Goal: Task Accomplishment & Management: Complete application form

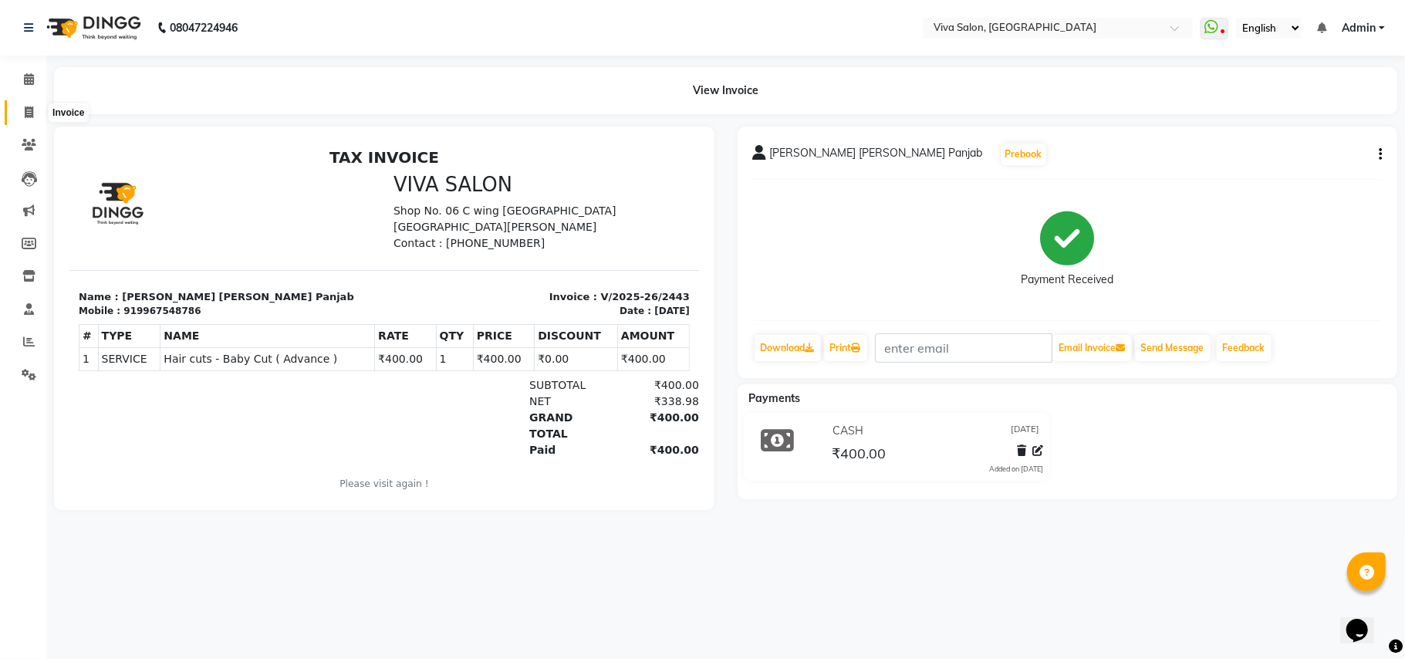
click at [29, 104] on span at bounding box center [28, 113] width 27 height 18
select select "service"
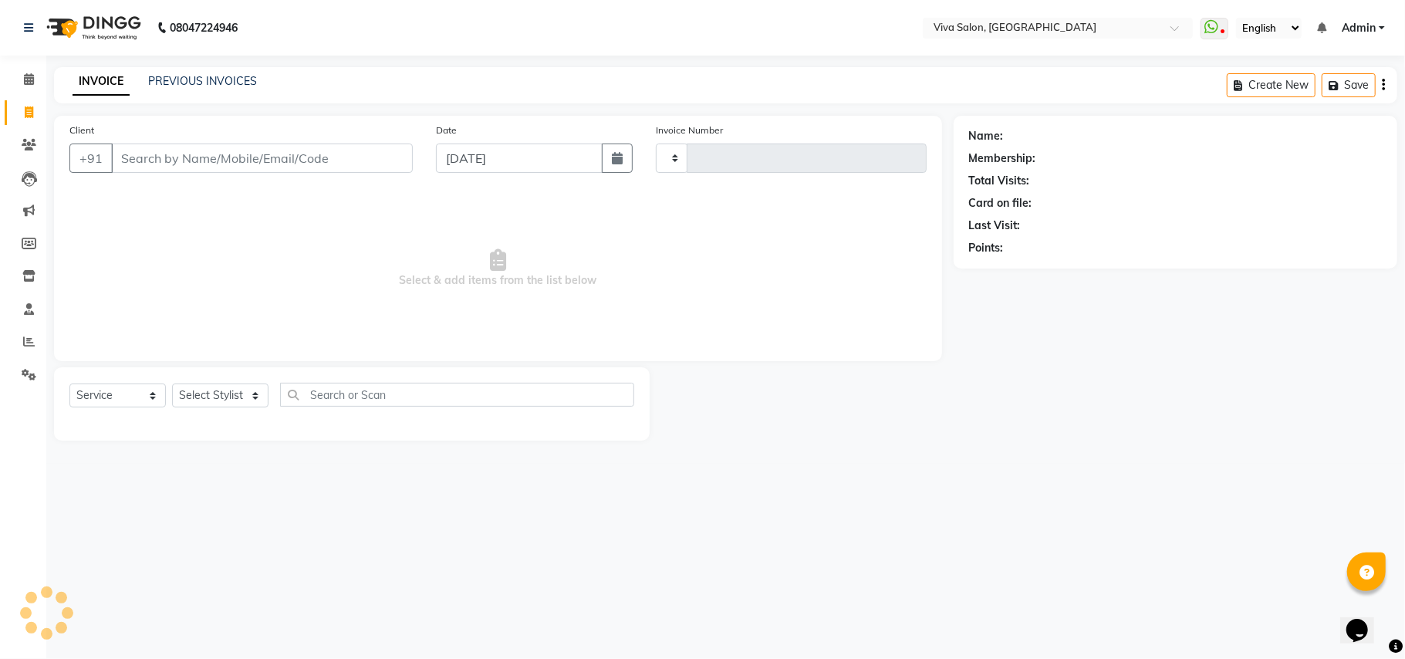
type input "2444"
select select "7363"
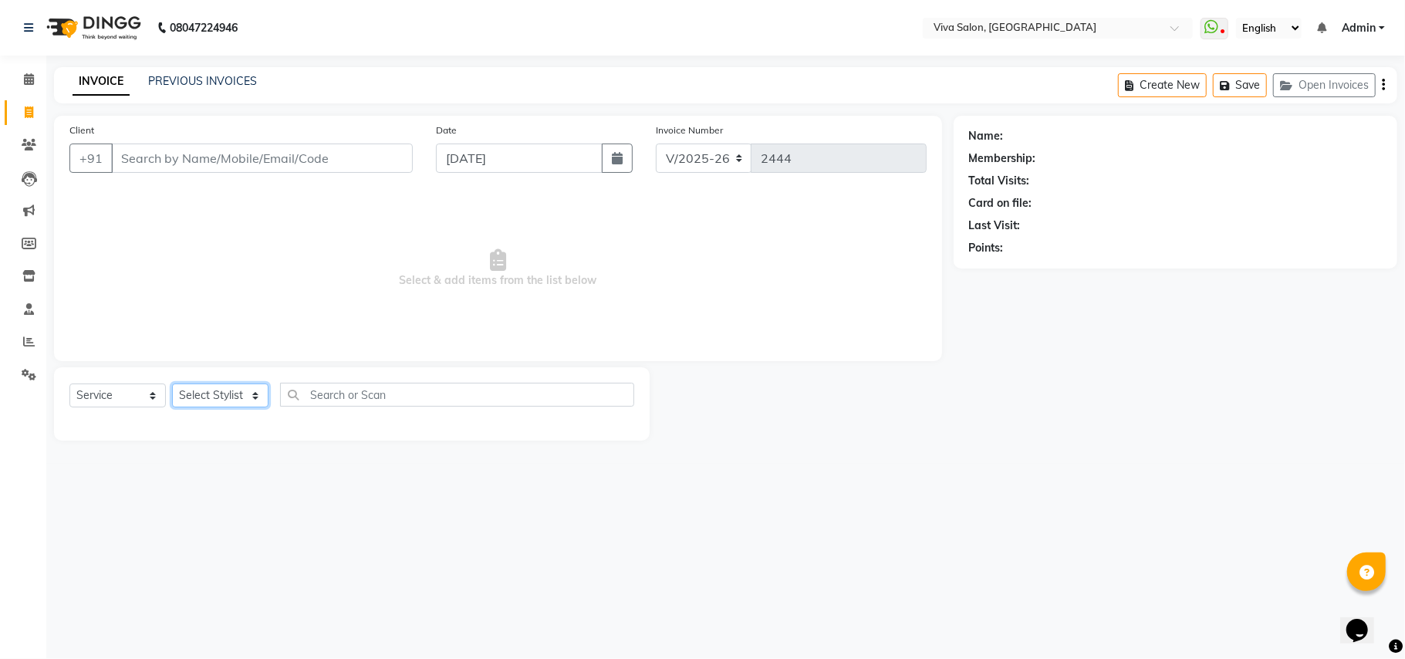
click at [215, 398] on select "Select Stylist Anita Shelar Jayashree khanapure Jidhnya jadhav Netra lakhanavar…" at bounding box center [220, 396] width 96 height 24
click at [191, 80] on link "PREVIOUS INVOICES" at bounding box center [202, 81] width 109 height 14
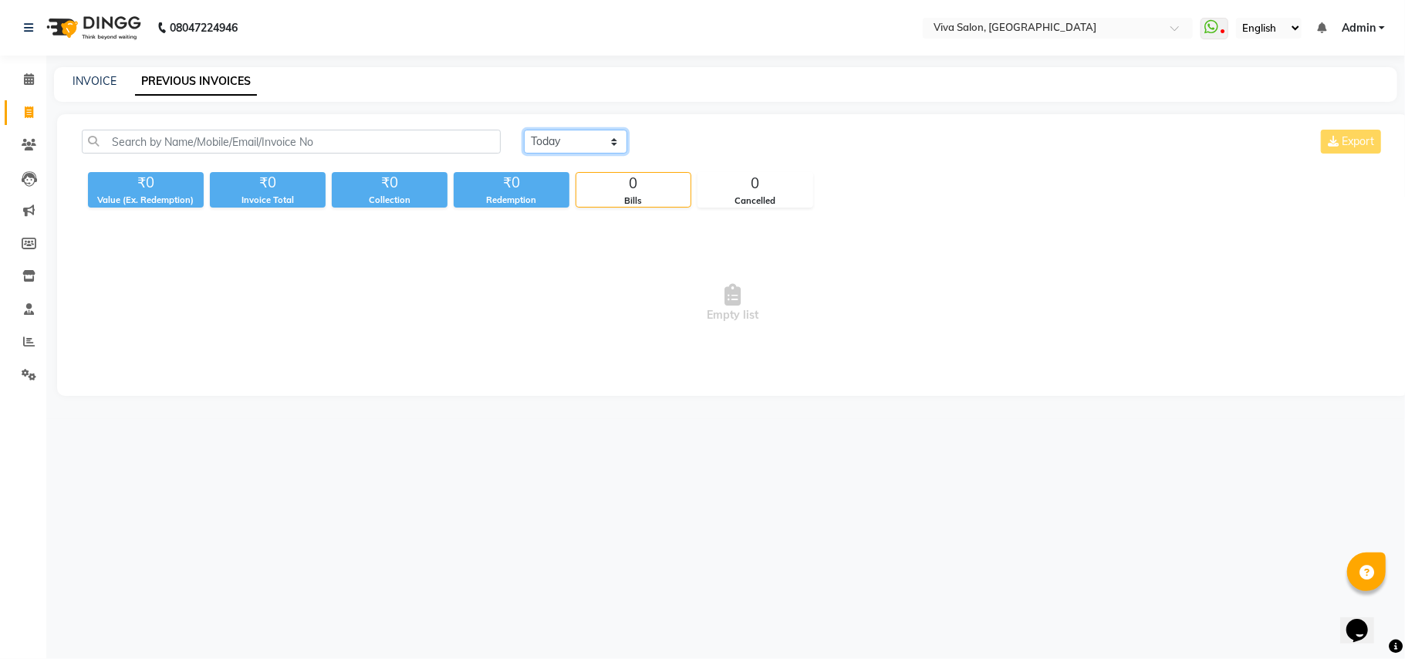
click at [560, 144] on select "Today Yesterday Custom Range" at bounding box center [575, 142] width 103 height 24
select select "yesterday"
click at [524, 130] on select "Today Yesterday Custom Range" at bounding box center [575, 142] width 103 height 24
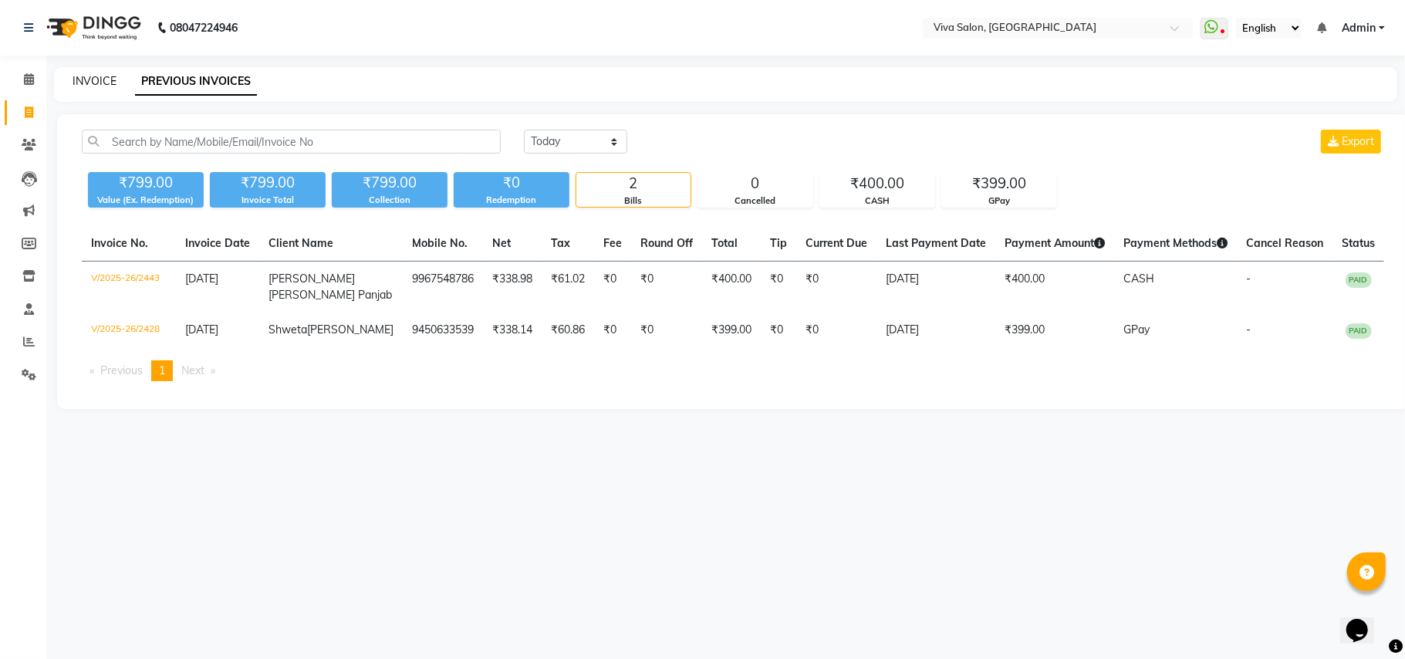
click at [111, 79] on link "INVOICE" at bounding box center [95, 81] width 44 height 14
select select "7363"
select select "service"
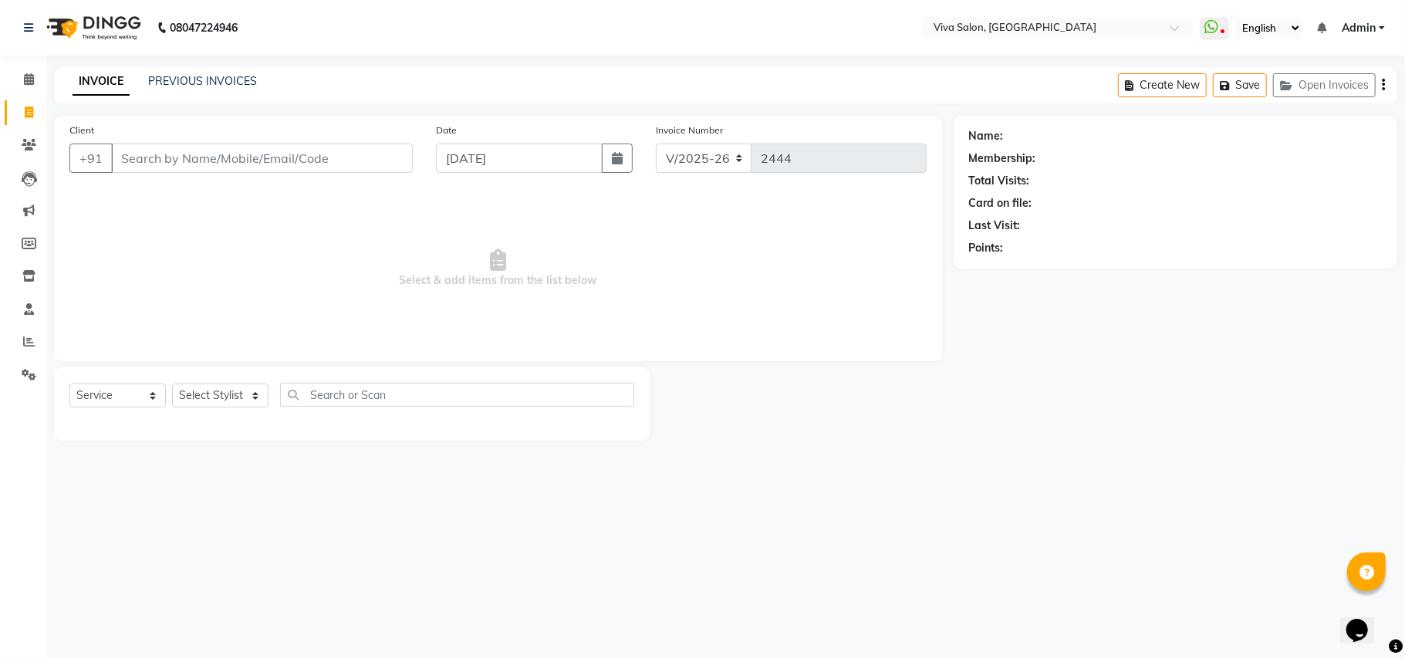
drag, startPoint x: 248, startPoint y: 390, endPoint x: 208, endPoint y: 296, distance: 101.6
click at [208, 296] on span "Select & add items from the list below" at bounding box center [497, 268] width 857 height 154
click at [1313, 87] on button "Open Invoices" at bounding box center [1324, 85] width 103 height 24
click at [1313, 87] on button "Create New" at bounding box center [1271, 85] width 89 height 24
select select "7363"
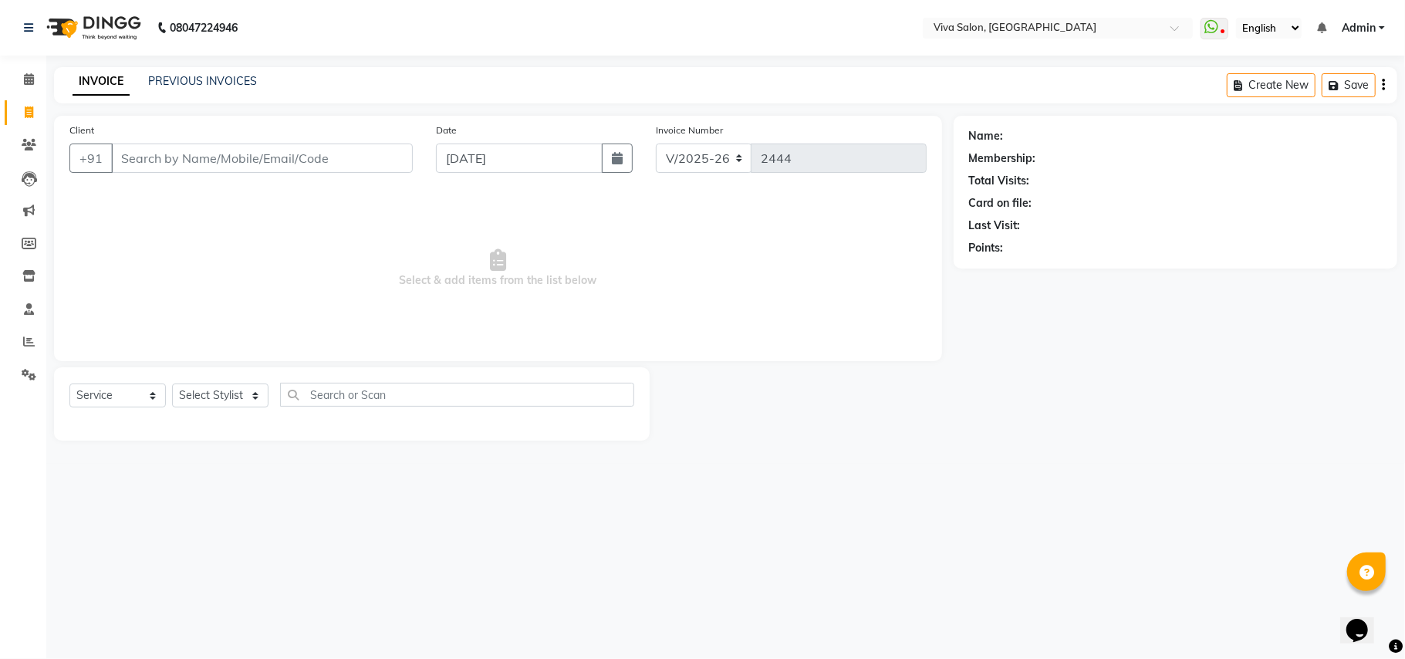
select select "service"
click at [196, 159] on input "Client" at bounding box center [262, 158] width 302 height 29
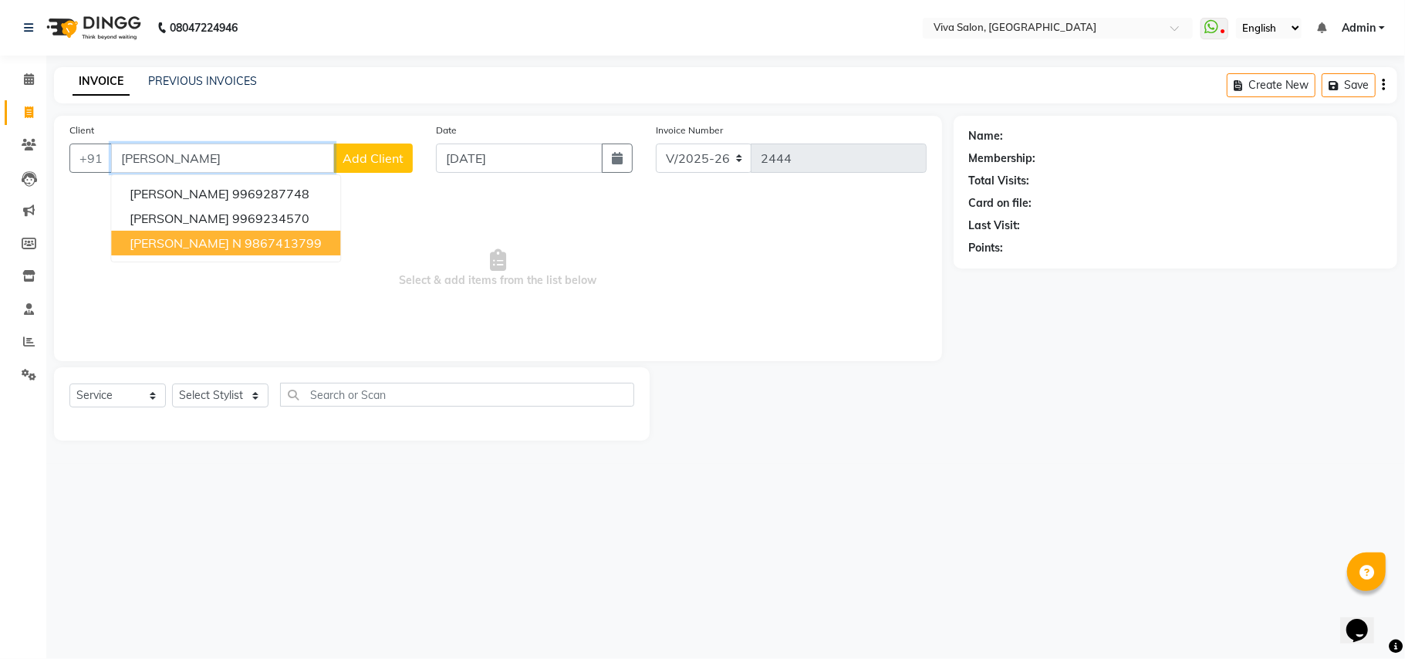
click at [177, 236] on span "Beena Singu N" at bounding box center [186, 242] width 112 height 15
type input "9867413799"
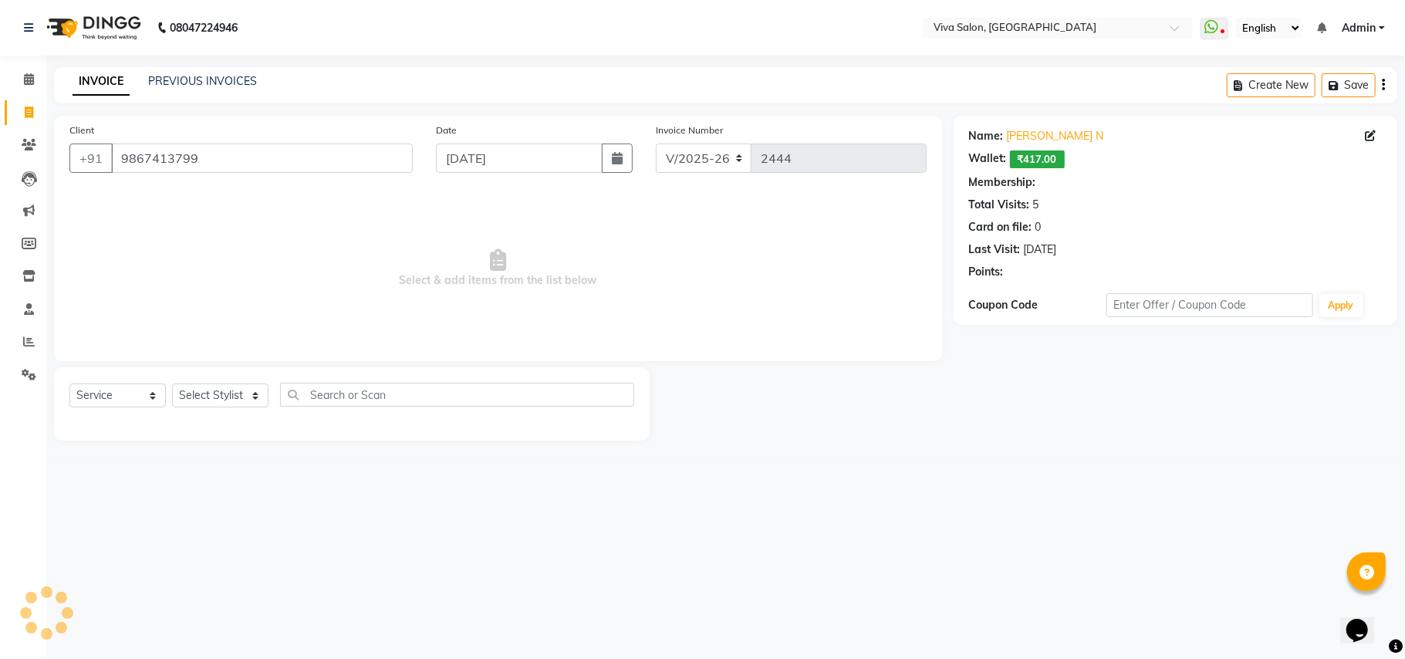
select select "2: Object"
click at [220, 398] on select "Select Stylist Anita Shelar Jayashree khanapure Jidhnya jadhav Netra lakhanavar…" at bounding box center [220, 396] width 96 height 24
click at [144, 402] on select "Select Service Product Membership Package Voucher Prepaid Gift Card" at bounding box center [117, 396] width 96 height 24
select select "package"
click at [69, 384] on select "Select Service Product Membership Package Voucher Prepaid Gift Card" at bounding box center [117, 396] width 96 height 24
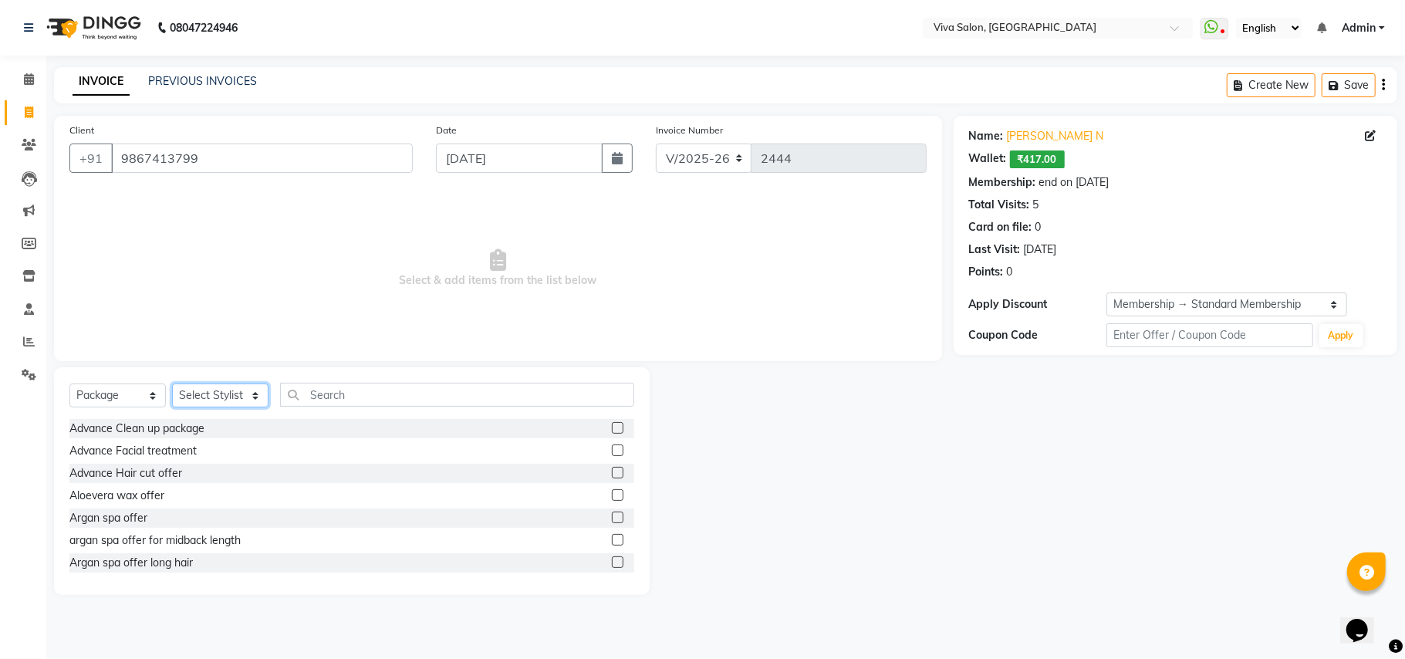
click at [242, 399] on select "Select Stylist Anita Shelar Jayashree khanapure Jidhnya jadhav Netra lakhanavar…" at bounding box center [220, 396] width 96 height 24
select select "63723"
click at [172, 384] on select "Select Stylist Anita Shelar Jayashree khanapure Jidhnya jadhav Netra lakhanavar…" at bounding box center [220, 396] width 96 height 24
click at [335, 404] on input "text" at bounding box center [457, 395] width 354 height 24
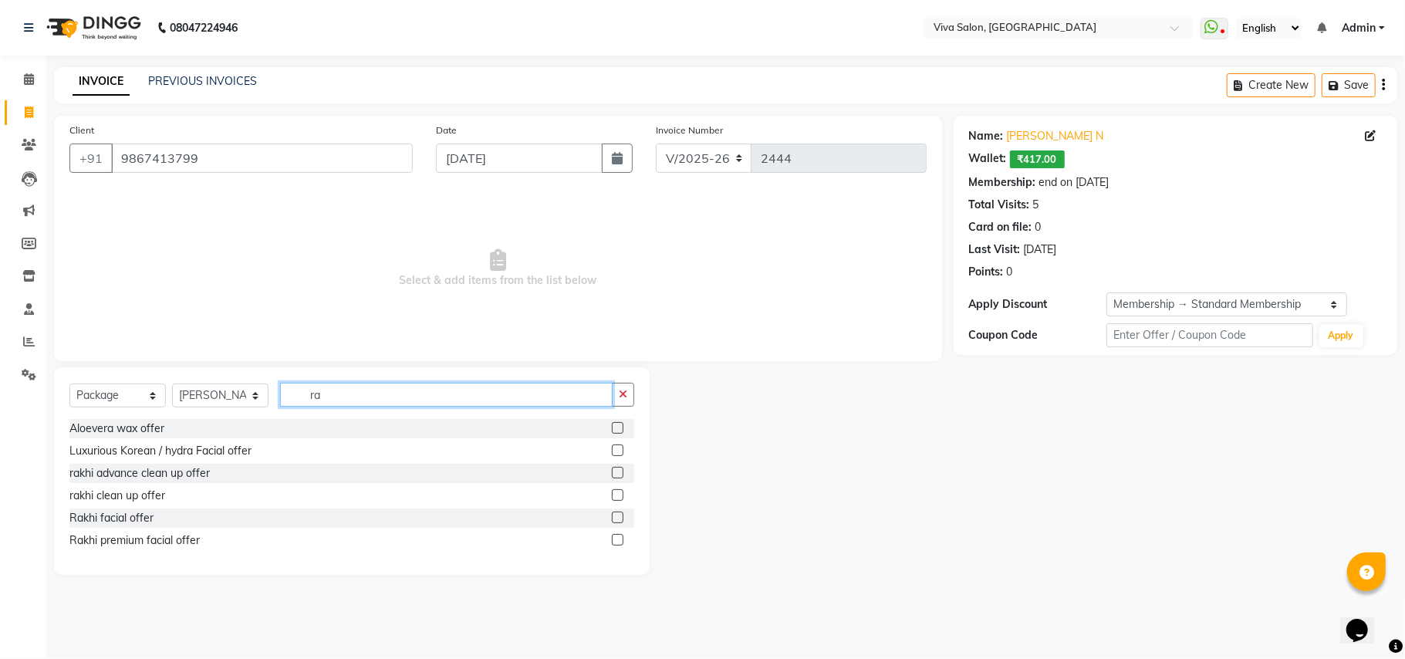
type input "ra"
click at [618, 498] on label at bounding box center [618, 495] width 12 height 12
click at [618, 498] on input "checkbox" at bounding box center [617, 496] width 10 height 10
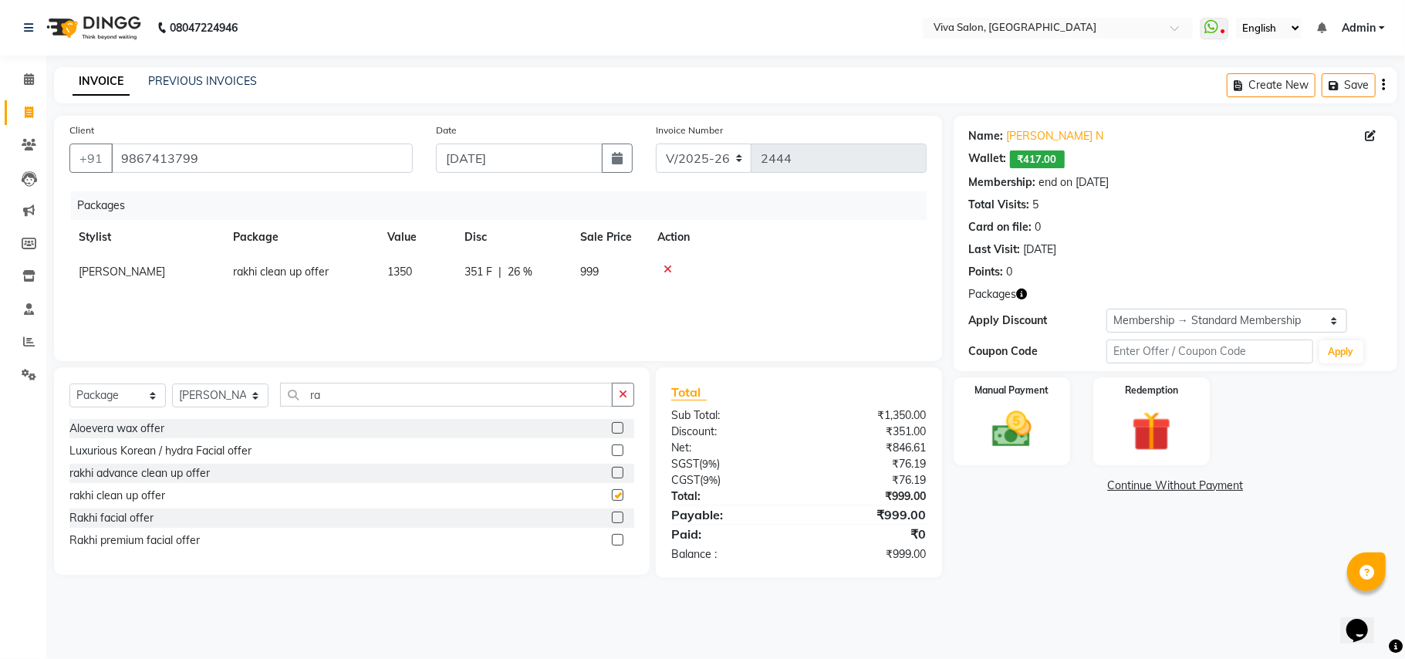
checkbox input "false"
click at [1014, 404] on div "Manual Payment" at bounding box center [1011, 421] width 121 height 91
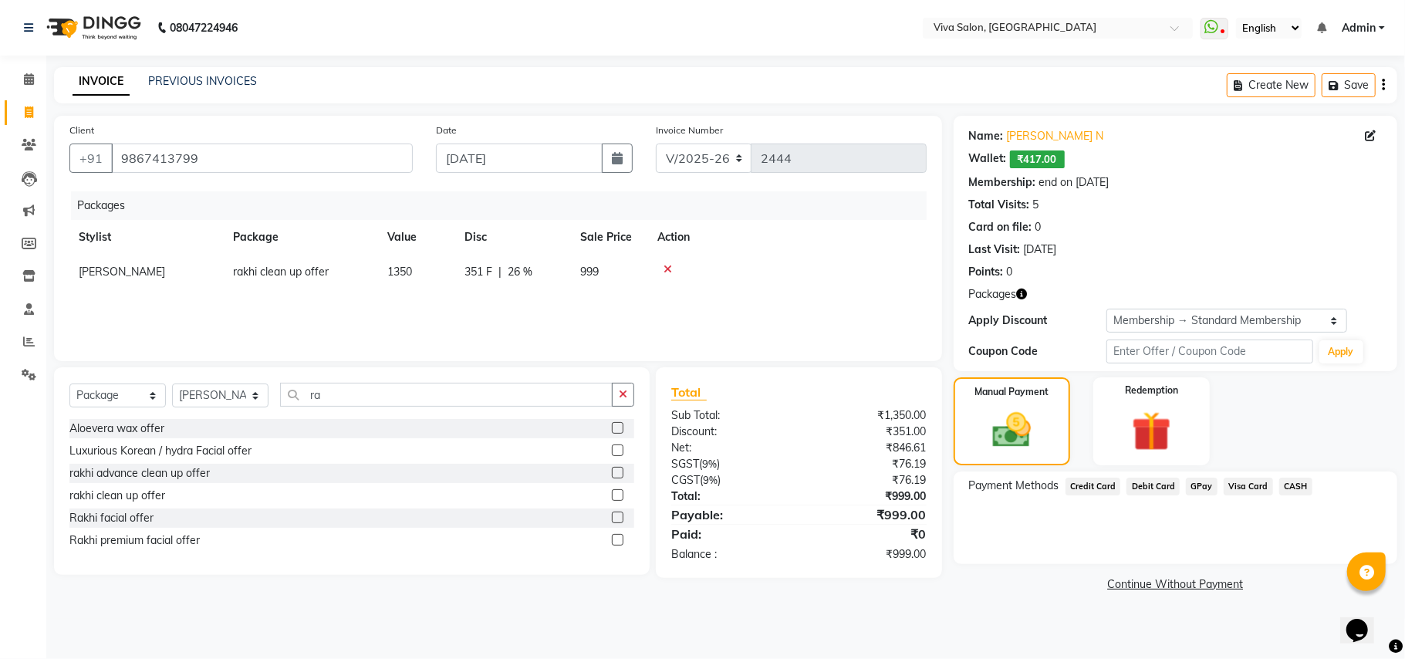
click at [1384, 85] on icon "button" at bounding box center [1383, 85] width 3 height 1
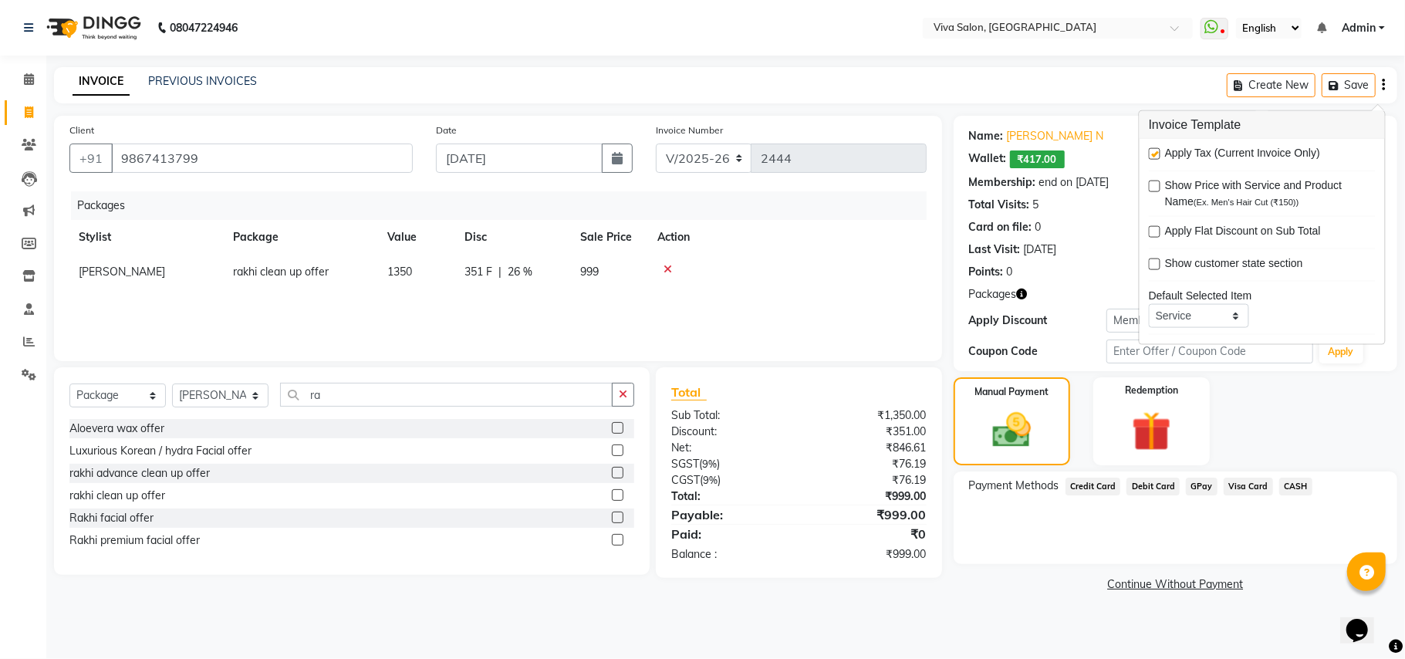
click at [1153, 150] on label at bounding box center [1155, 154] width 12 height 12
click at [1153, 150] on input "checkbox" at bounding box center [1154, 155] width 10 height 10
checkbox input "false"
click at [1147, 439] on img at bounding box center [1151, 431] width 67 height 51
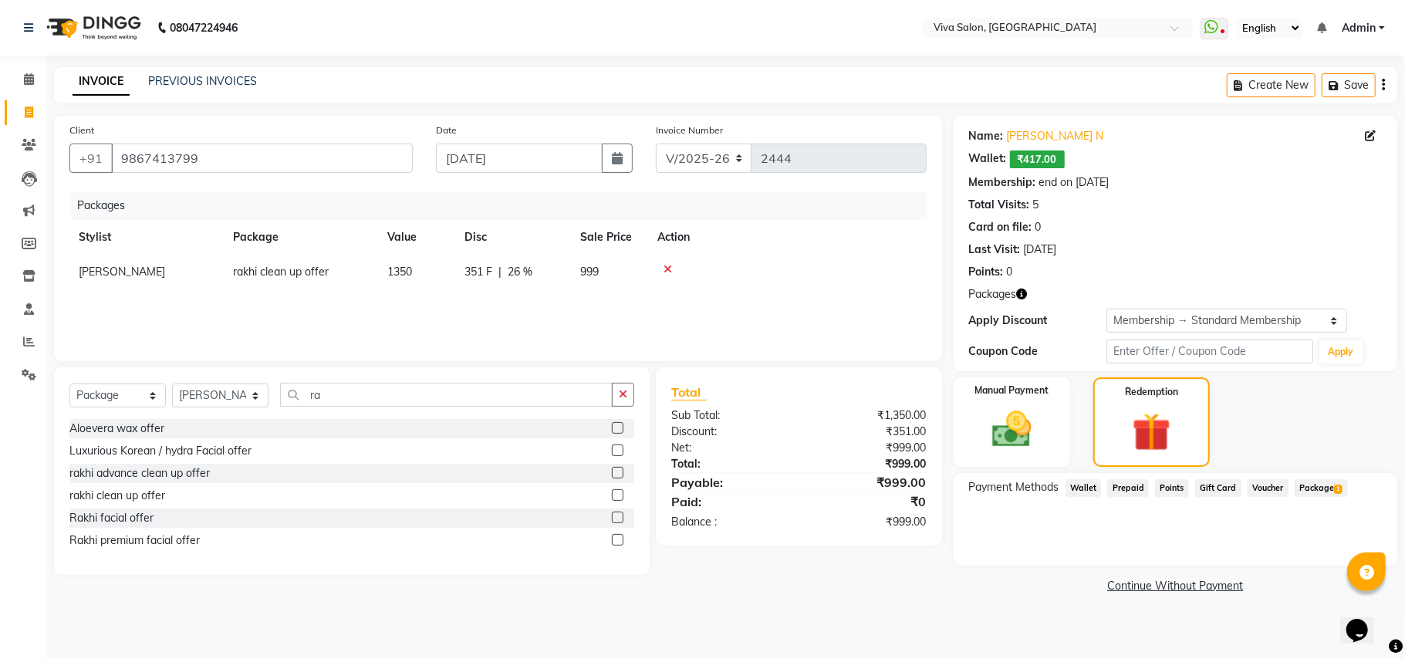
click at [1074, 491] on span "Wallet" at bounding box center [1084, 488] width 36 height 18
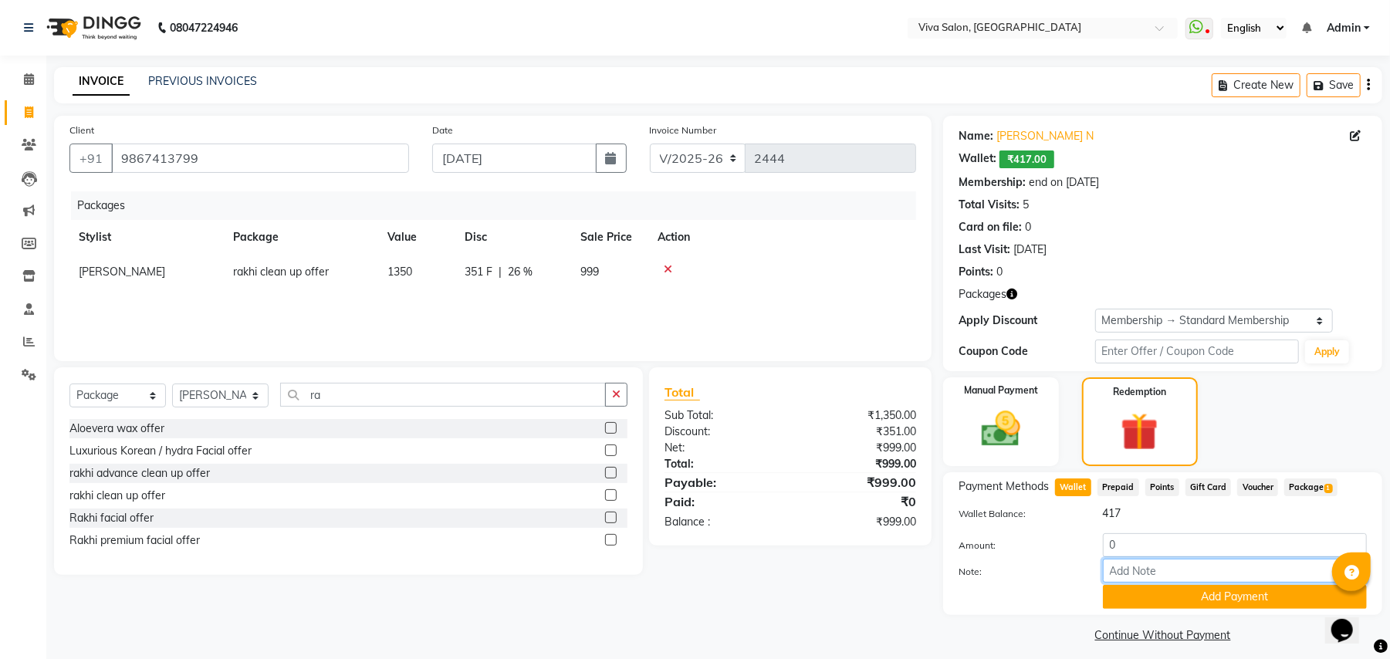
click at [1144, 560] on input "Note:" at bounding box center [1235, 571] width 264 height 24
click at [1142, 553] on input "0" at bounding box center [1235, 545] width 264 height 24
type input "417"
click at [1152, 600] on button "Add Payment" at bounding box center [1235, 597] width 264 height 24
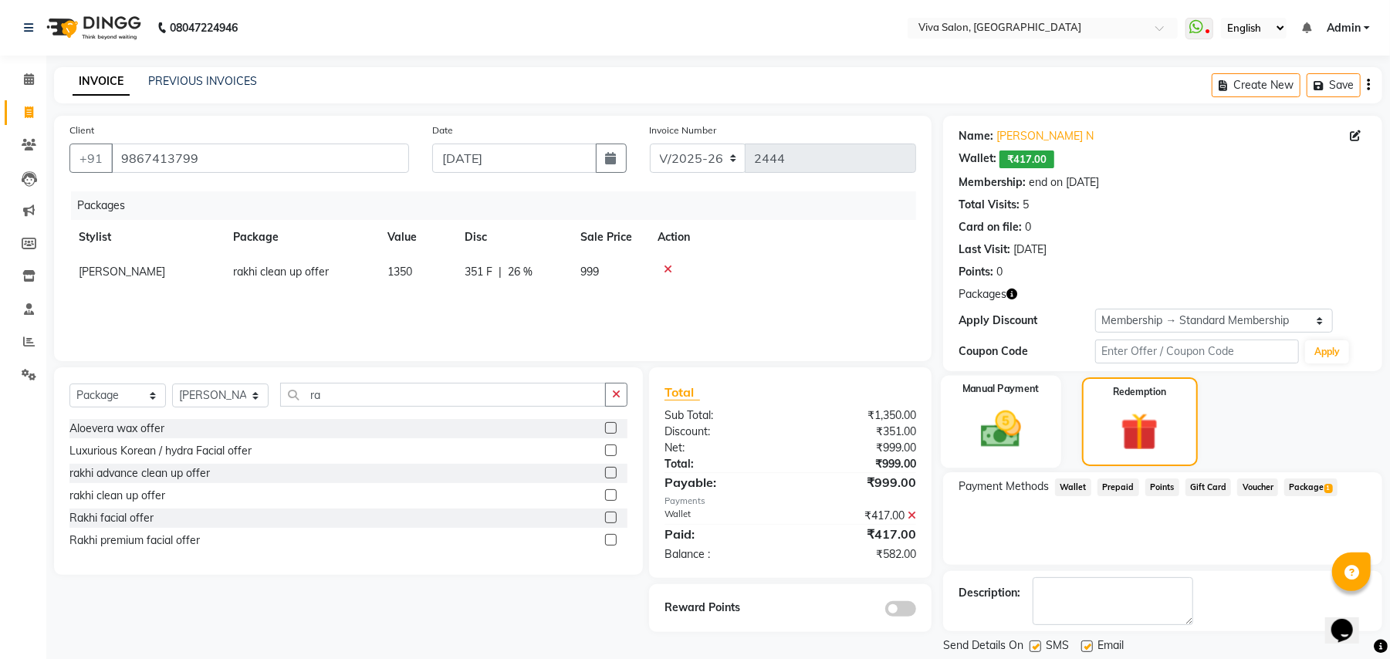
click at [1007, 424] on img at bounding box center [1001, 429] width 66 height 47
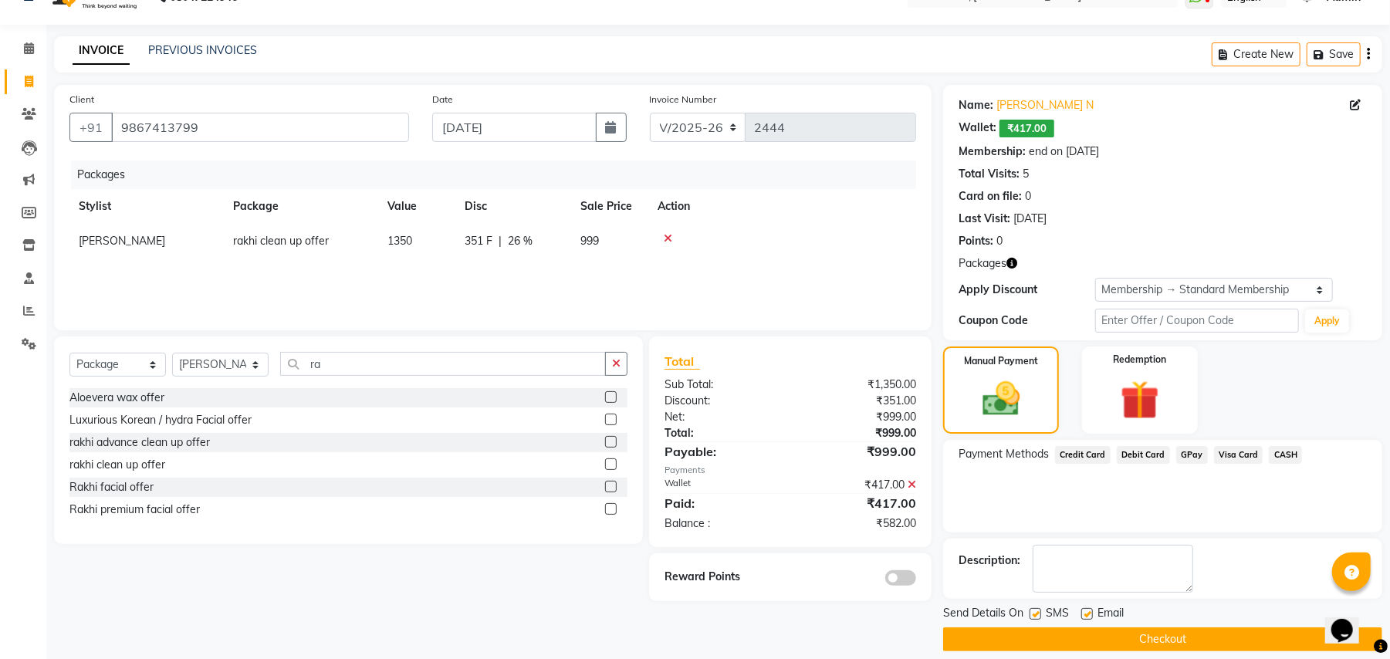
scroll to position [47, 0]
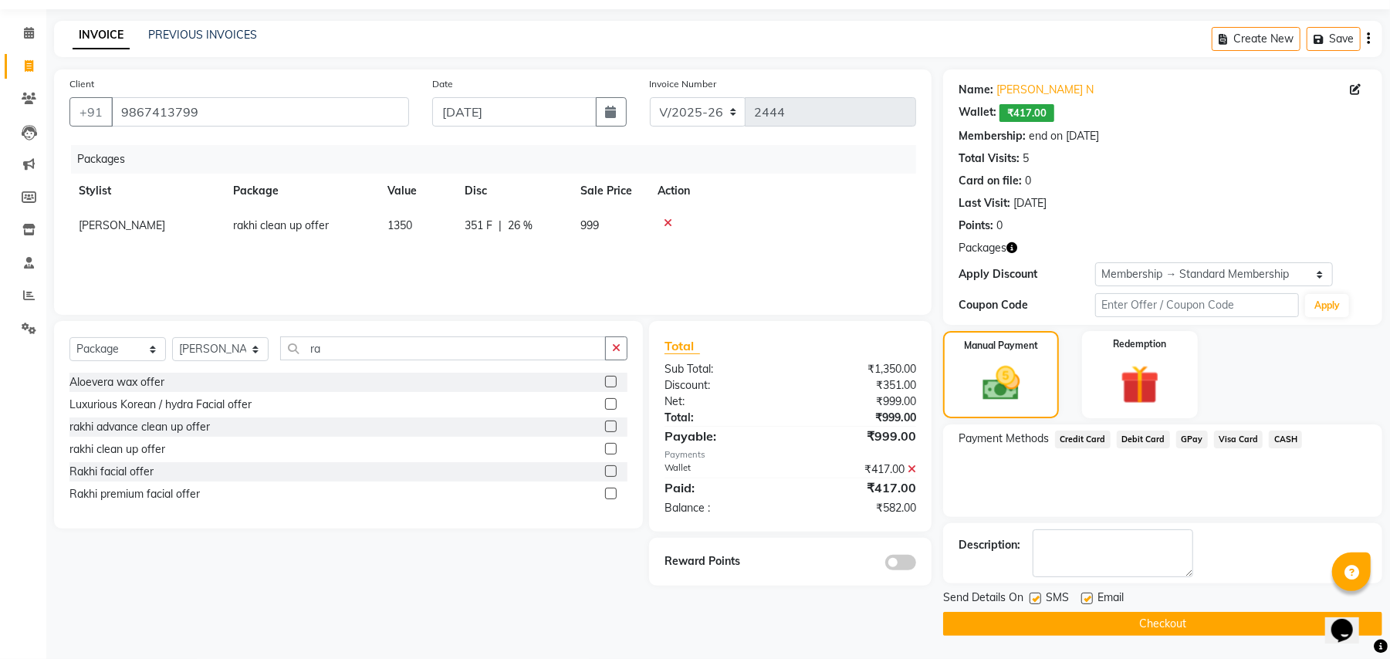
click at [1293, 436] on span "CASH" at bounding box center [1285, 440] width 33 height 18
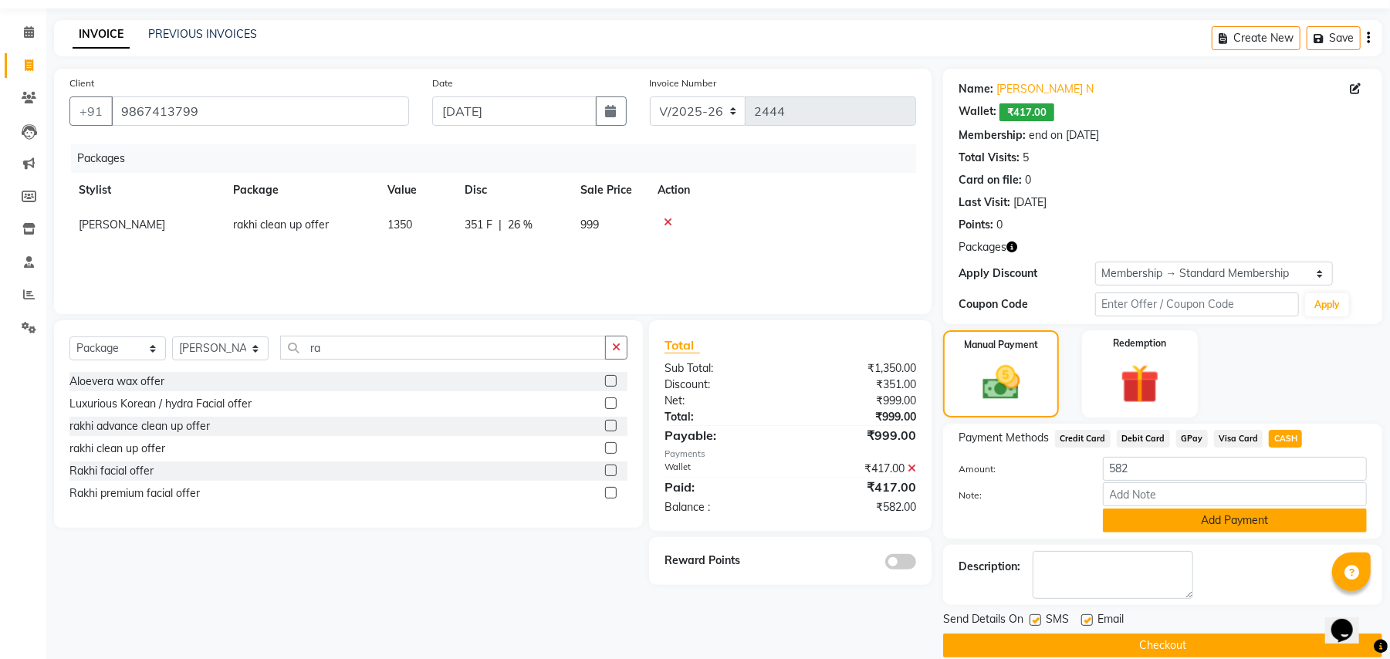
click at [1223, 510] on button "Add Payment" at bounding box center [1235, 521] width 264 height 24
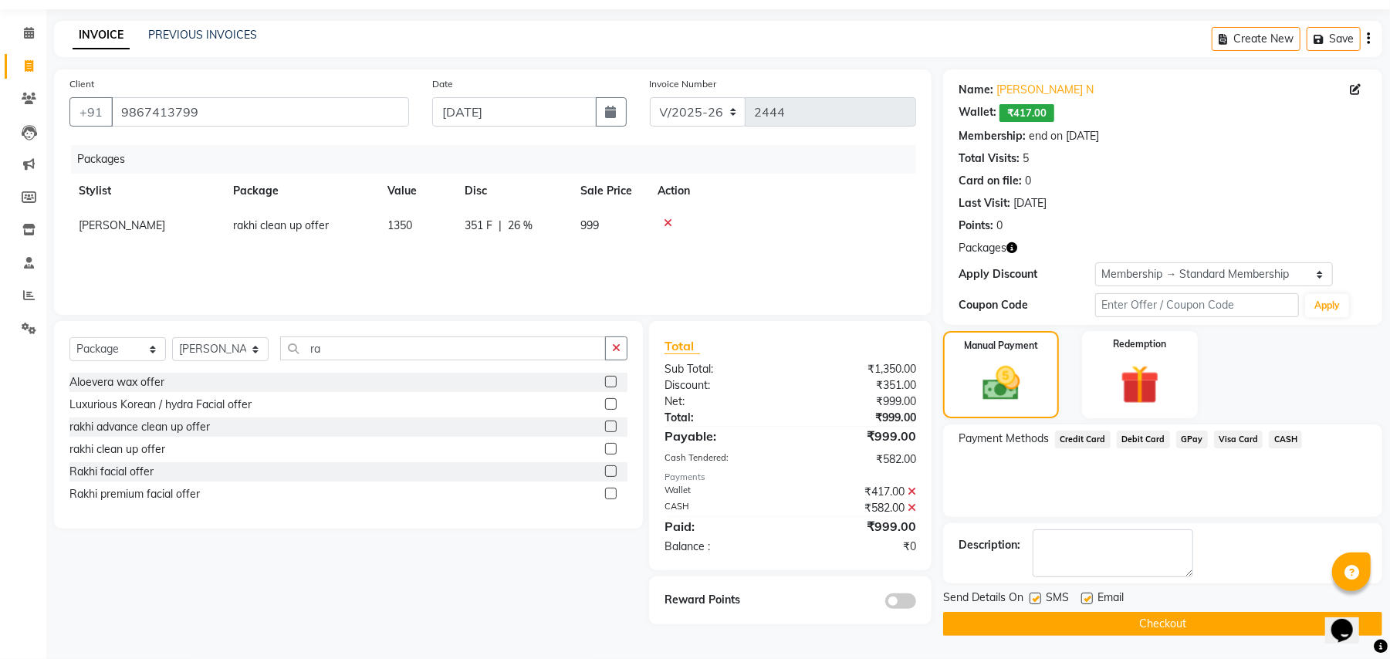
click at [1085, 621] on button "Checkout" at bounding box center [1162, 624] width 439 height 24
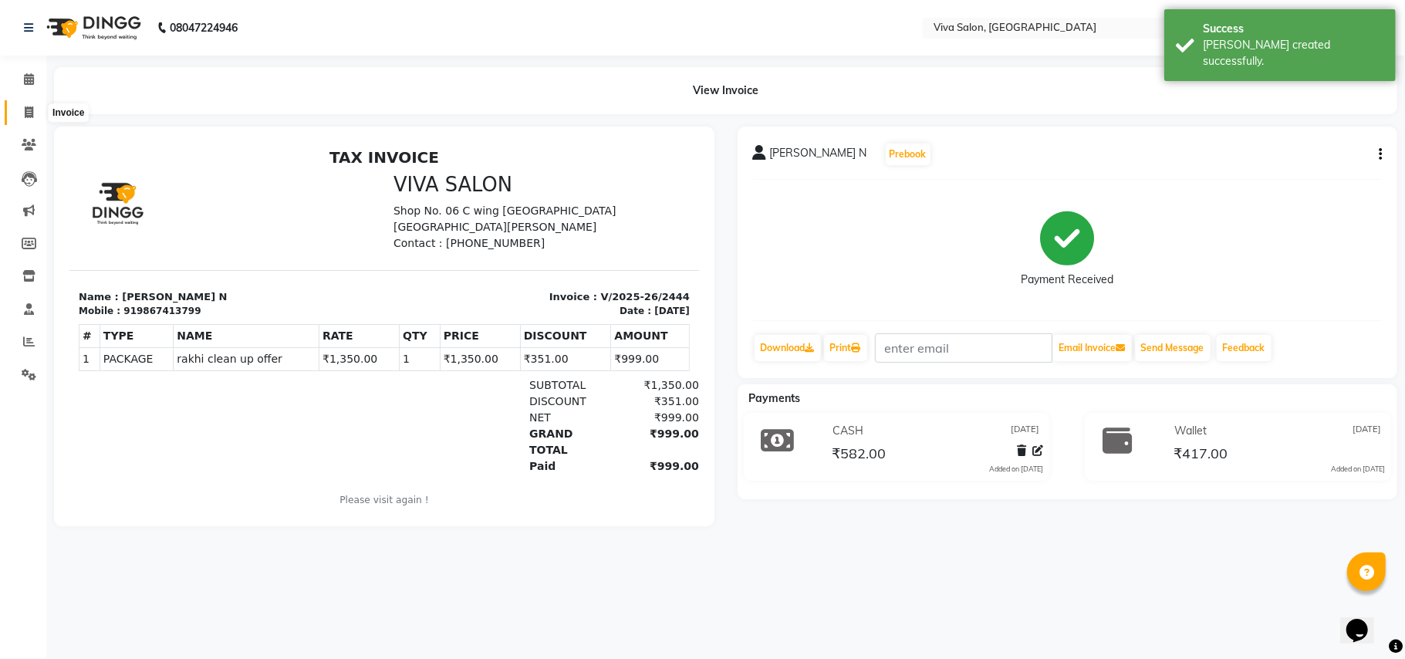
click at [28, 106] on icon at bounding box center [29, 112] width 8 height 12
select select "7363"
select select "service"
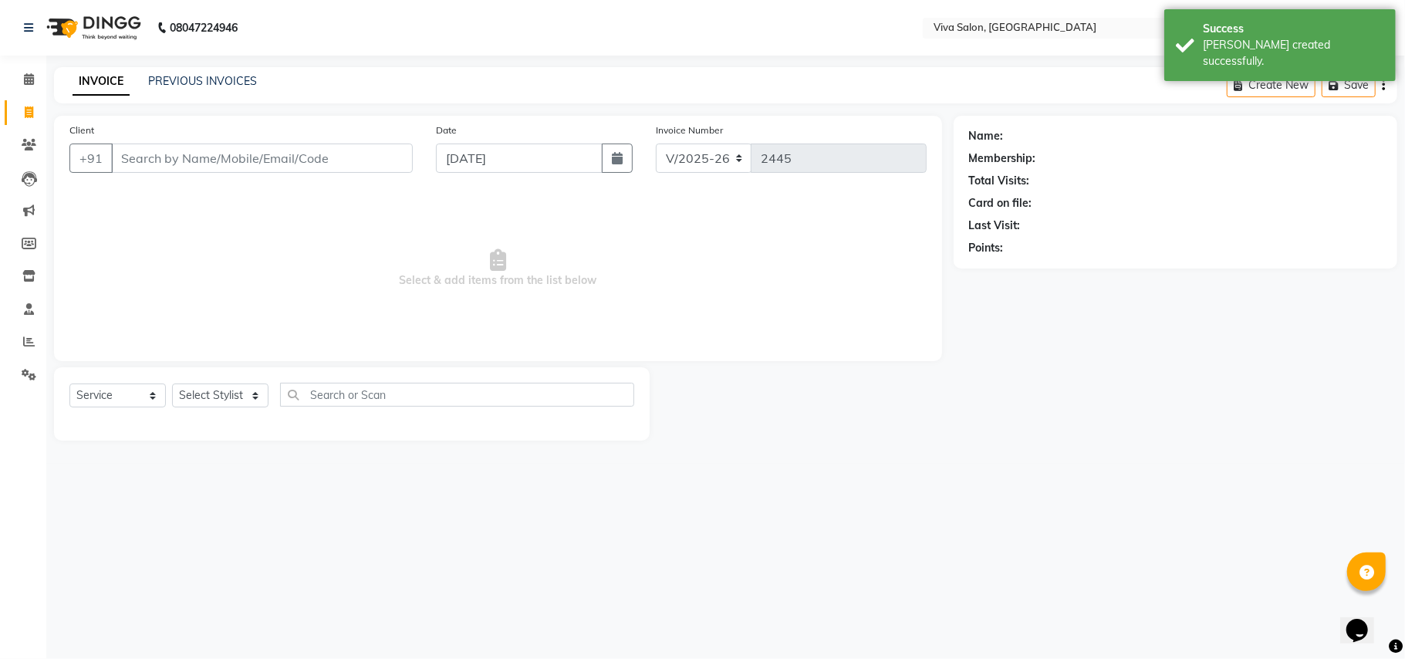
click at [177, 161] on input "Client" at bounding box center [262, 158] width 302 height 29
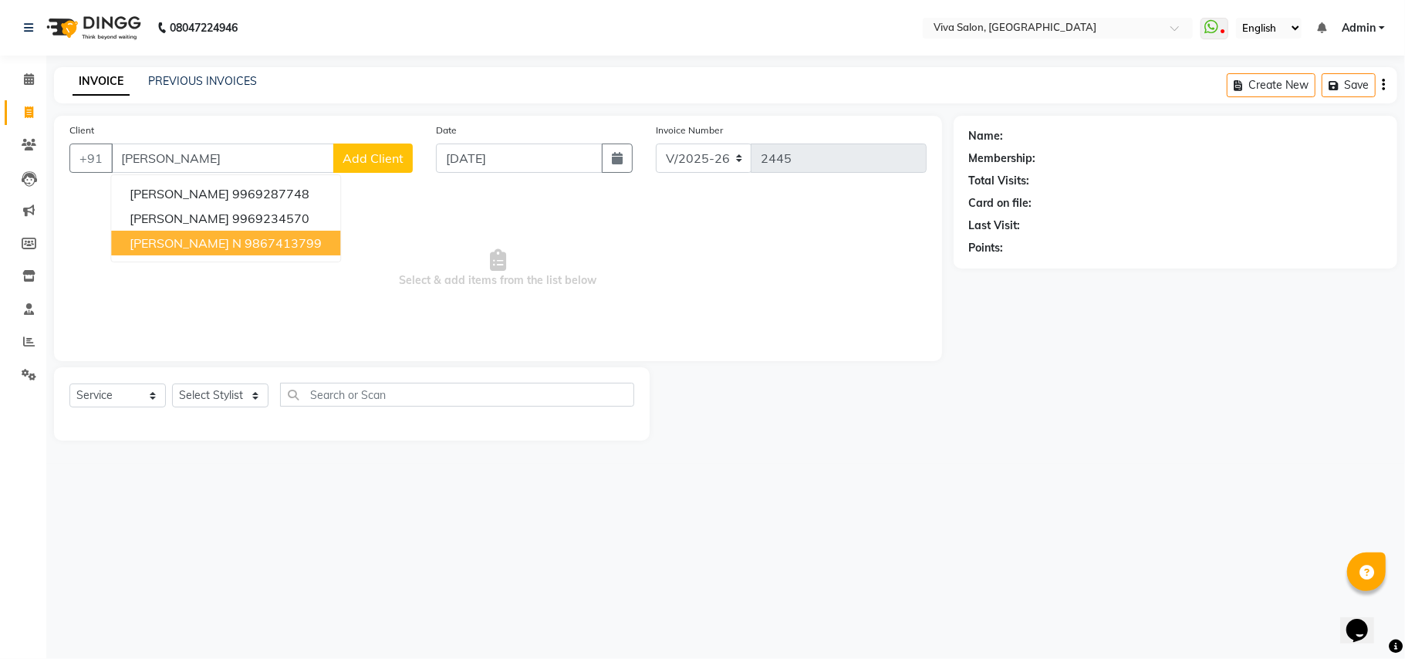
click at [161, 239] on span "Beena Singu N" at bounding box center [186, 242] width 112 height 15
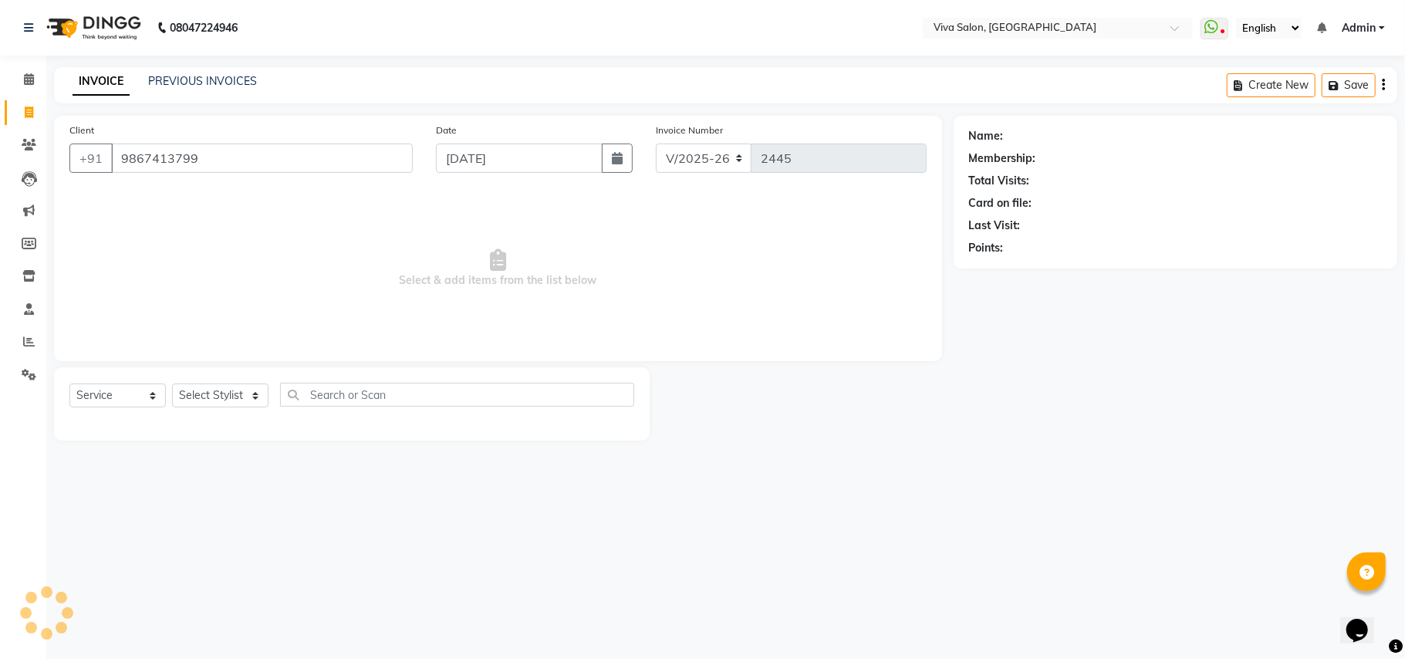
type input "9867413799"
select select "2: Object"
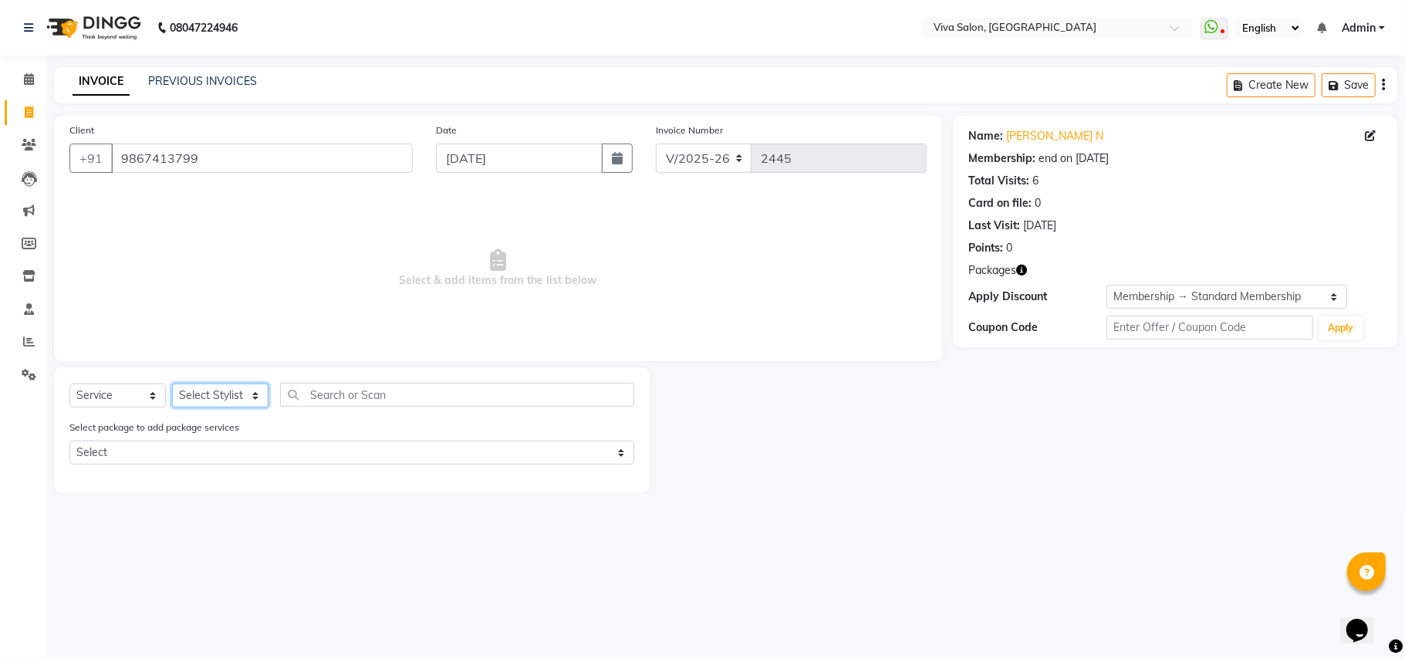
click at [230, 384] on select "Select Stylist Anita Shelar Jayashree khanapure Jidhnya jadhav Netra lakhanavar…" at bounding box center [220, 396] width 96 height 24
select select "63723"
click at [172, 384] on select "Select Stylist Anita Shelar Jayashree khanapure Jidhnya jadhav Netra lakhanavar…" at bounding box center [220, 396] width 96 height 24
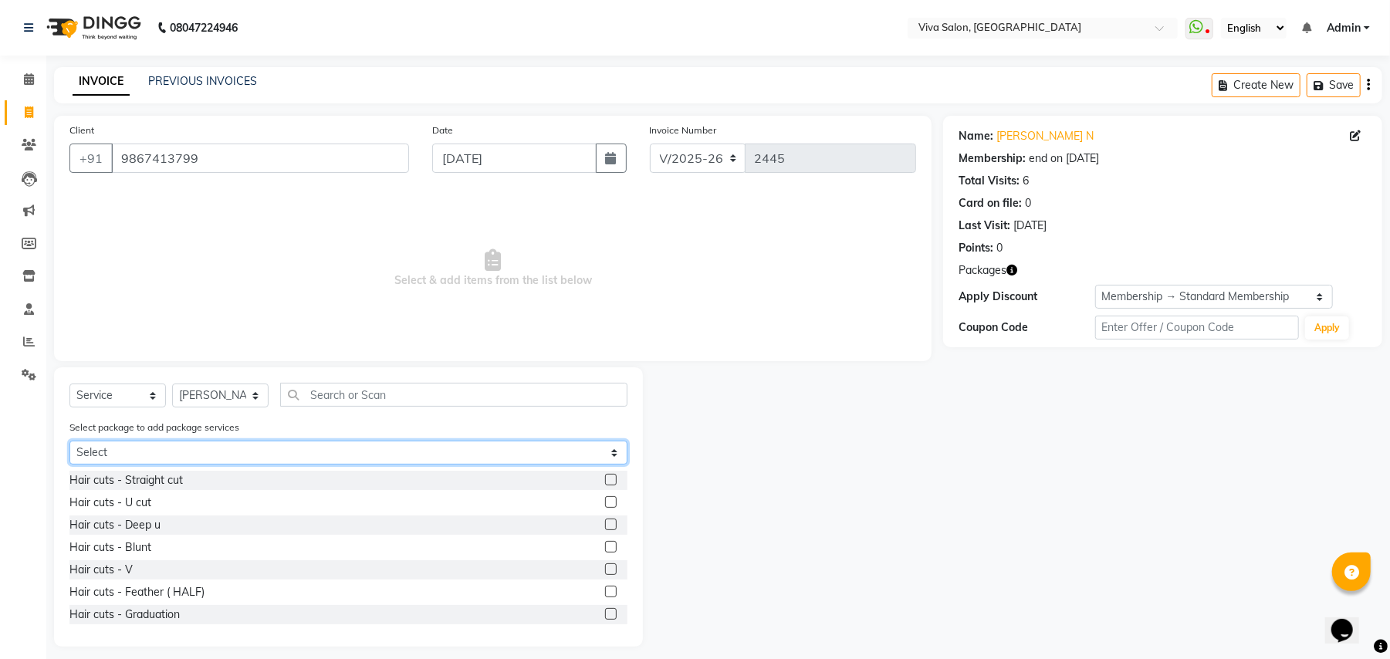
click at [228, 455] on select "Select rakhi clean up offer" at bounding box center [348, 453] width 558 height 24
select select "1: Object"
click at [69, 441] on select "Select rakhi clean up offer" at bounding box center [348, 453] width 558 height 24
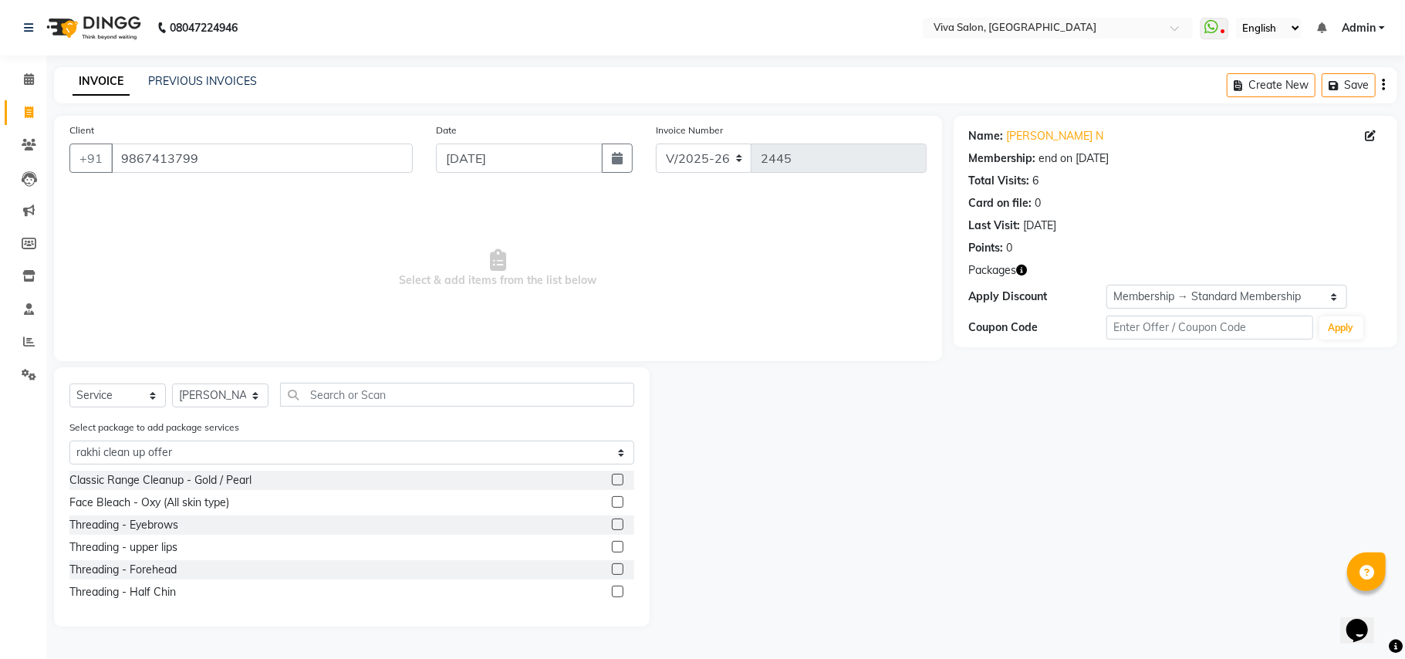
click at [613, 590] on label at bounding box center [618, 592] width 12 height 12
click at [613, 590] on input "checkbox" at bounding box center [617, 592] width 10 height 10
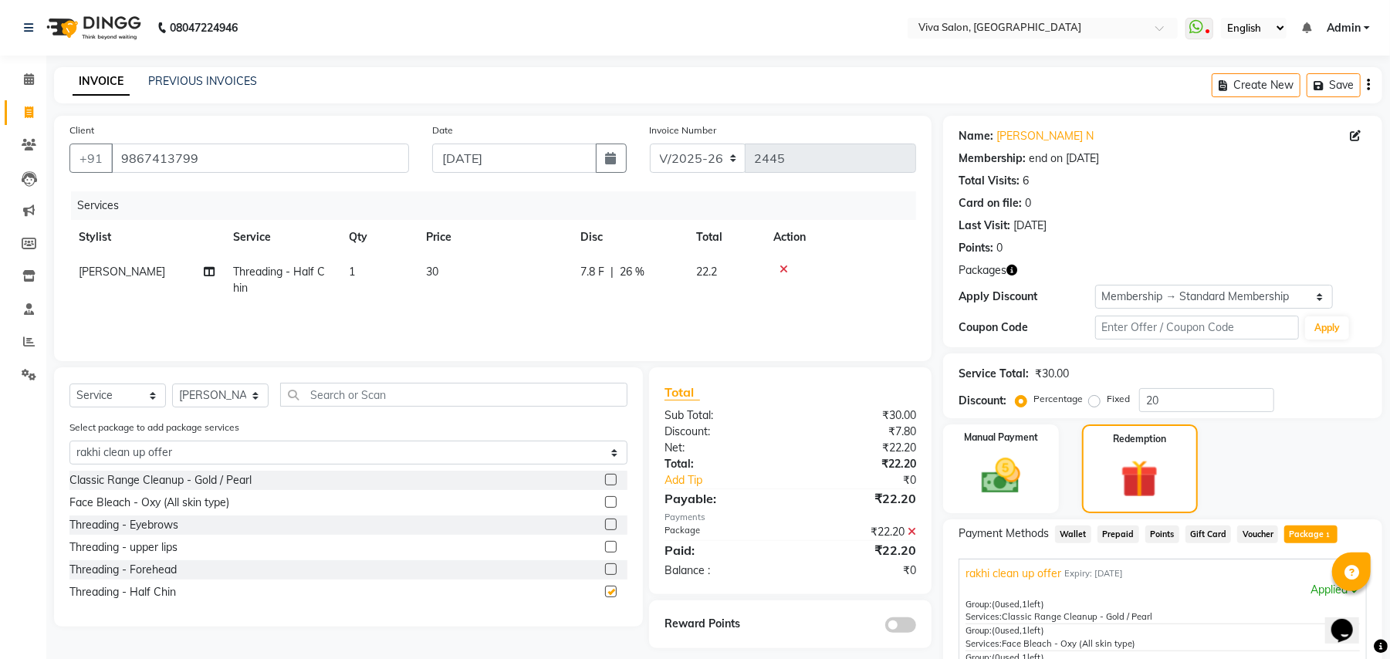
checkbox input "false"
click at [610, 569] on label at bounding box center [611, 569] width 12 height 12
click at [610, 569] on input "checkbox" at bounding box center [610, 570] width 10 height 10
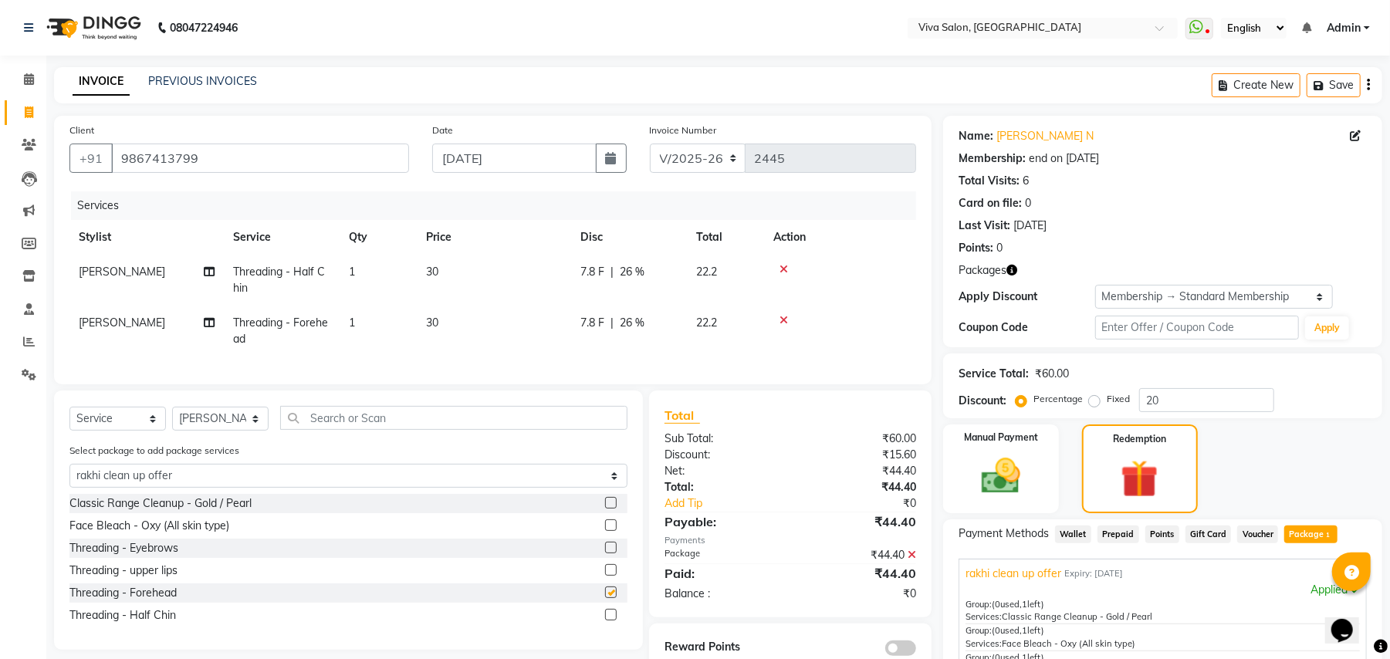
checkbox input "false"
click at [607, 576] on label at bounding box center [611, 570] width 12 height 12
click at [607, 576] on input "checkbox" at bounding box center [610, 571] width 10 height 10
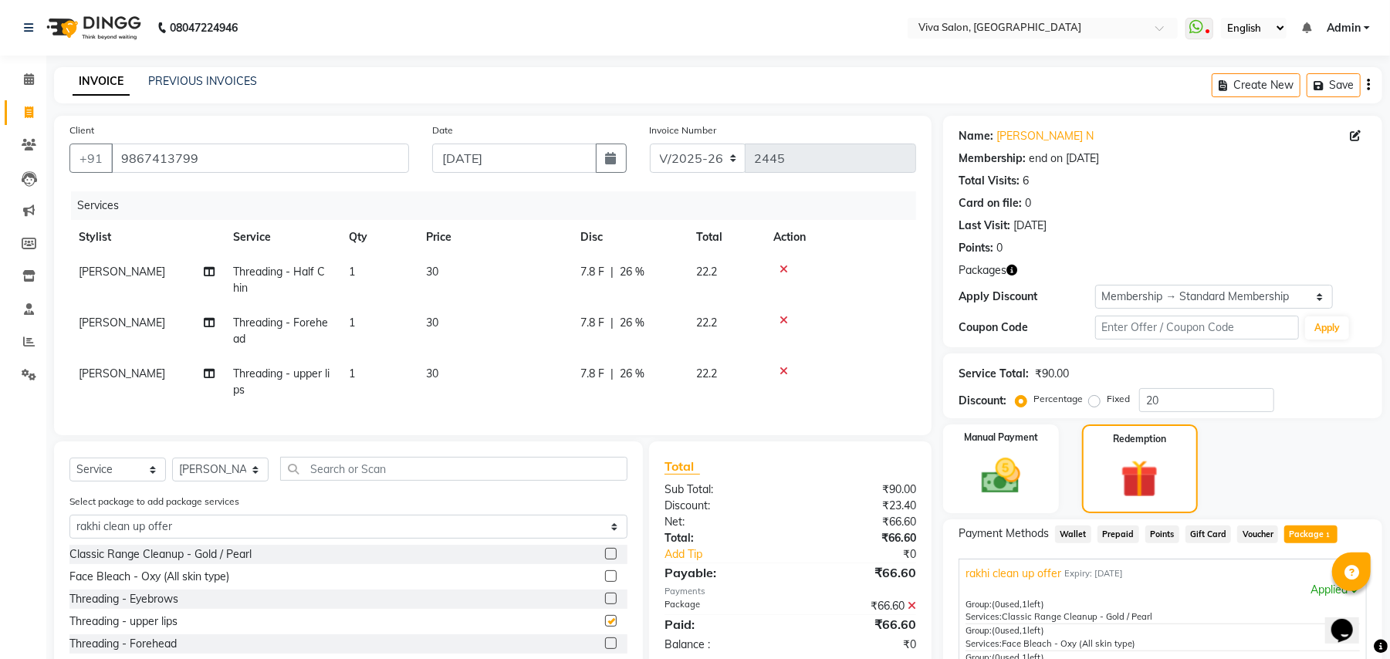
checkbox input "false"
click at [615, 604] on label at bounding box center [611, 599] width 12 height 12
click at [615, 604] on input "checkbox" at bounding box center [610, 599] width 10 height 10
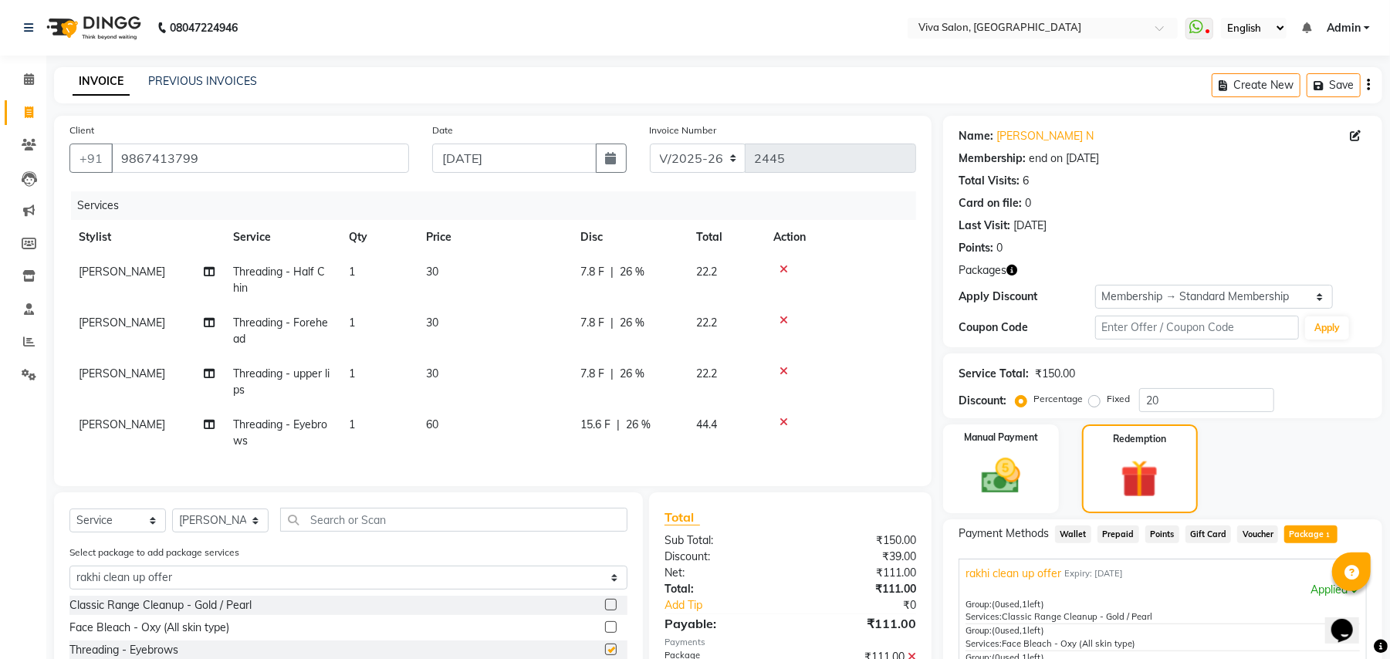
checkbox input "false"
click at [613, 633] on label at bounding box center [611, 627] width 12 height 12
click at [613, 633] on input "checkbox" at bounding box center [610, 628] width 10 height 10
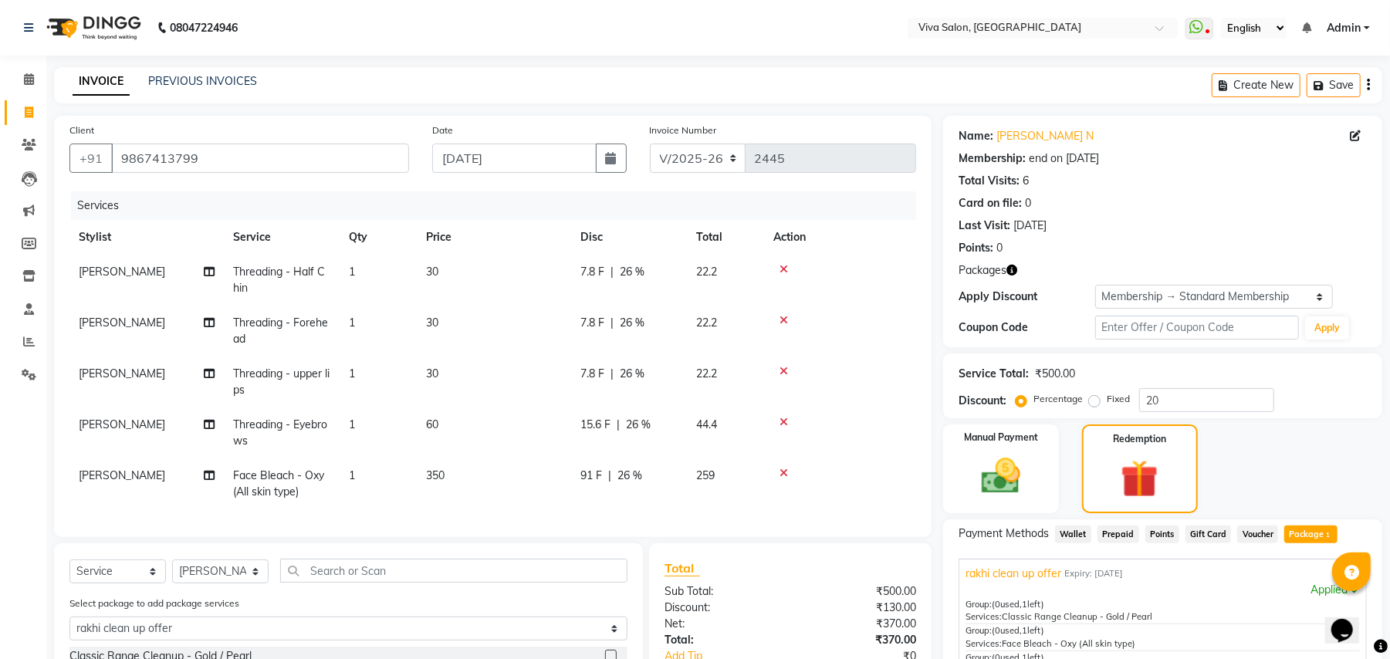
checkbox input "false"
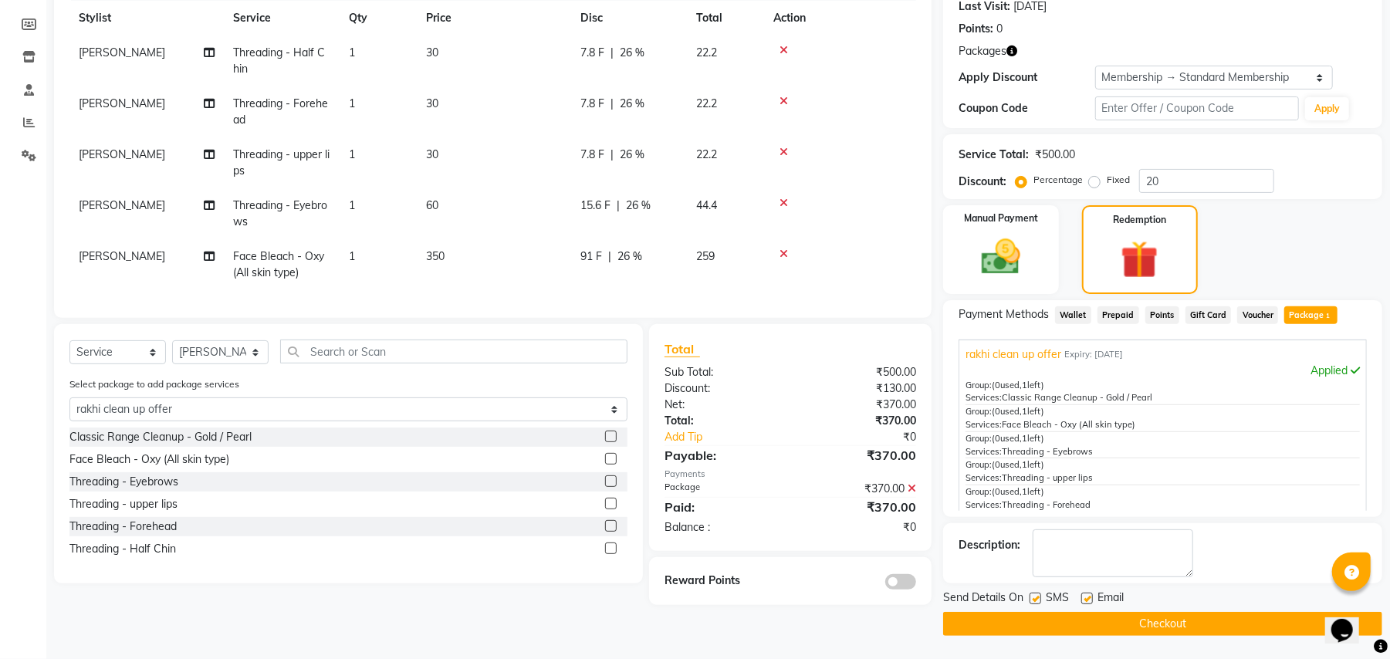
click at [608, 442] on label at bounding box center [611, 437] width 12 height 12
click at [608, 442] on input "checkbox" at bounding box center [610, 437] width 10 height 10
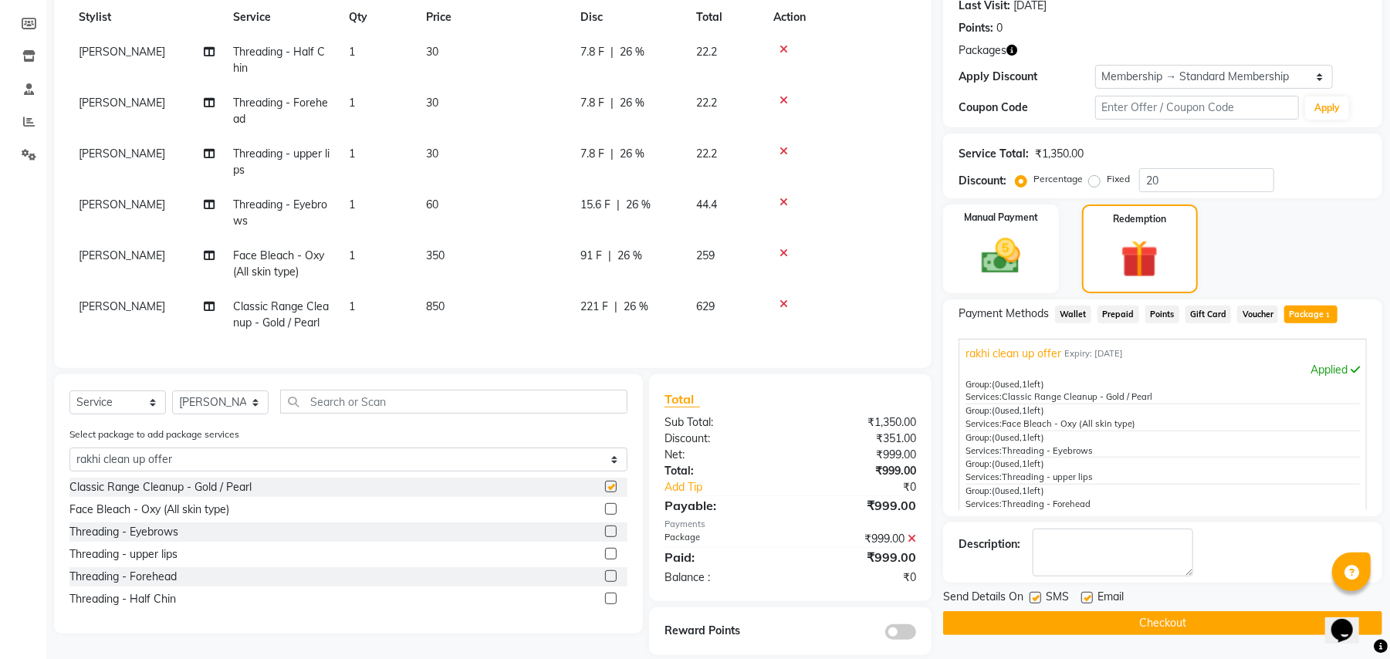
checkbox input "false"
click at [1039, 593] on label at bounding box center [1035, 598] width 12 height 12
click at [1039, 593] on input "checkbox" at bounding box center [1034, 598] width 10 height 10
checkbox input "false"
click at [1091, 600] on label at bounding box center [1087, 598] width 12 height 12
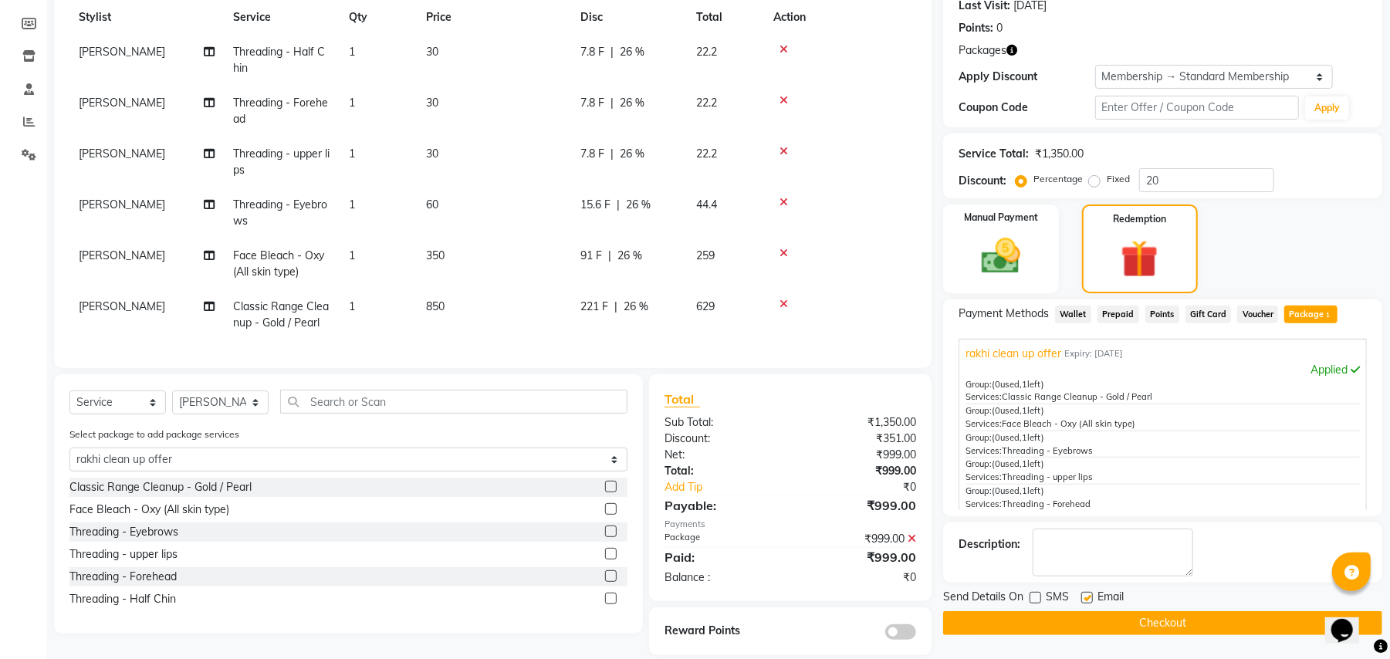
click at [1091, 600] on input "checkbox" at bounding box center [1086, 598] width 10 height 10
checkbox input "false"
click at [1148, 624] on button "Checkout" at bounding box center [1162, 623] width 439 height 24
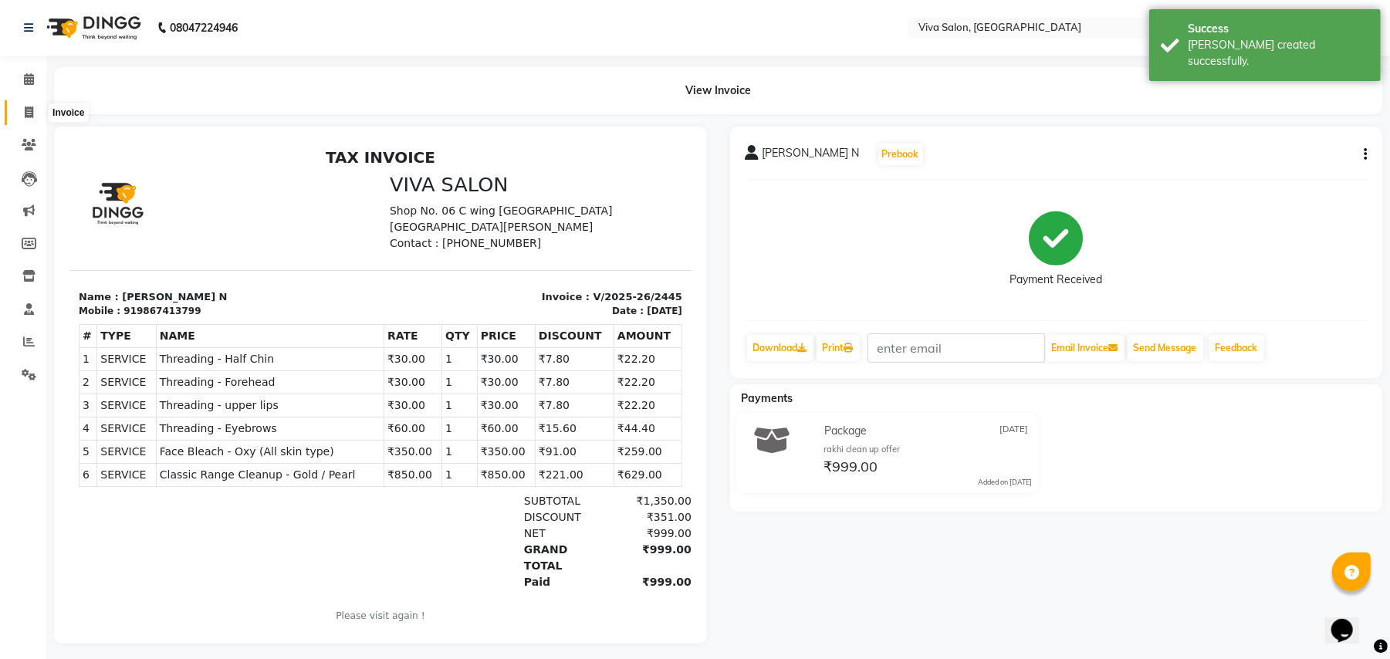
click at [25, 109] on icon at bounding box center [29, 112] width 8 height 12
select select "service"
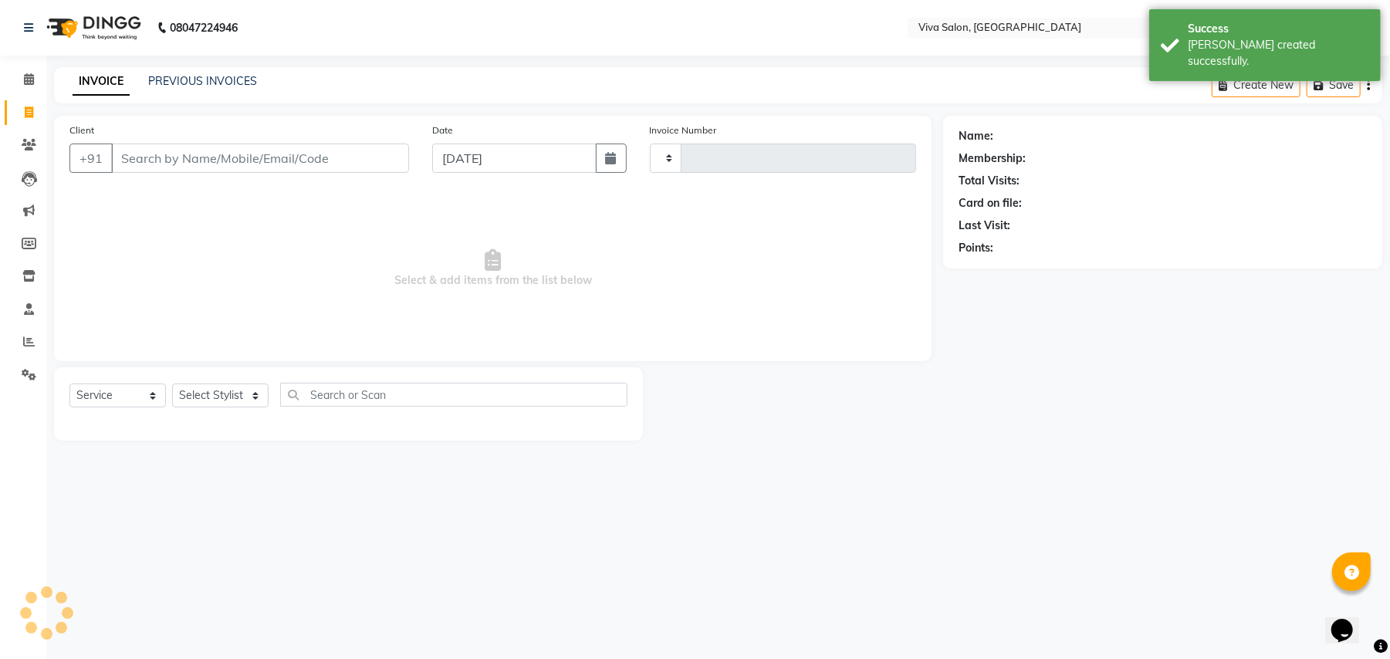
type input "2446"
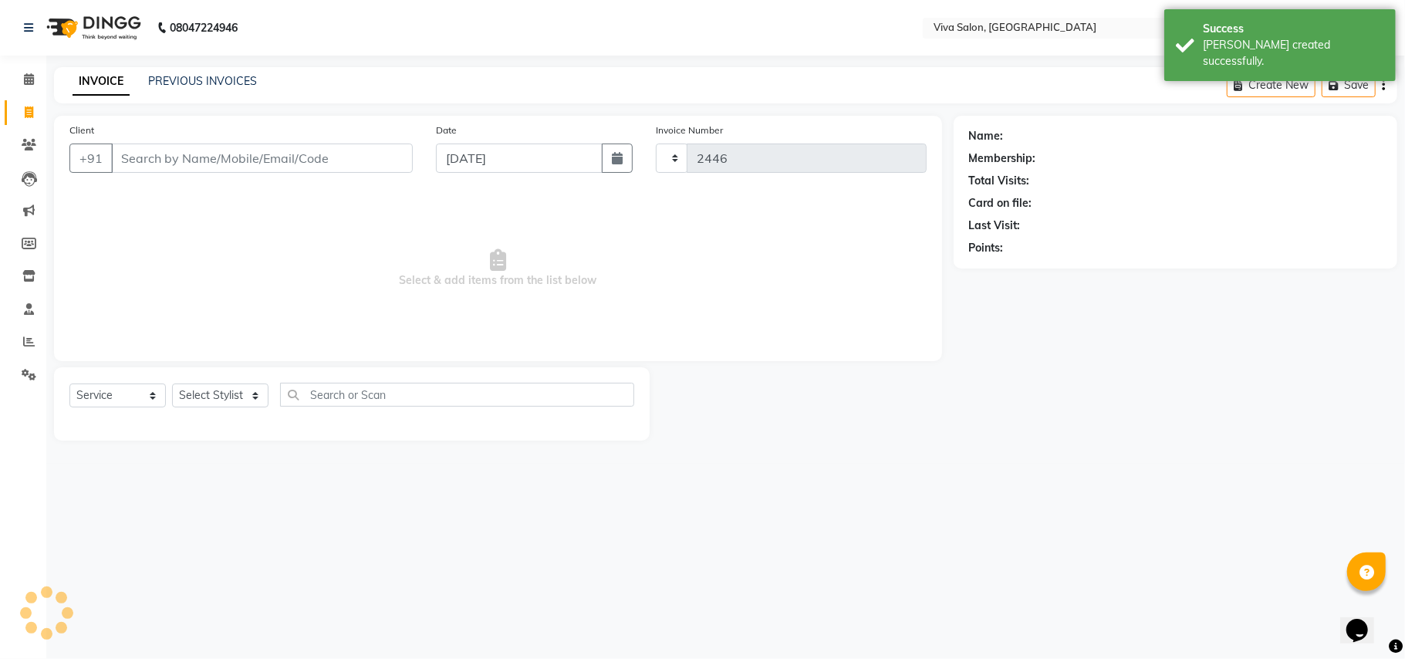
select select "7363"
click at [217, 395] on select "Select Stylist Anita Shelar Jayashree khanapure Jidhnya jadhav Netra lakhanavar…" at bounding box center [220, 396] width 96 height 24
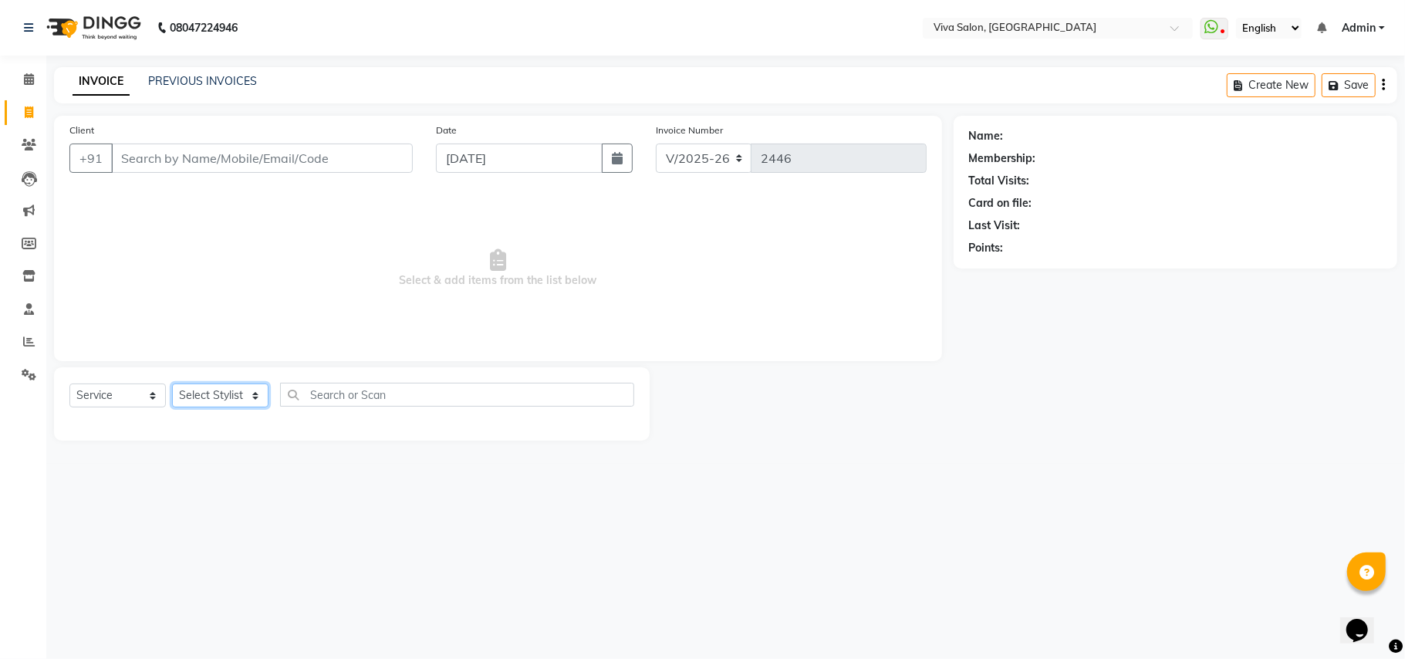
select select "63723"
click at [172, 384] on select "Select Stylist Anita Shelar Jayashree khanapure Jidhnya jadhav Netra lakhanavar…" at bounding box center [220, 396] width 96 height 24
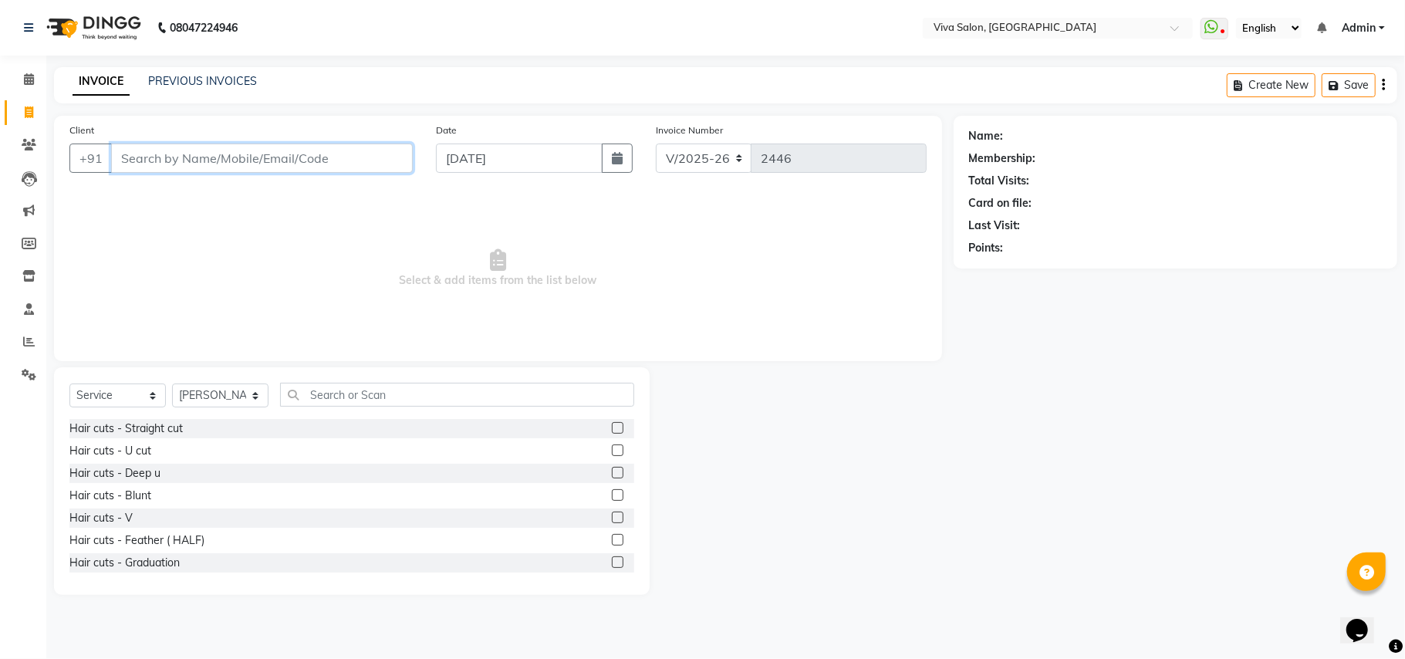
click at [211, 154] on input "Client" at bounding box center [262, 158] width 302 height 29
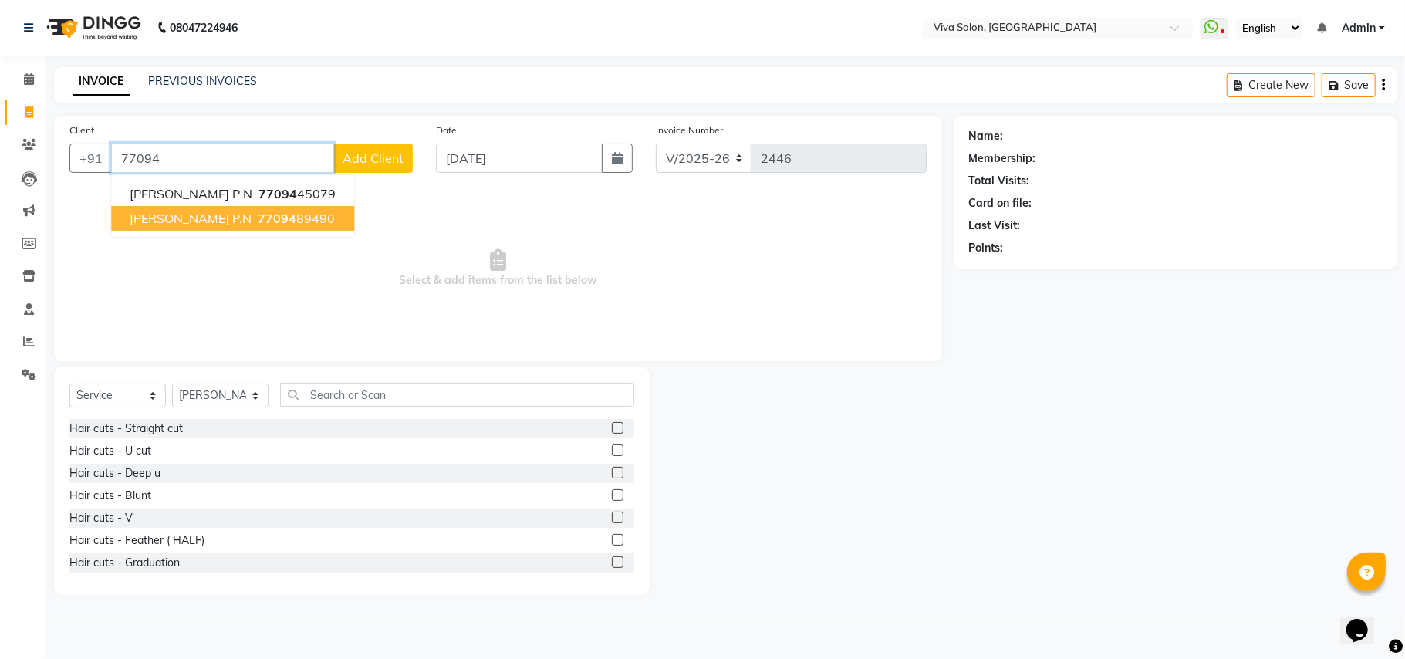
click at [204, 216] on span "Sejal Nair P.N" at bounding box center [191, 218] width 122 height 15
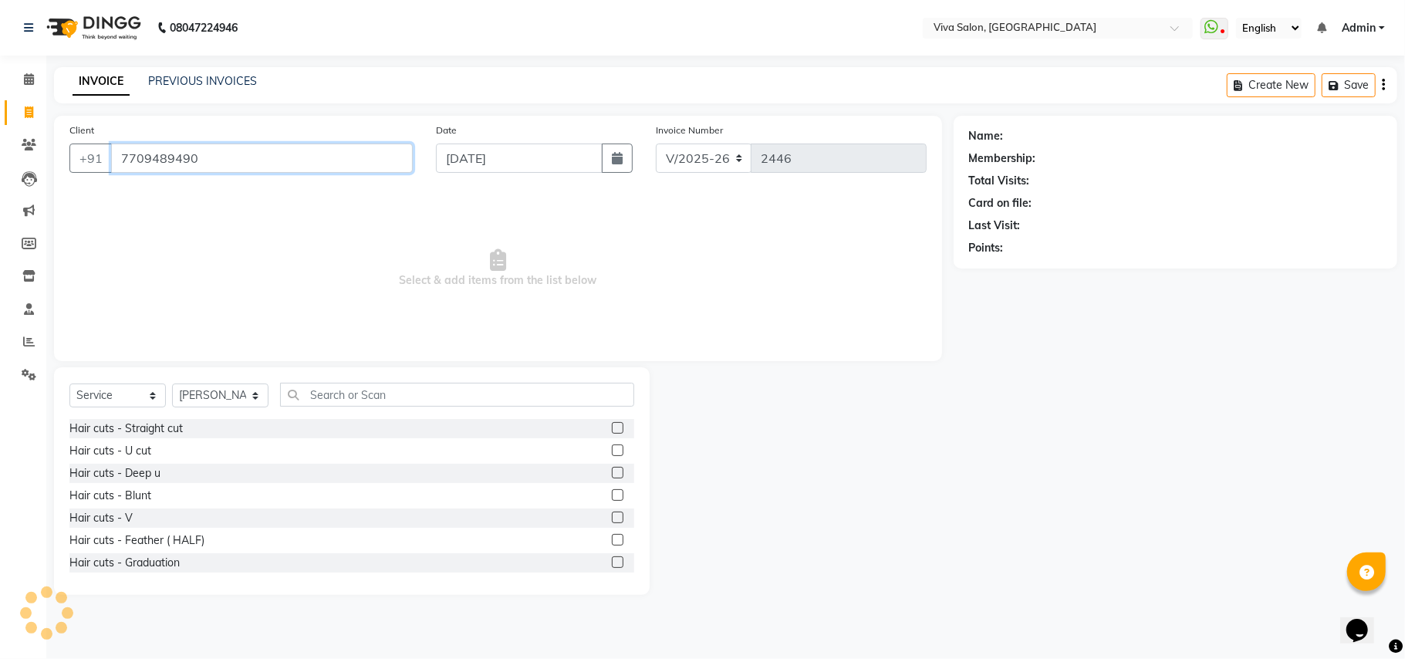
type input "7709489490"
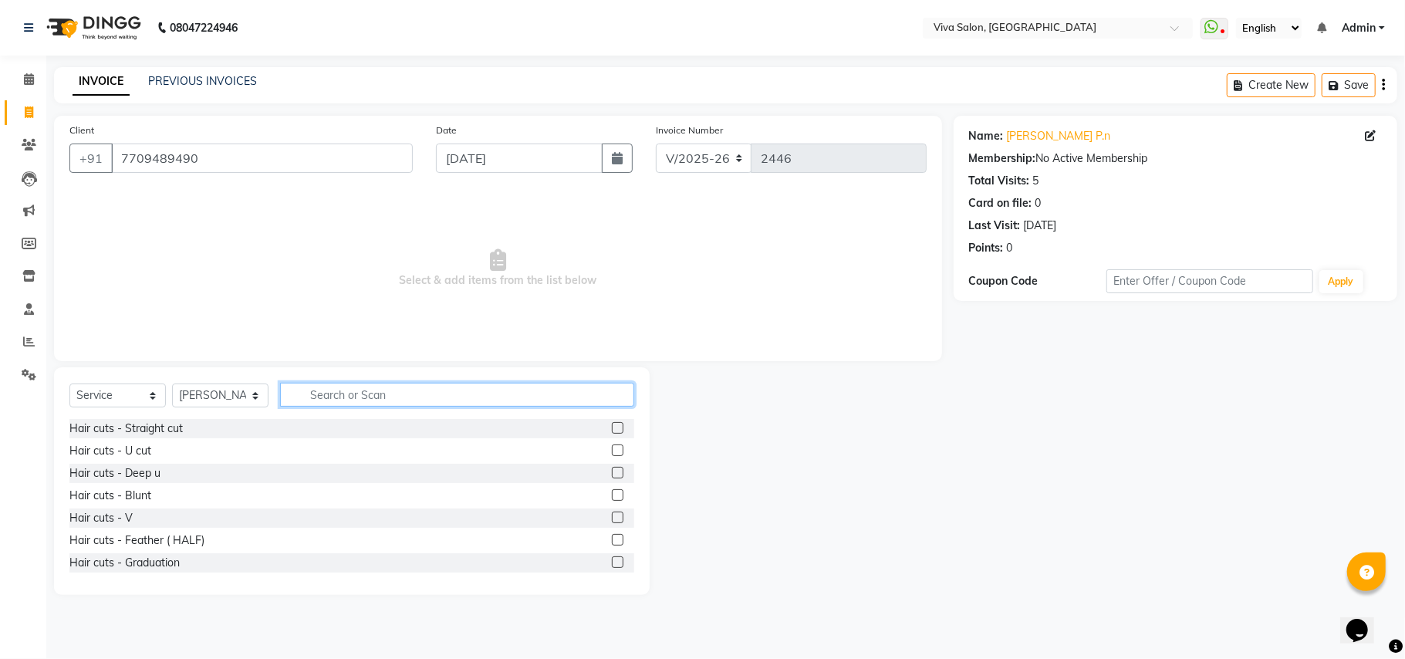
click at [350, 392] on input "text" at bounding box center [457, 395] width 354 height 24
type input "thr"
click at [612, 424] on label at bounding box center [618, 428] width 12 height 12
click at [612, 424] on input "checkbox" at bounding box center [617, 429] width 10 height 10
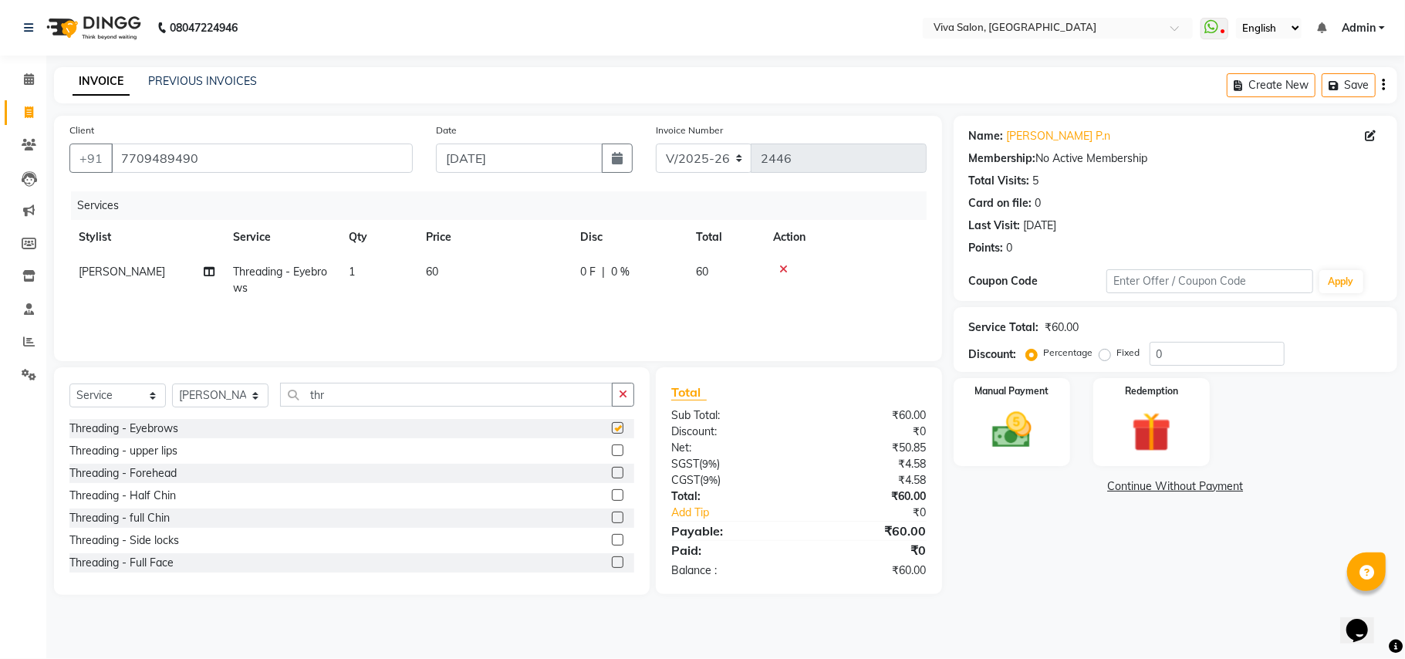
checkbox input "false"
click at [612, 454] on label at bounding box center [618, 450] width 12 height 12
click at [612, 454] on input "checkbox" at bounding box center [617, 451] width 10 height 10
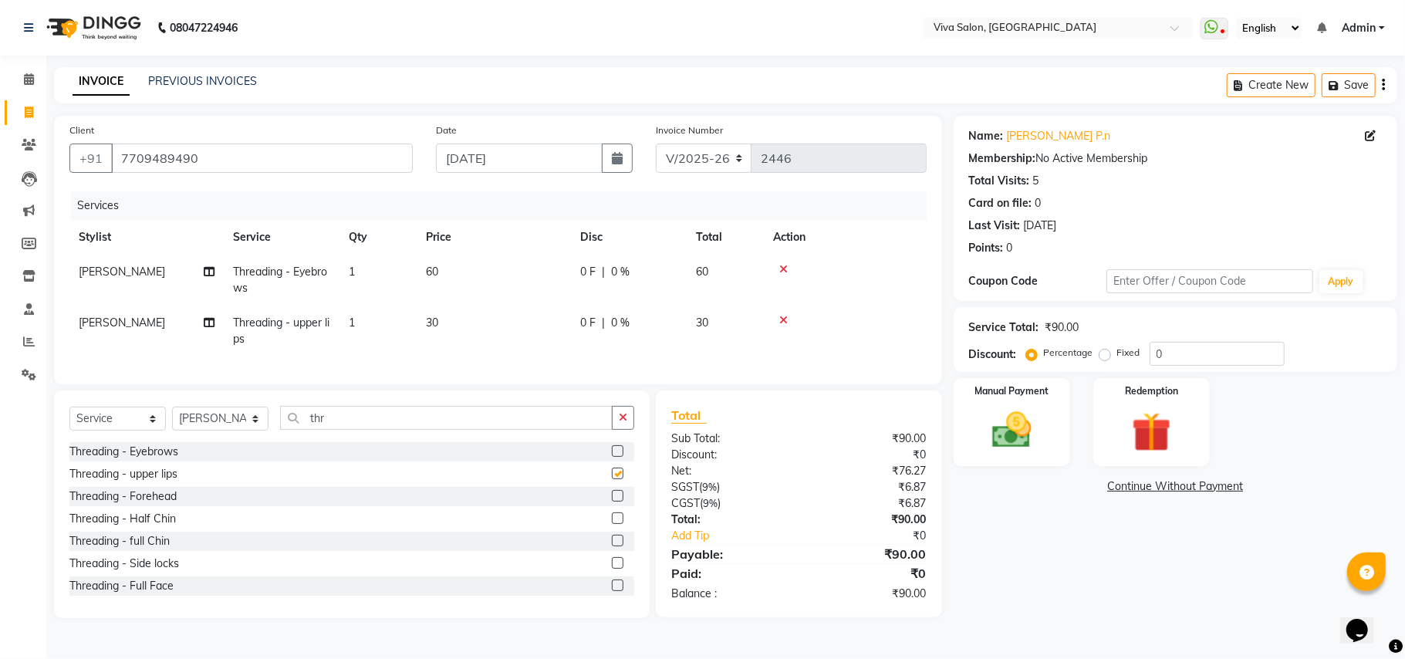
checkbox input "false"
click at [612, 524] on label at bounding box center [618, 518] width 12 height 12
click at [612, 524] on input "checkbox" at bounding box center [617, 519] width 10 height 10
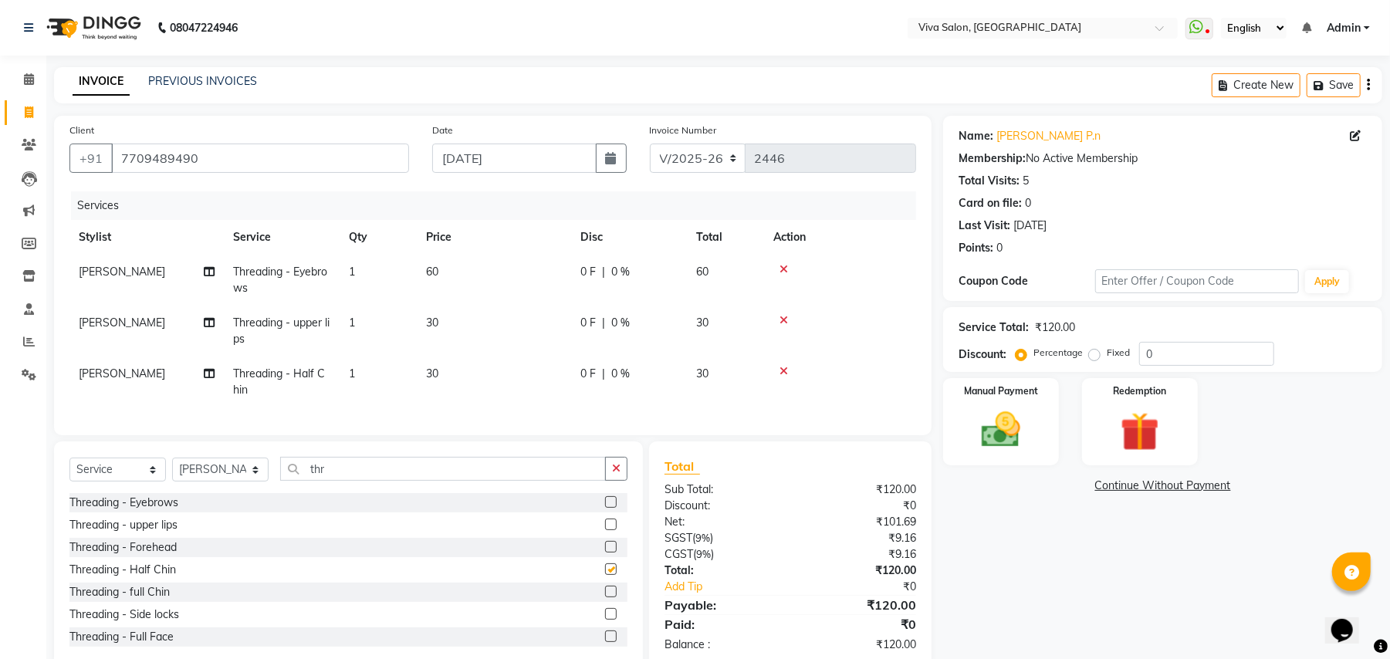
checkbox input "false"
click at [963, 439] on div "Manual Payment" at bounding box center [1001, 422] width 120 height 90
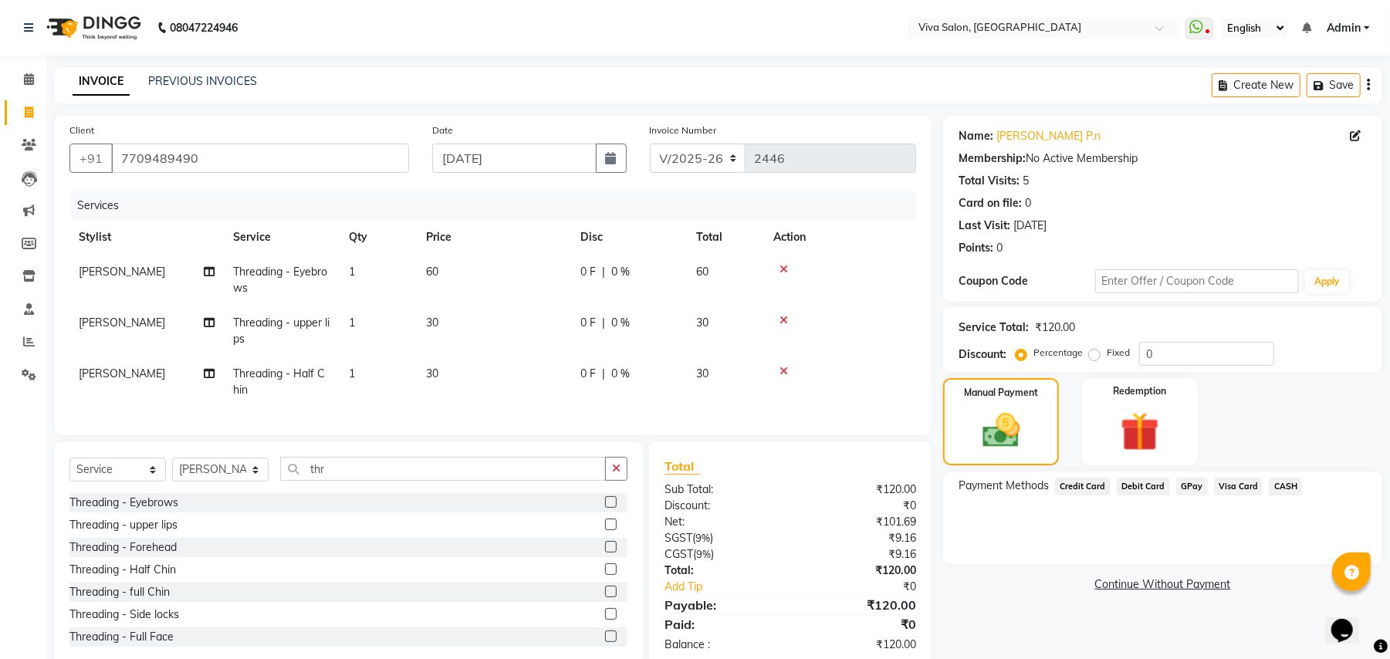
click at [1187, 485] on span "GPay" at bounding box center [1192, 487] width 32 height 18
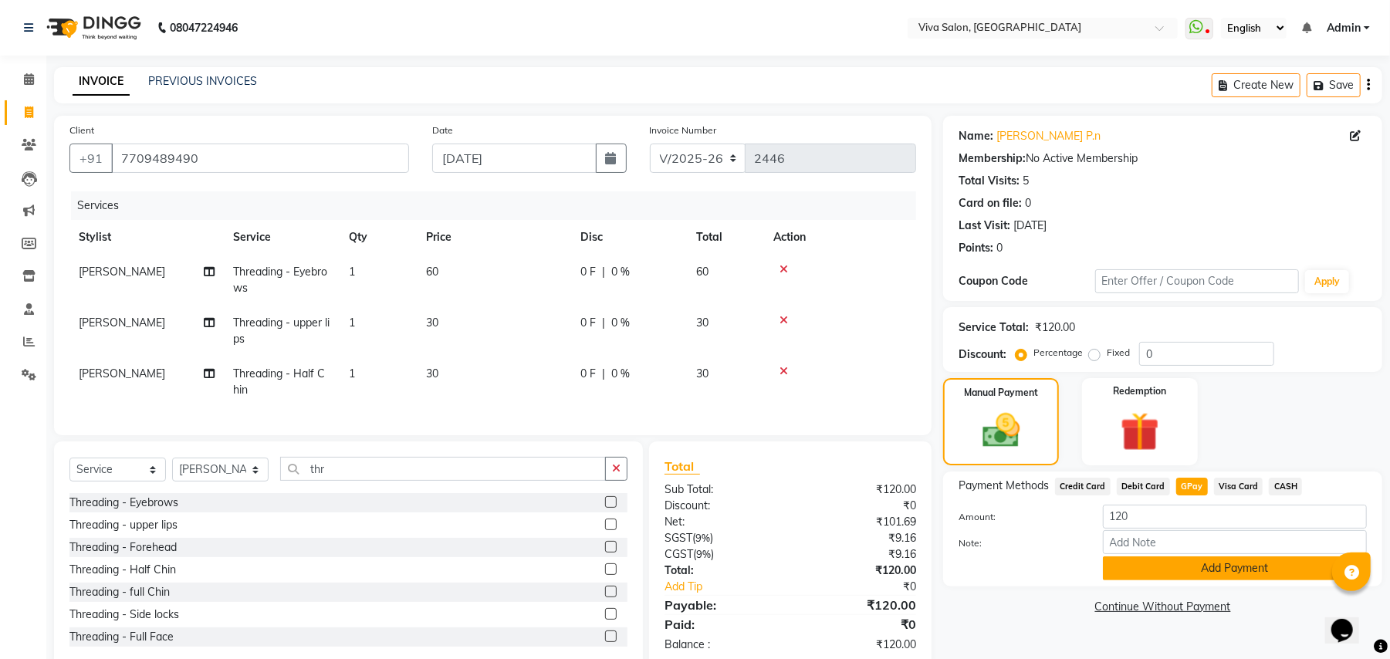
click at [1174, 575] on button "Add Payment" at bounding box center [1235, 568] width 264 height 24
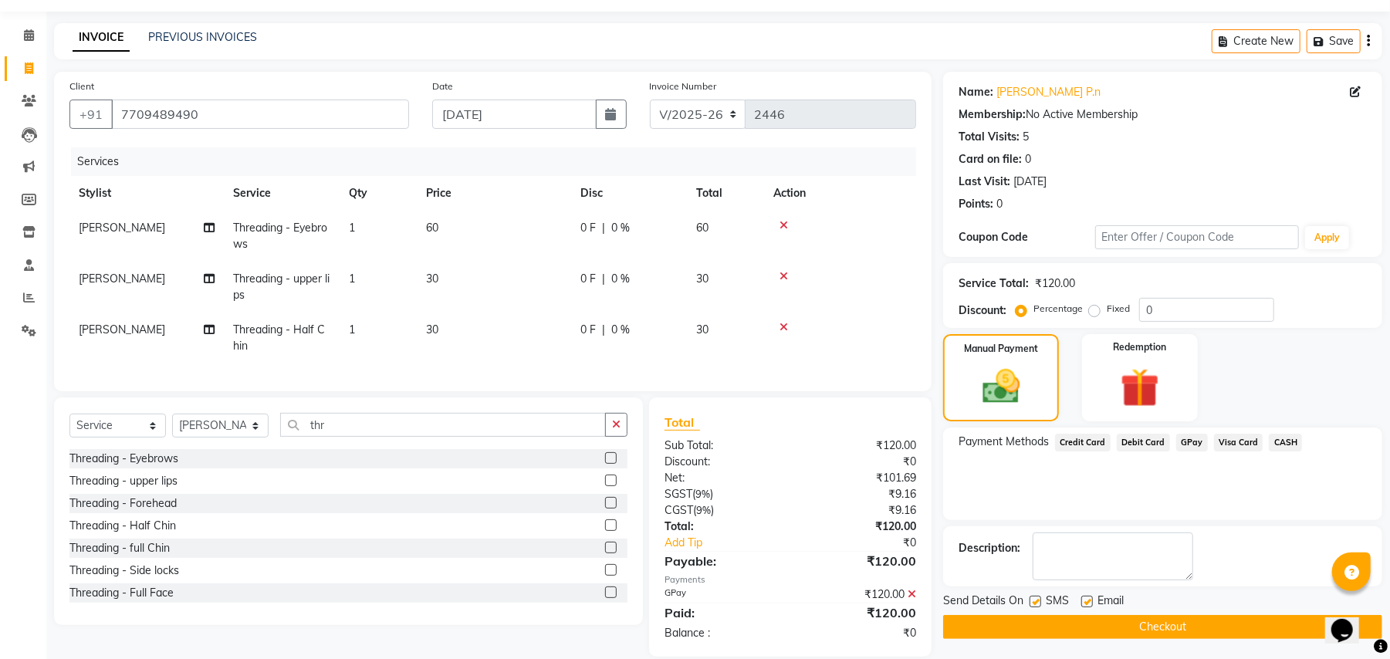
scroll to position [80, 0]
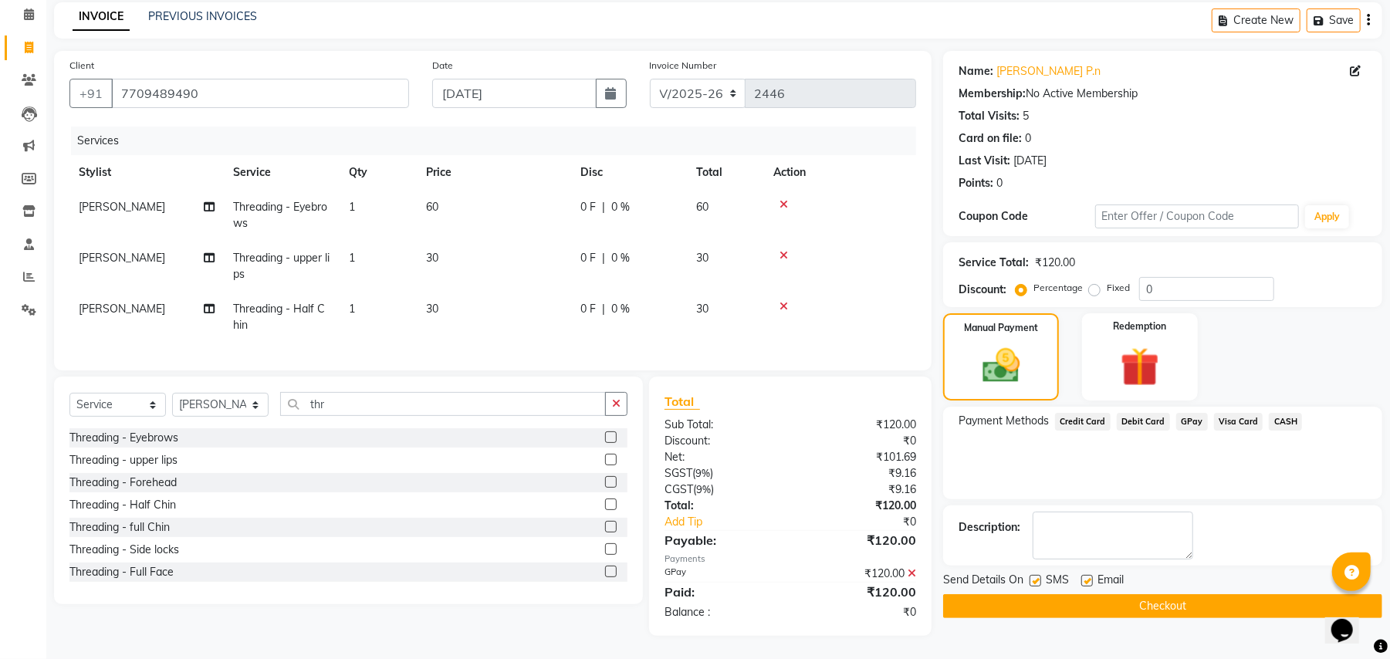
click at [1262, 594] on button "Checkout" at bounding box center [1162, 606] width 439 height 24
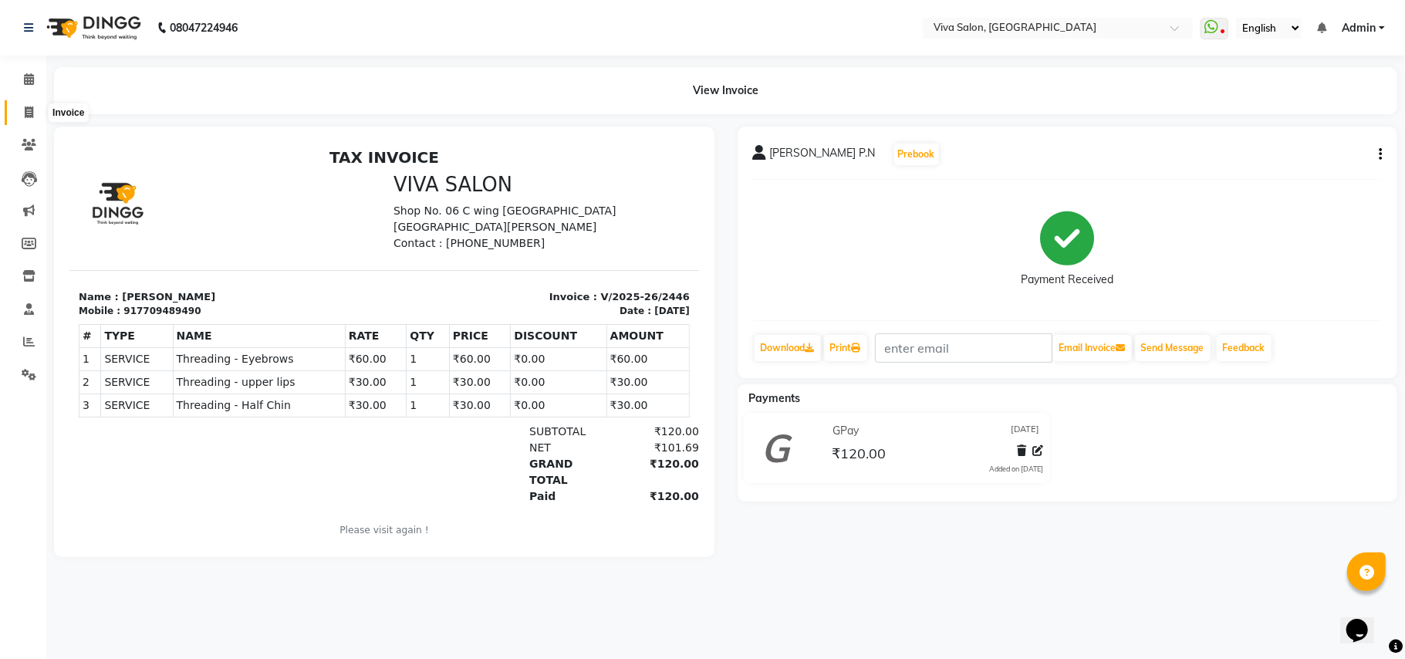
click at [28, 115] on icon at bounding box center [29, 112] width 8 height 12
select select "service"
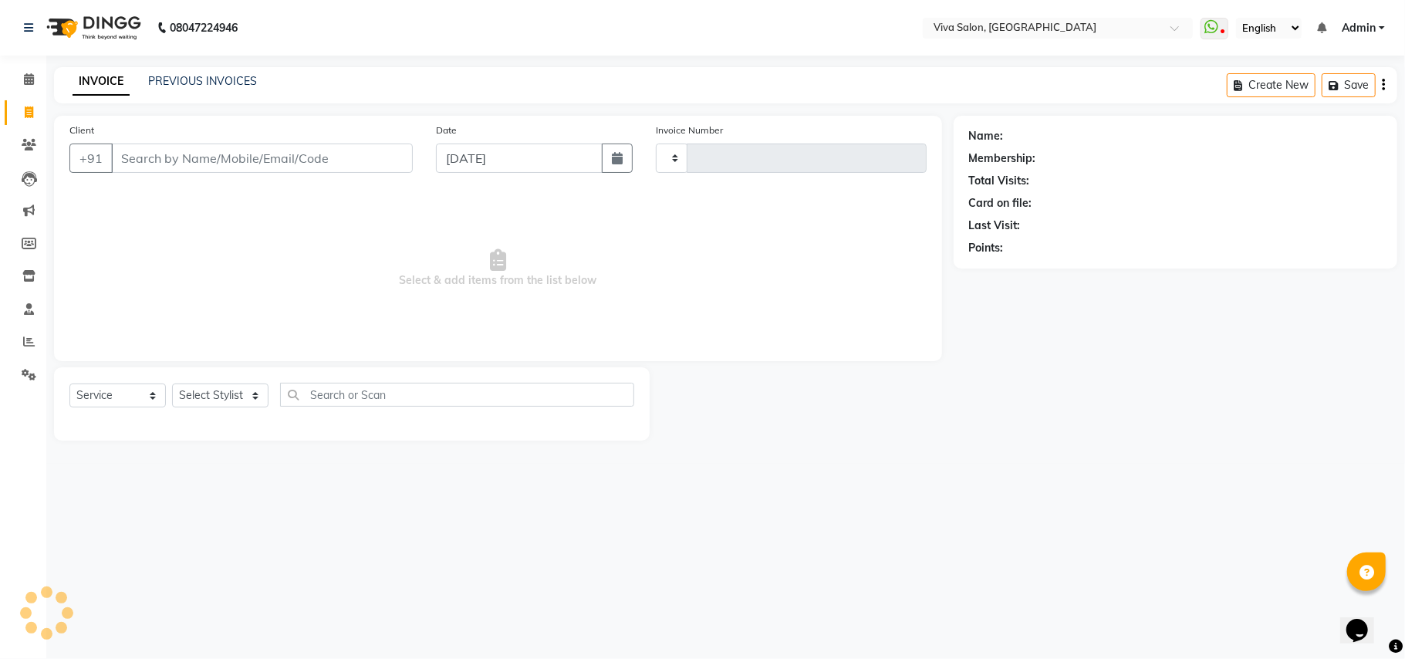
type input "2447"
select select "7363"
click at [468, 171] on input "04-09-2025" at bounding box center [519, 158] width 167 height 29
select select "9"
select select "2025"
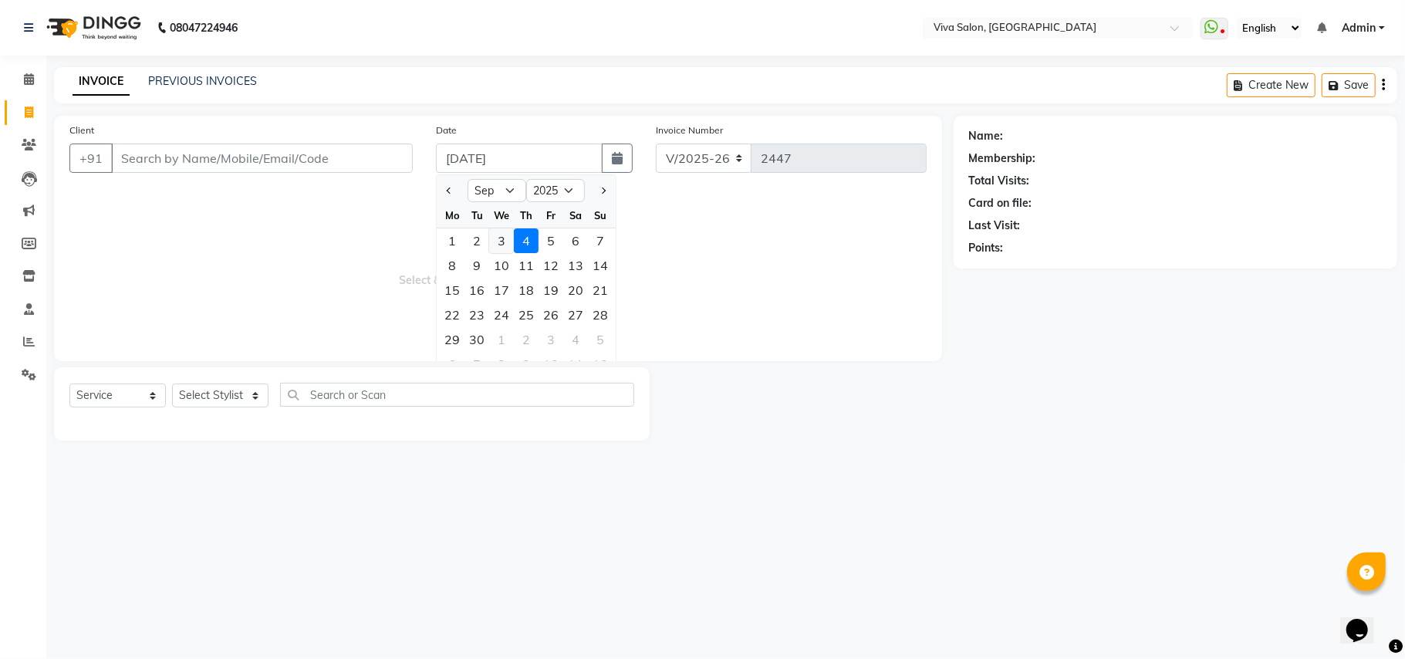
click at [499, 242] on div "3" at bounding box center [501, 240] width 25 height 25
type input "[DATE]"
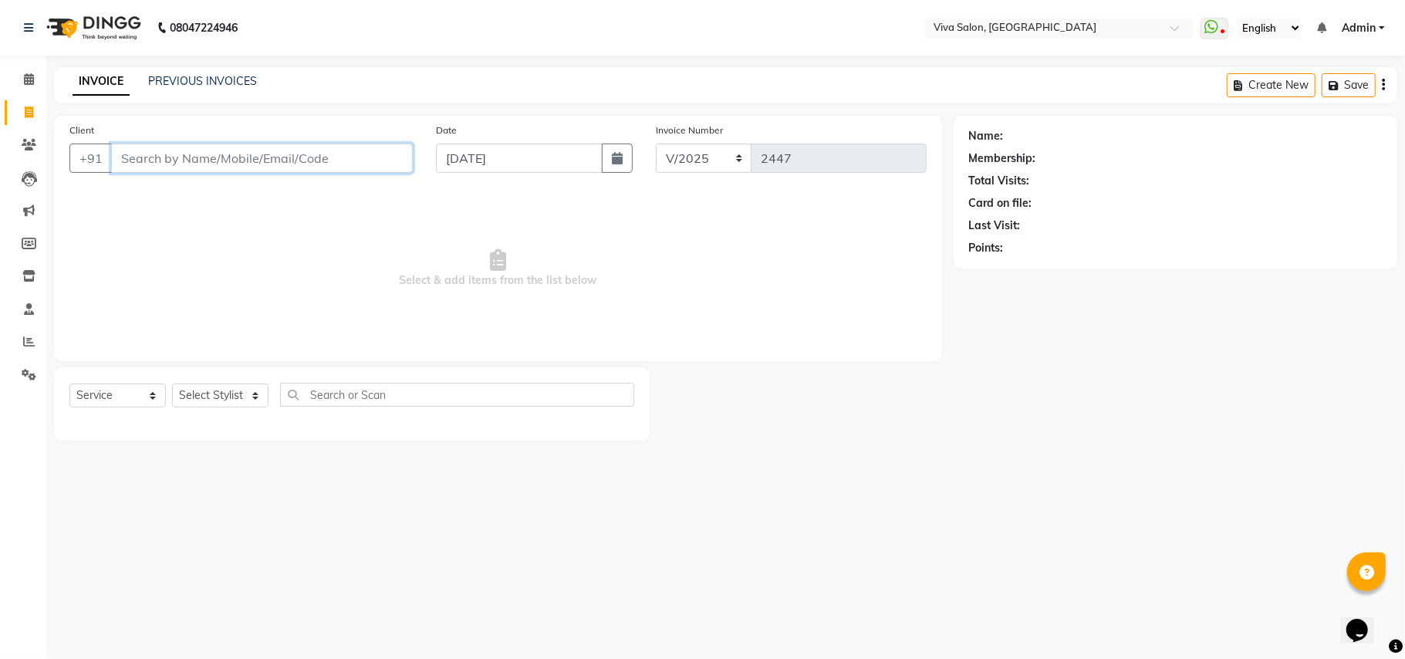
click at [402, 159] on input "Client" at bounding box center [262, 158] width 302 height 29
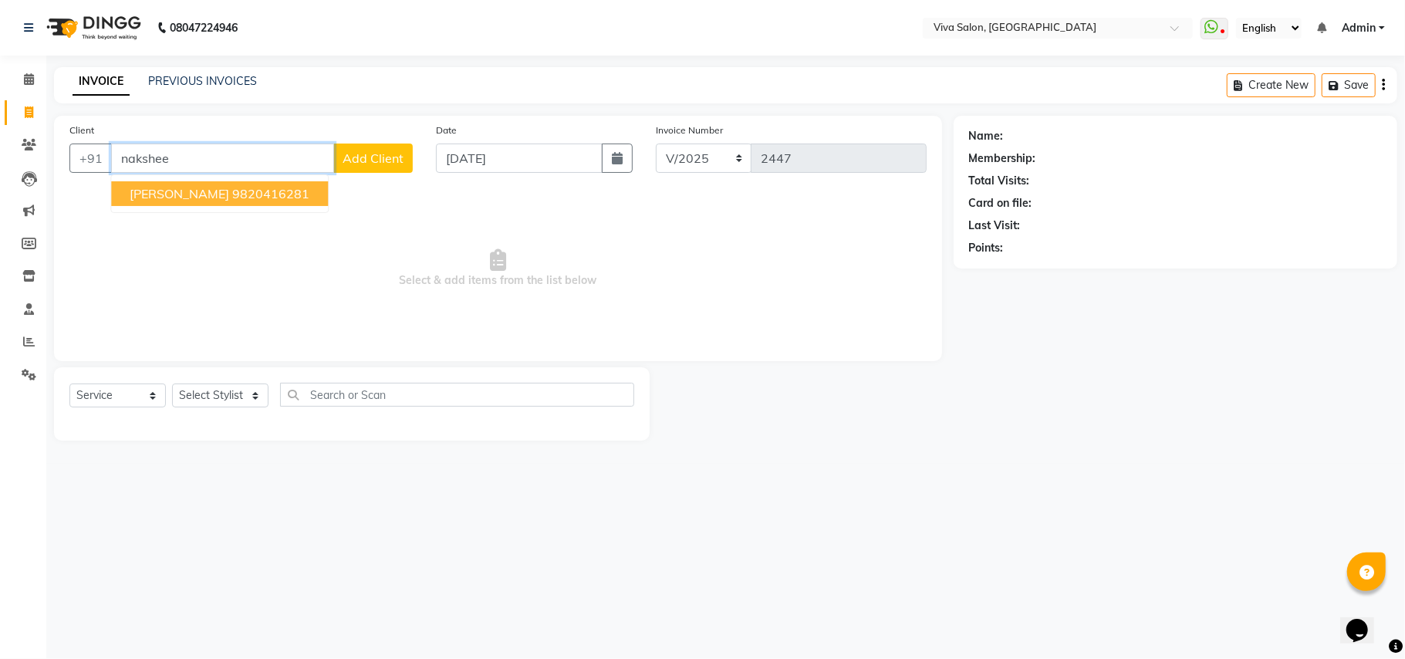
click at [309, 195] on ngb-highlight "9820416281" at bounding box center [270, 193] width 77 height 15
type input "9820416281"
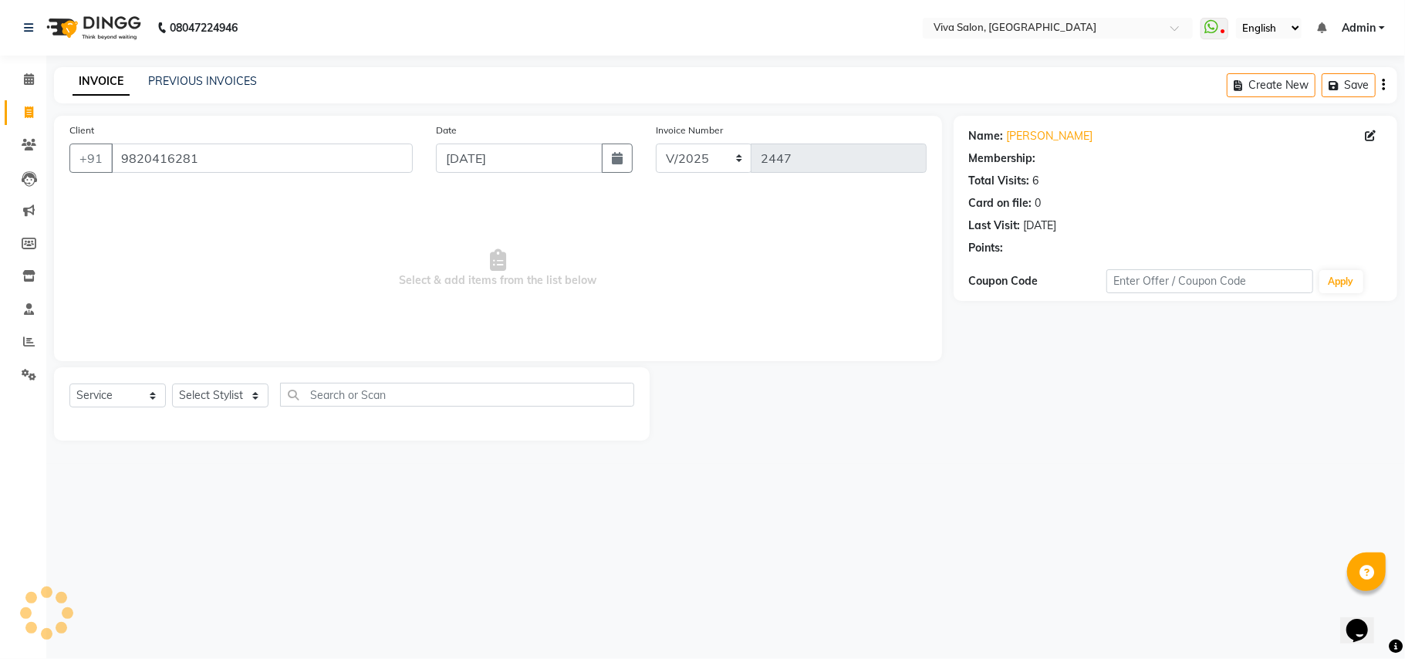
select select "2: Object"
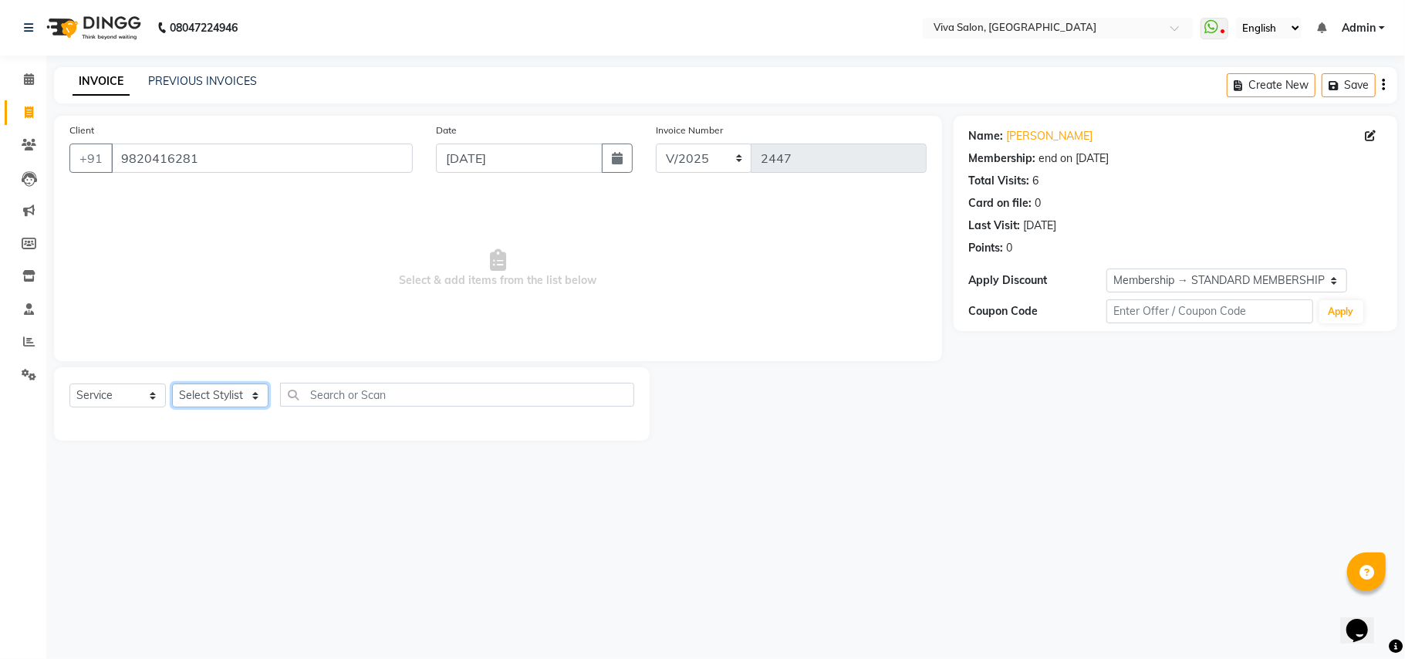
click at [224, 398] on select "Select Stylist Anita Shelar Jayashree khanapure Jidhnya jadhav Netra lakhanavar…" at bounding box center [220, 396] width 96 height 24
select select "63723"
click at [172, 384] on select "Select Stylist Anita Shelar Jayashree khanapure Jidhnya jadhav Netra lakhanavar…" at bounding box center [220, 396] width 96 height 24
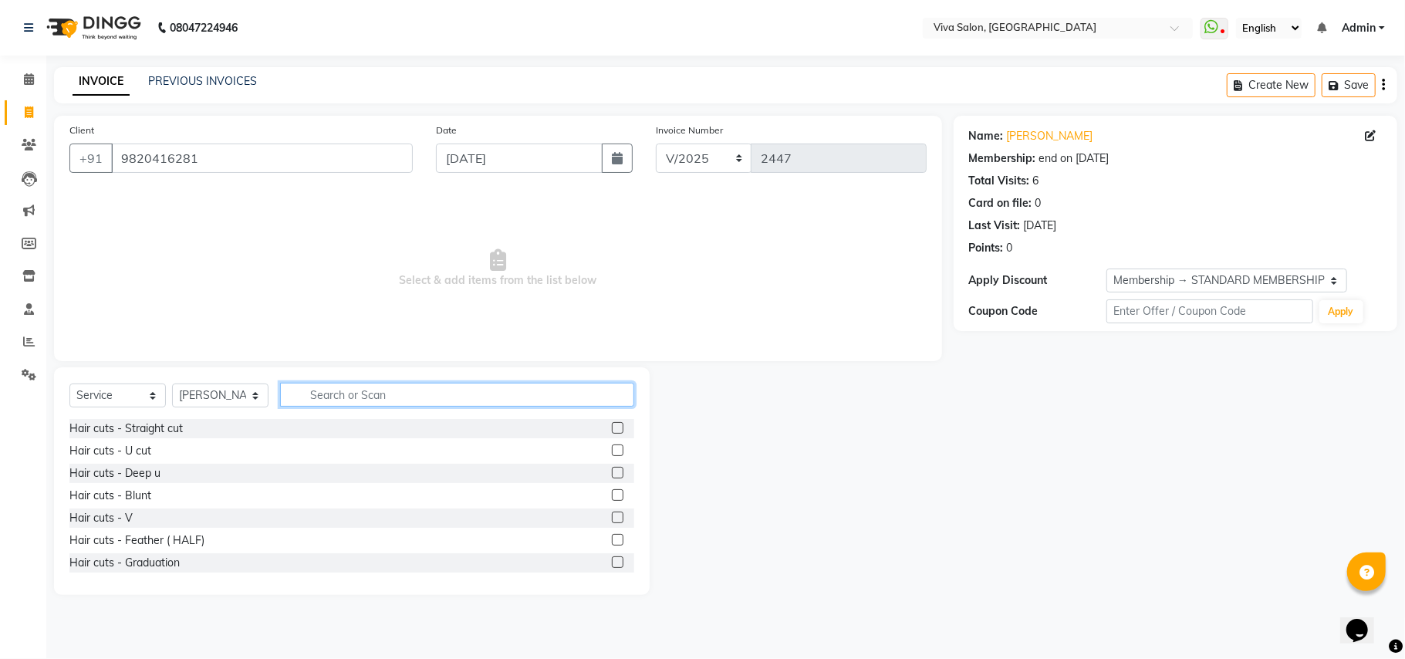
click at [310, 389] on input "text" at bounding box center [457, 395] width 354 height 24
type input "t"
type input "thr"
click at [612, 427] on label at bounding box center [618, 428] width 12 height 12
click at [612, 427] on input "checkbox" at bounding box center [617, 429] width 10 height 10
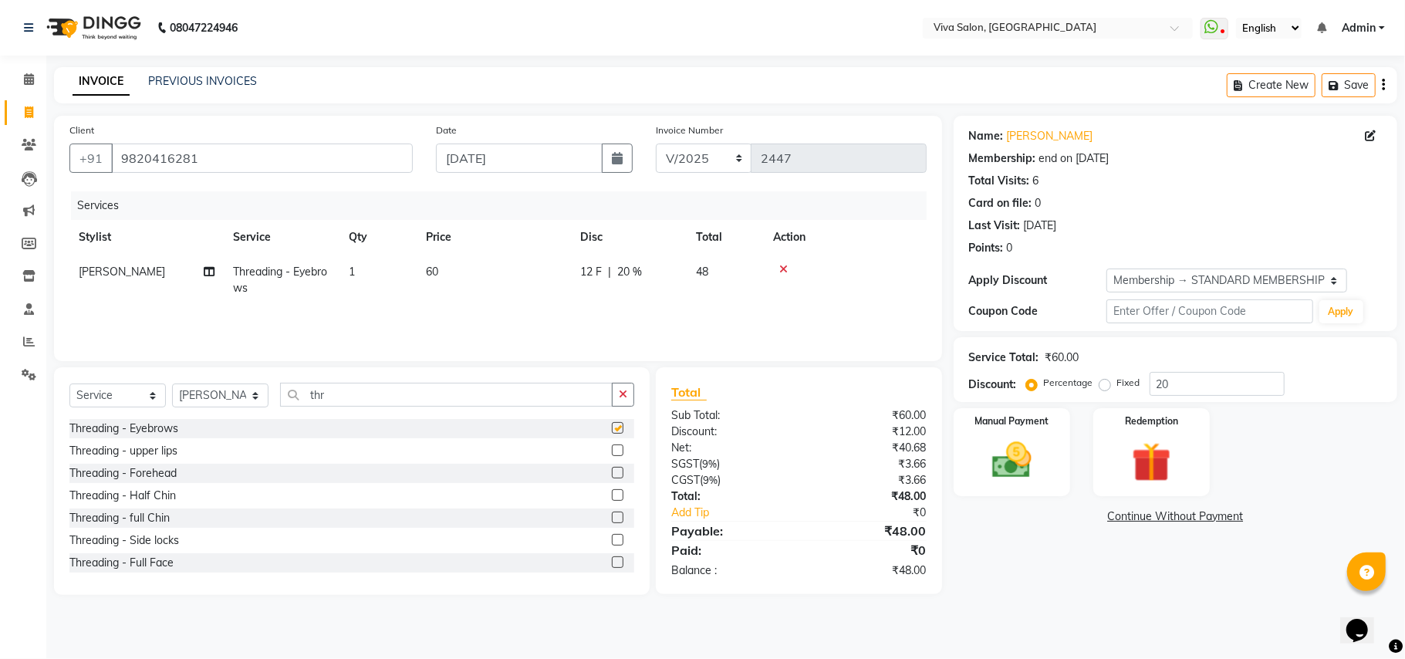
checkbox input "false"
click at [612, 448] on label at bounding box center [618, 450] width 12 height 12
click at [612, 448] on input "checkbox" at bounding box center [617, 451] width 10 height 10
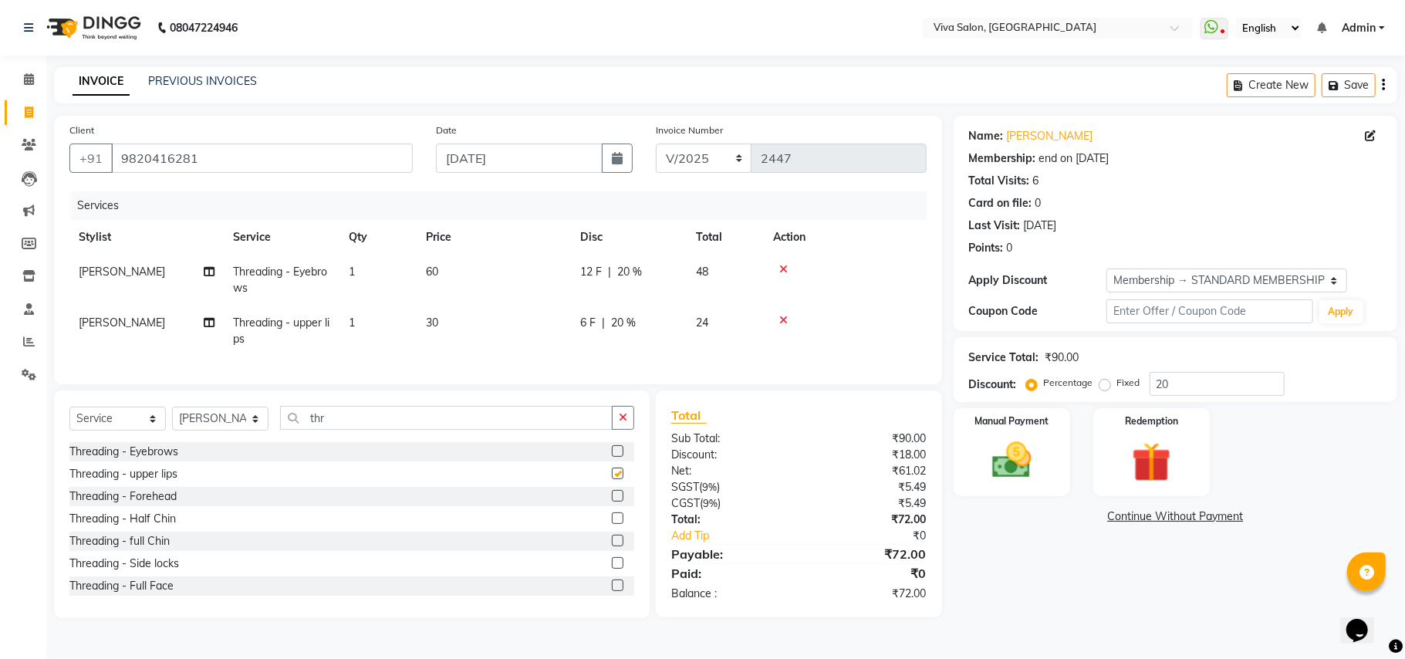
checkbox input "false"
click at [612, 524] on label at bounding box center [618, 518] width 12 height 12
click at [612, 524] on input "checkbox" at bounding box center [617, 519] width 10 height 10
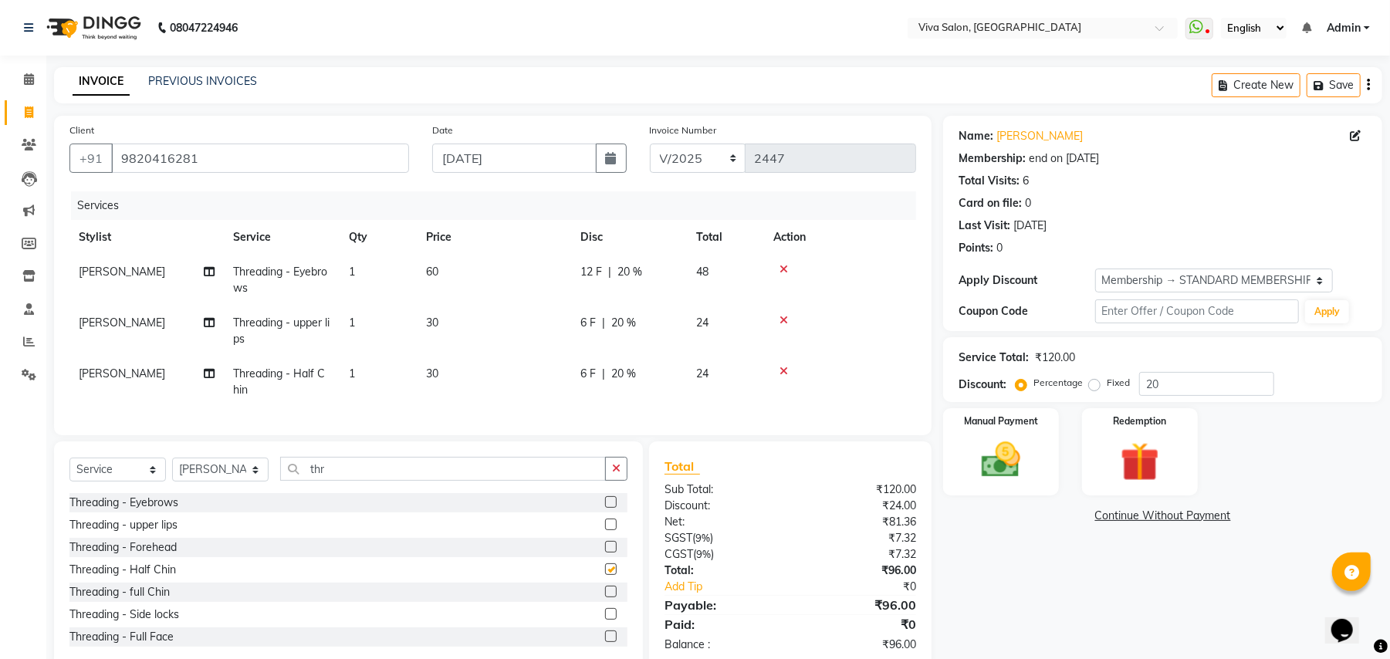
checkbox input "false"
click at [1032, 451] on img at bounding box center [1001, 460] width 66 height 47
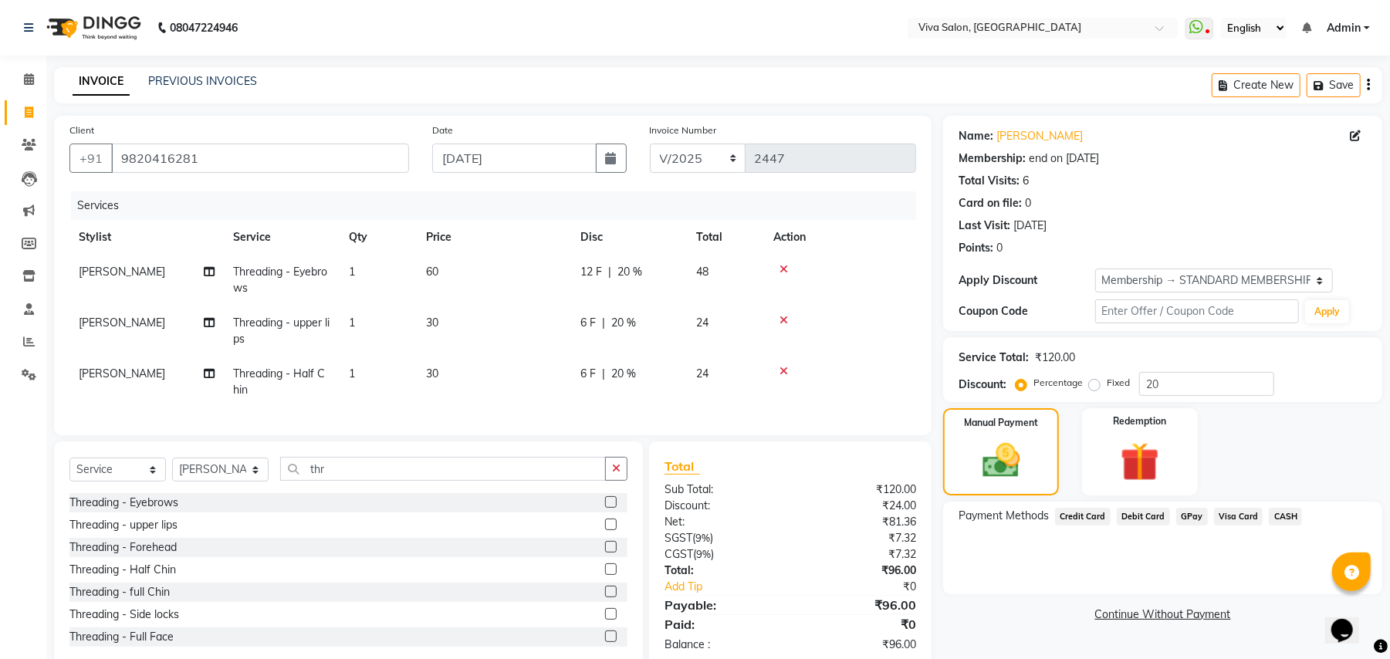
click at [1189, 517] on span "GPay" at bounding box center [1192, 517] width 32 height 18
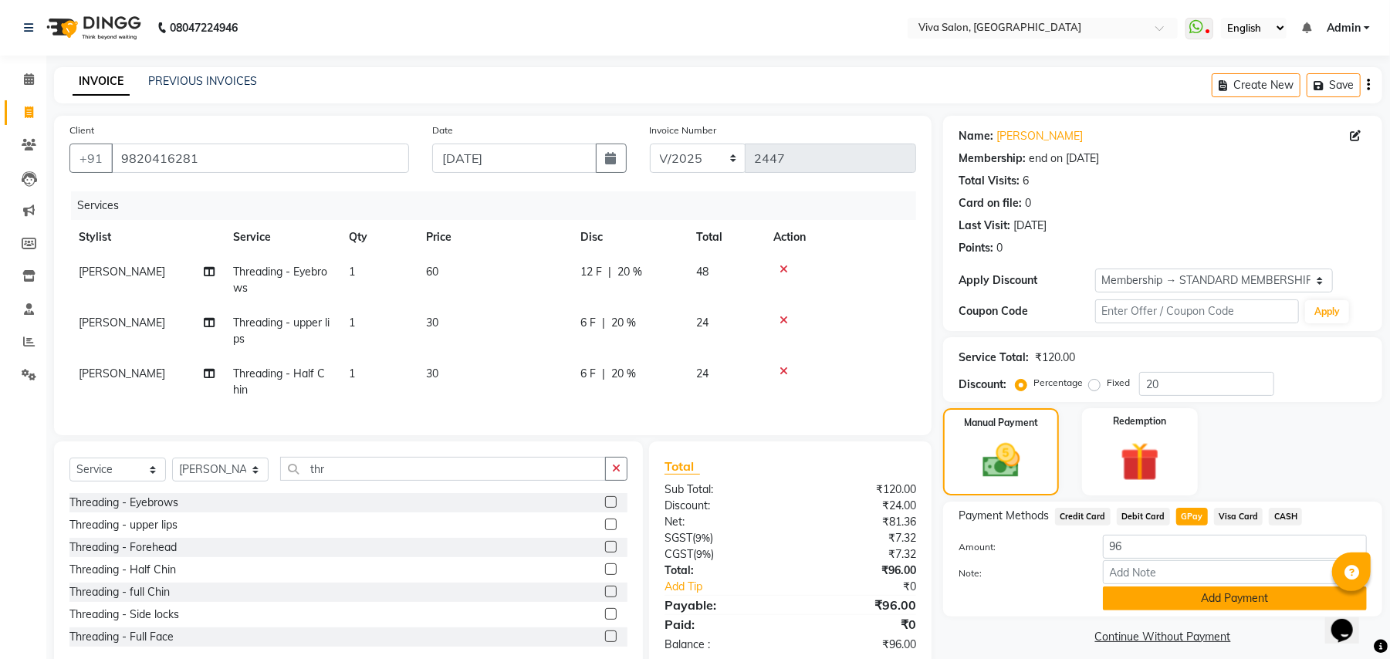
click at [1171, 596] on button "Add Payment" at bounding box center [1235, 598] width 264 height 24
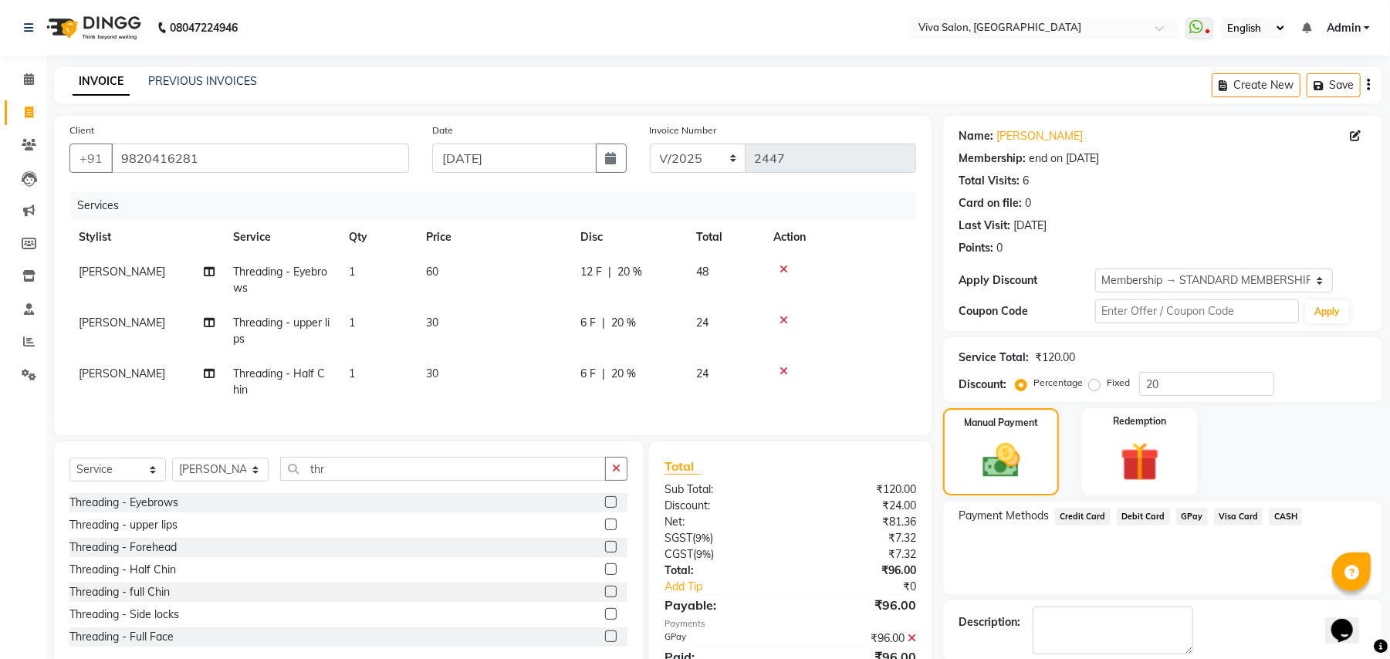
scroll to position [133, 0]
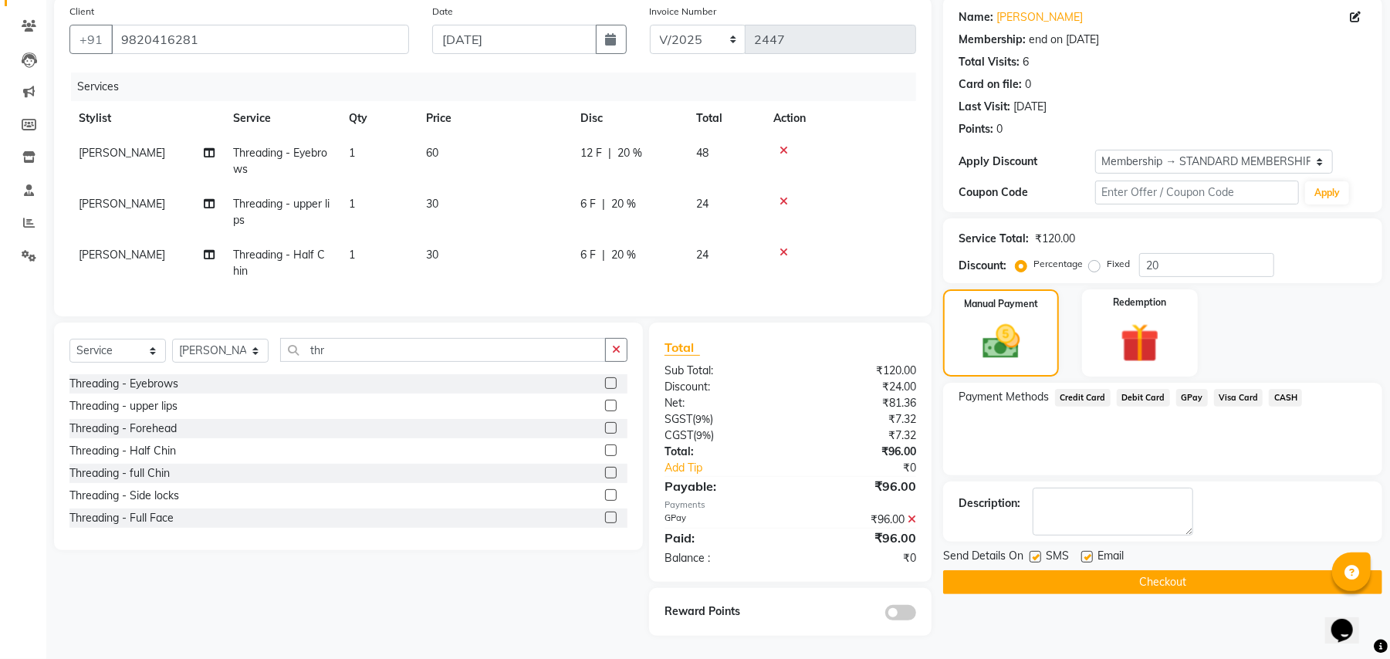
click at [1032, 551] on label at bounding box center [1035, 557] width 12 height 12
click at [1032, 553] on input "checkbox" at bounding box center [1034, 558] width 10 height 10
checkbox input "false"
click at [1090, 551] on label at bounding box center [1087, 557] width 12 height 12
click at [1090, 553] on input "checkbox" at bounding box center [1086, 558] width 10 height 10
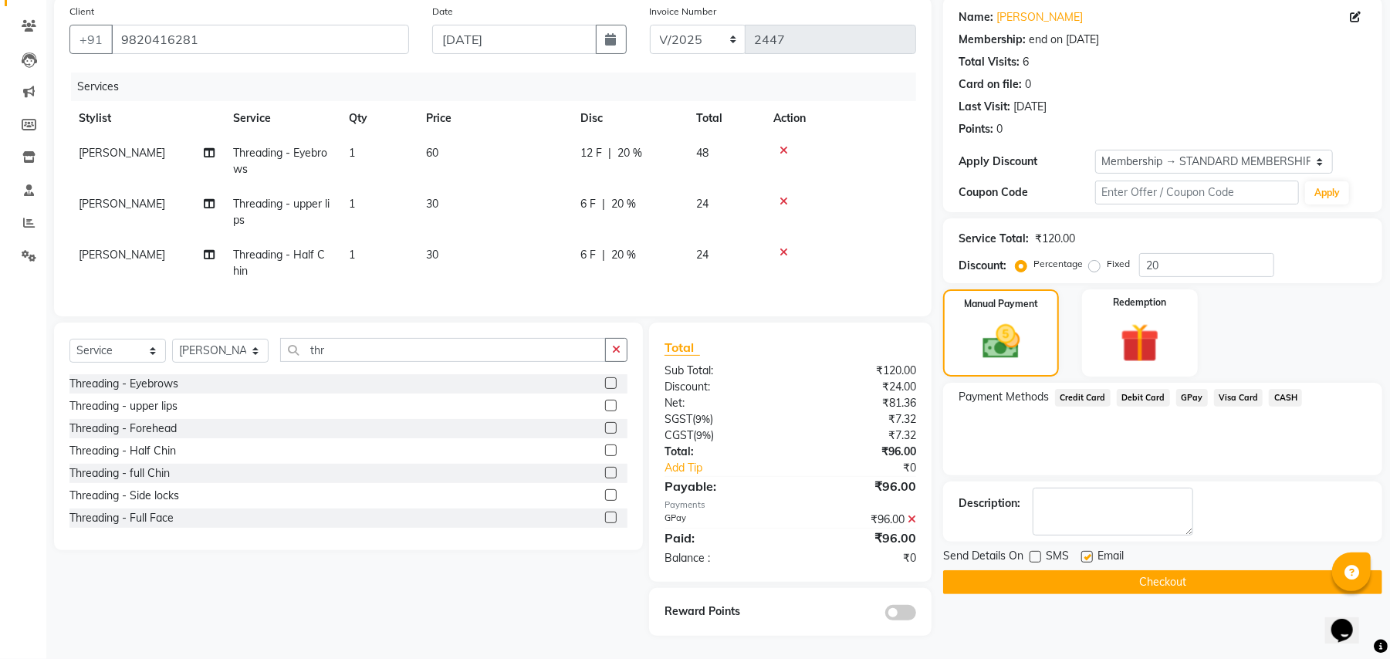
checkbox input "false"
click at [1046, 570] on button "Checkout" at bounding box center [1162, 582] width 439 height 24
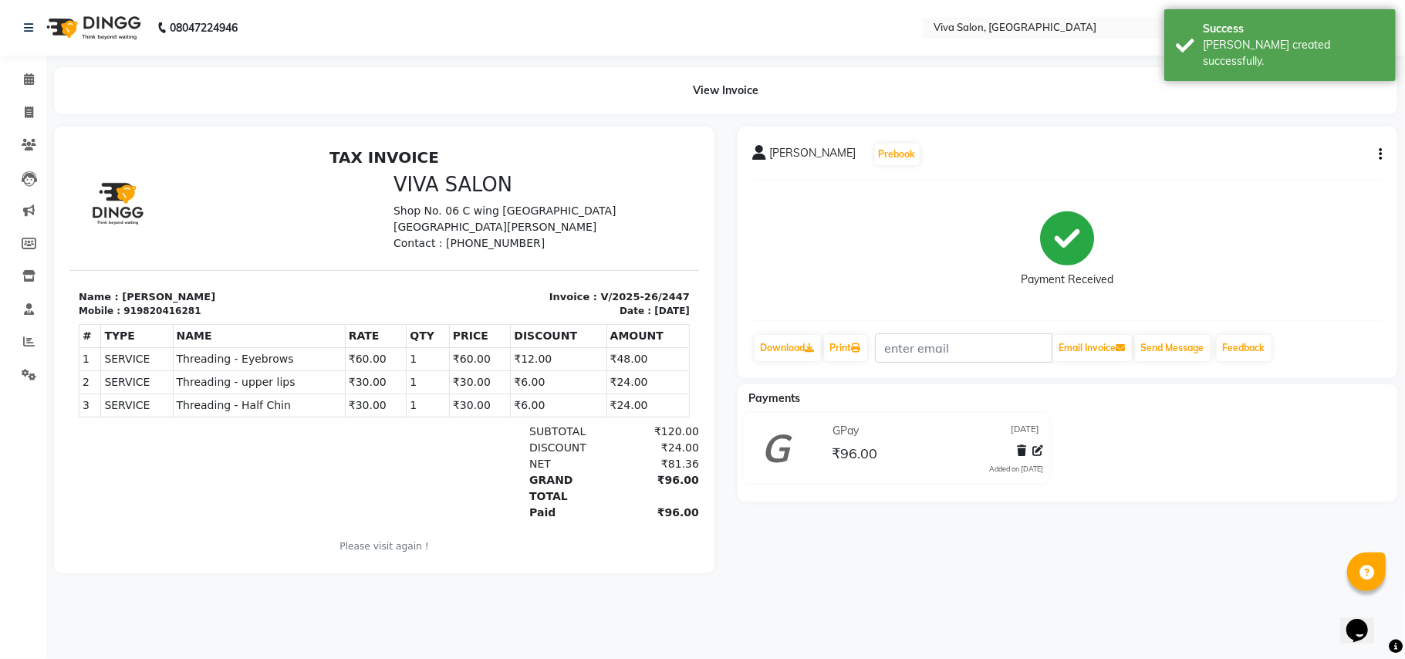
click at [1046, 569] on div "Nakshee Kalpataru Prebook Payment Received Download Print Email Invoice Send Me…" at bounding box center [1068, 350] width 684 height 447
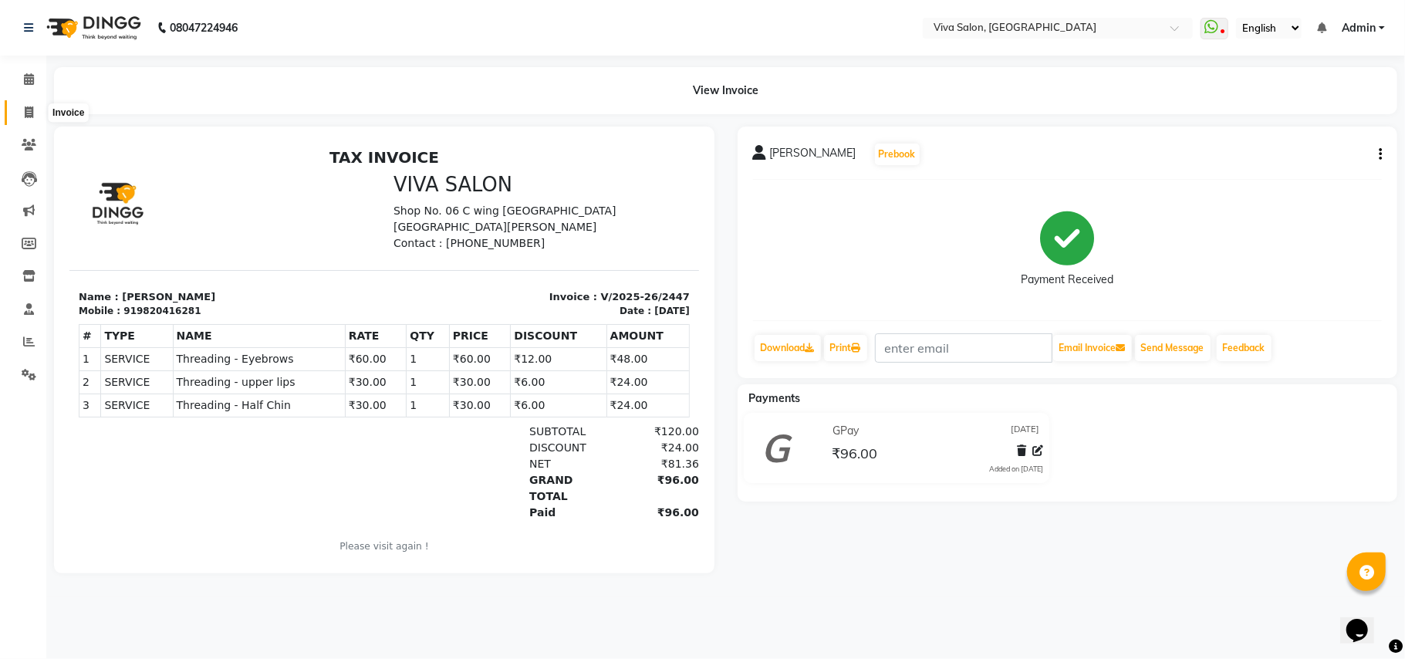
click at [32, 104] on span at bounding box center [28, 113] width 27 height 18
select select "service"
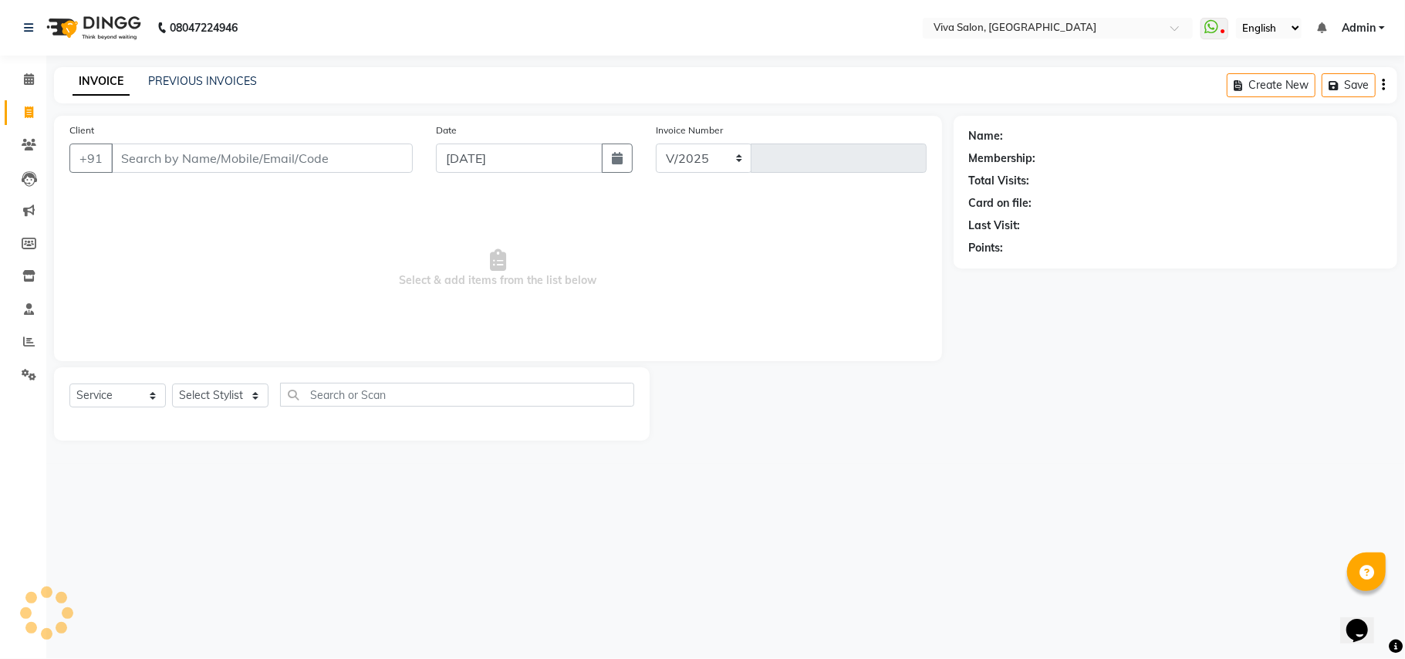
select select "7363"
type input "2448"
click at [470, 158] on input "04-09-2025" at bounding box center [519, 158] width 167 height 29
select select "9"
select select "2025"
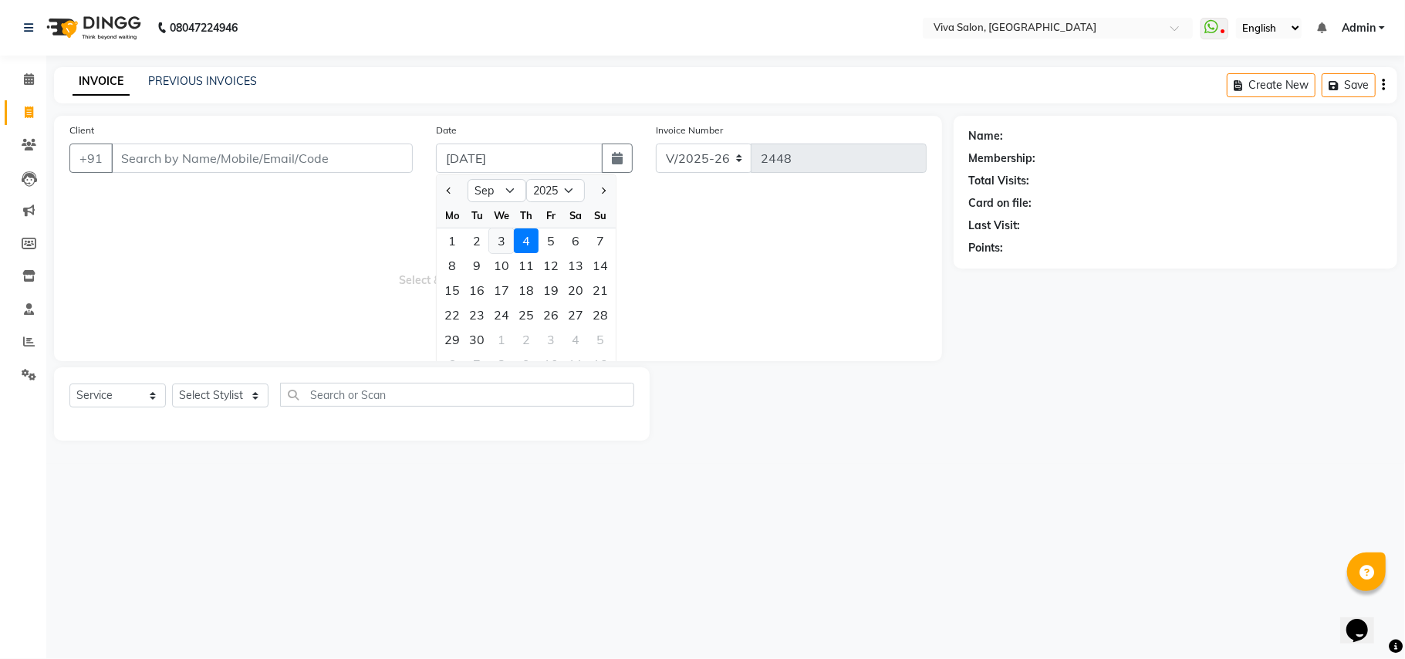
click at [500, 241] on div "3" at bounding box center [501, 240] width 25 height 25
type input "[DATE]"
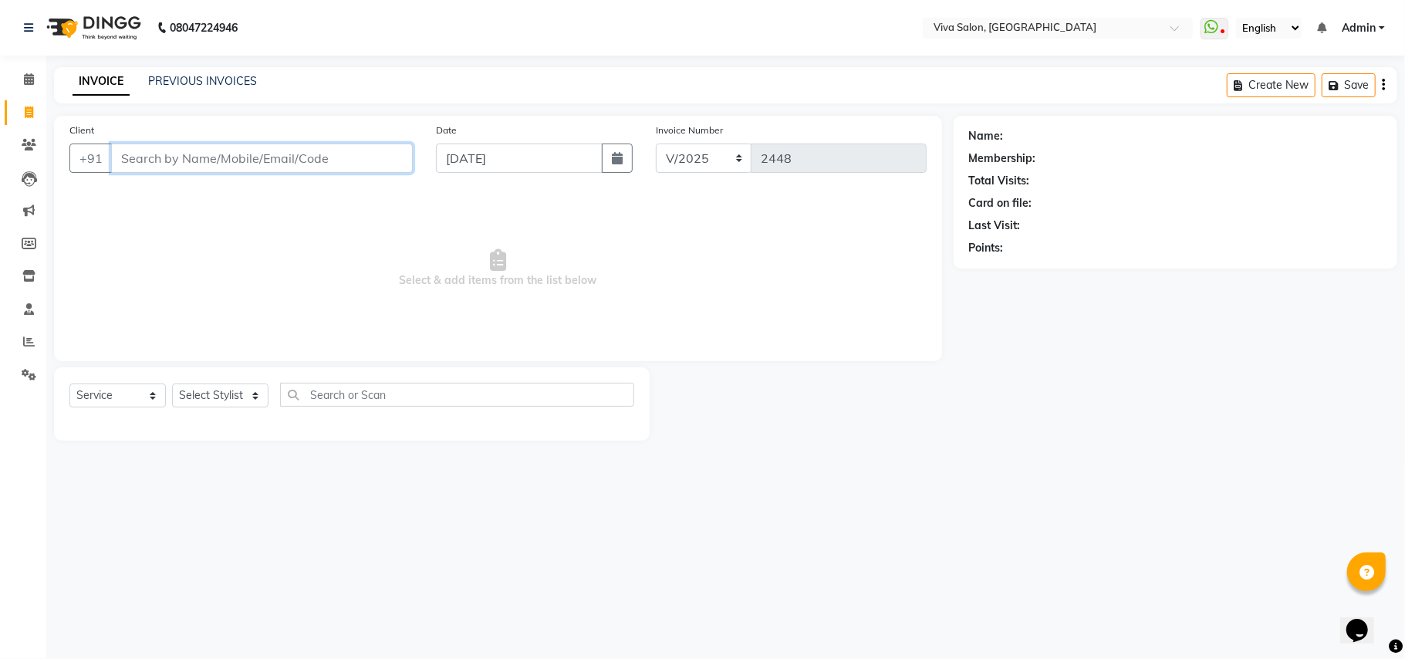
click at [346, 155] on input "Client" at bounding box center [262, 158] width 302 height 29
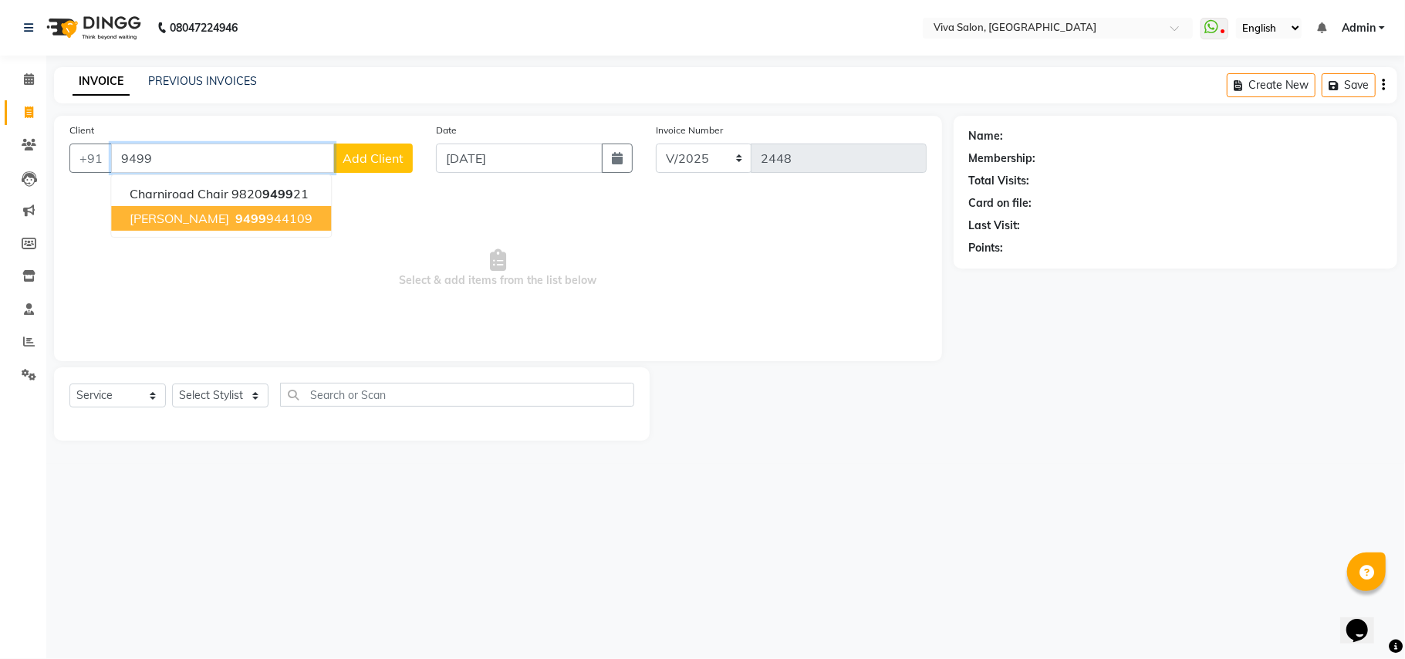
click at [297, 229] on button "Aishwarya ongc 9499 944109" at bounding box center [221, 218] width 220 height 25
type input "9499944109"
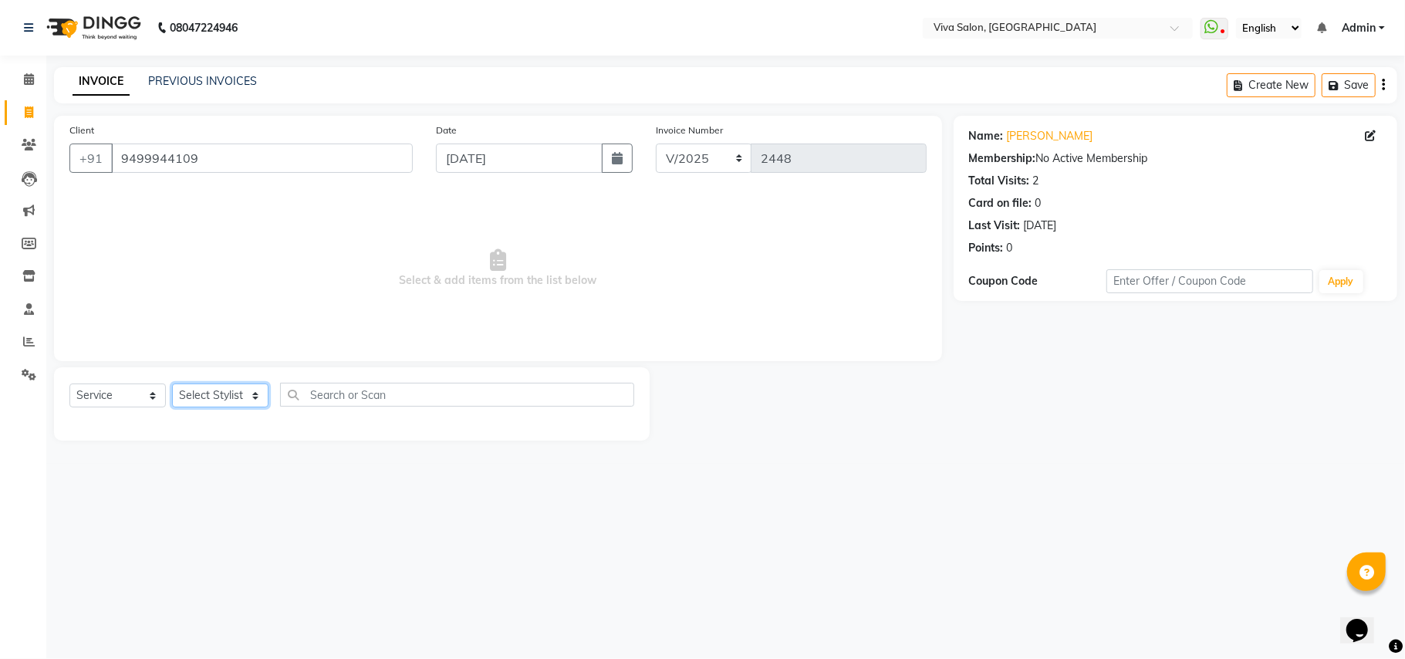
click at [211, 404] on select "Select Stylist Anita Shelar Jayashree khanapure Jidhnya jadhav Netra lakhanavar…" at bounding box center [220, 396] width 96 height 24
select select "63723"
click at [172, 384] on select "Select Stylist Anita Shelar Jayashree khanapure Jidhnya jadhav Netra lakhanavar…" at bounding box center [220, 396] width 96 height 24
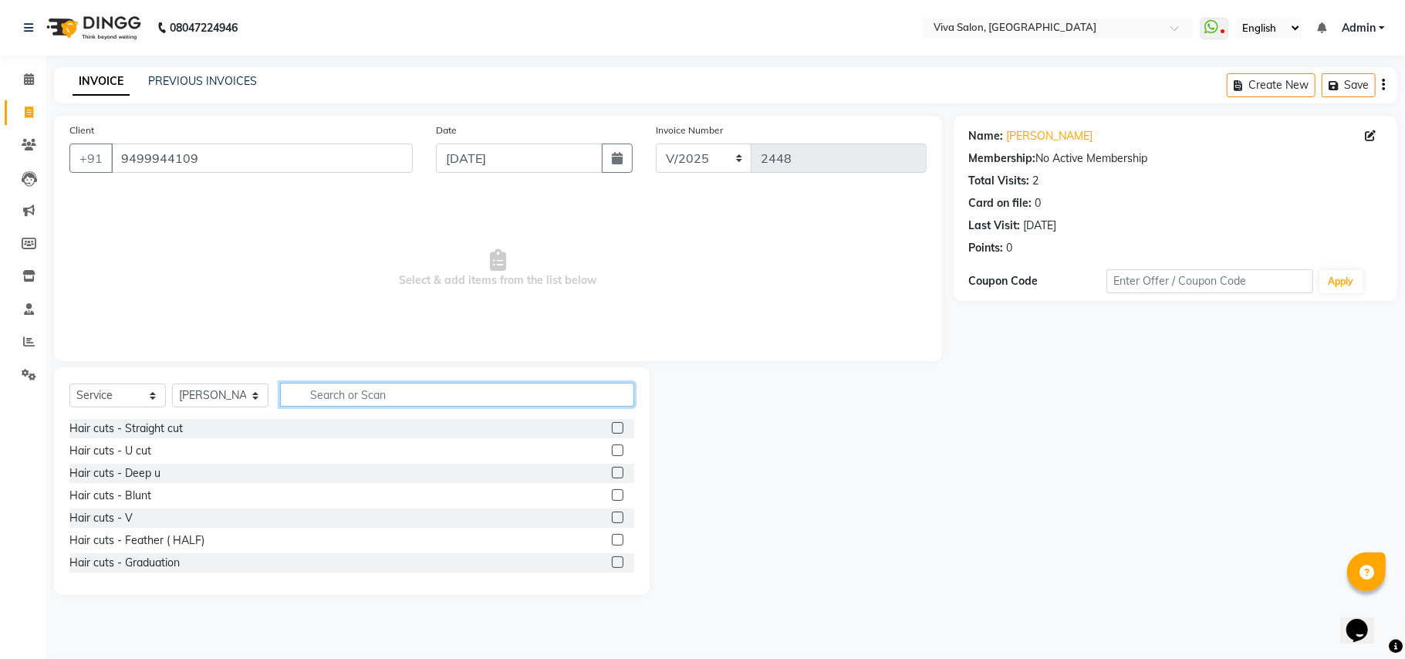
click at [353, 383] on input "text" at bounding box center [457, 395] width 354 height 24
drag, startPoint x: 353, startPoint y: 383, endPoint x: 380, endPoint y: 486, distance: 106.7
click at [380, 486] on div "Select Service Product Membership Package Voucher Prepaid Gift Card Select Styl…" at bounding box center [352, 481] width 596 height 228
type input "kerati"
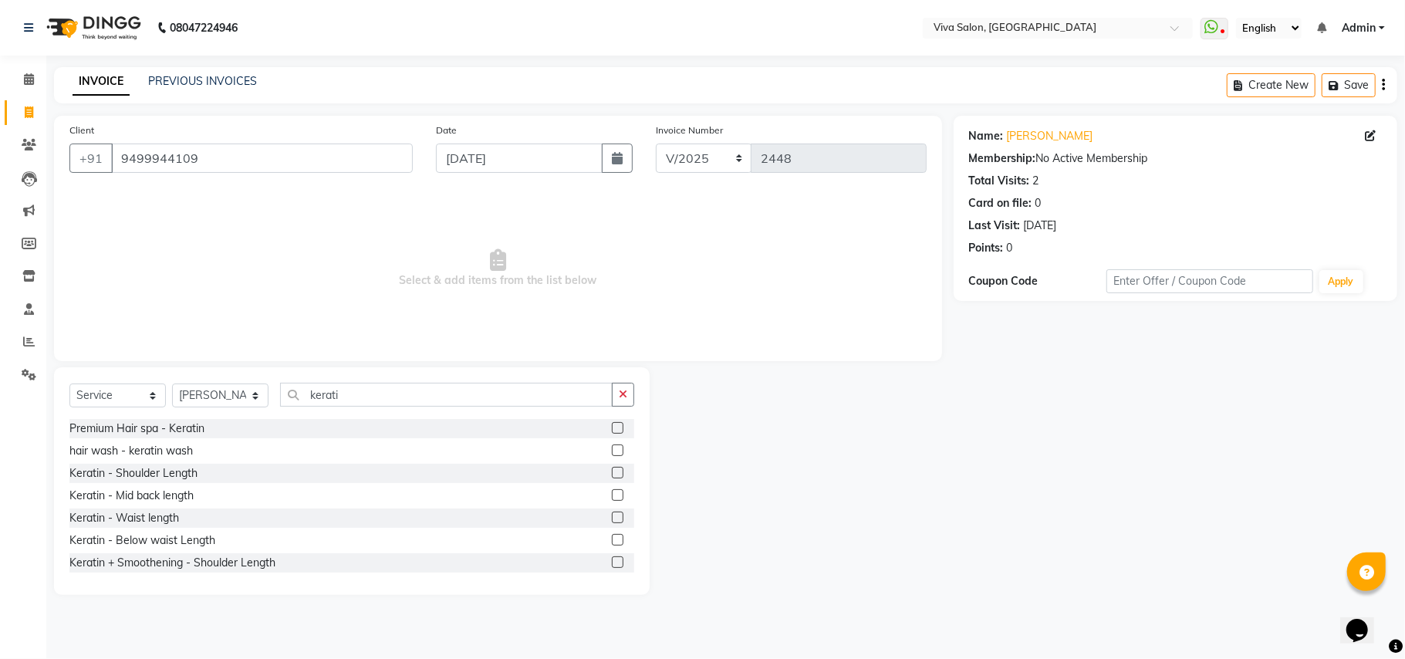
click at [612, 491] on label at bounding box center [618, 495] width 12 height 12
click at [612, 491] on input "checkbox" at bounding box center [617, 496] width 10 height 10
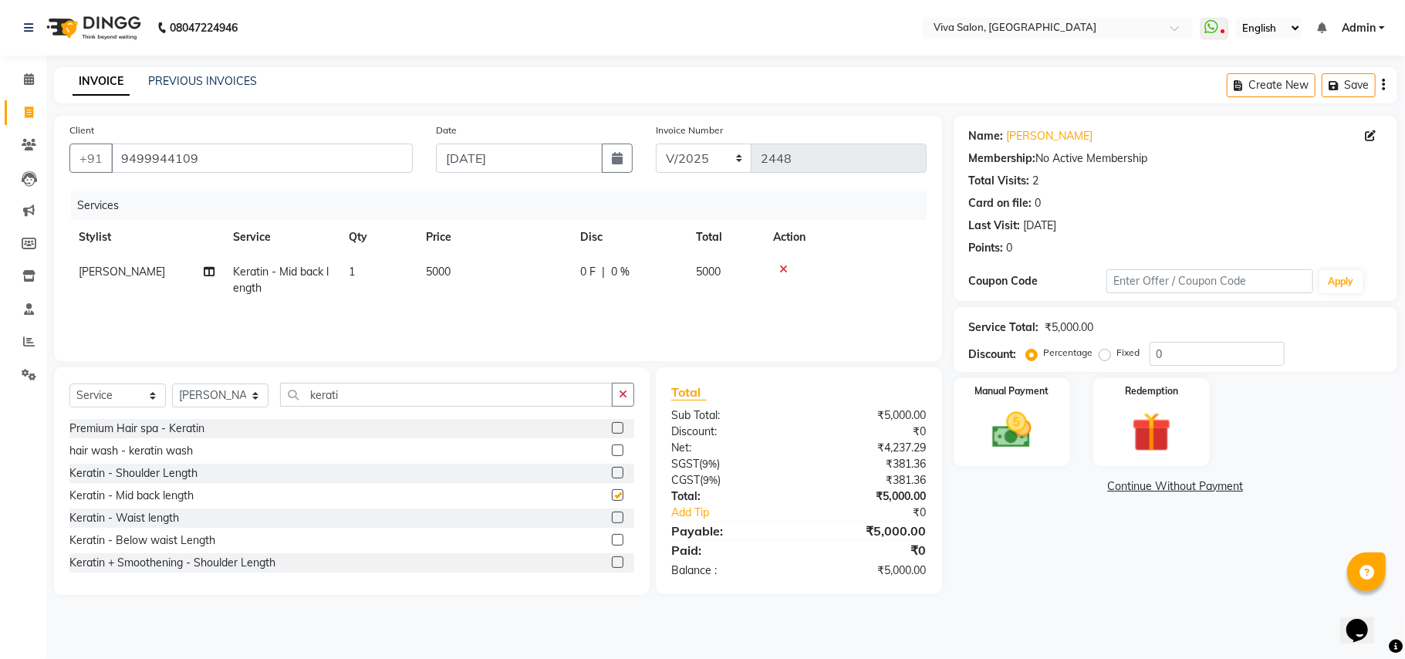
checkbox input "false"
click at [612, 430] on label at bounding box center [618, 428] width 12 height 12
click at [612, 430] on input "checkbox" at bounding box center [617, 429] width 10 height 10
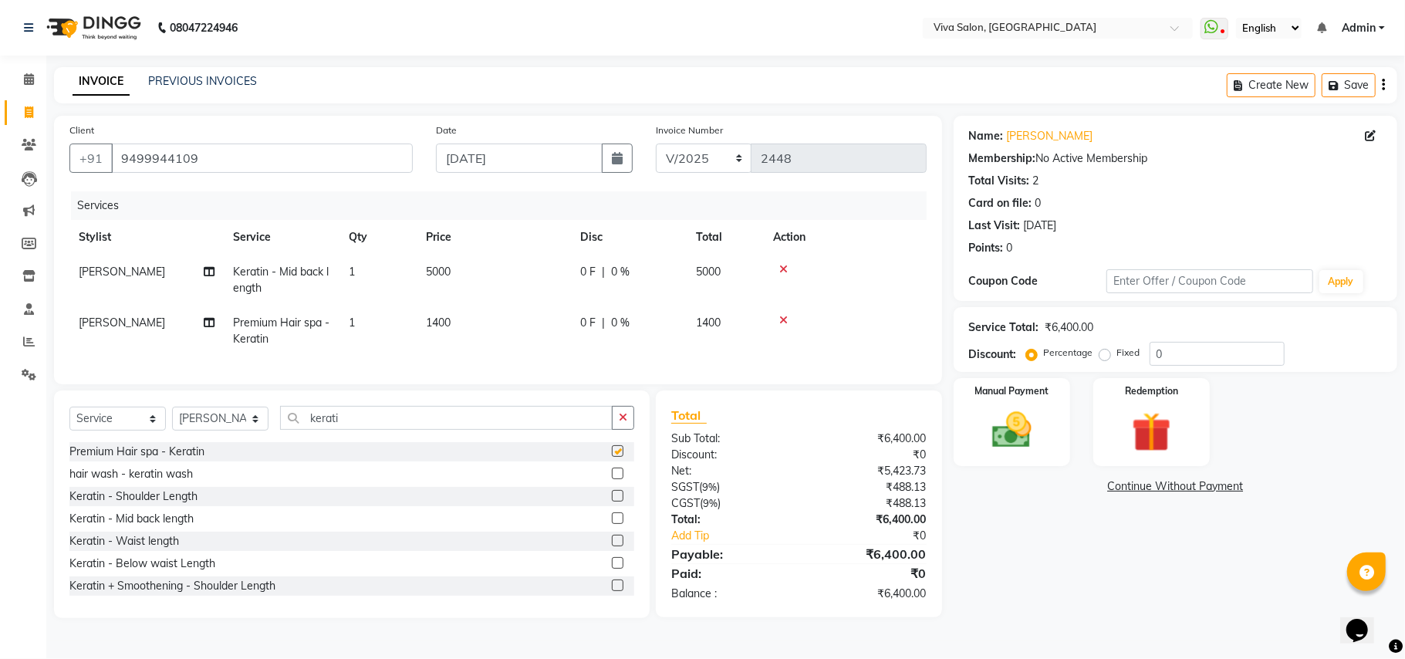
checkbox input "false"
click at [779, 262] on td at bounding box center [845, 280] width 163 height 51
click at [784, 273] on icon at bounding box center [783, 269] width 8 height 11
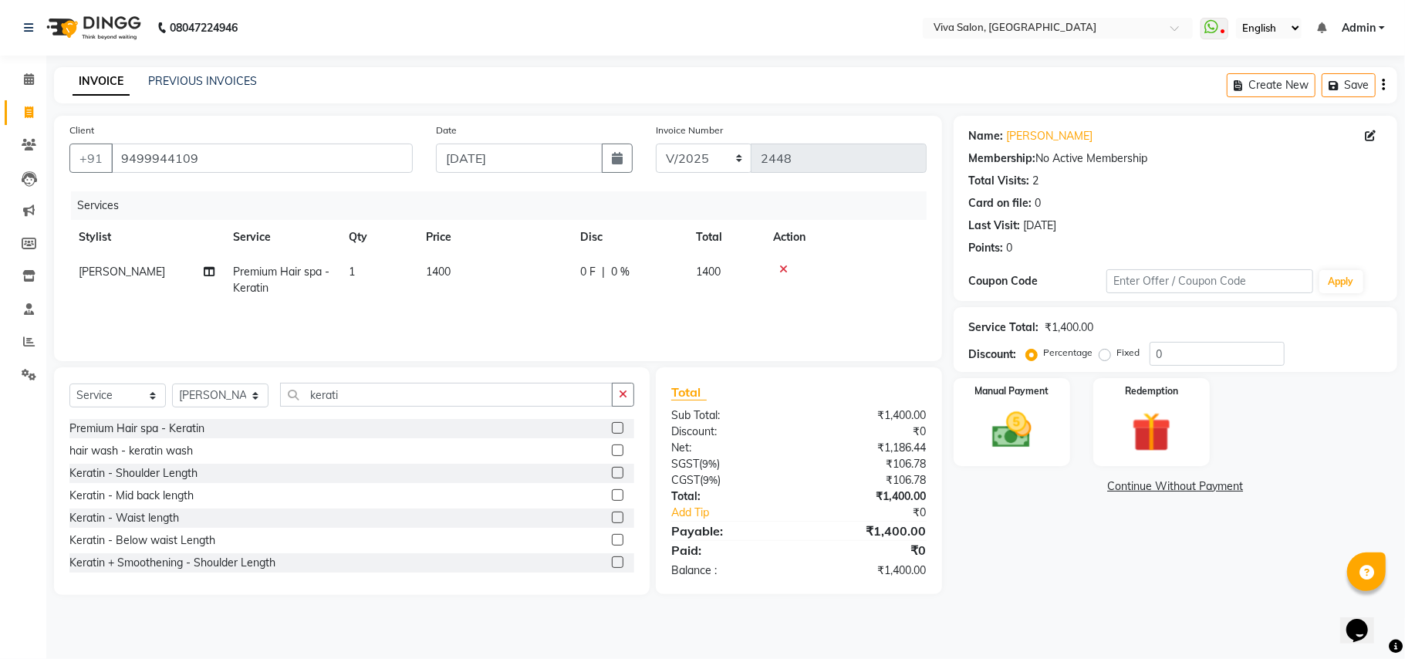
click at [526, 273] on td "1400" at bounding box center [494, 280] width 154 height 51
select select "63723"
type input "1800"
click at [630, 296] on tr "Jayashree khanapure Premium Hair spa - Keratin 1 1800 0 F | 0 % 1800" at bounding box center [497, 280] width 857 height 51
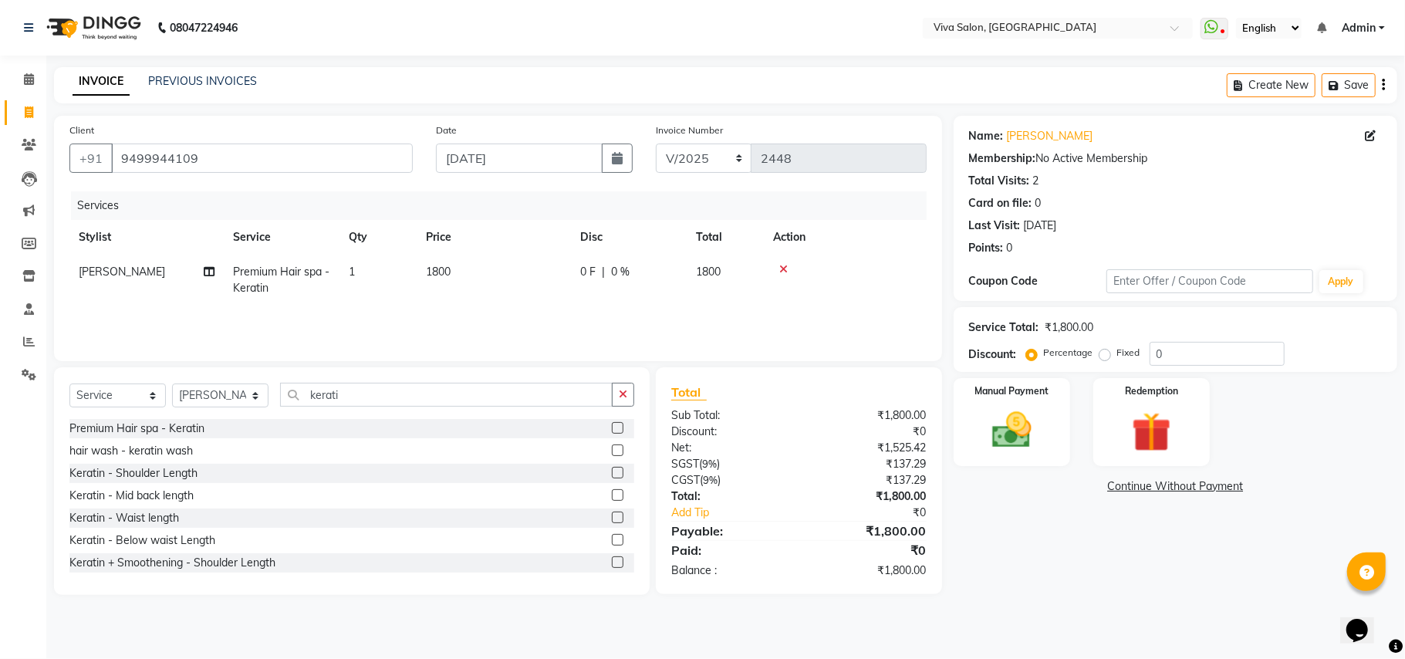
click at [656, 279] on div "0 F | 0 %" at bounding box center [628, 272] width 97 height 16
select select "63723"
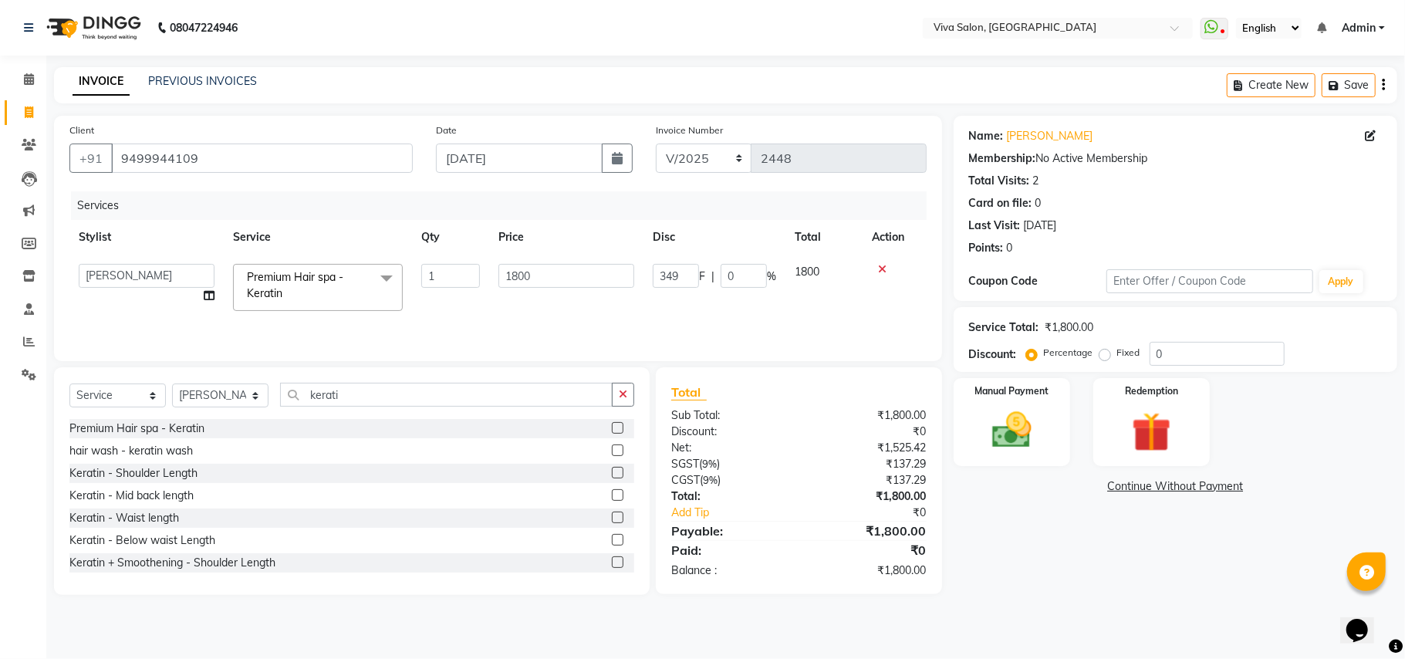
click at [656, 279] on input "349" at bounding box center [676, 276] width 46 height 24
click at [683, 272] on input "349" at bounding box center [676, 276] width 46 height 24
type input "3"
type input "451"
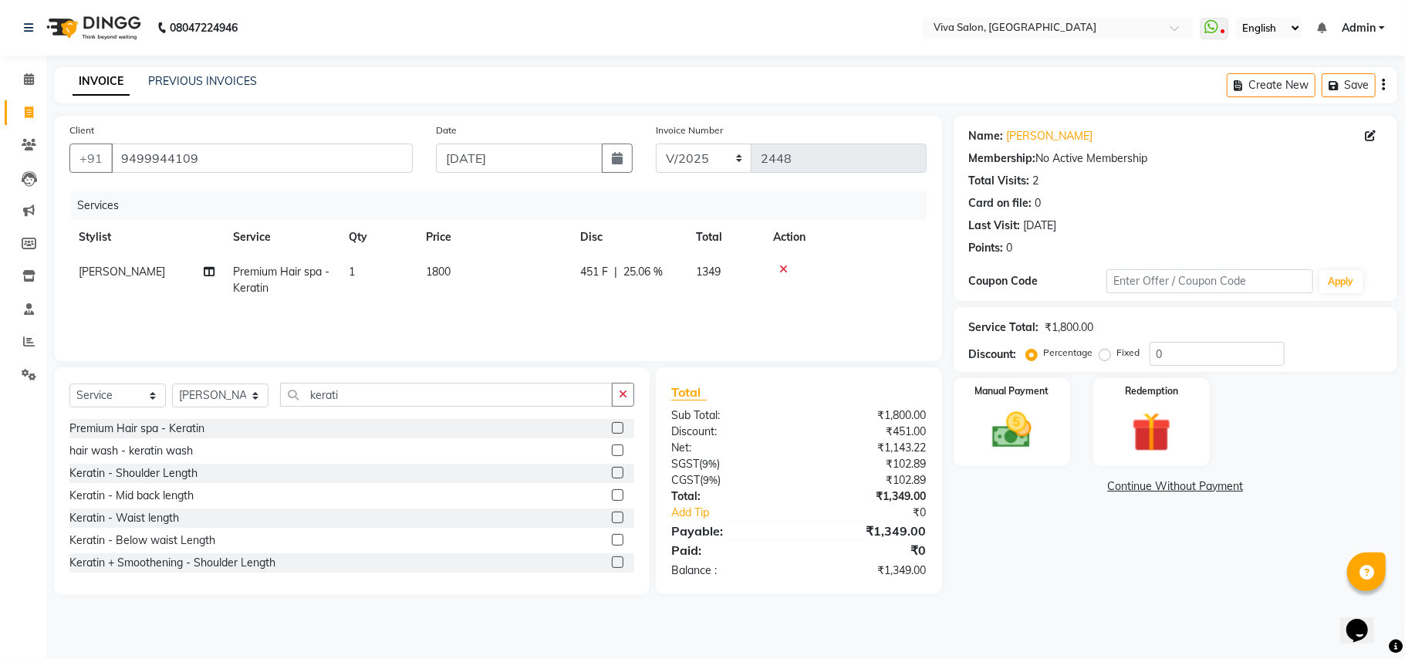
click at [725, 315] on div "Services Stylist Service Qty Price Disc Total Action Jayashree khanapure Premiu…" at bounding box center [497, 268] width 857 height 154
click at [998, 451] on img at bounding box center [1011, 431] width 67 height 48
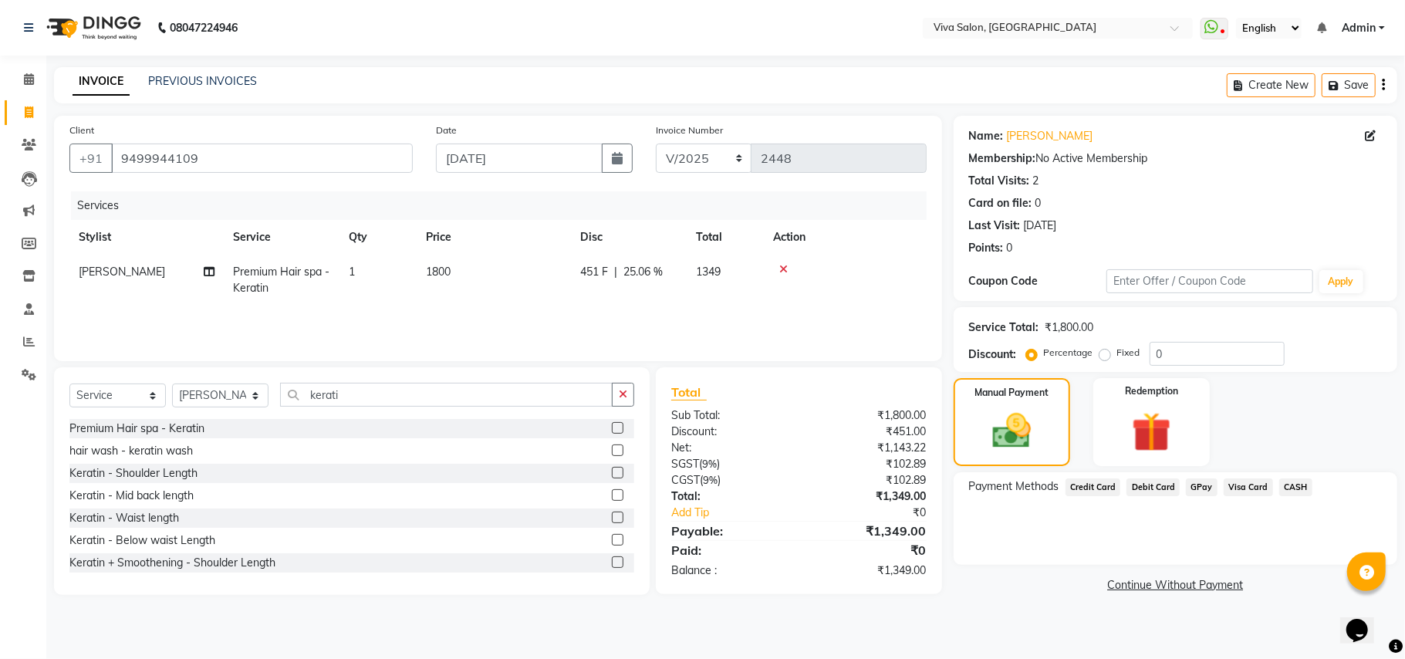
click at [1195, 486] on span "GPay" at bounding box center [1202, 487] width 32 height 18
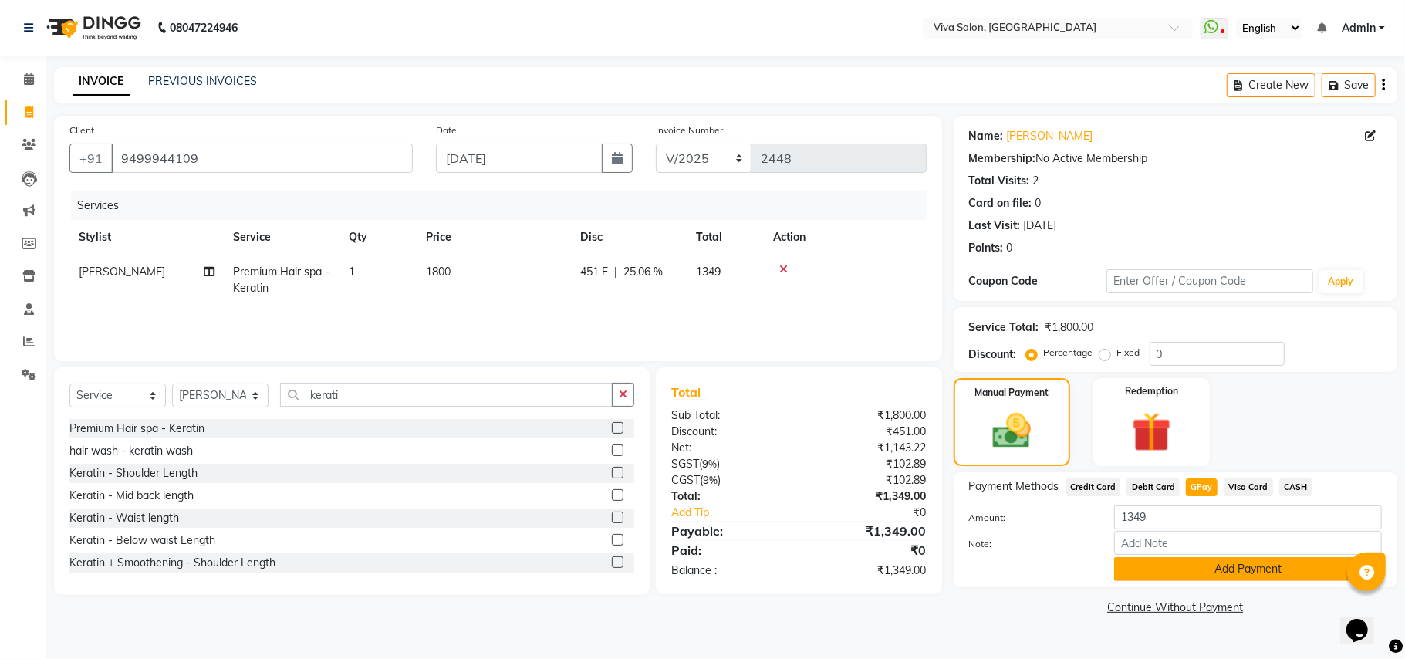
click at [1170, 559] on button "Add Payment" at bounding box center [1248, 569] width 268 height 24
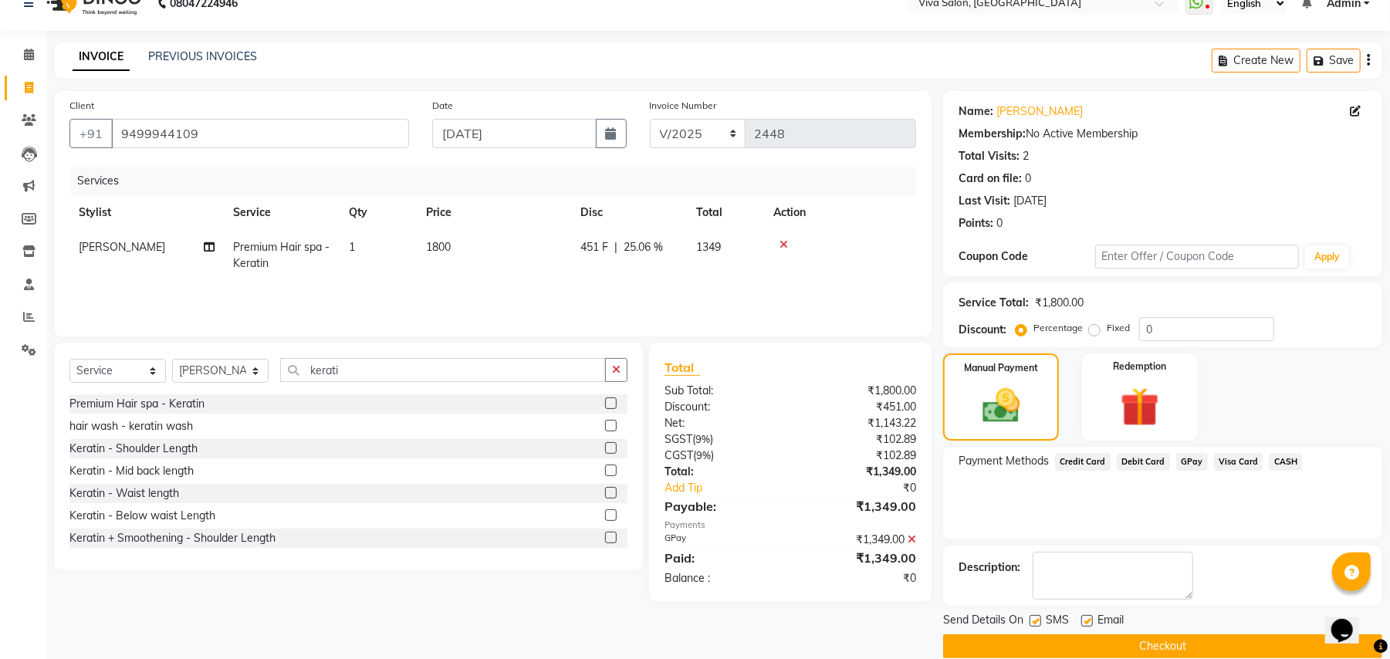
scroll to position [48, 0]
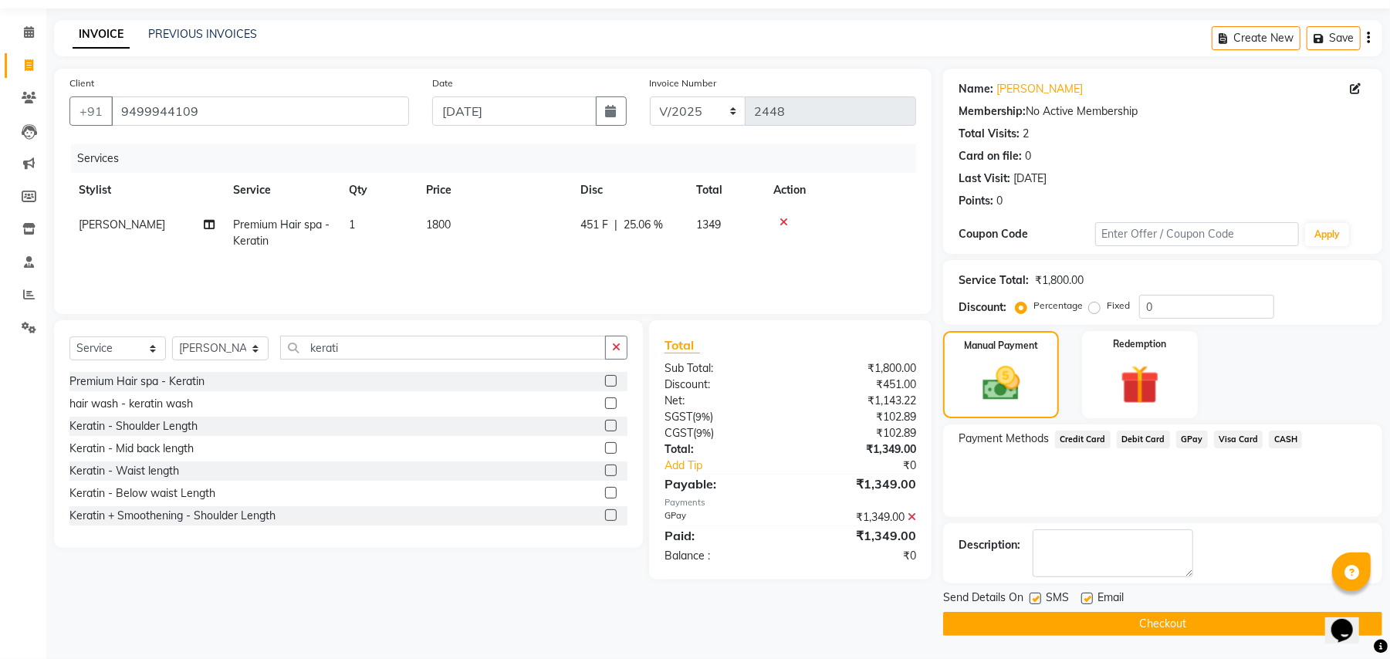
click at [1153, 616] on button "Checkout" at bounding box center [1162, 624] width 439 height 24
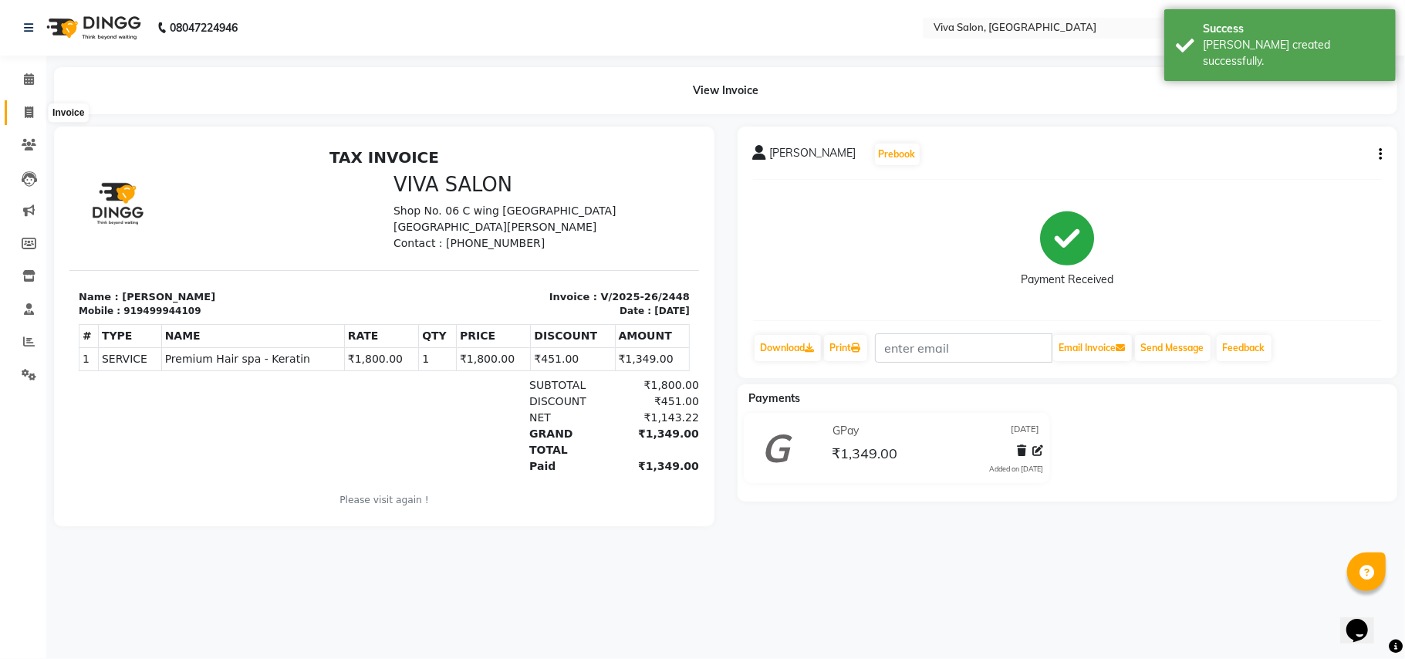
click at [16, 114] on span at bounding box center [28, 113] width 27 height 18
select select "7363"
select select "service"
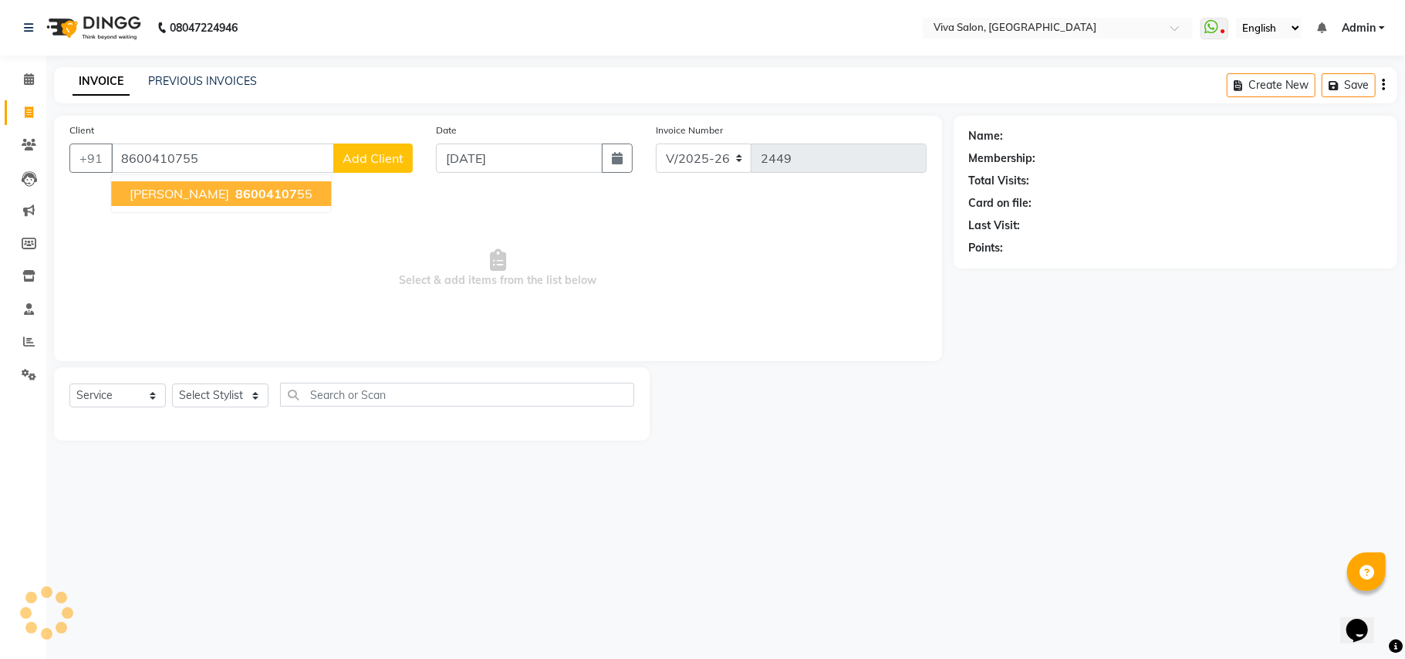
type input "8600410755"
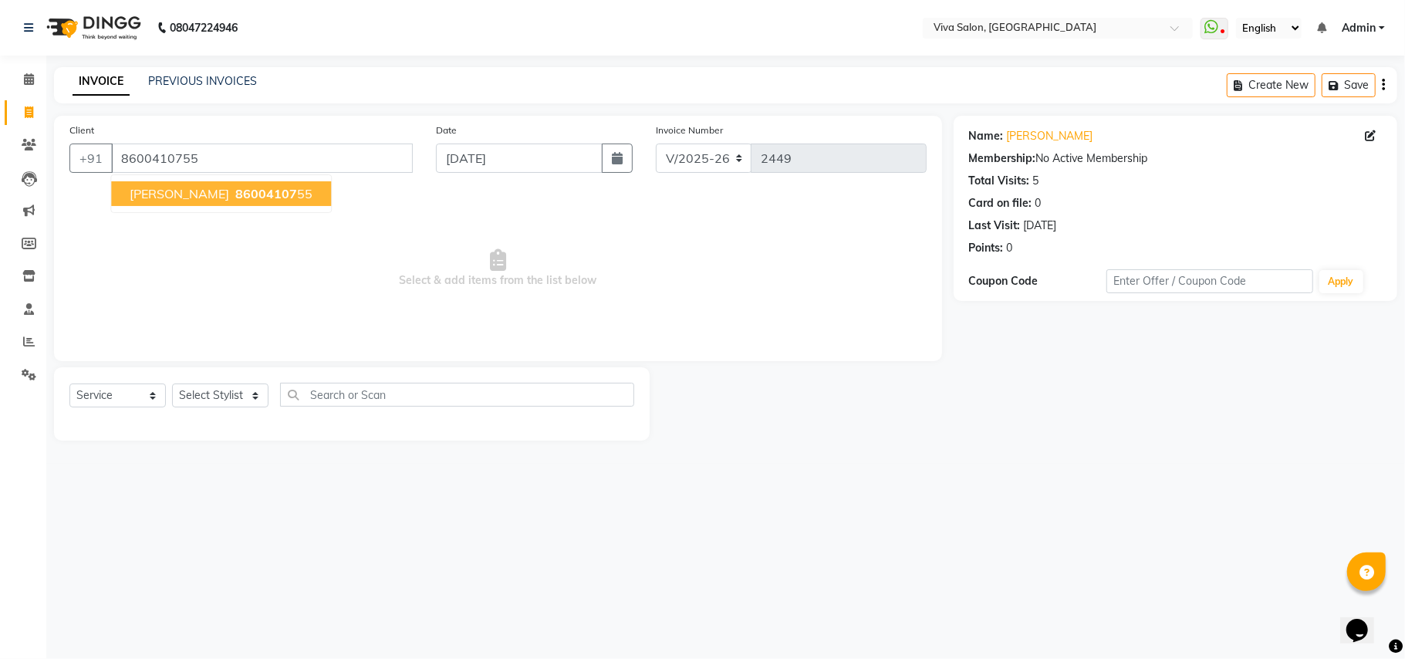
click at [168, 191] on span "Yogita Shelke" at bounding box center [180, 193] width 100 height 15
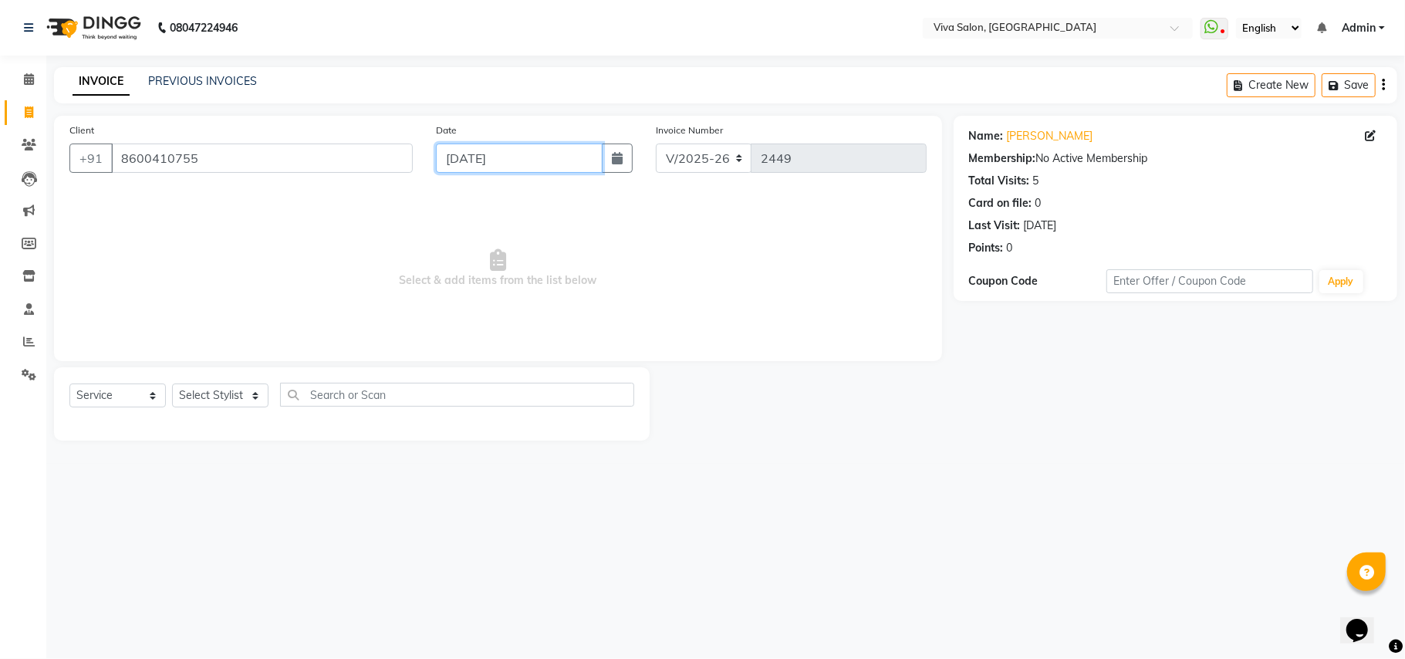
click at [483, 167] on input "04-09-2025" at bounding box center [519, 158] width 167 height 29
select select "9"
select select "2025"
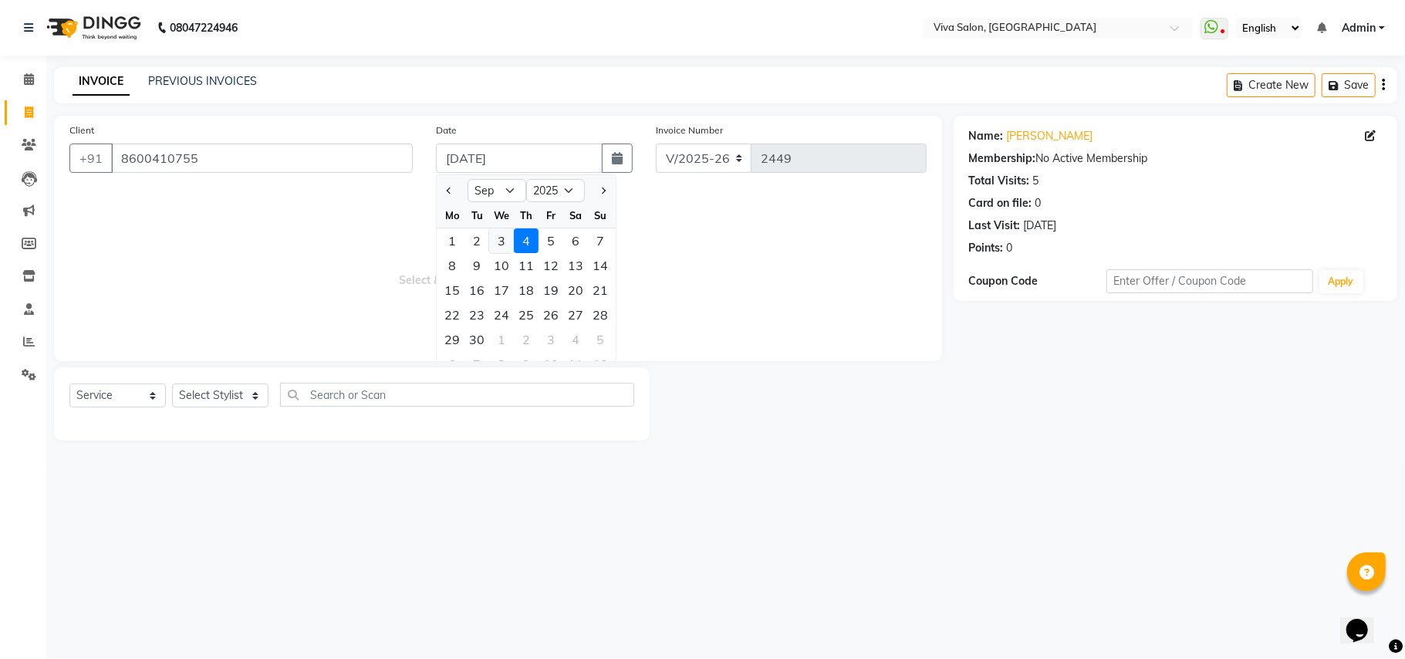
click at [497, 232] on div "3" at bounding box center [501, 240] width 25 height 25
type input "[DATE]"
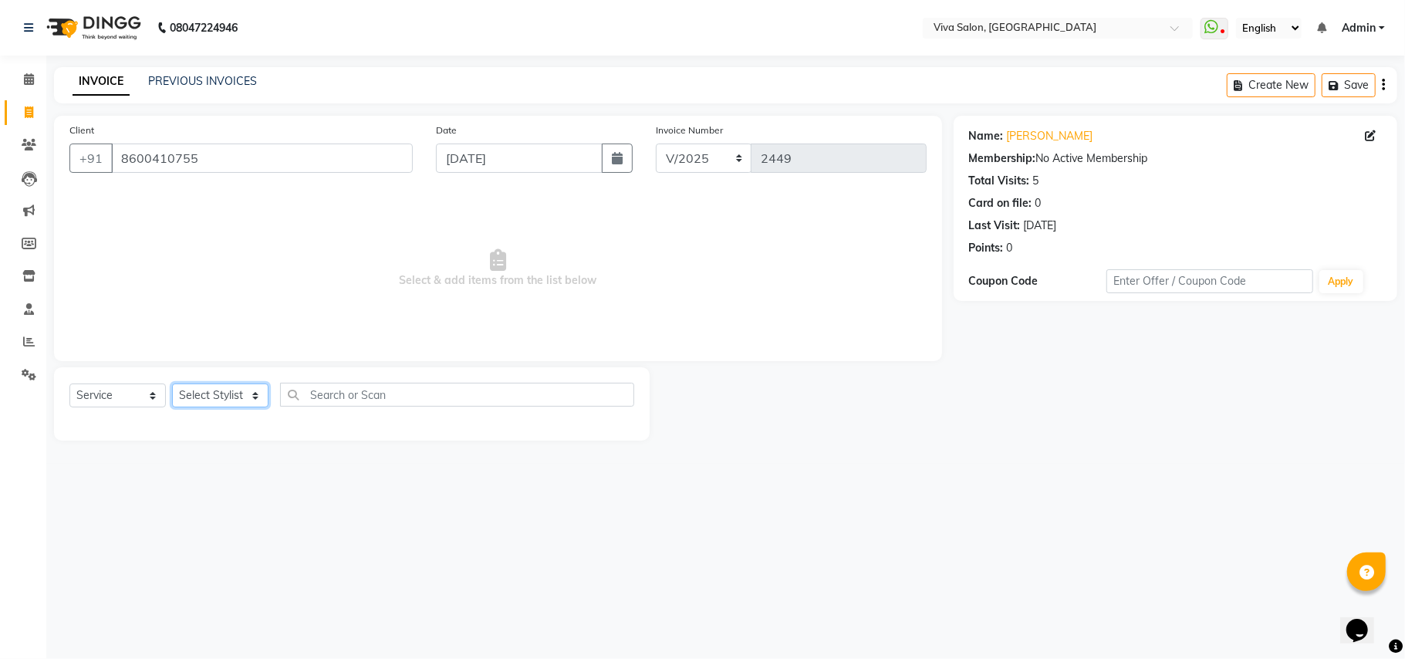
click at [227, 396] on select "Select Stylist Anita Shelar Jayashree khanapure Jidhnya jadhav Netra lakhanavar…" at bounding box center [220, 396] width 96 height 24
select select "63724"
click at [172, 384] on select "Select Stylist Anita Shelar Jayashree khanapure Jidhnya jadhav Netra lakhanavar…" at bounding box center [220, 396] width 96 height 24
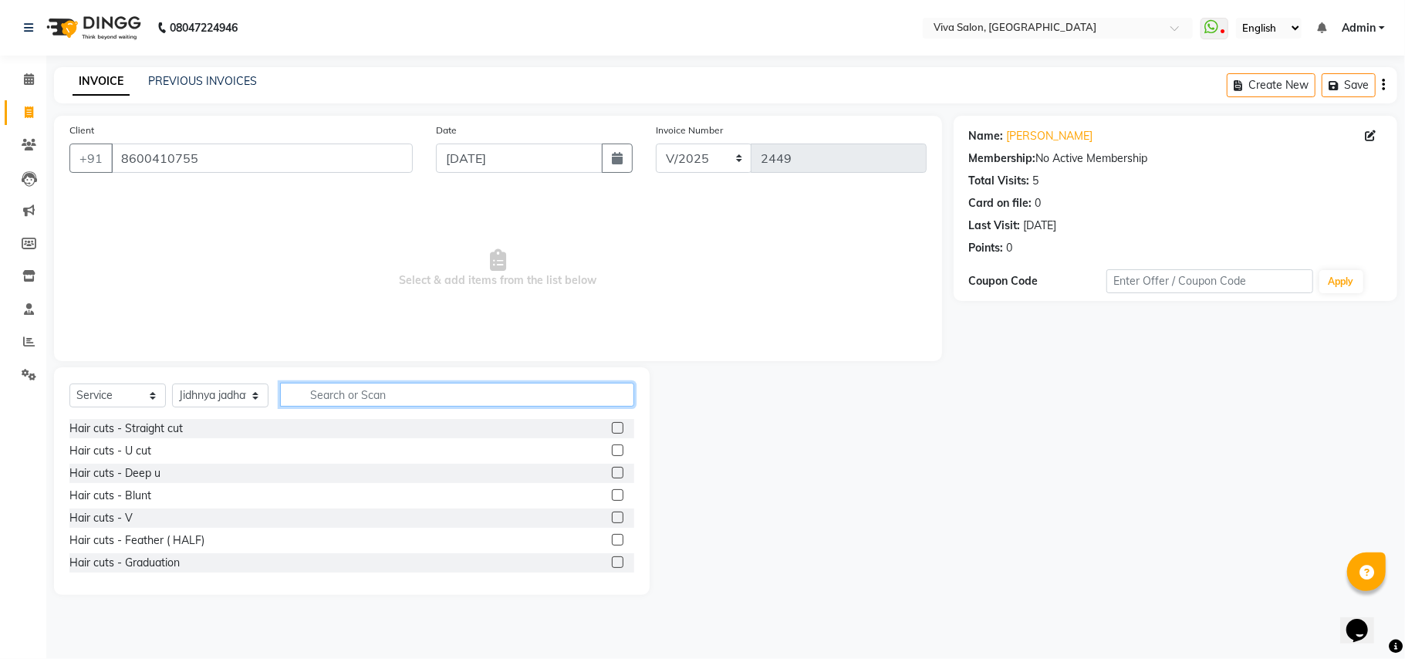
click at [310, 390] on input "text" at bounding box center [457, 395] width 354 height 24
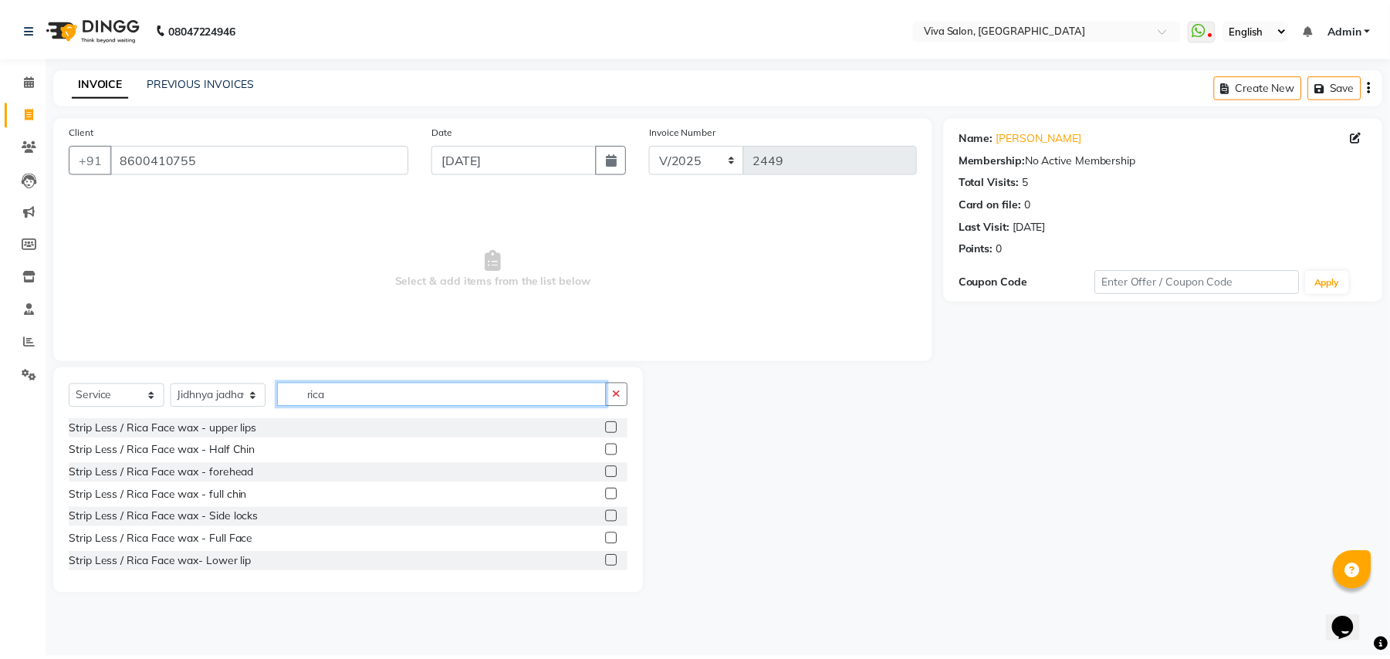
scroll to position [134, 0]
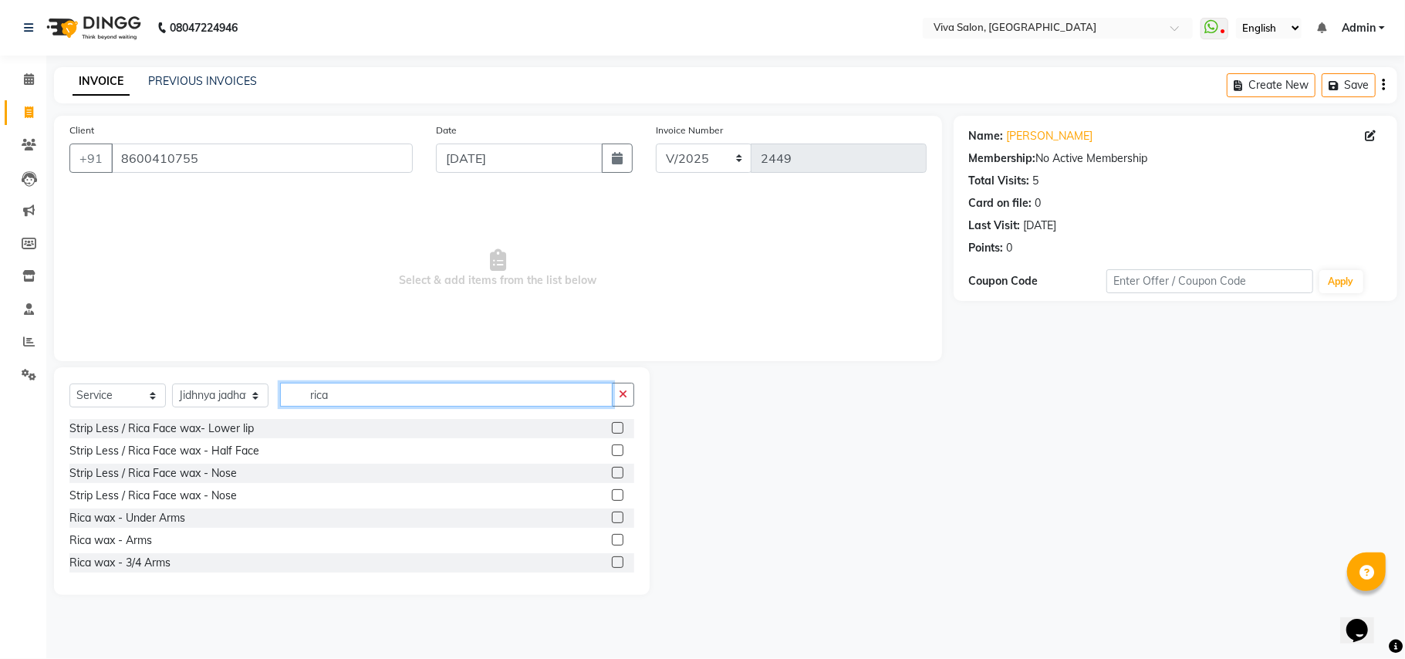
type input "rica"
click at [612, 537] on div at bounding box center [623, 540] width 22 height 19
click at [612, 537] on label at bounding box center [618, 540] width 12 height 12
click at [612, 537] on input "checkbox" at bounding box center [617, 541] width 10 height 10
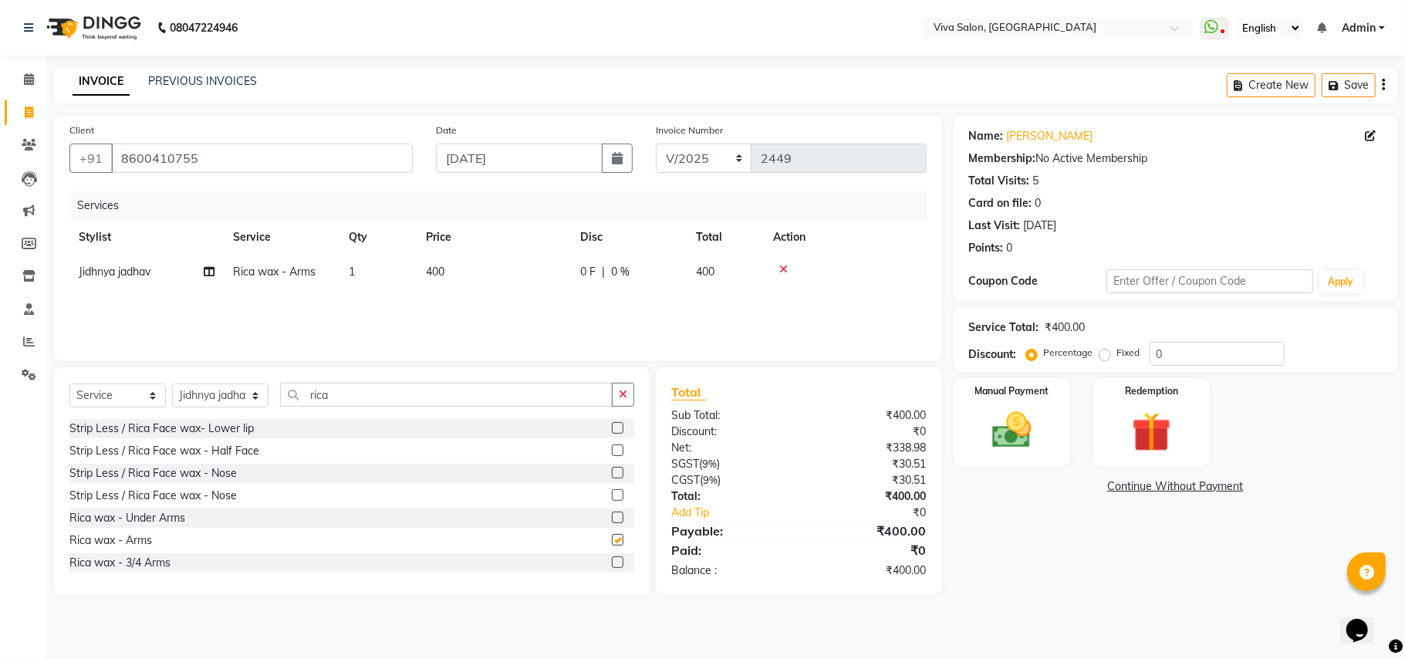
checkbox input "false"
click at [612, 517] on label at bounding box center [618, 518] width 12 height 12
click at [612, 517] on input "checkbox" at bounding box center [617, 518] width 10 height 10
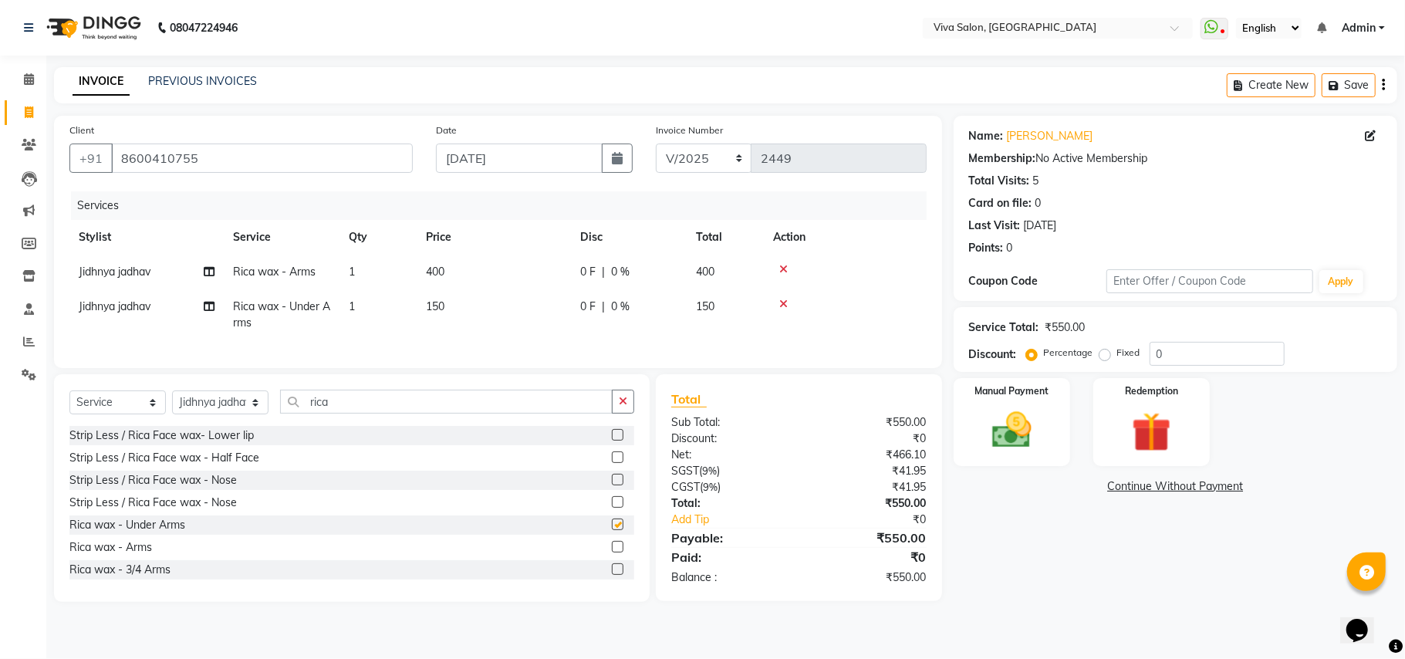
checkbox input "false"
click at [1003, 427] on img at bounding box center [1011, 431] width 67 height 48
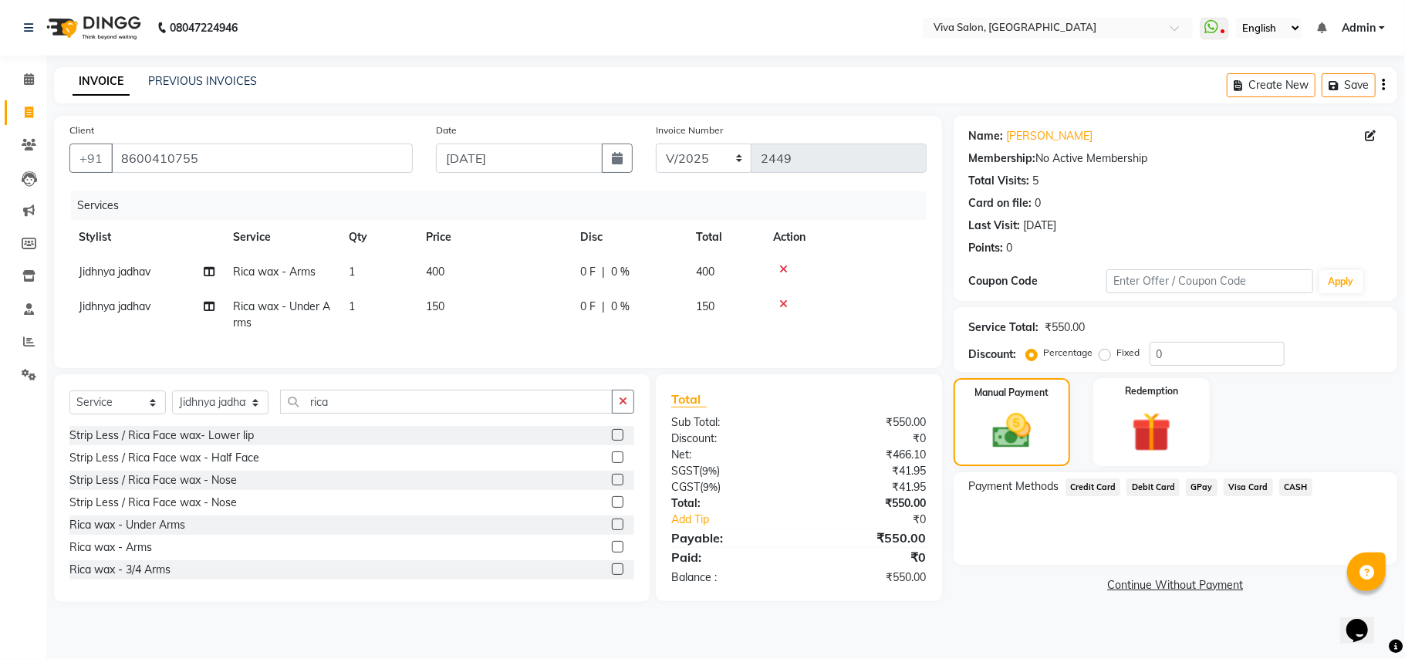
click at [1191, 488] on span "GPay" at bounding box center [1202, 487] width 32 height 18
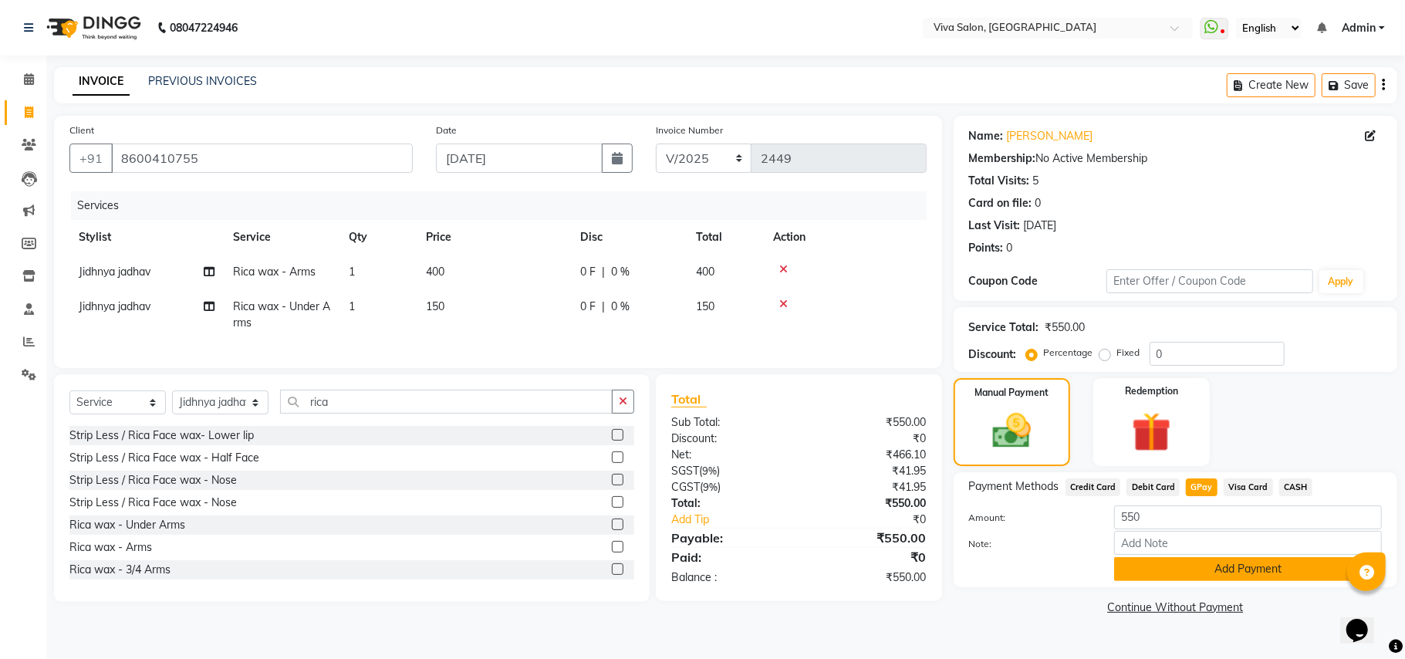
click at [1161, 568] on button "Add Payment" at bounding box center [1248, 569] width 268 height 24
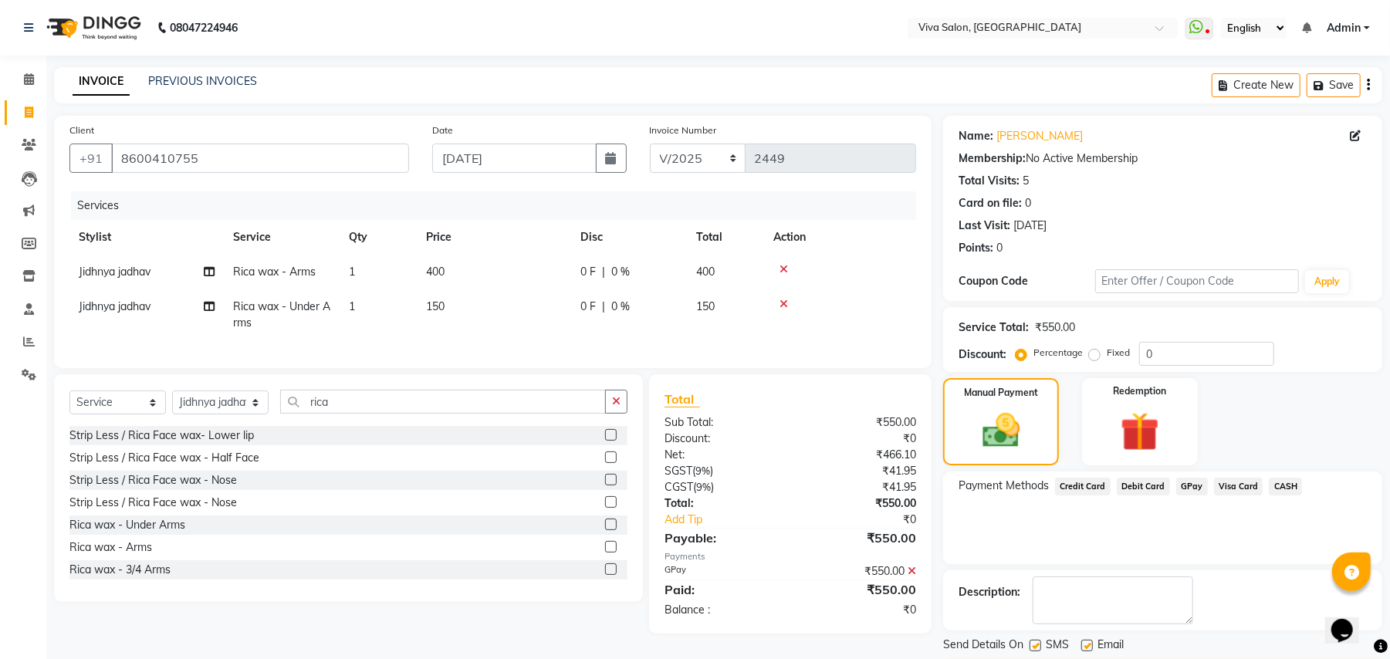
scroll to position [48, 0]
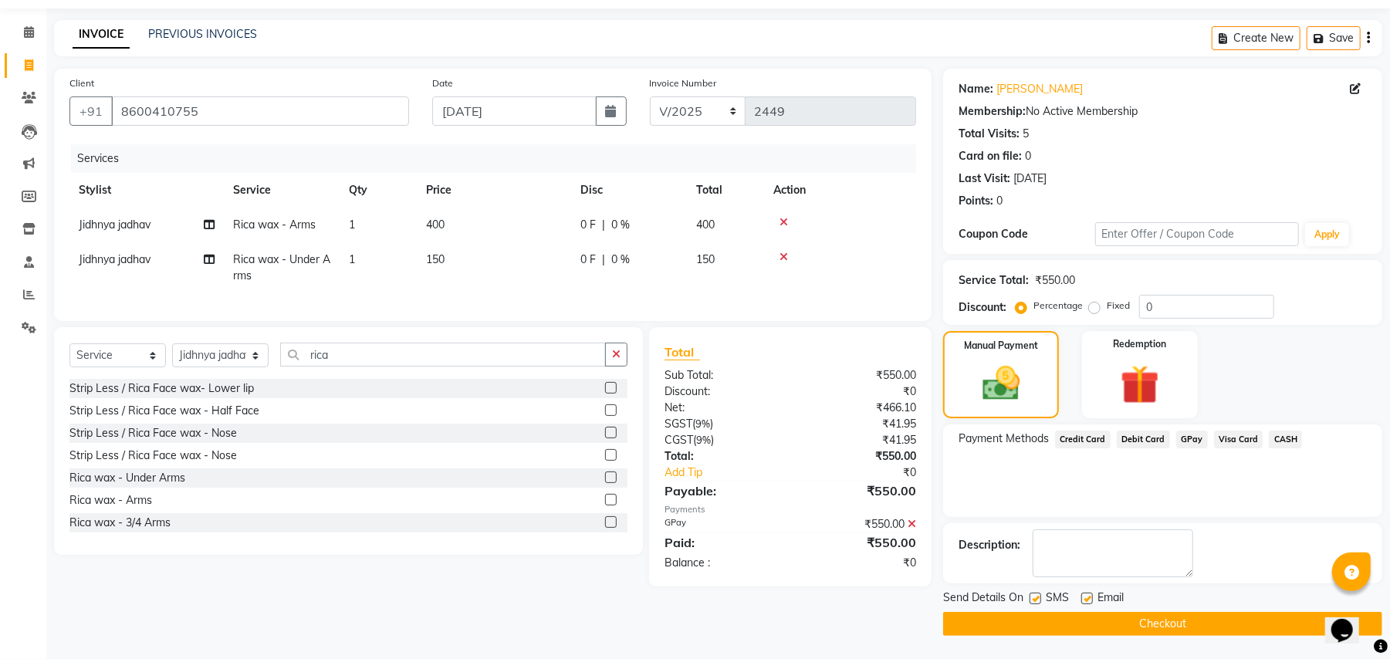
click at [1107, 624] on button "Checkout" at bounding box center [1162, 624] width 439 height 24
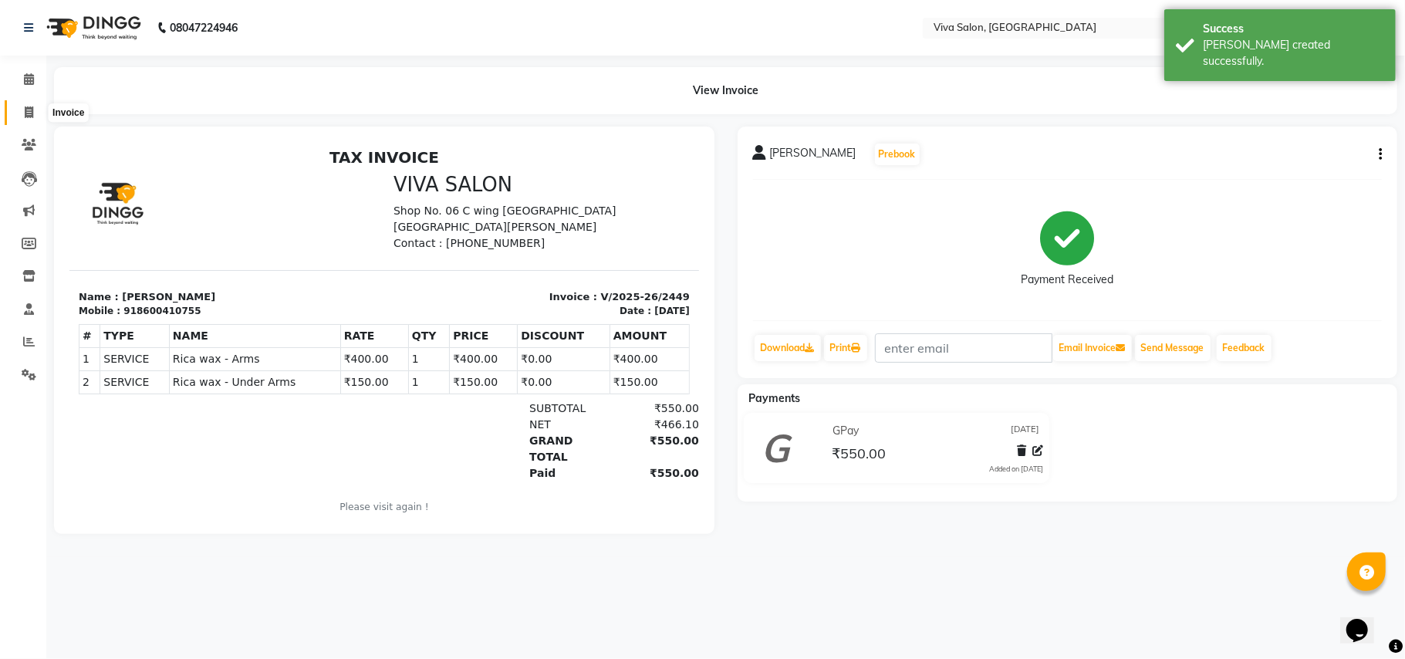
click at [26, 111] on icon at bounding box center [29, 112] width 8 height 12
select select "7363"
select select "service"
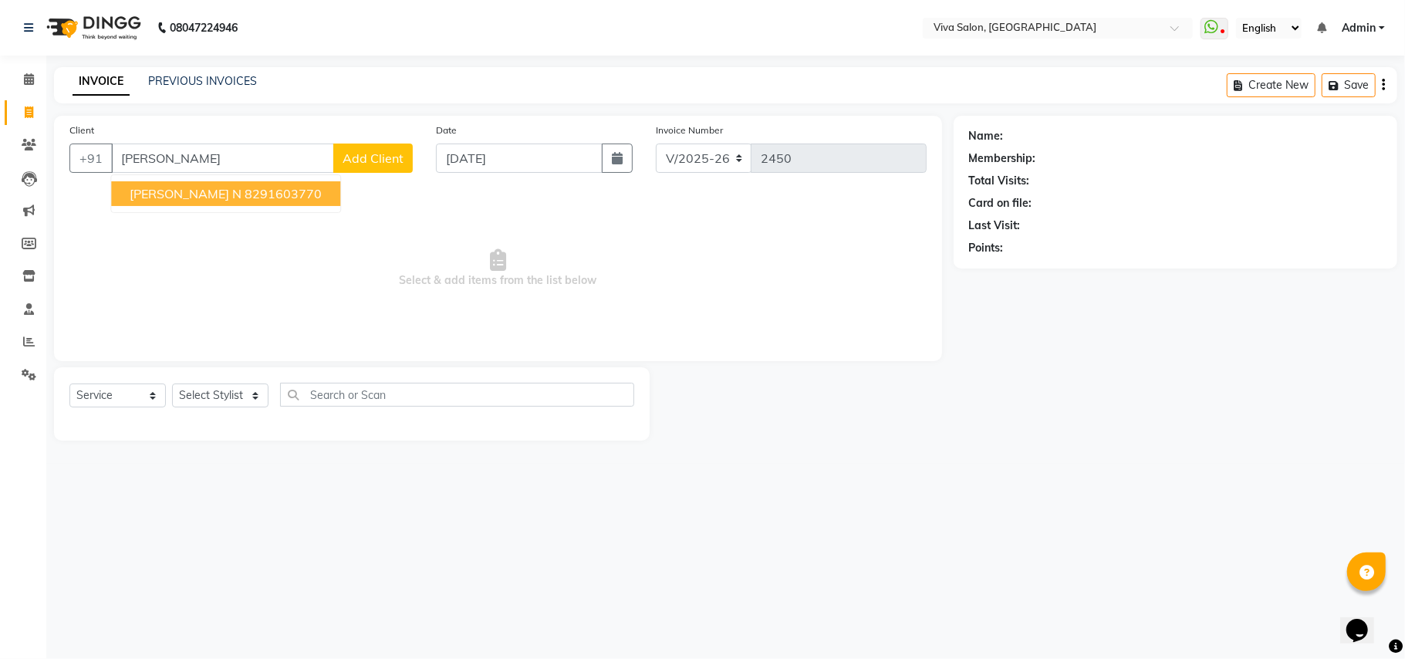
click at [221, 193] on span "Pooja Mukharjee N" at bounding box center [186, 193] width 112 height 15
type input "8291603770"
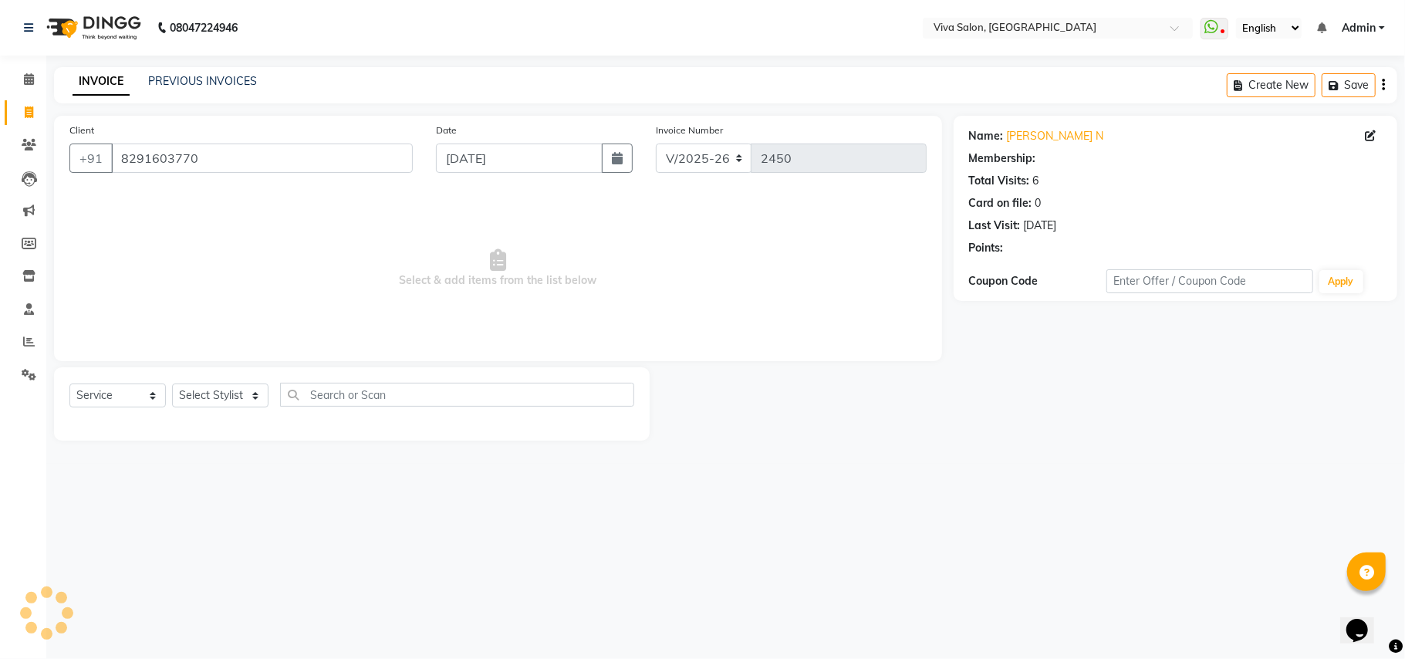
select select "2: Object"
click at [482, 428] on div "Select Service Product Membership Package Voucher Prepaid Gift Card Select Styl…" at bounding box center [352, 403] width 596 height 73
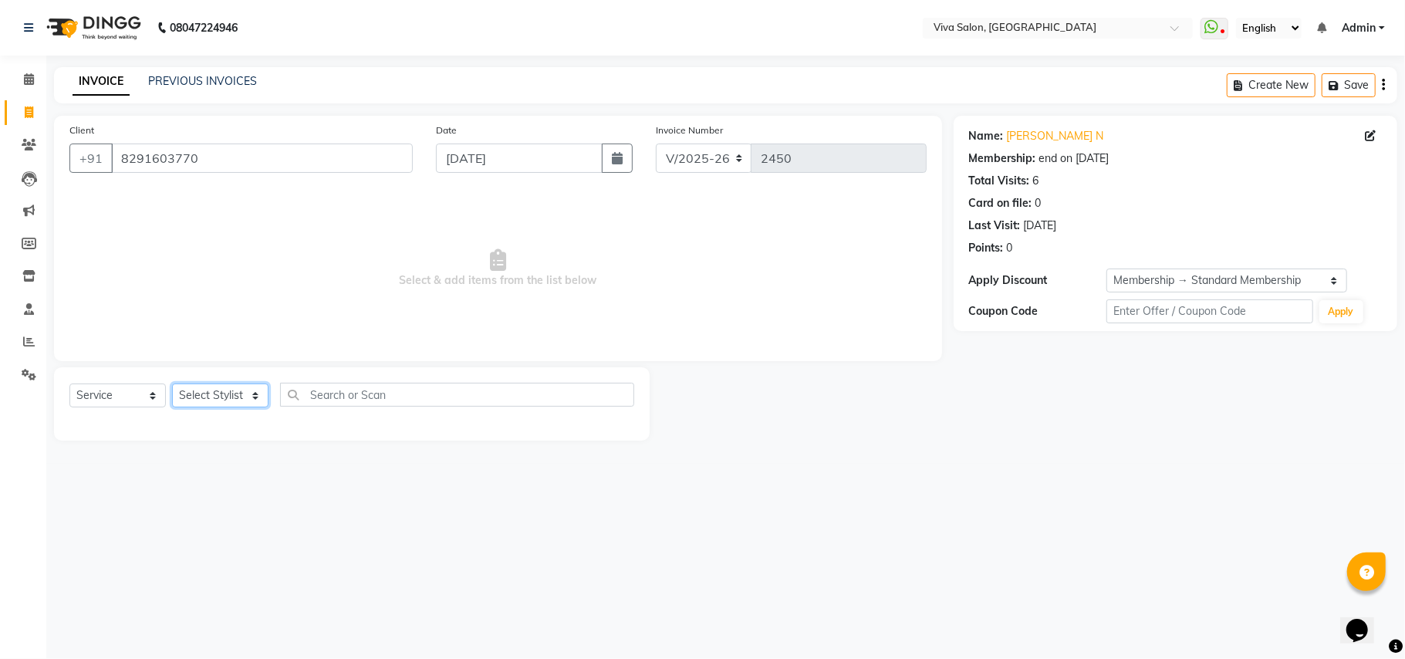
click at [228, 399] on select "Select Stylist Anita Shelar Jayashree khanapure Jidhnya jadhav Netra lakhanavar…" at bounding box center [220, 396] width 96 height 24
select select "63724"
click at [172, 384] on select "Select Stylist Anita Shelar Jayashree khanapure Jidhnya jadhav Netra lakhanavar…" at bounding box center [220, 396] width 96 height 24
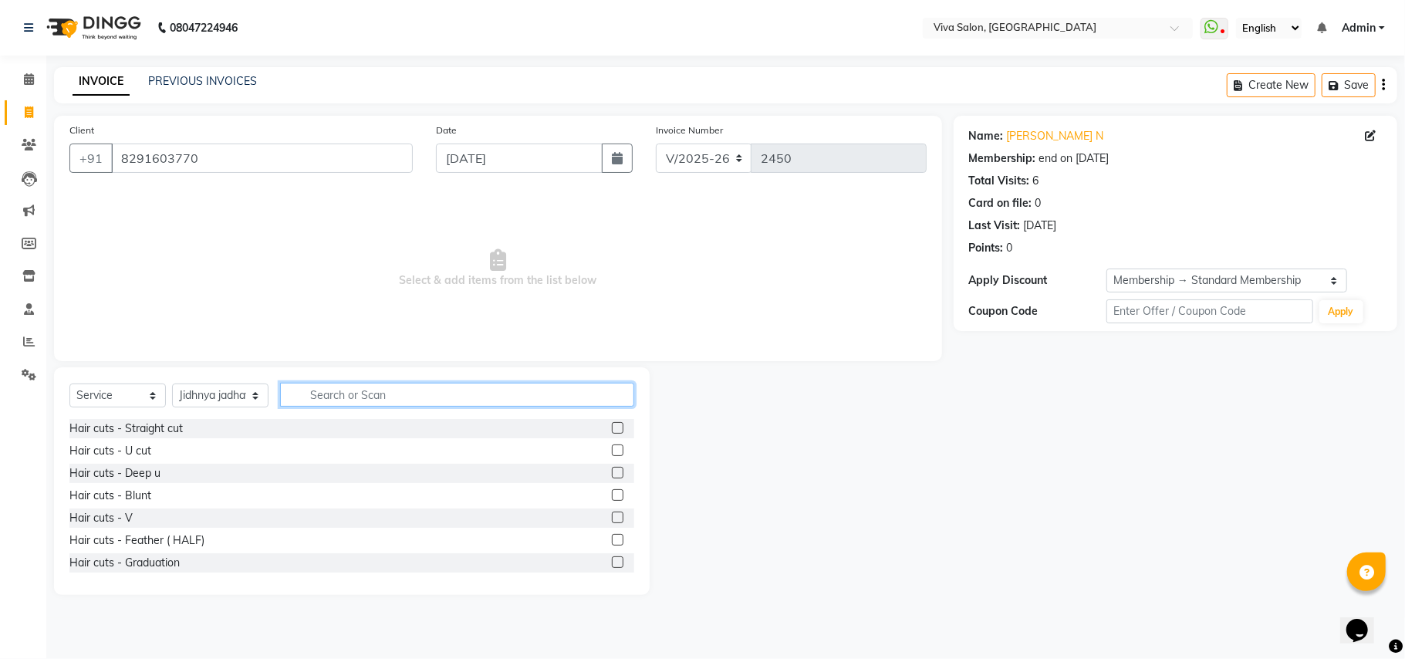
click at [361, 384] on input "text" at bounding box center [457, 395] width 354 height 24
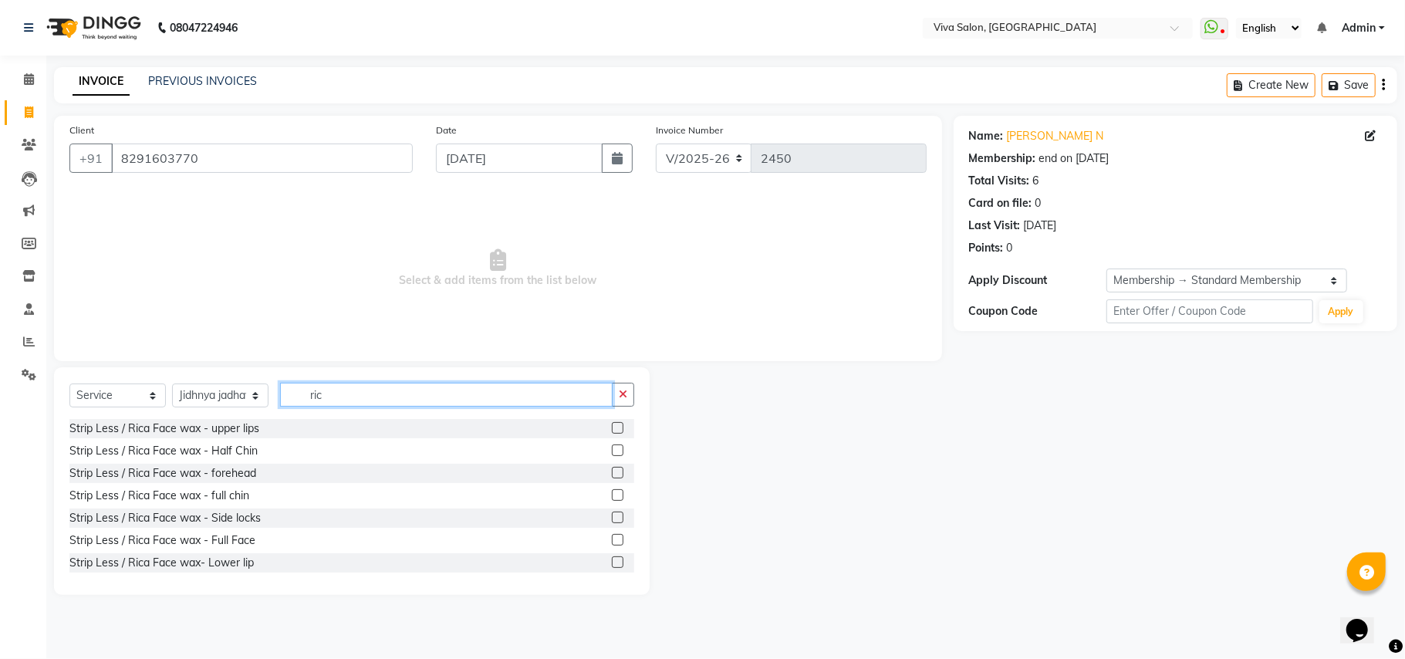
scroll to position [134, 0]
type input "ric"
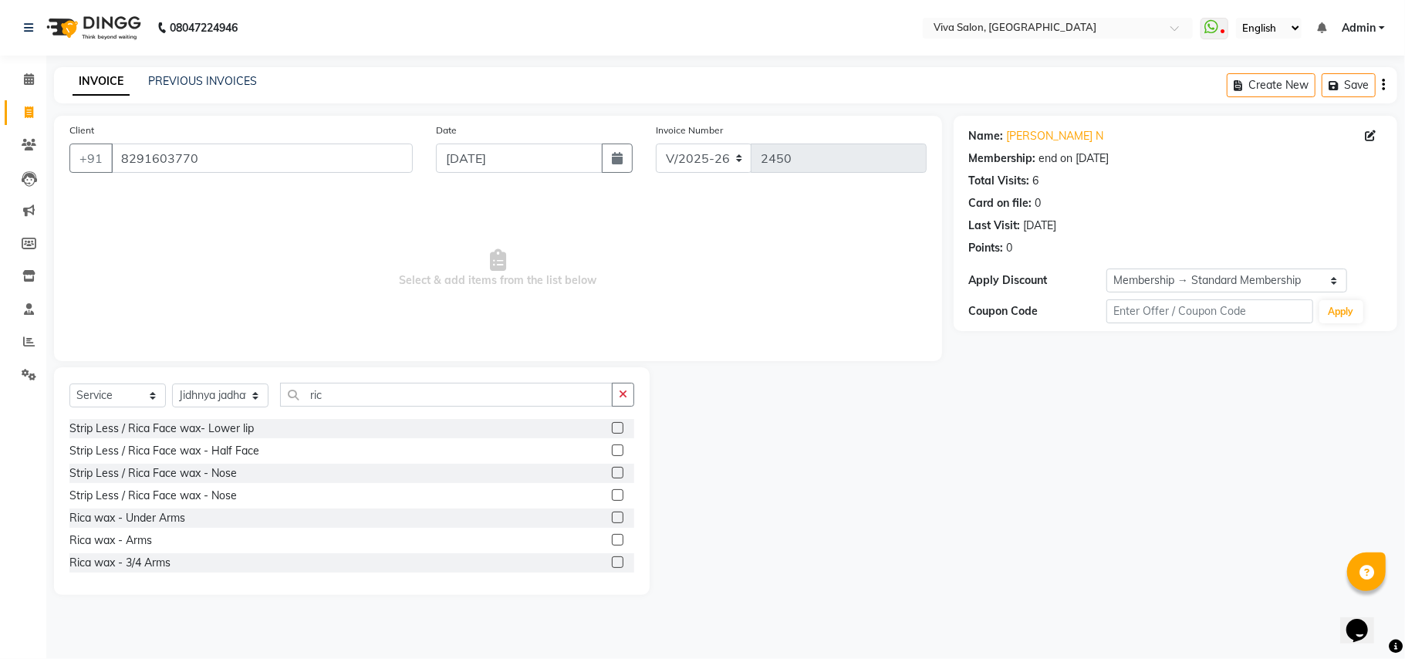
click at [612, 514] on label at bounding box center [618, 518] width 12 height 12
click at [612, 514] on input "checkbox" at bounding box center [617, 518] width 10 height 10
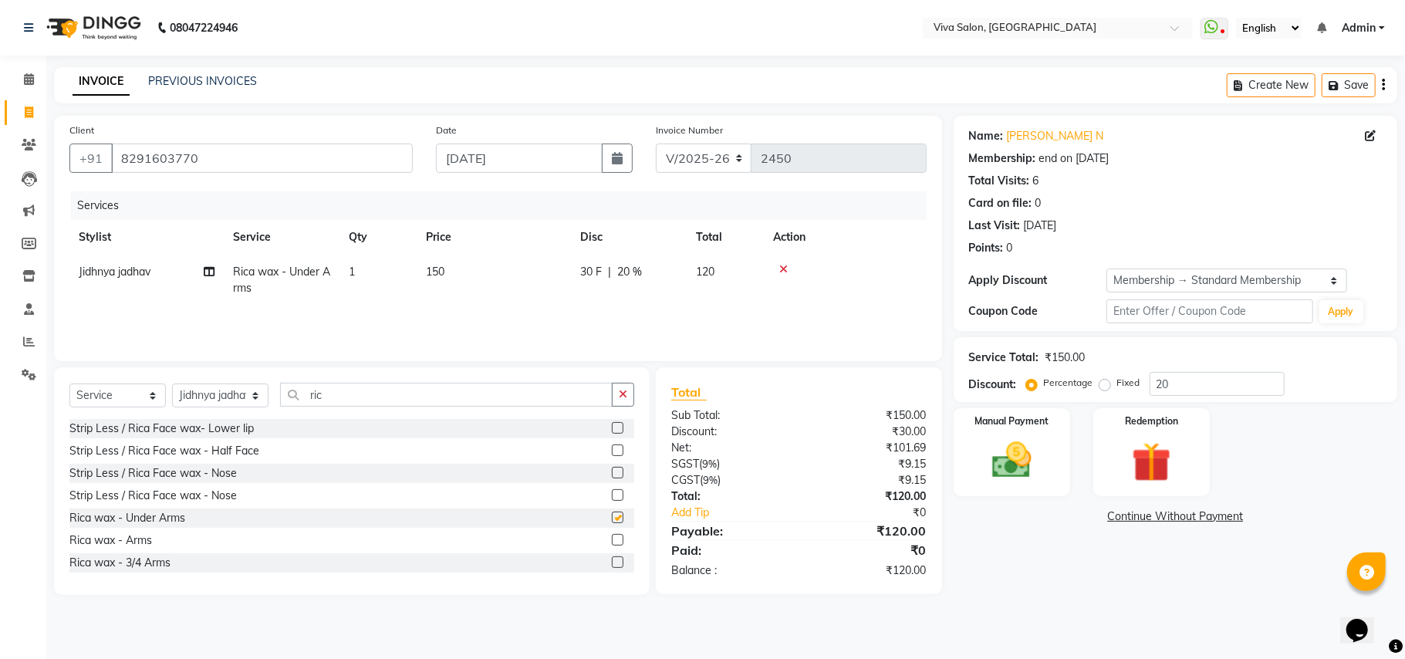
checkbox input "false"
click at [612, 544] on label at bounding box center [618, 540] width 12 height 12
click at [612, 544] on input "checkbox" at bounding box center [617, 541] width 10 height 10
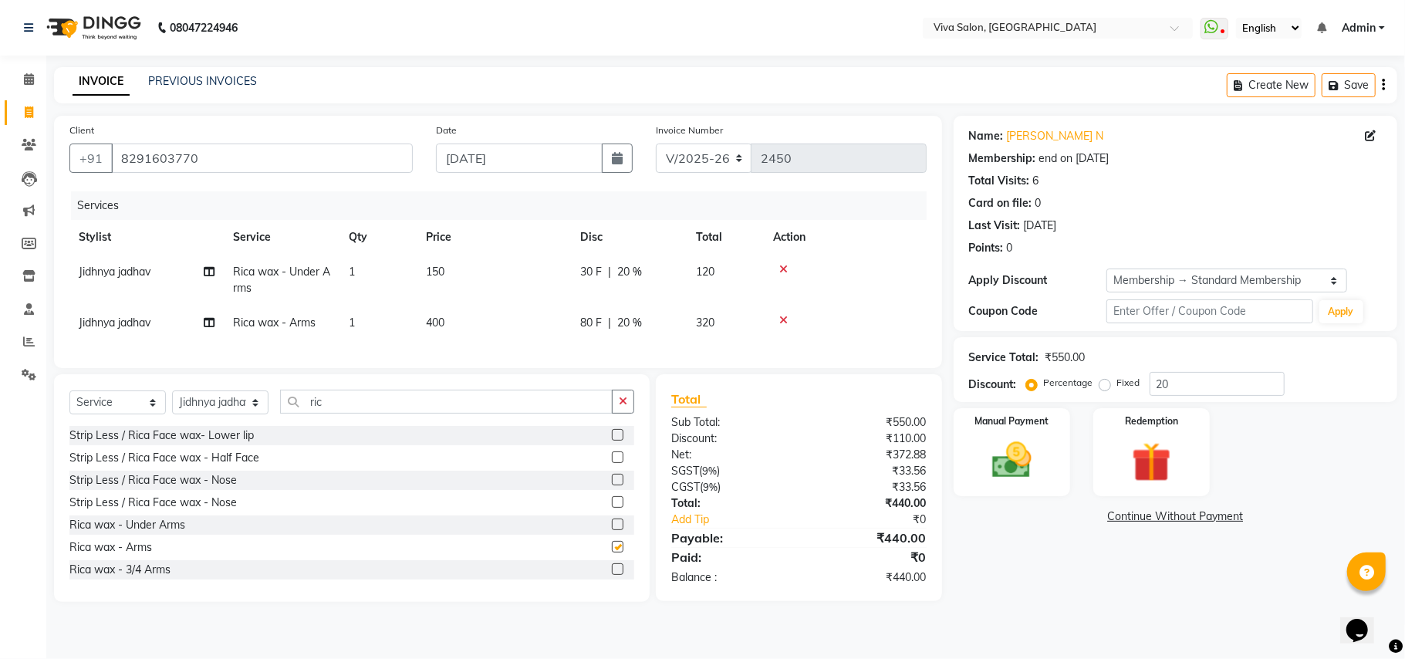
checkbox input "false"
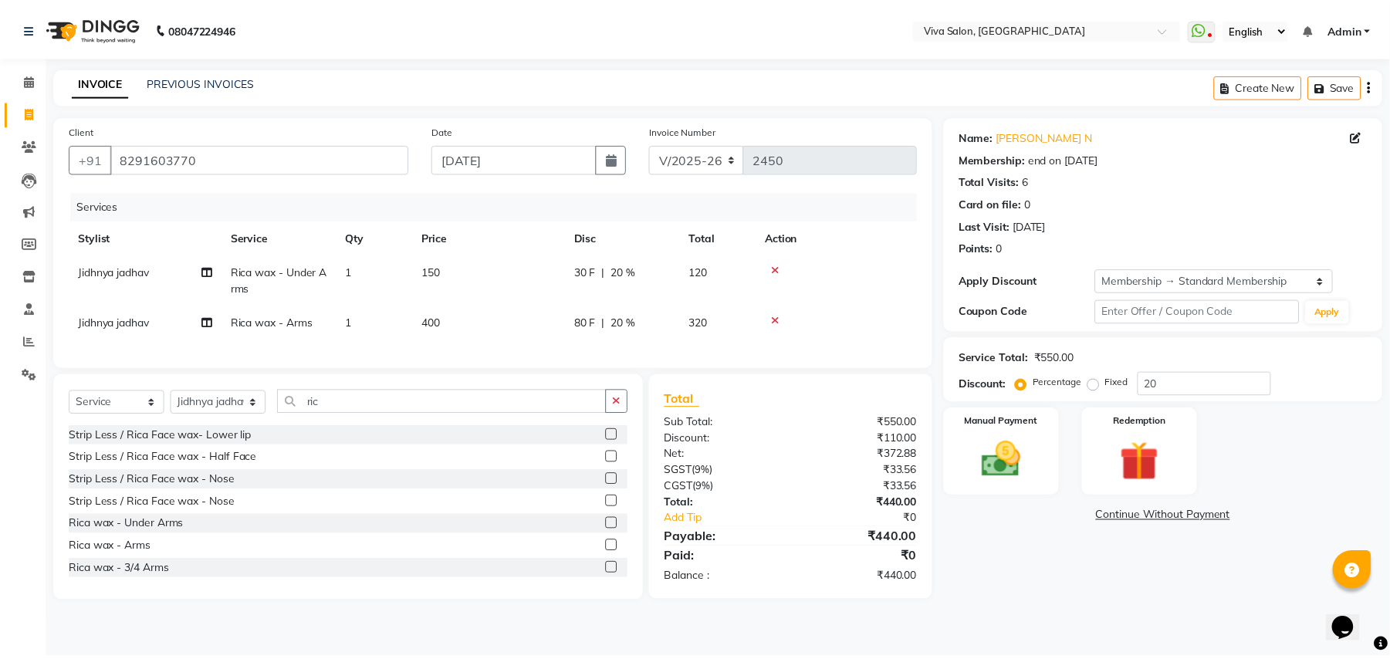
scroll to position [269, 0]
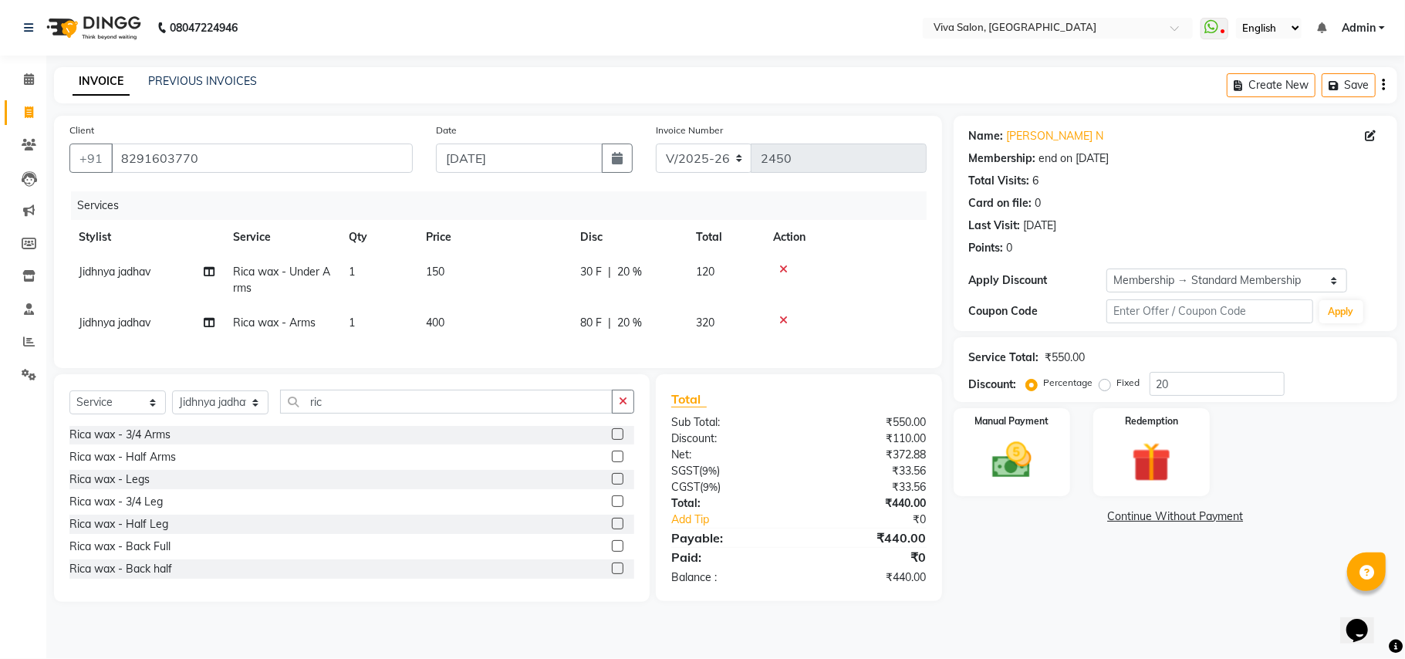
click at [612, 485] on label at bounding box center [618, 479] width 12 height 12
click at [612, 485] on input "checkbox" at bounding box center [617, 480] width 10 height 10
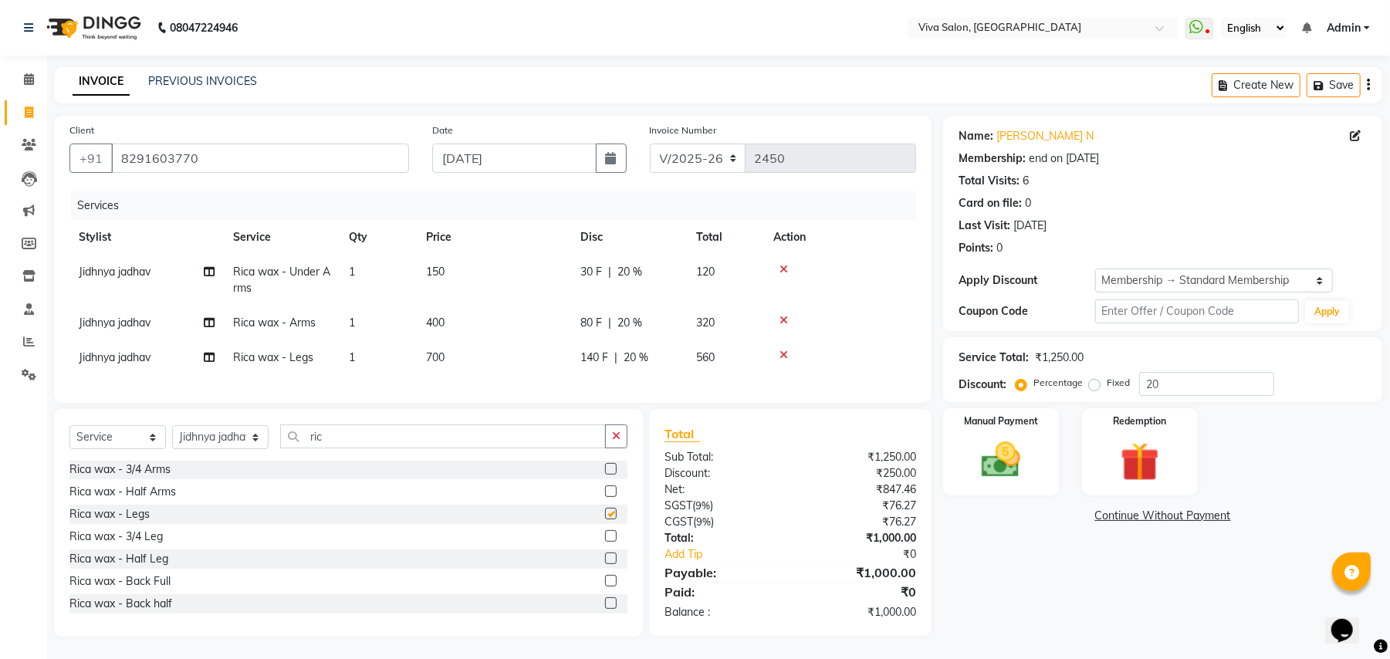
checkbox input "false"
click at [605, 564] on label at bounding box center [611, 559] width 12 height 12
click at [605, 564] on input "checkbox" at bounding box center [610, 559] width 10 height 10
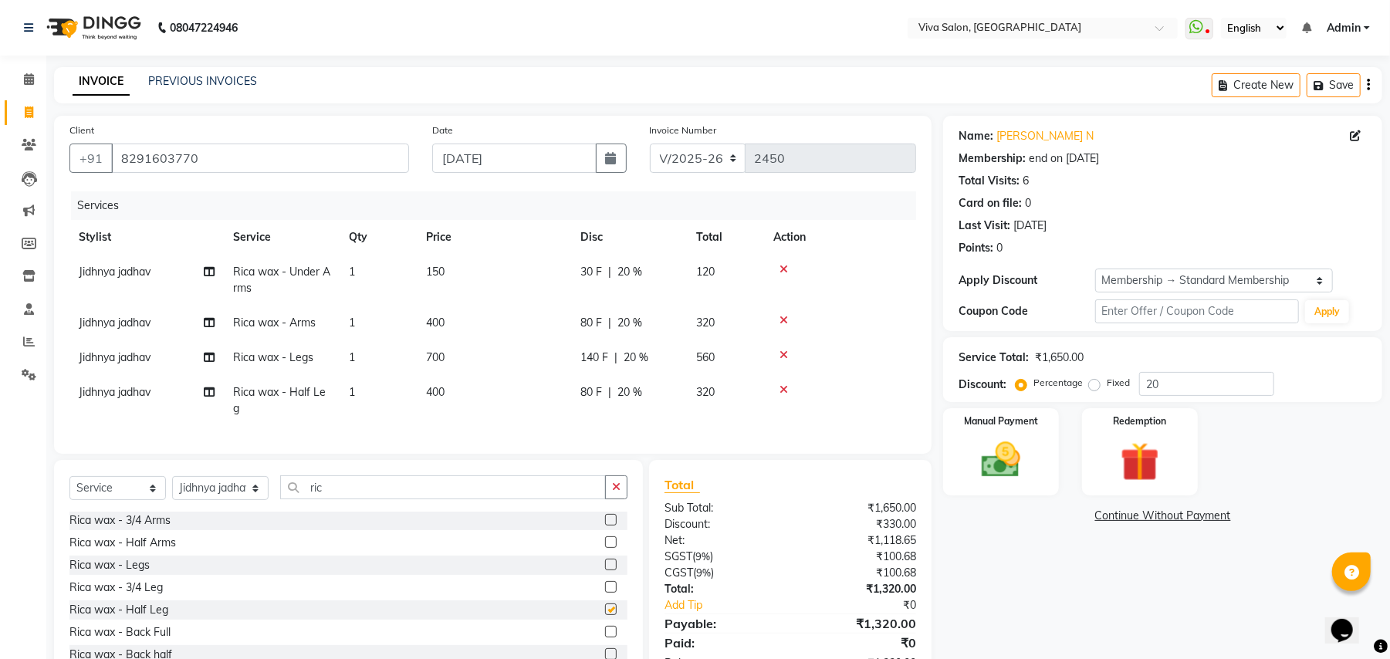
checkbox input "false"
click at [787, 347] on td at bounding box center [840, 357] width 152 height 35
click at [781, 353] on icon at bounding box center [783, 355] width 8 height 11
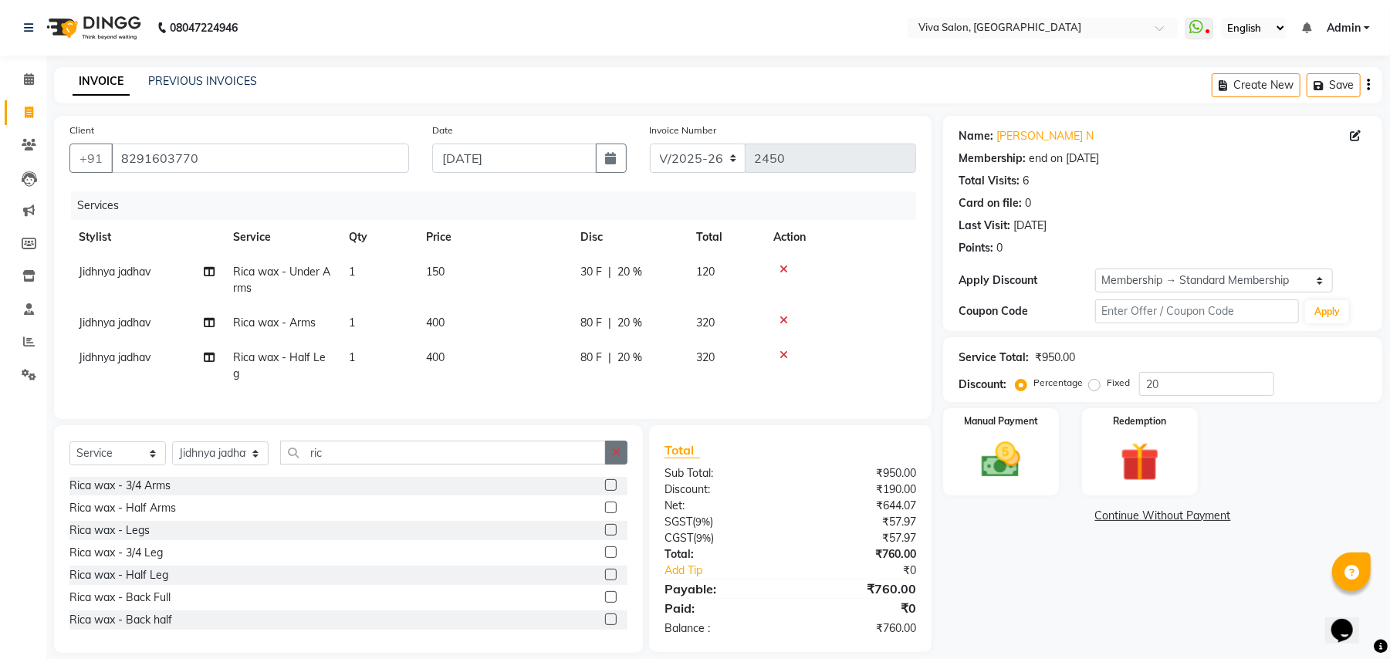
click at [612, 465] on button "button" at bounding box center [616, 453] width 22 height 24
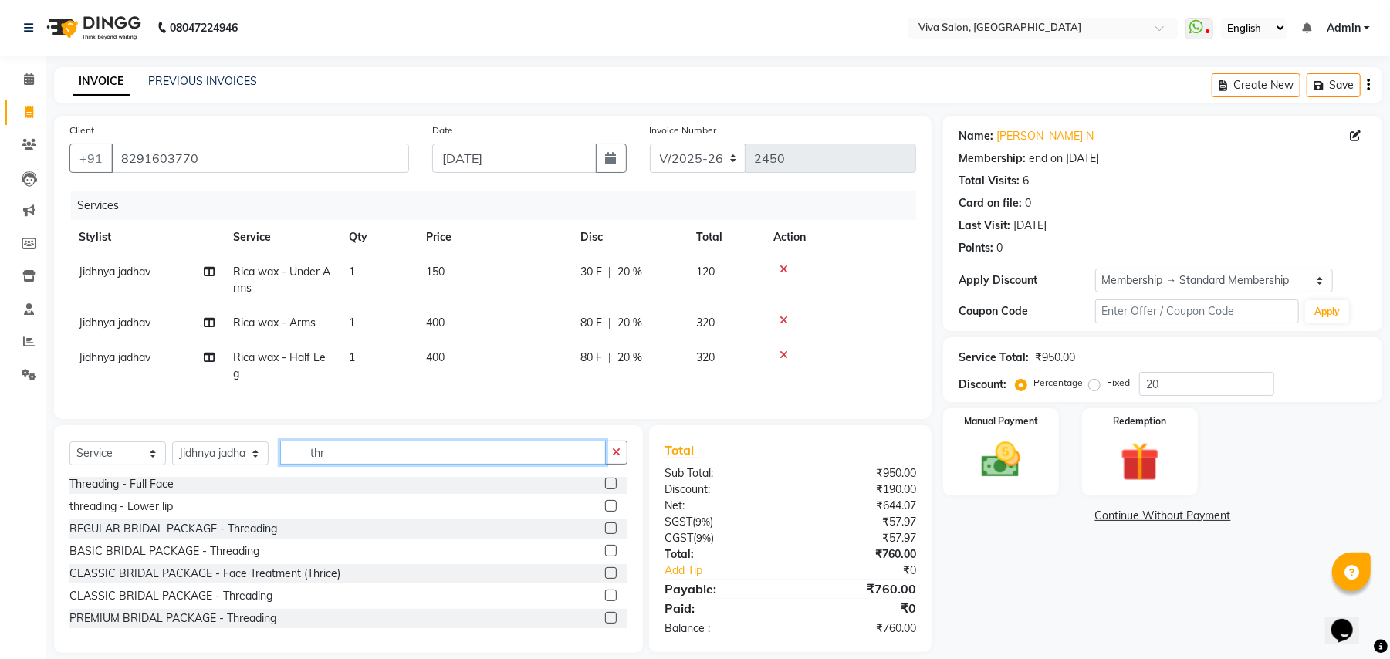
scroll to position [2, 0]
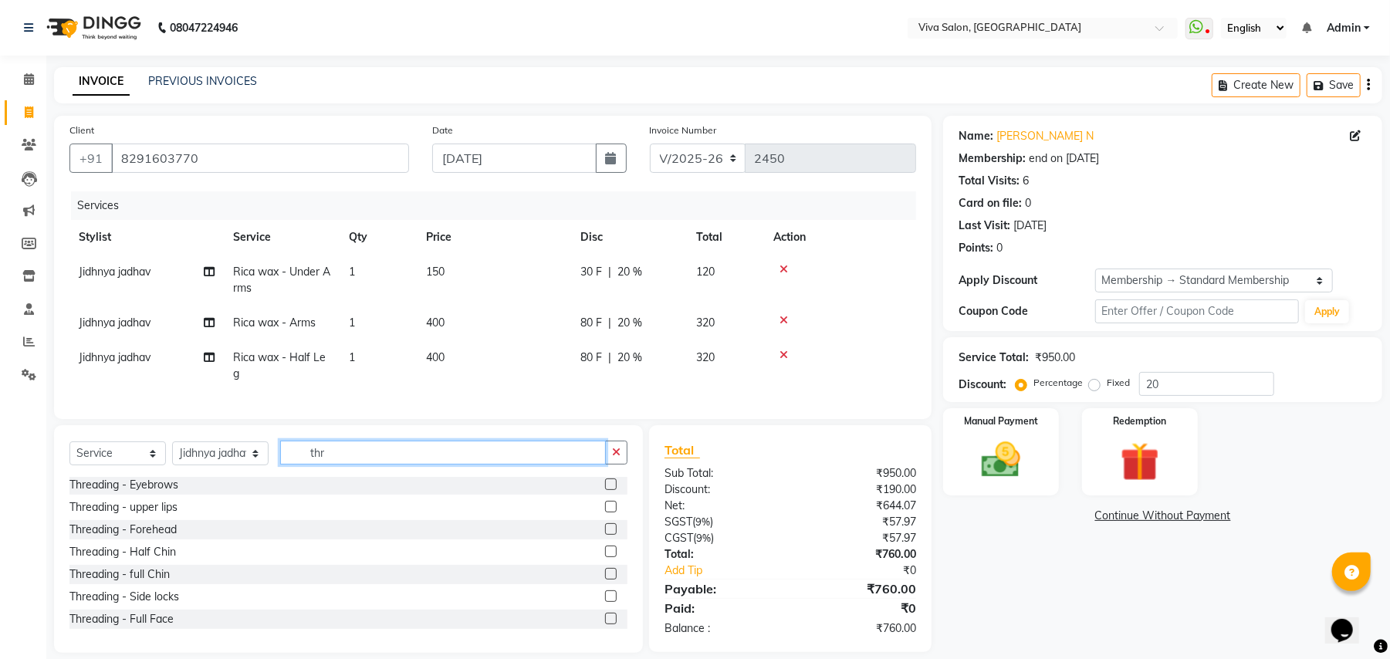
type input "thr"
click at [605, 490] on label at bounding box center [611, 484] width 12 height 12
click at [605, 490] on input "checkbox" at bounding box center [610, 485] width 10 height 10
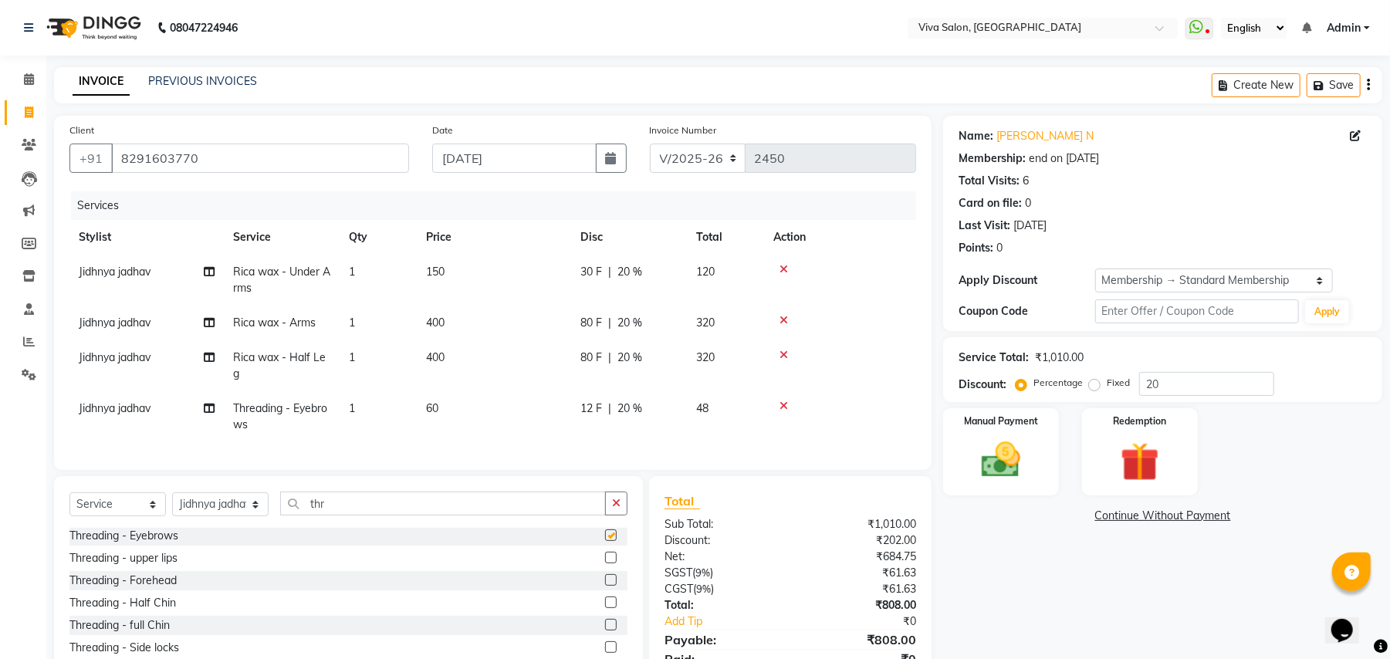
checkbox input "false"
click at [618, 509] on icon "button" at bounding box center [616, 503] width 8 height 11
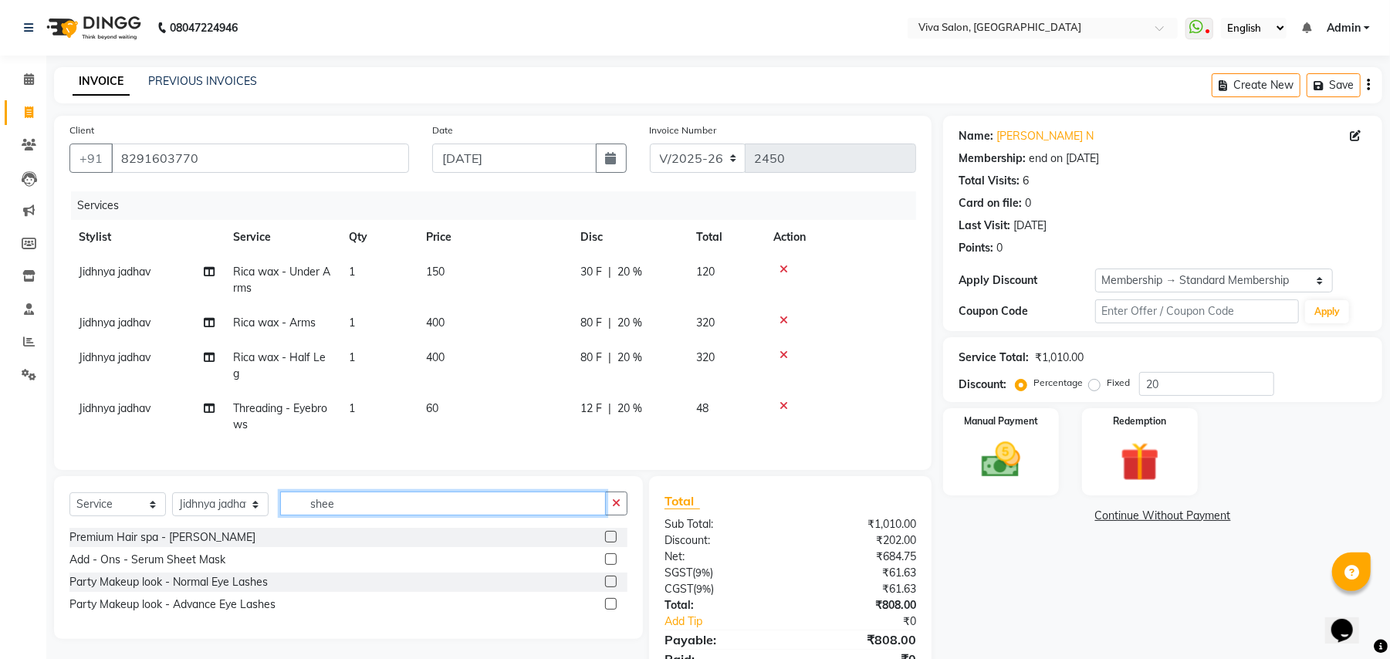
scroll to position [0, 0]
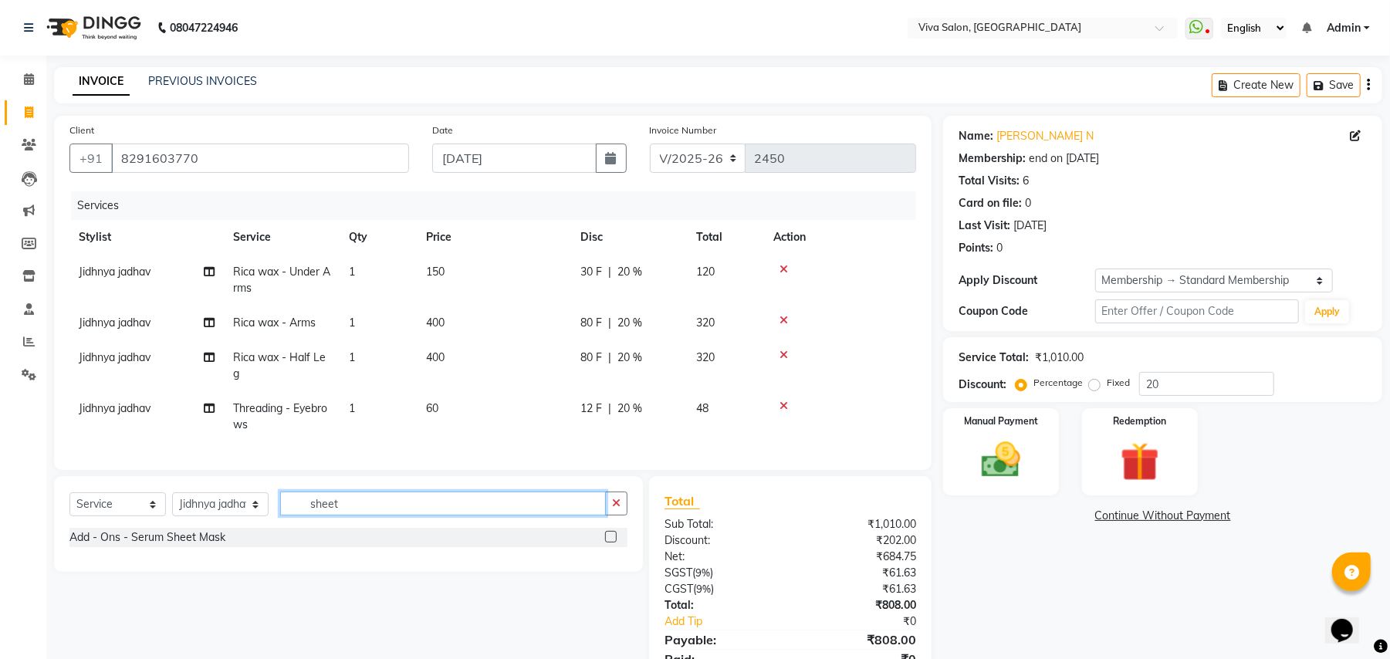
type input "sheet"
click at [611, 542] on label at bounding box center [611, 537] width 12 height 12
click at [611, 542] on input "checkbox" at bounding box center [610, 537] width 10 height 10
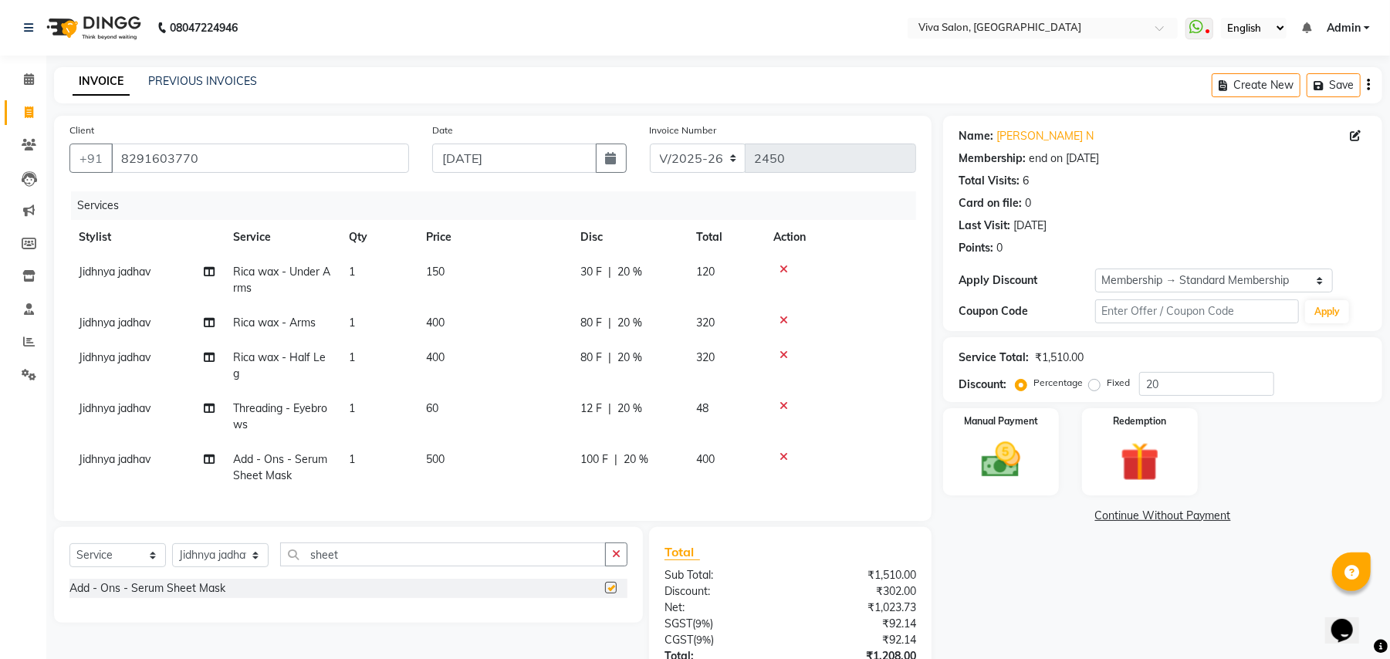
checkbox input "false"
click at [610, 460] on div "100 F | 20 %" at bounding box center [628, 459] width 97 height 16
click at [610, 460] on div "Services Stylist Service Qty Price Disc Total Action Jidhnya jadhav Rica wax - …" at bounding box center [492, 348] width 847 height 314
select select "63724"
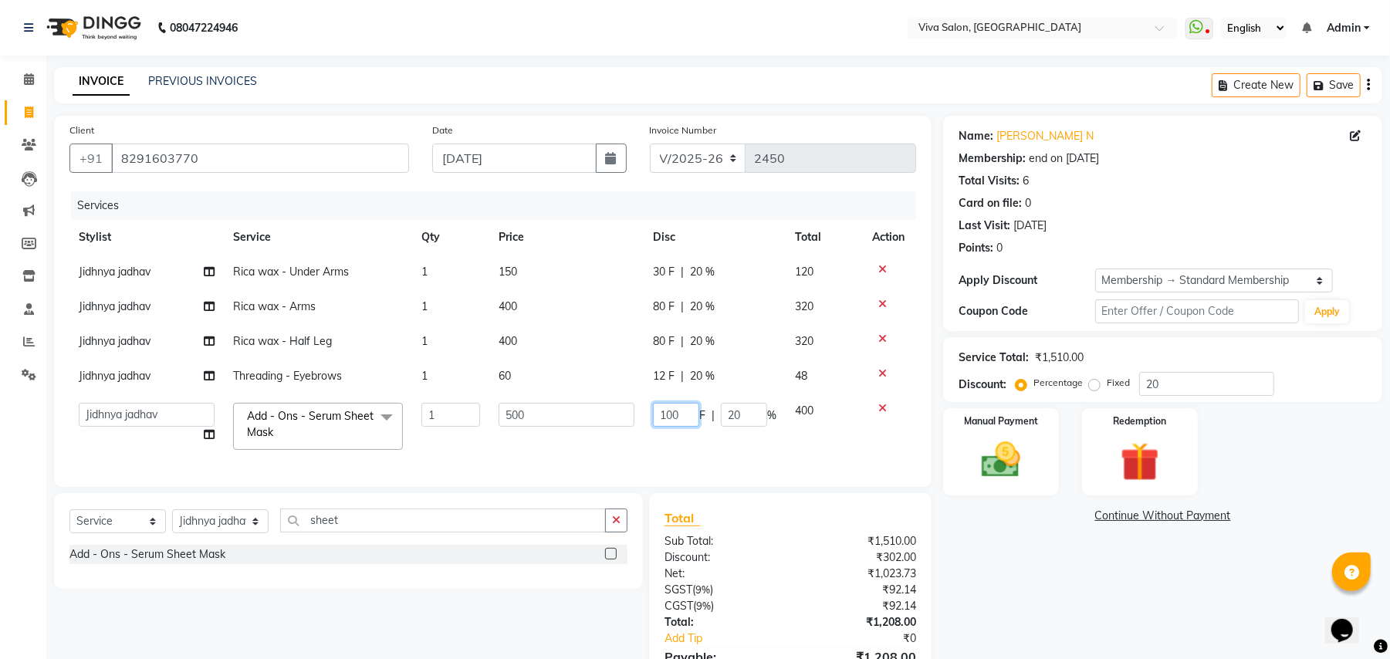
click at [687, 420] on input "100" at bounding box center [676, 415] width 46 height 24
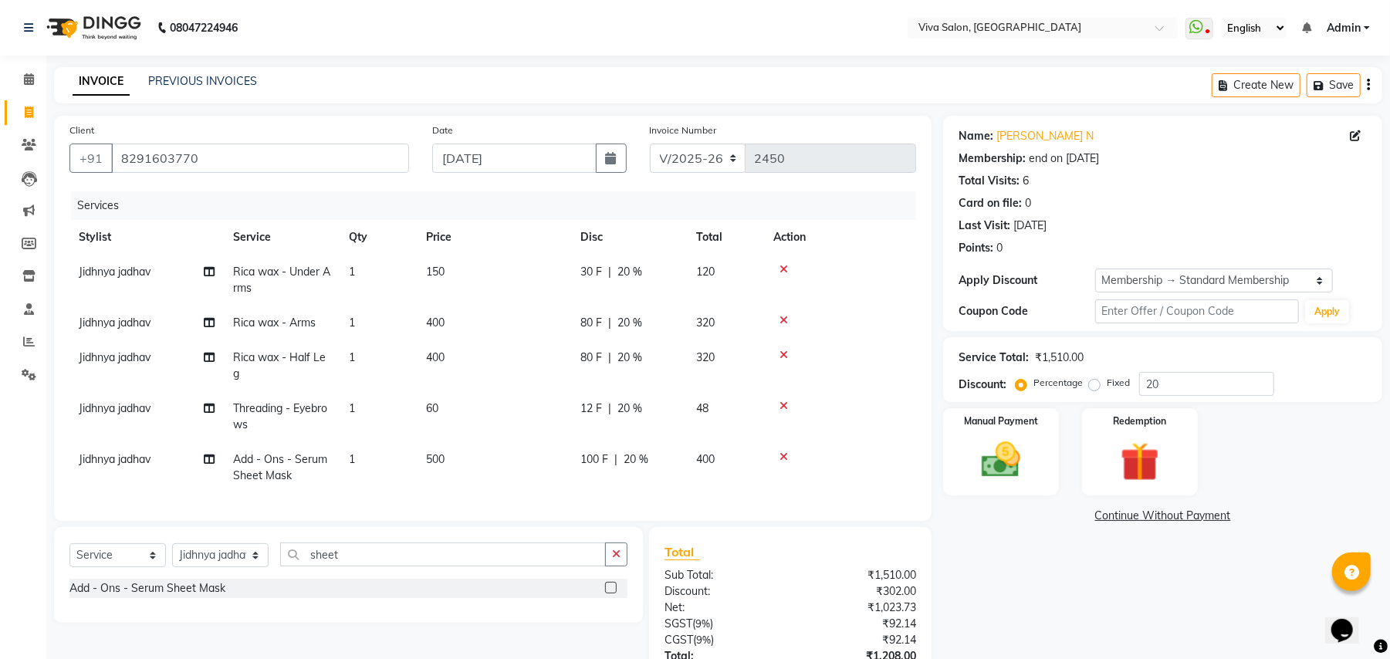
click at [577, 418] on td "12 F | 20 %" at bounding box center [629, 416] width 116 height 51
click at [571, 442] on td "500" at bounding box center [494, 467] width 154 height 51
select select "63724"
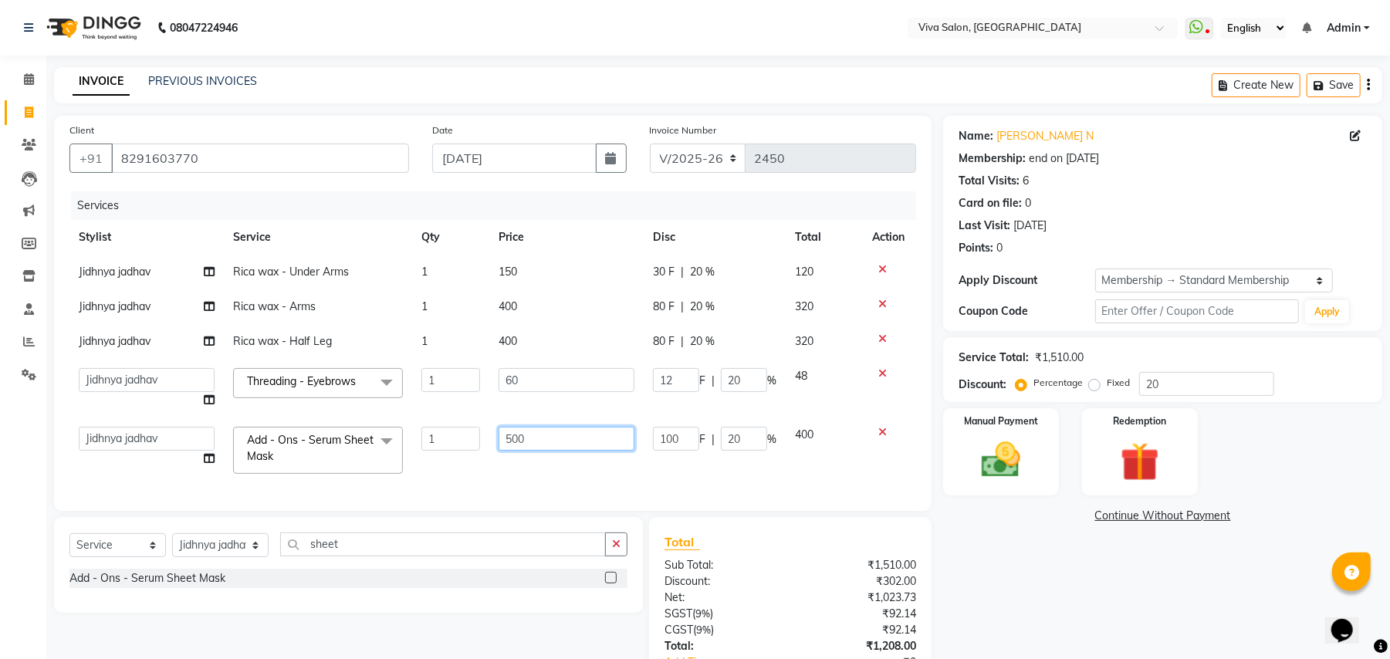
click at [577, 418] on td "500" at bounding box center [566, 450] width 154 height 66
click at [577, 420] on td "500" at bounding box center [566, 450] width 154 height 66
select select "63724"
click at [565, 444] on input "500" at bounding box center [567, 439] width 136 height 24
type input "5"
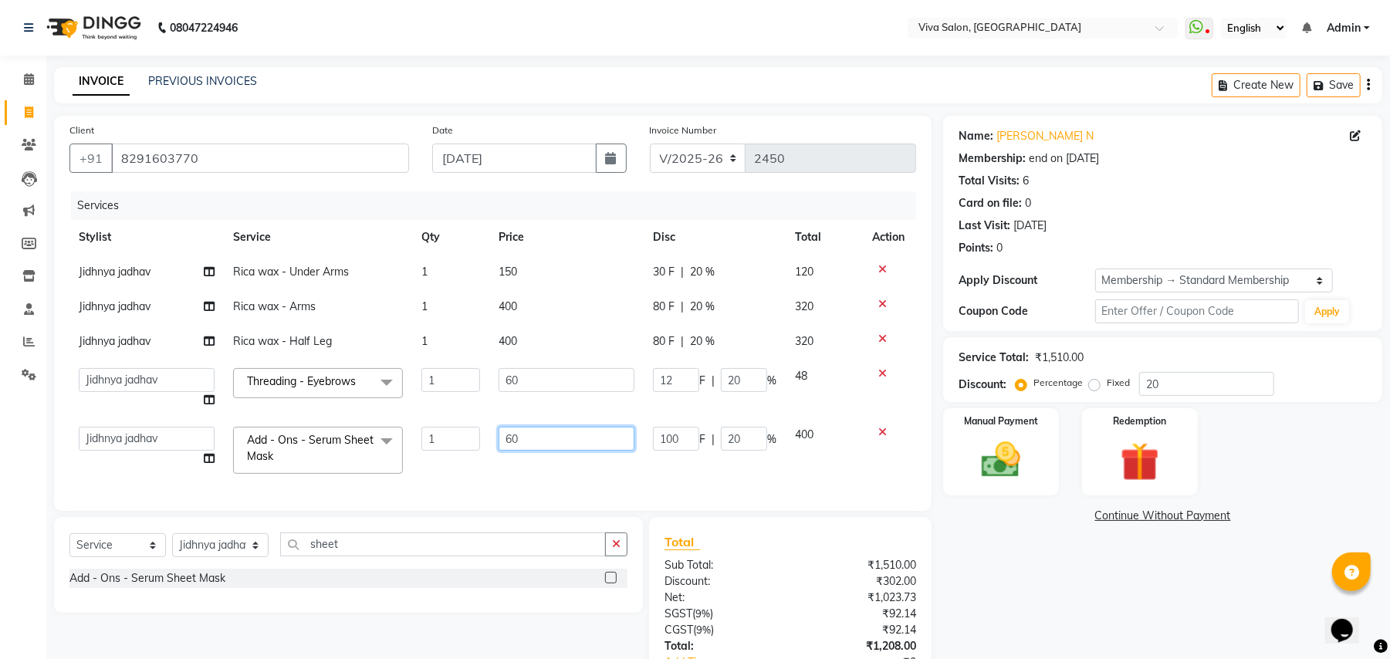
type input "600"
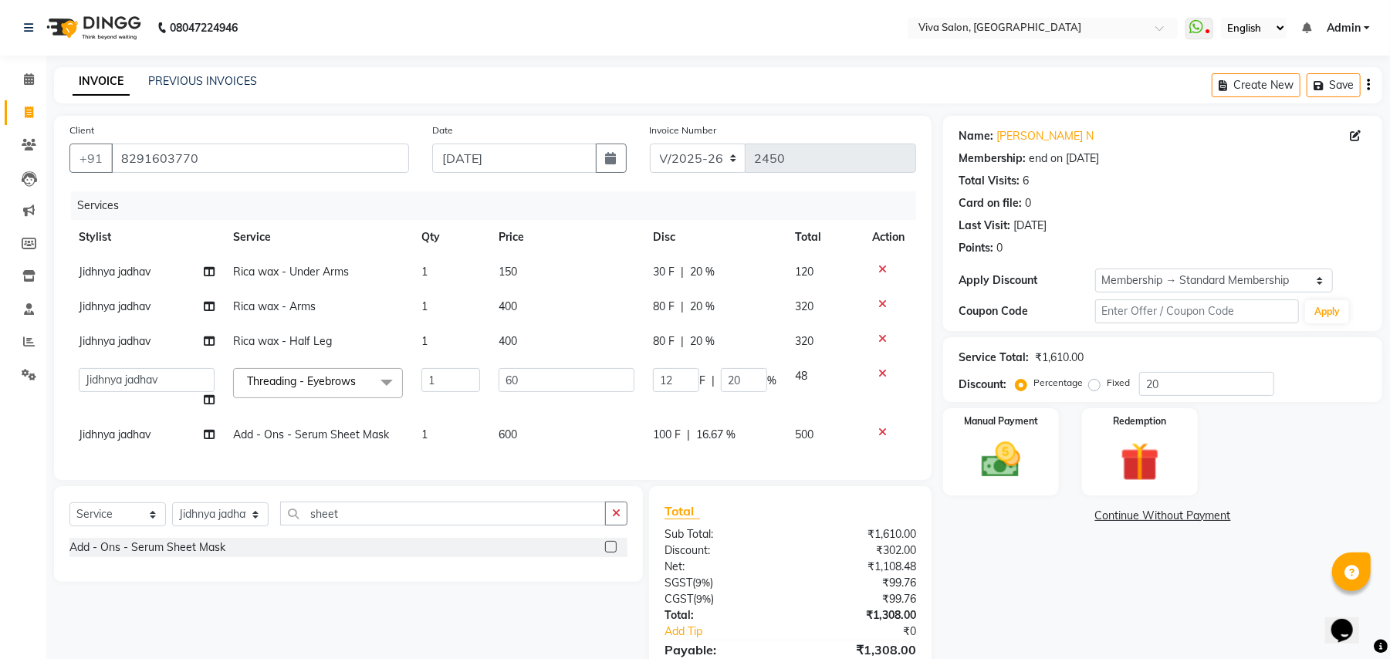
click at [687, 441] on span "|" at bounding box center [688, 435] width 3 height 16
select select "63724"
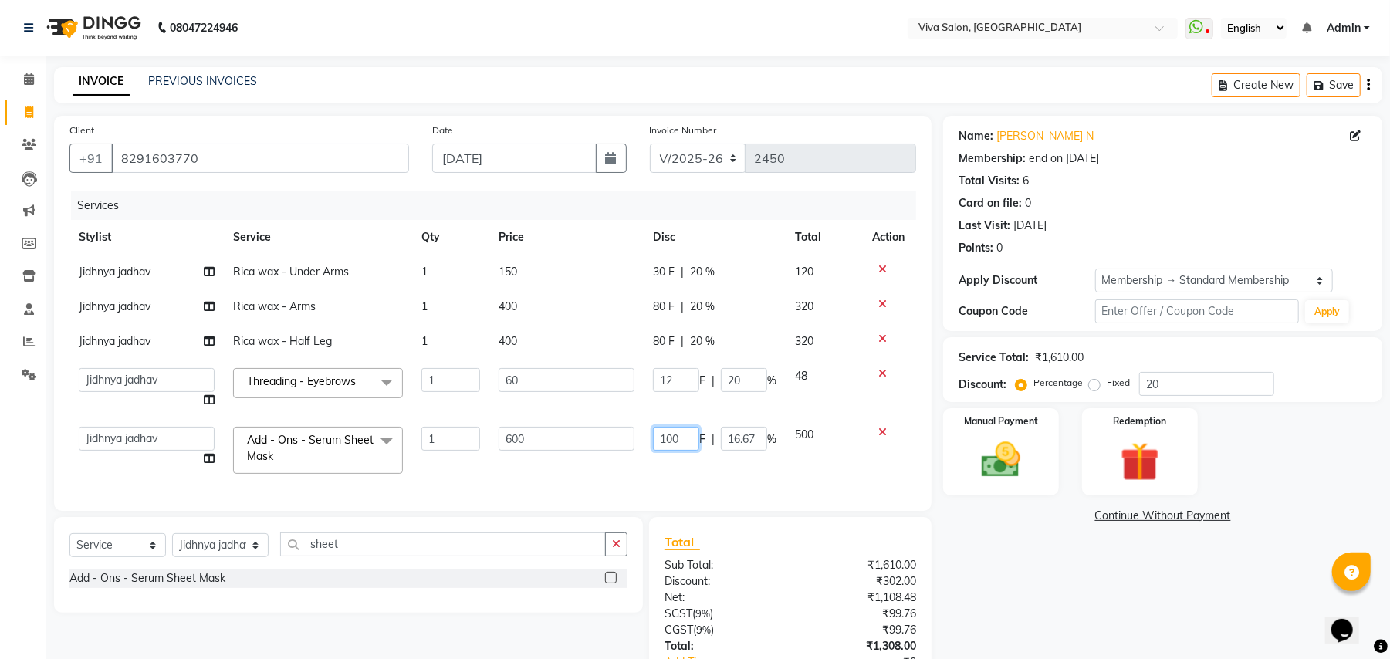
click at [687, 441] on input "100" at bounding box center [676, 439] width 46 height 24
type input "201"
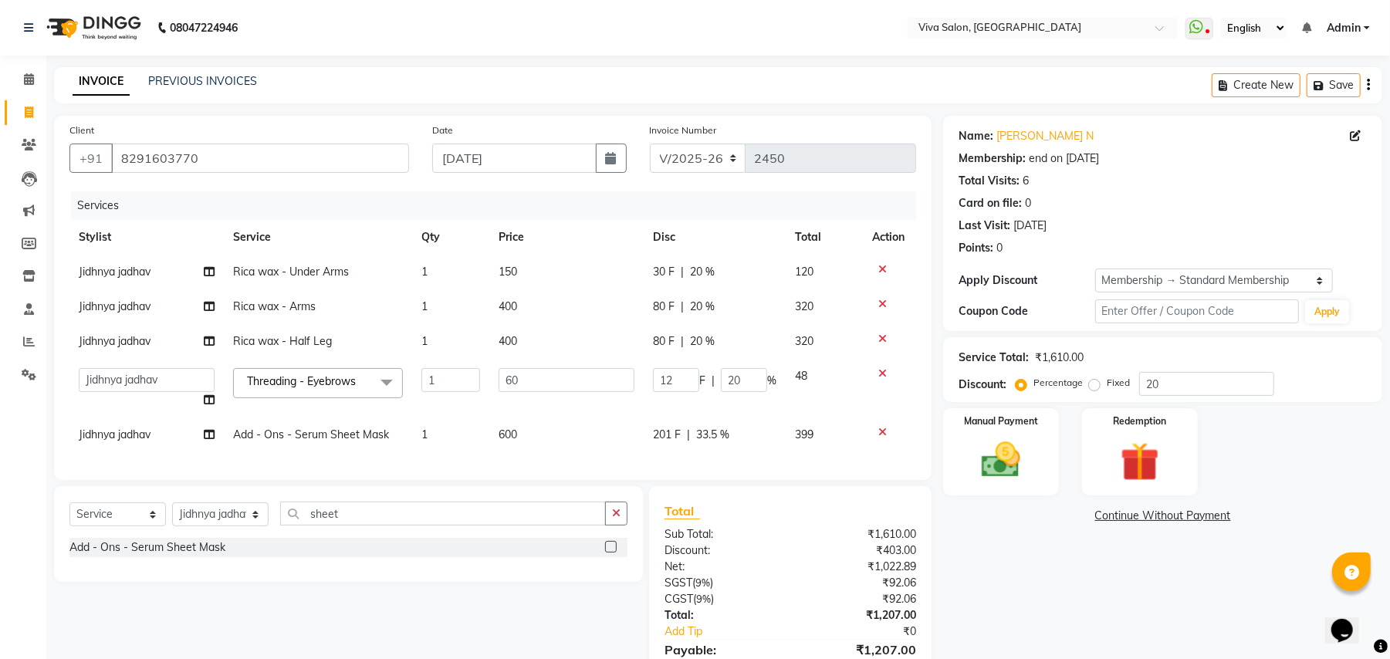
click at [701, 465] on div "Services Stylist Service Qty Price Disc Total Action Jidhnya jadhav Rica wax - …" at bounding box center [492, 327] width 847 height 273
click at [1014, 439] on img at bounding box center [1001, 460] width 66 height 47
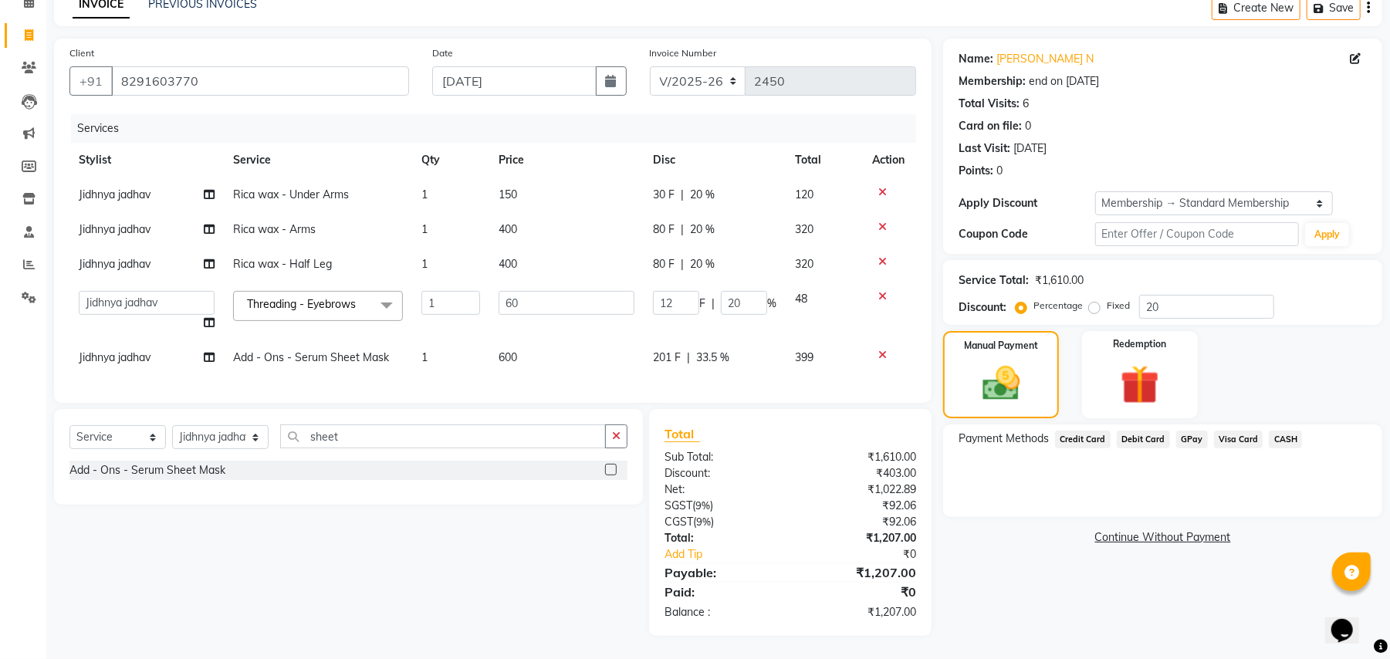
scroll to position [93, 0]
click at [480, 66] on input "04-09-2025" at bounding box center [514, 80] width 164 height 29
select select "9"
select select "2025"
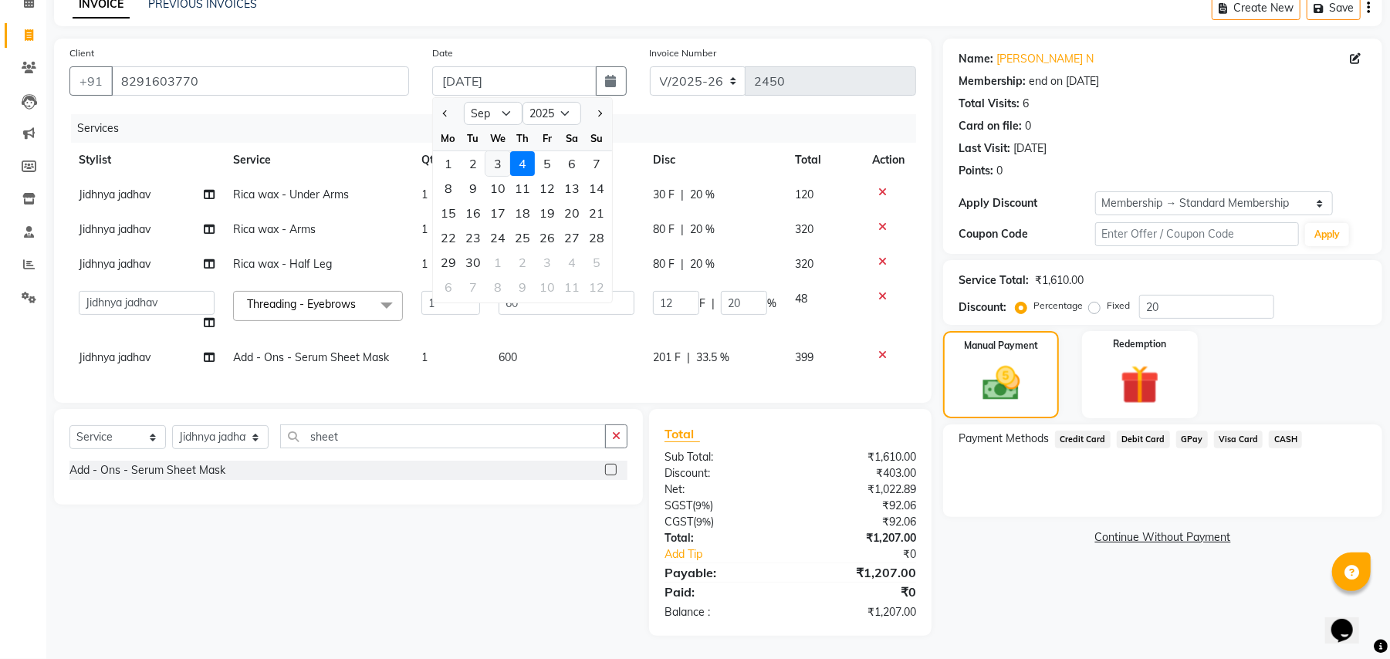
click at [492, 151] on div "3" at bounding box center [497, 163] width 25 height 25
type input "[DATE]"
type input "0"
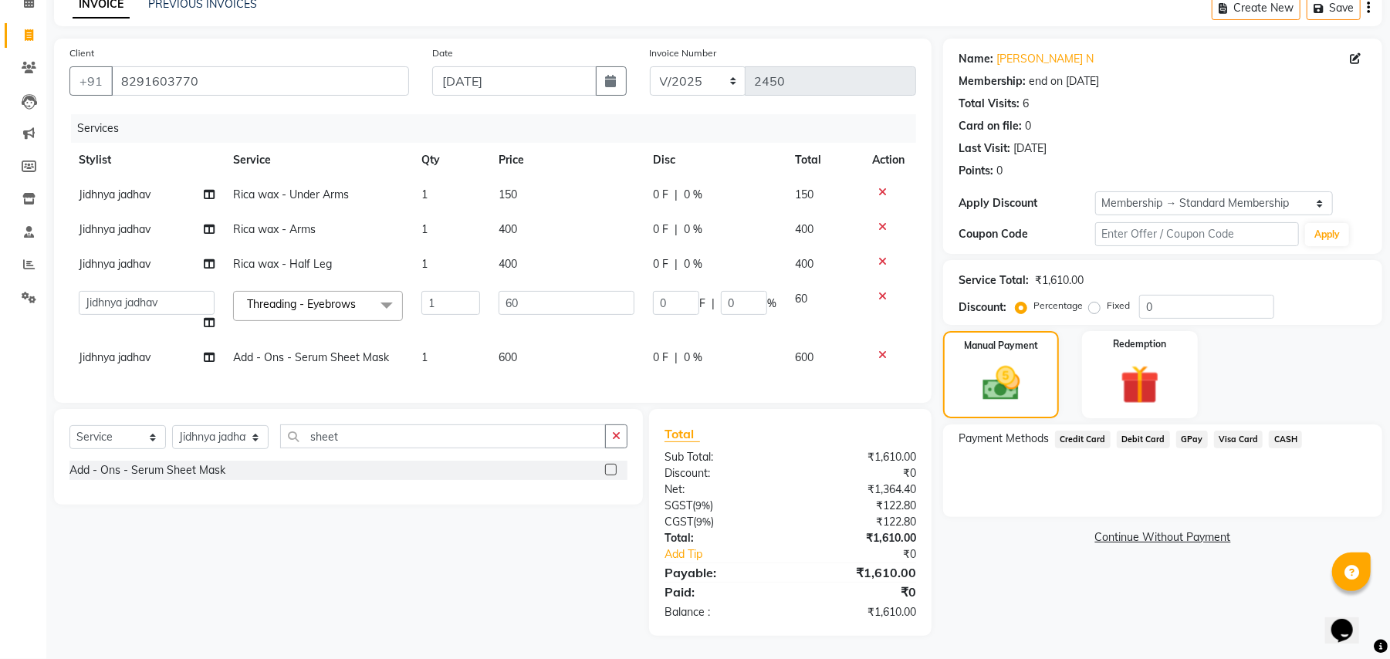
click at [687, 191] on td "0 F | 0 %" at bounding box center [715, 194] width 142 height 35
select select "63724"
click at [733, 187] on div "0 F | 0 %" at bounding box center [714, 195] width 123 height 16
select select "63724"
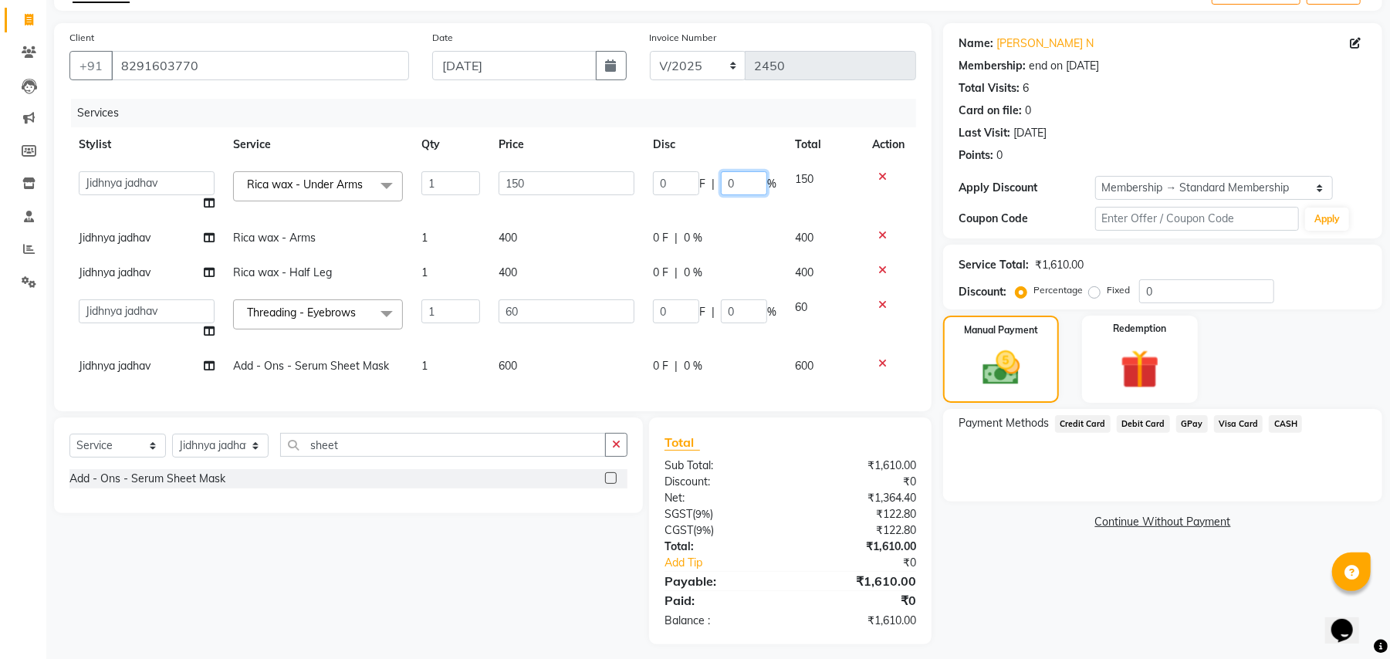
click at [733, 181] on input "0" at bounding box center [744, 183] width 46 height 24
type input "20"
click at [747, 224] on td "0 F | 0 %" at bounding box center [715, 238] width 142 height 35
select select "63724"
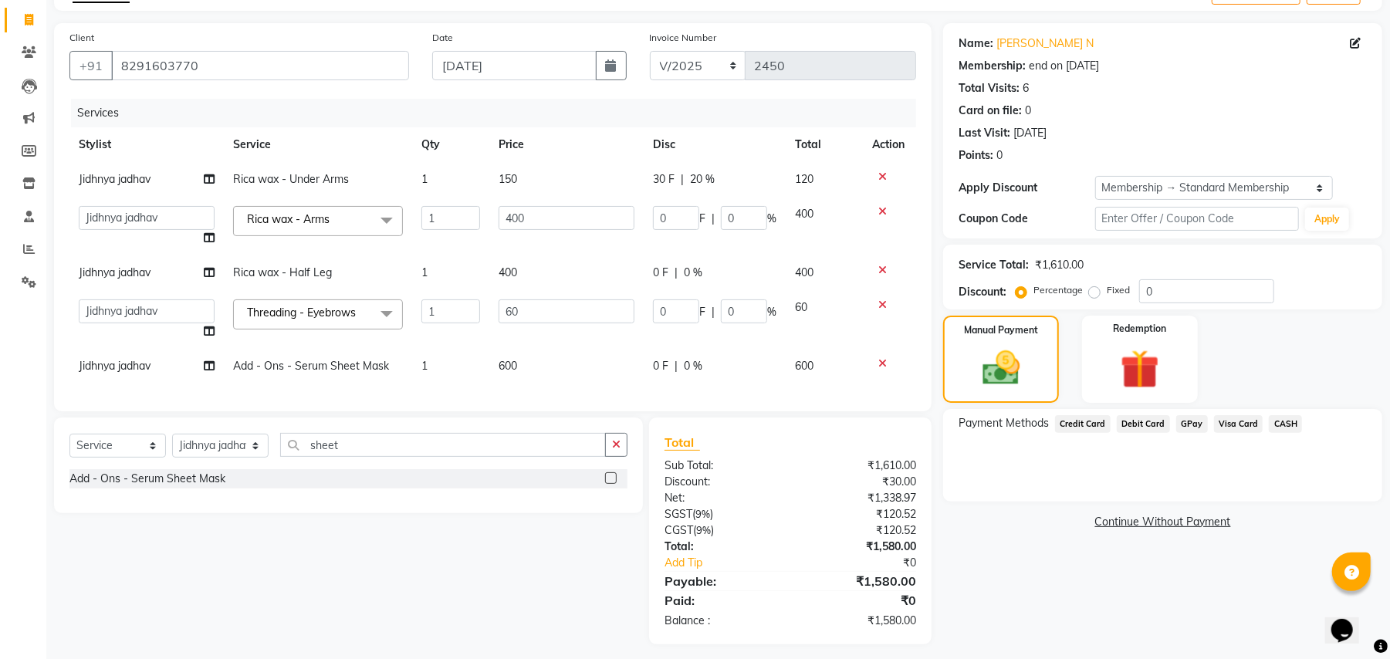
click at [747, 224] on input "0" at bounding box center [744, 218] width 46 height 24
type input "20"
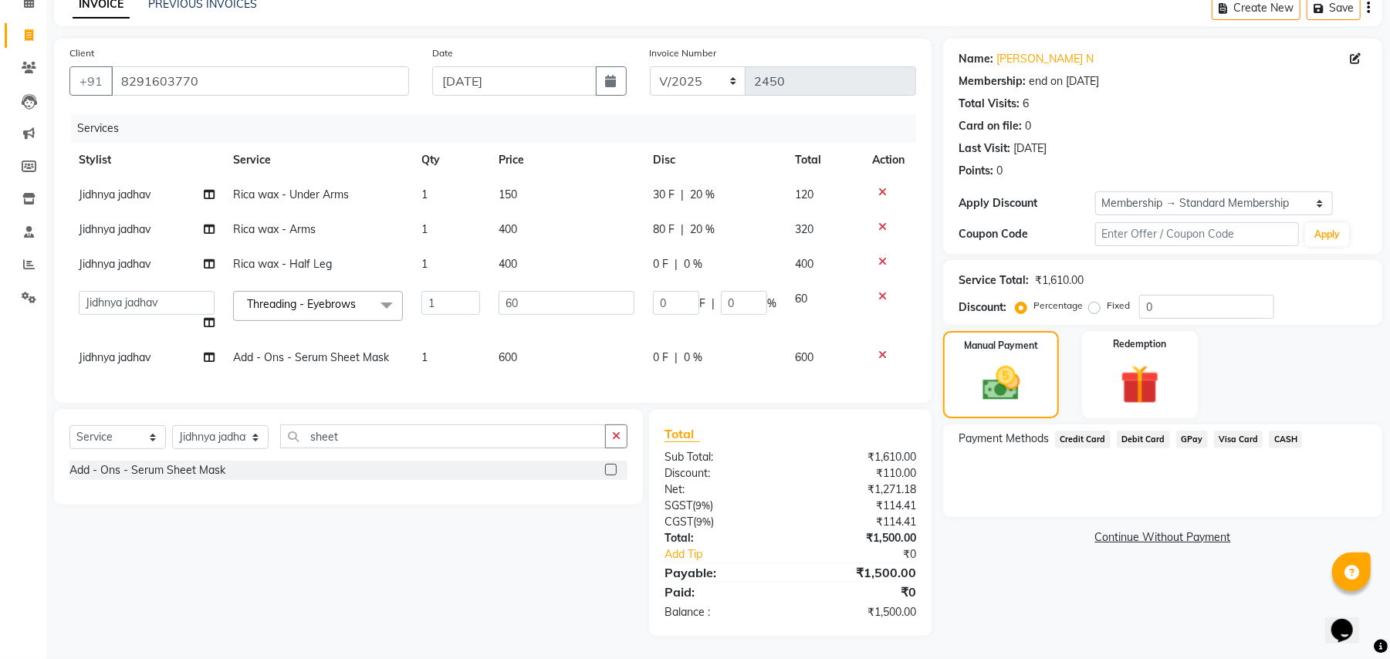
click at [730, 282] on tbody "Jidhnya jadhav Rica wax - Under Arms 1 150 30 F | 20 % 120 Jidhnya jadhav Rica …" at bounding box center [492, 276] width 847 height 198
click at [730, 291] on input "0" at bounding box center [744, 303] width 46 height 24
type input "200"
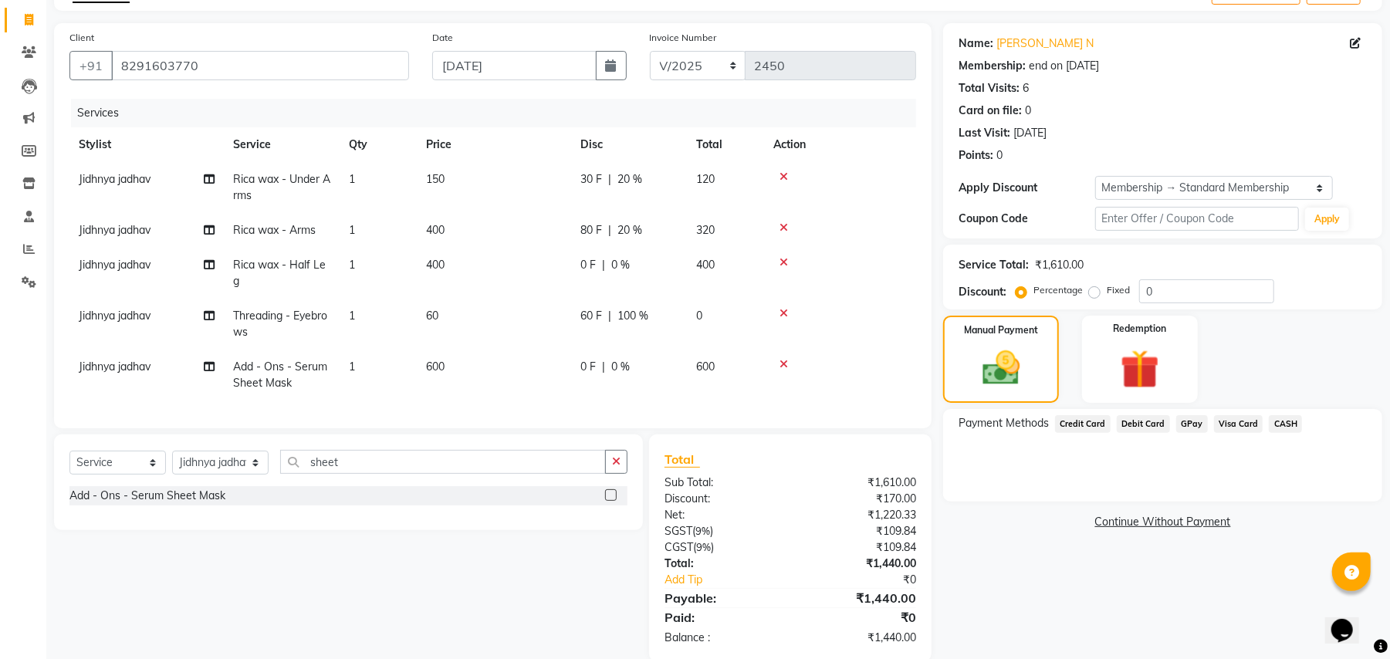
click at [722, 236] on tbody "Jidhnya jadhav Rica wax - Under Arms 1 150 30 F | 20 % 120 Jidhnya jadhav Rica …" at bounding box center [492, 281] width 847 height 238
click at [722, 236] on td "320" at bounding box center [725, 230] width 77 height 35
select select "63724"
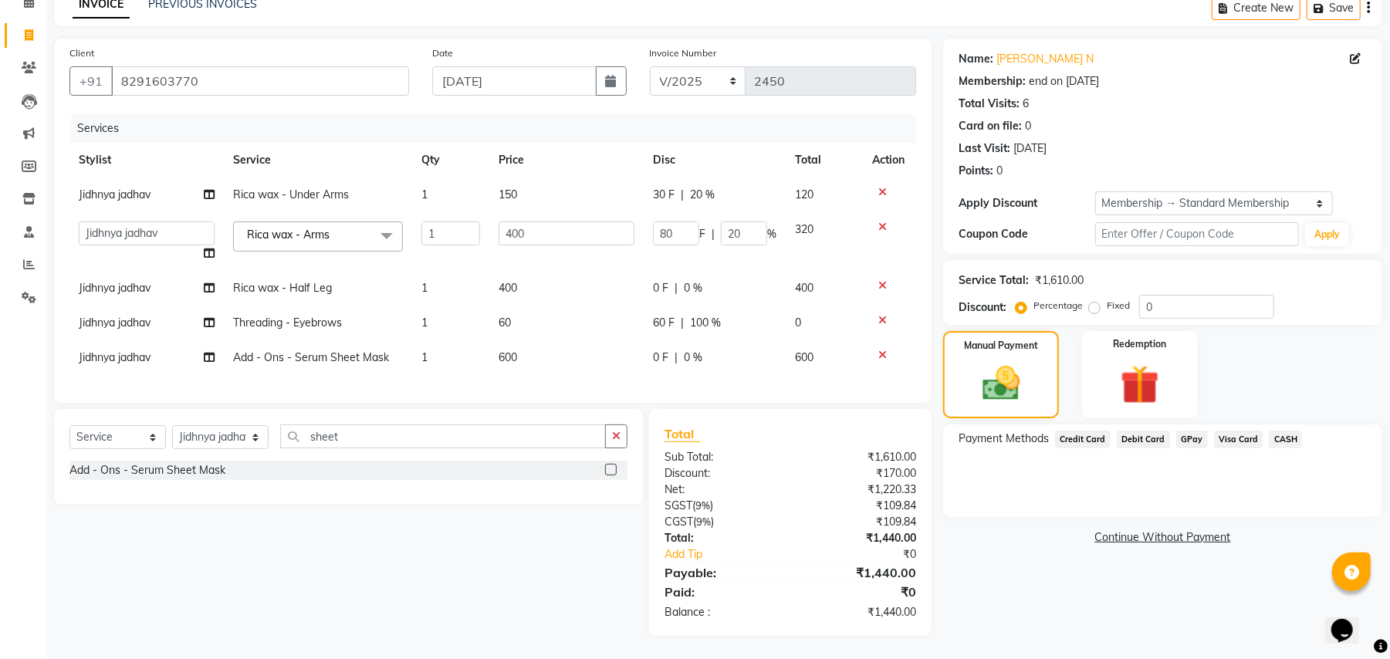
click at [722, 236] on td "80 F | 20 %" at bounding box center [715, 241] width 142 height 59
click at [726, 253] on td "80 F | 20 %" at bounding box center [715, 241] width 142 height 59
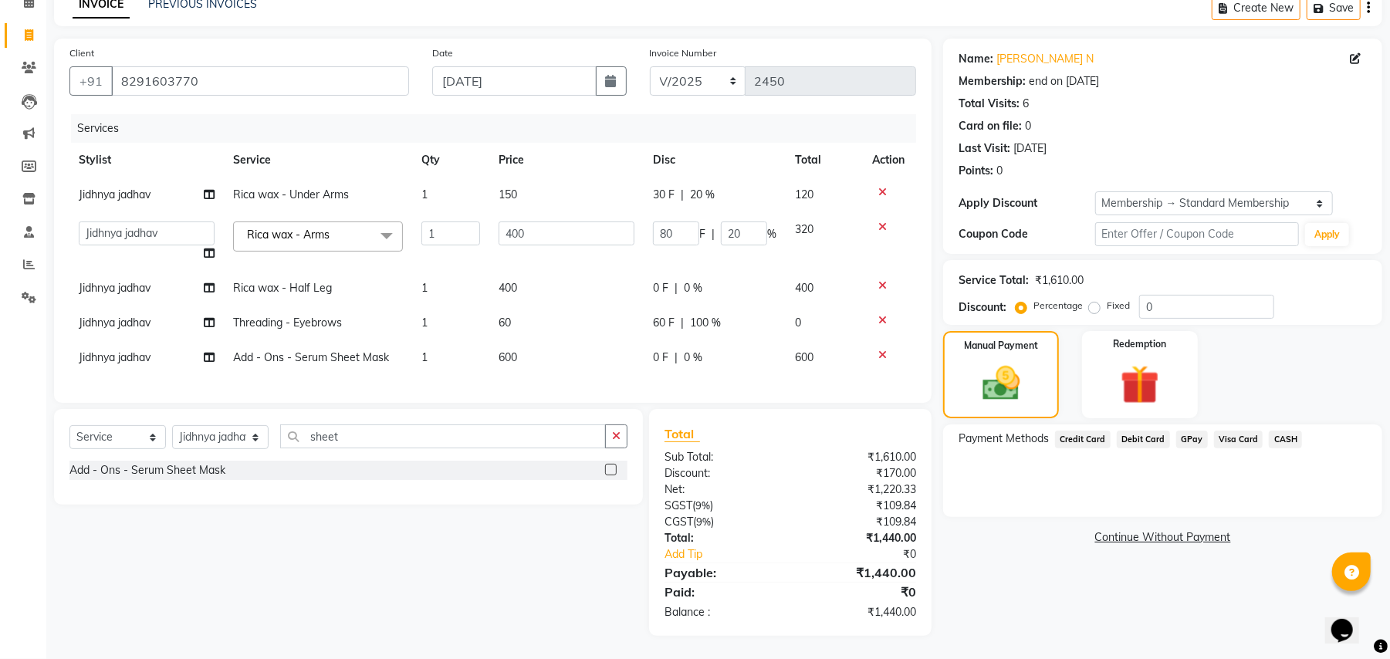
click at [722, 280] on div "0 F | 0 %" at bounding box center [714, 288] width 123 height 16
select select "63724"
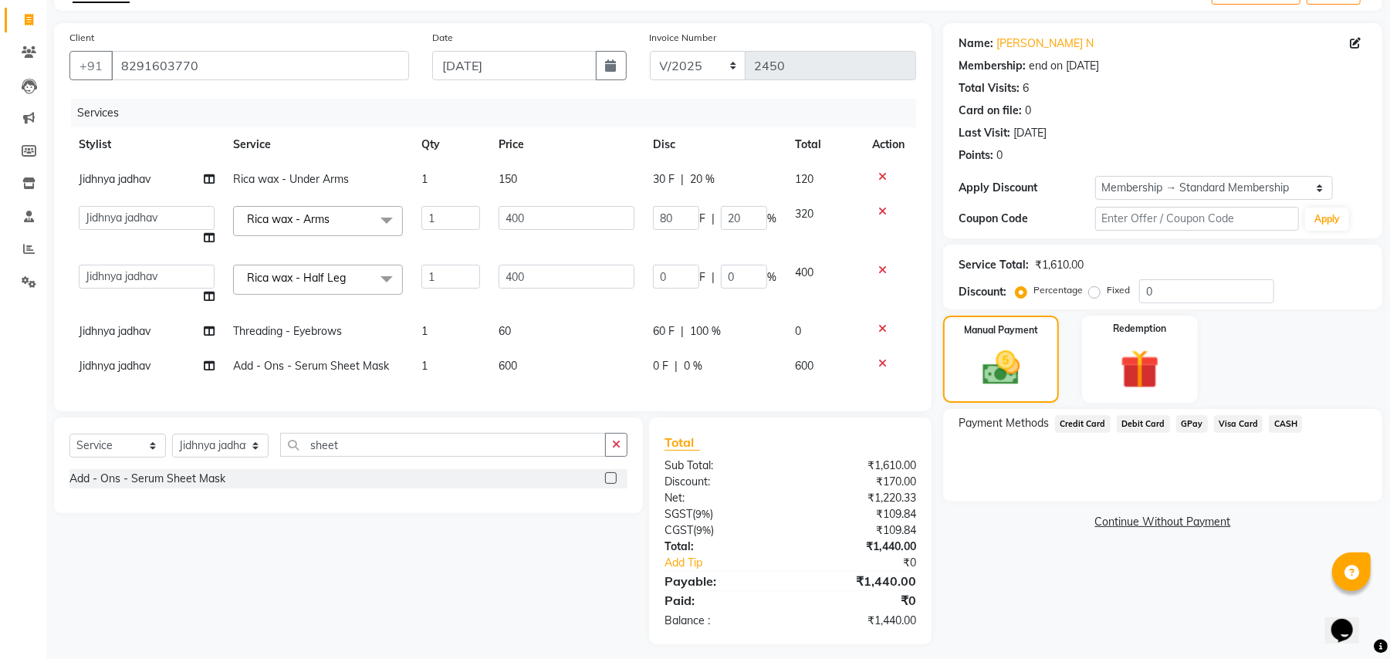
click at [722, 275] on input "0" at bounding box center [744, 277] width 46 height 24
type input "20"
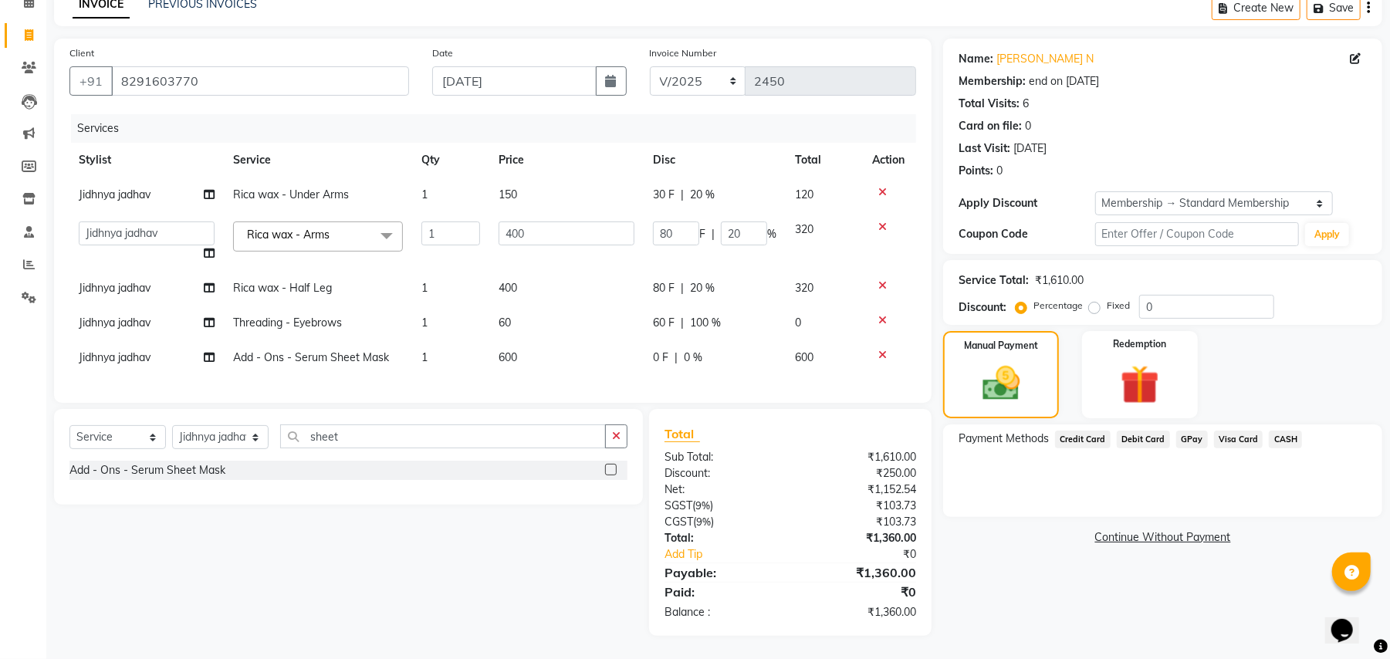
click at [736, 343] on tbody "Jidhnya jadhav Rica wax - Under Arms 1 150 30 F | 20 % 120 Anita Shelar Jayashr…" at bounding box center [492, 276] width 847 height 198
click at [736, 350] on div "0 F | 0 %" at bounding box center [714, 358] width 123 height 16
select select "63724"
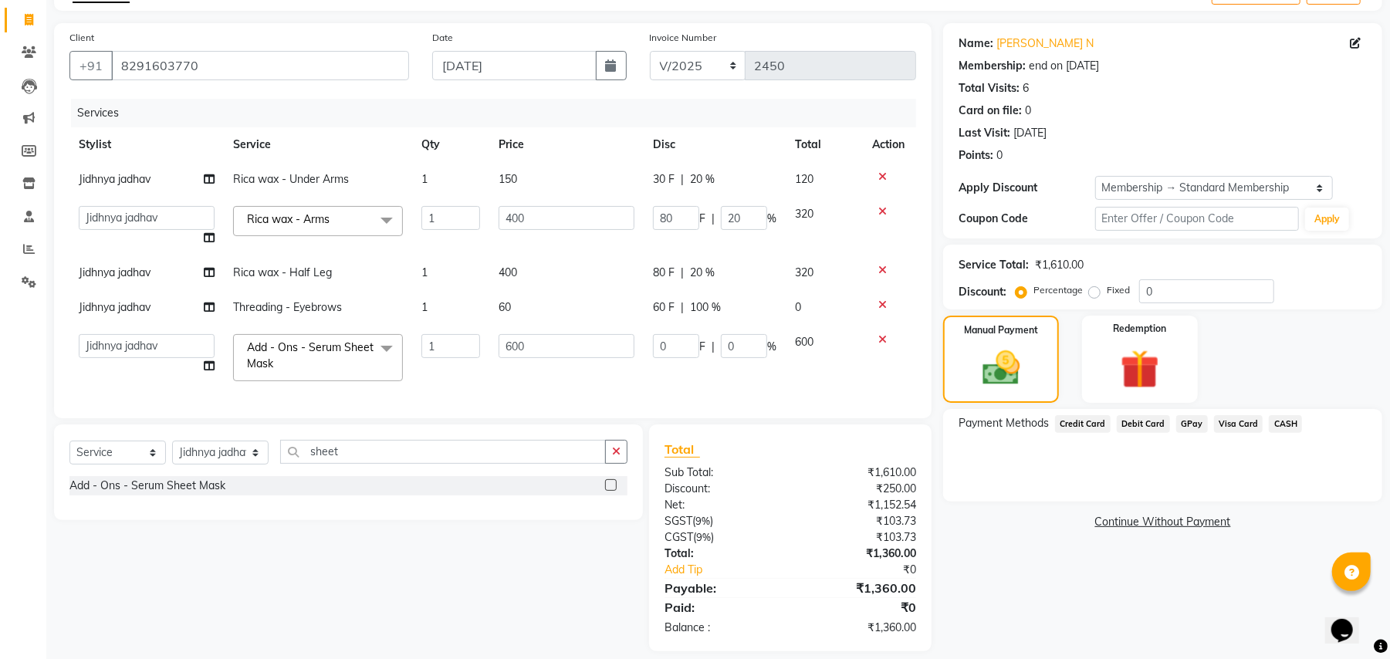
click at [738, 319] on td "60 F | 100 %" at bounding box center [715, 307] width 142 height 35
select select "63724"
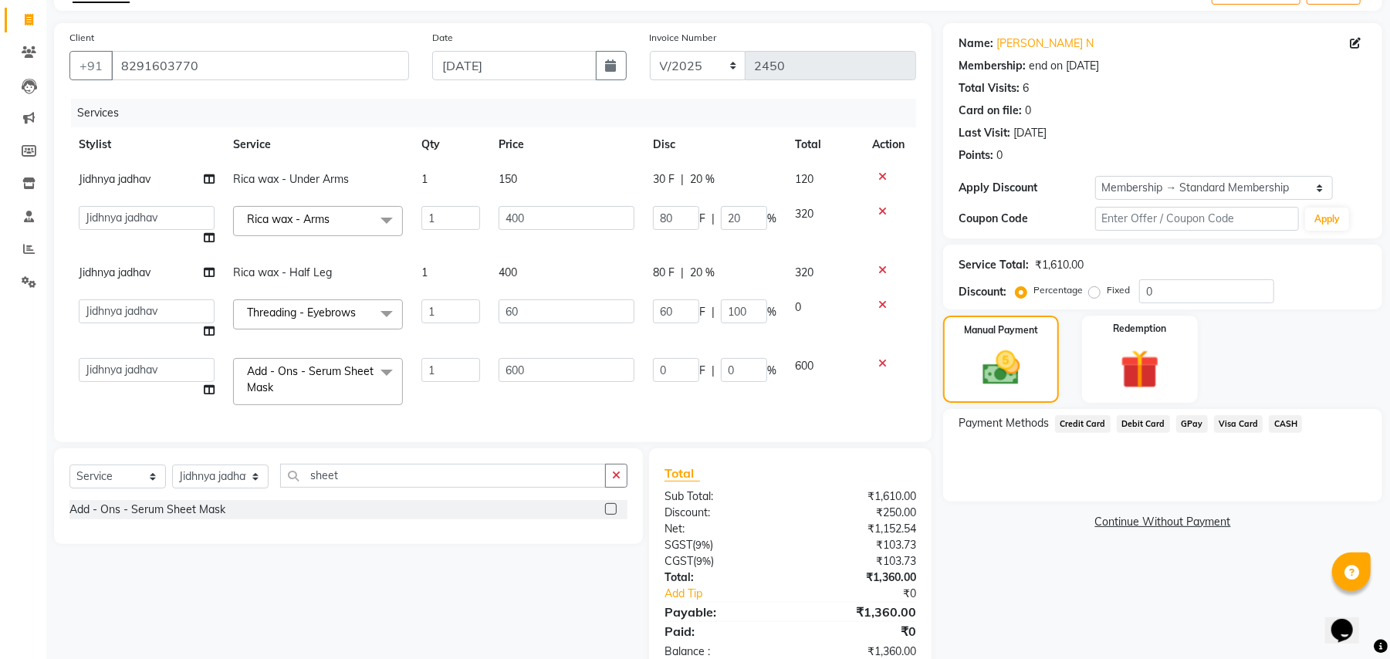
click at [738, 319] on input "100" at bounding box center [744, 311] width 46 height 24
type input "20"
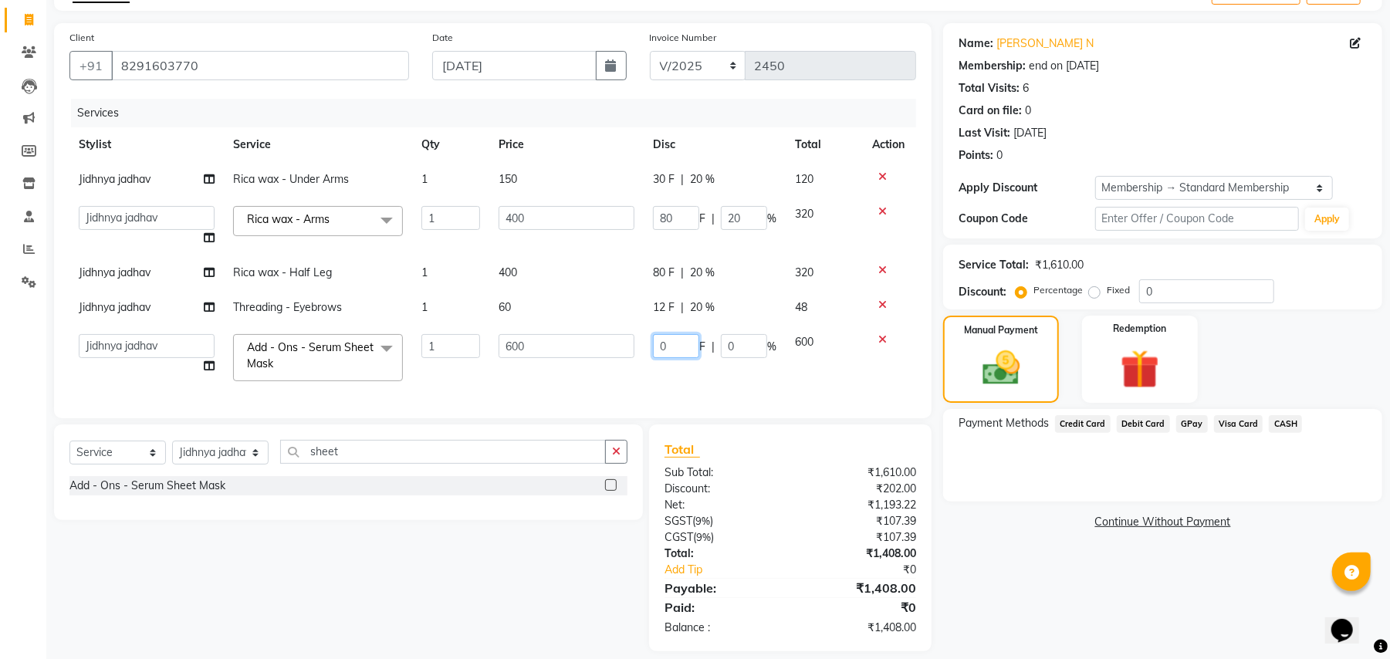
click at [665, 365] on td "0 F | 0 %" at bounding box center [715, 358] width 142 height 66
click at [665, 365] on div "Services Stylist Service Qty Price Disc Total Action Jidhnya jadhav Rica wax - …" at bounding box center [492, 251] width 847 height 304
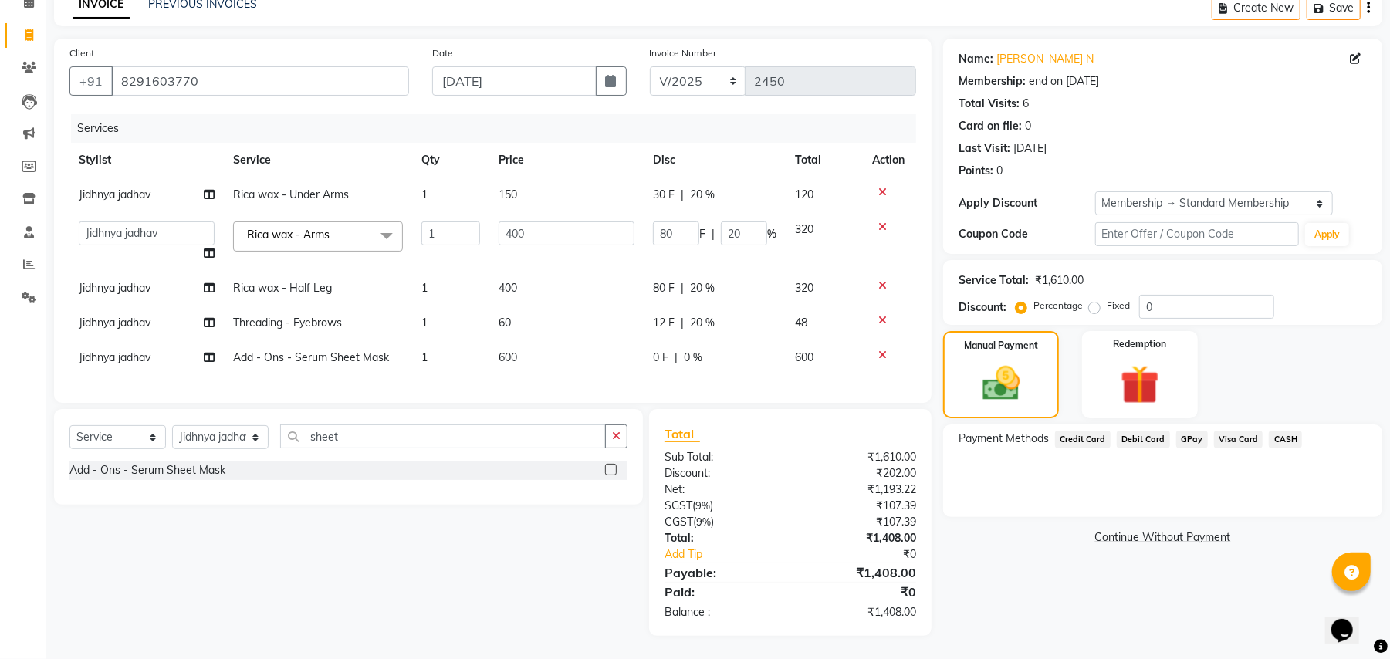
click at [665, 365] on div "Services Stylist Service Qty Price Disc Total Action Jidhnya jadhav Rica wax - …" at bounding box center [492, 250] width 847 height 273
click at [667, 350] on span "0 F" at bounding box center [660, 358] width 15 height 16
select select "63724"
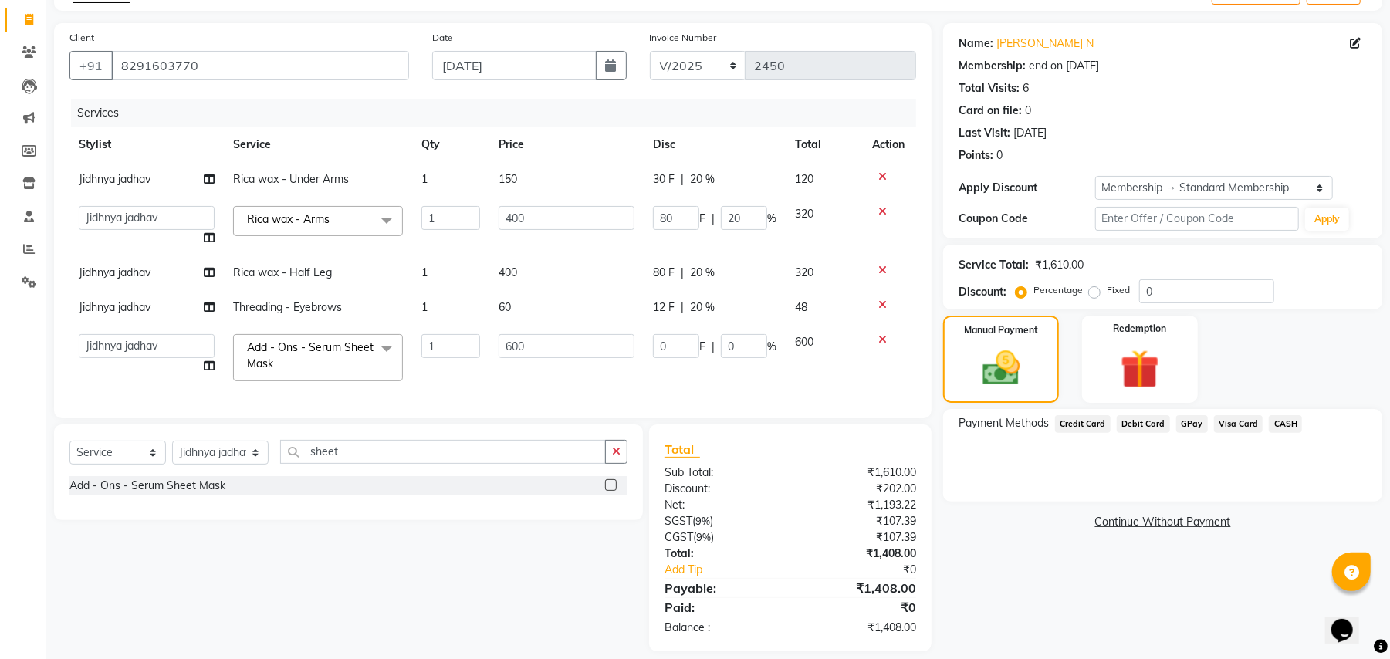
click at [667, 349] on input "0" at bounding box center [676, 346] width 46 height 24
type input "200"
click at [705, 381] on div "Services Stylist Service Qty Price Disc Total Action Jidhnya jadhav Rica wax - …" at bounding box center [492, 251] width 847 height 304
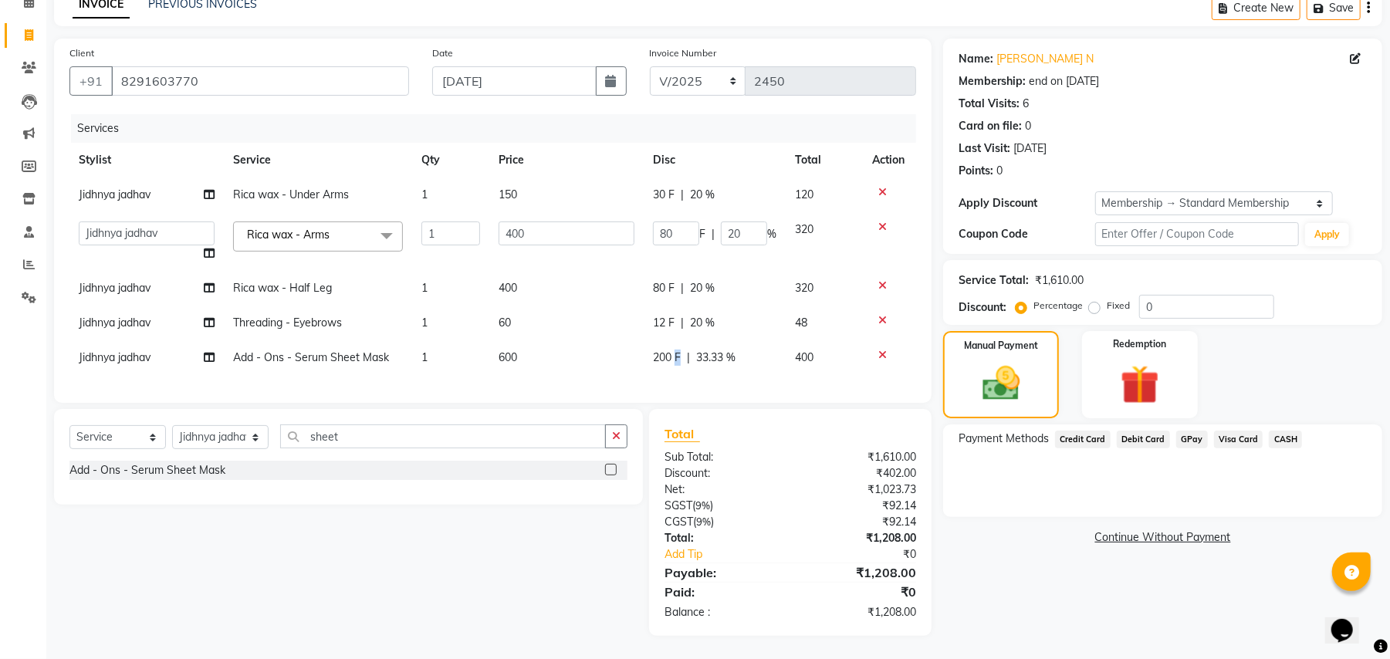
click at [676, 340] on td "200 F | 33.33 %" at bounding box center [715, 357] width 142 height 35
select select "63724"
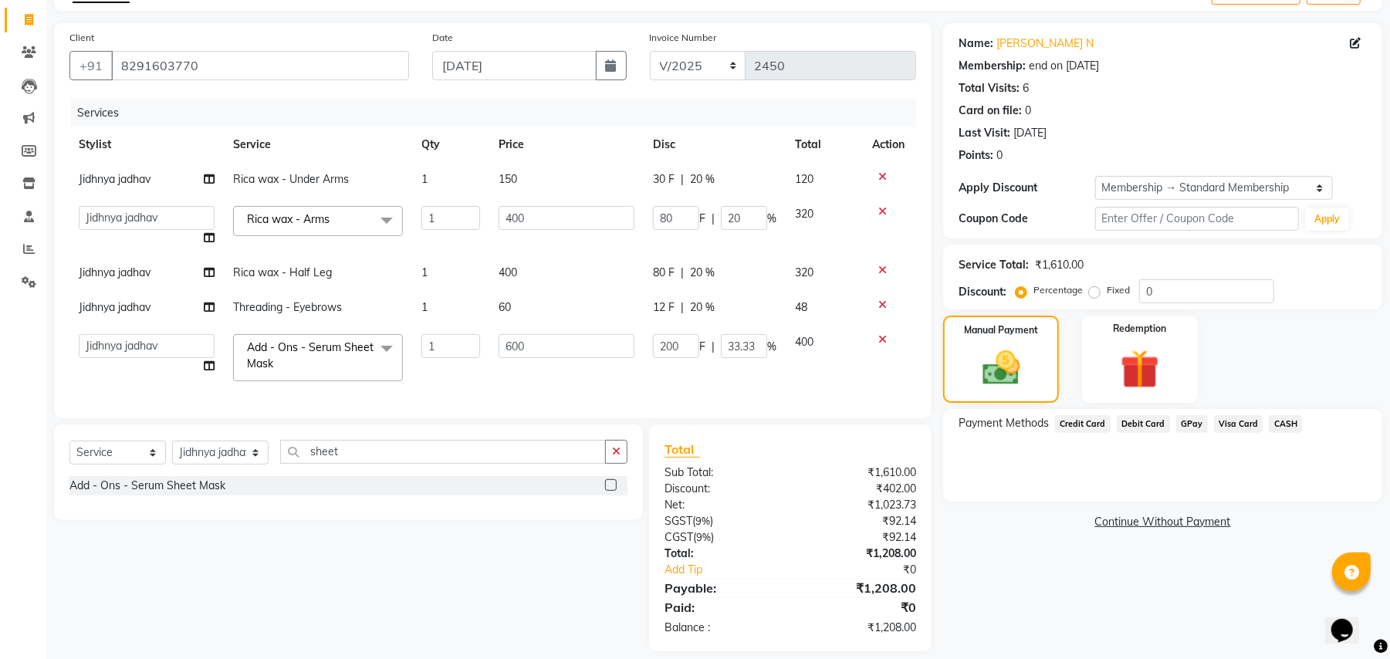
click at [676, 331] on td "200 F | 33.33 %" at bounding box center [715, 358] width 142 height 66
click at [691, 340] on input "200" at bounding box center [676, 346] width 46 height 24
type input "201"
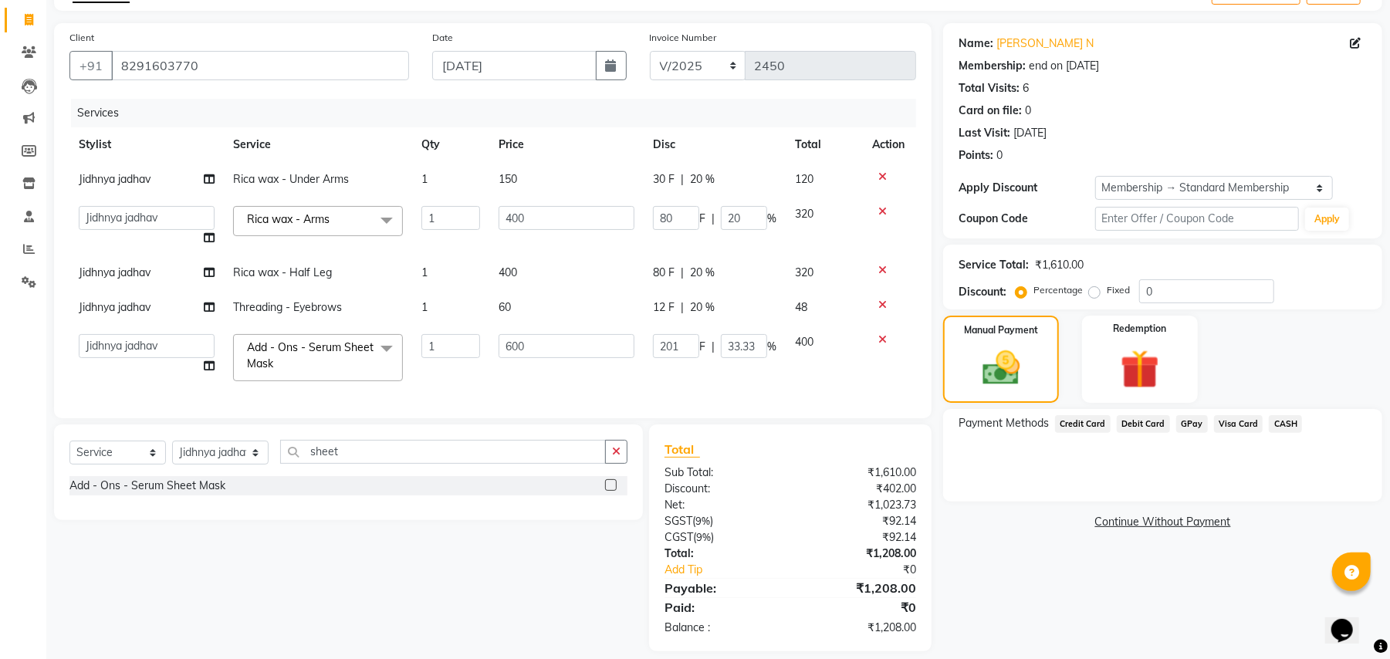
click at [1177, 415] on span "GPay" at bounding box center [1192, 424] width 32 height 18
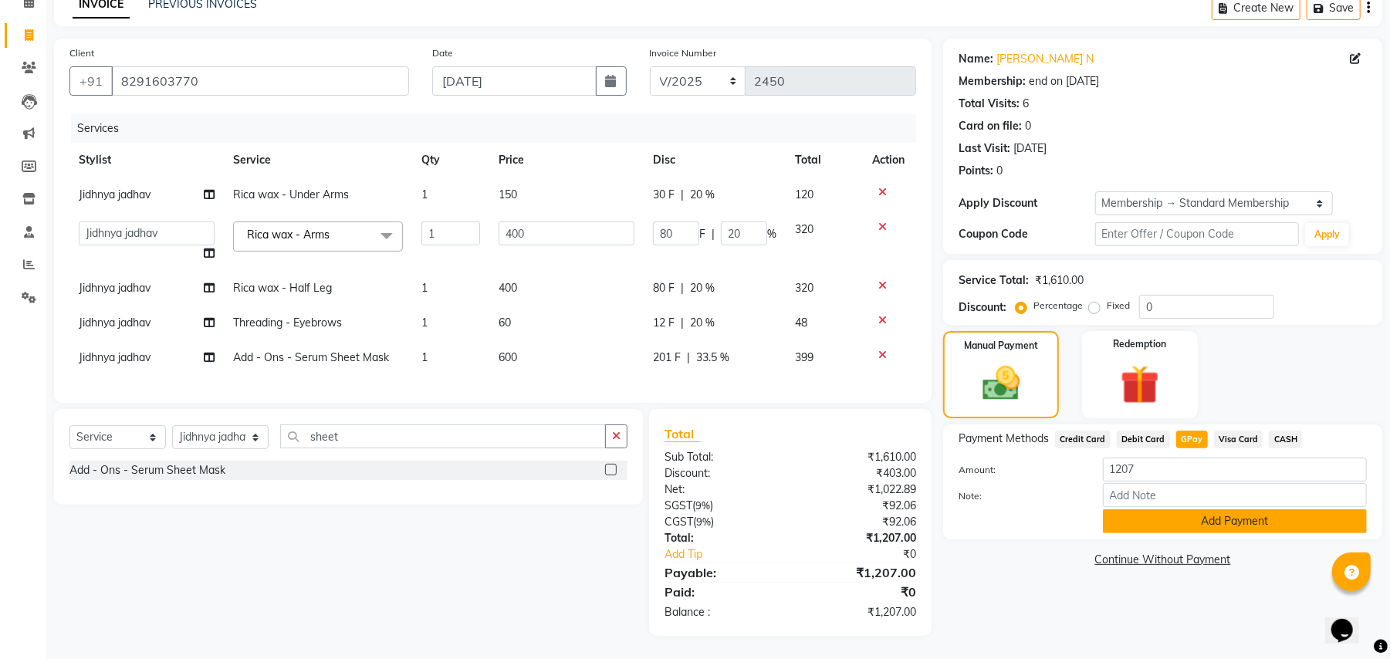
click at [1195, 510] on button "Add Payment" at bounding box center [1235, 521] width 264 height 24
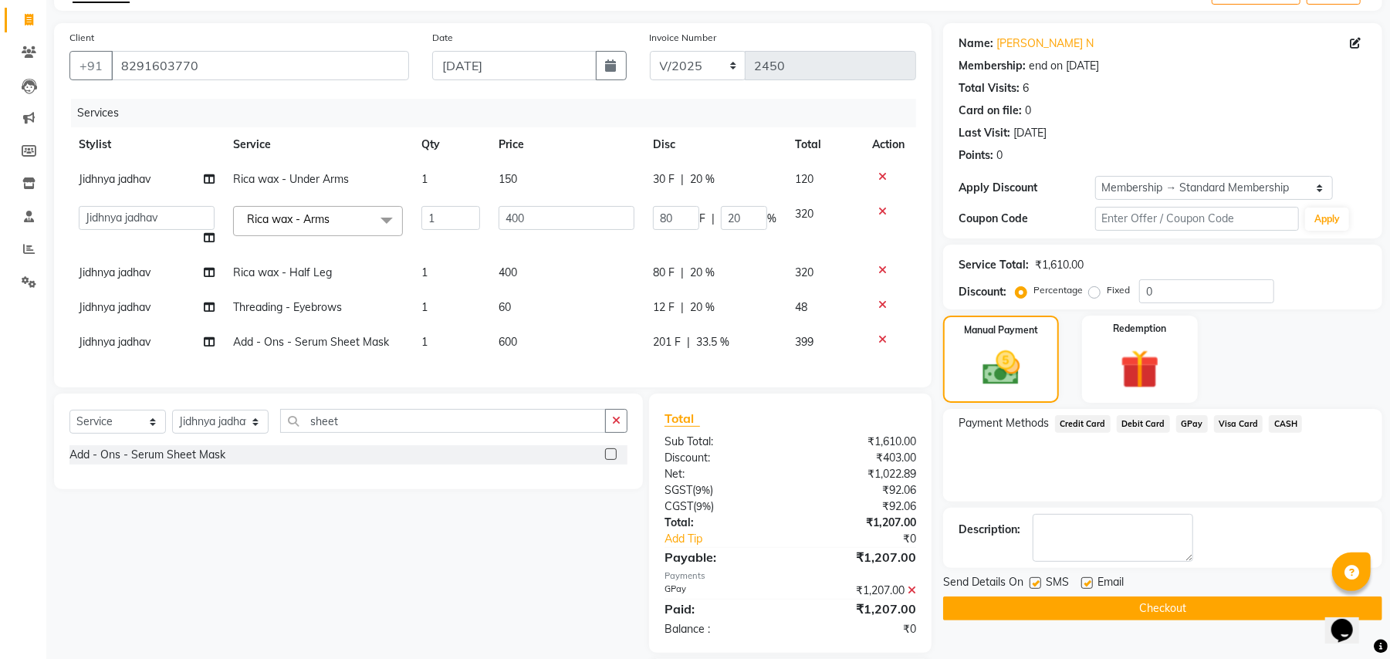
click at [1158, 608] on button "Checkout" at bounding box center [1162, 609] width 439 height 24
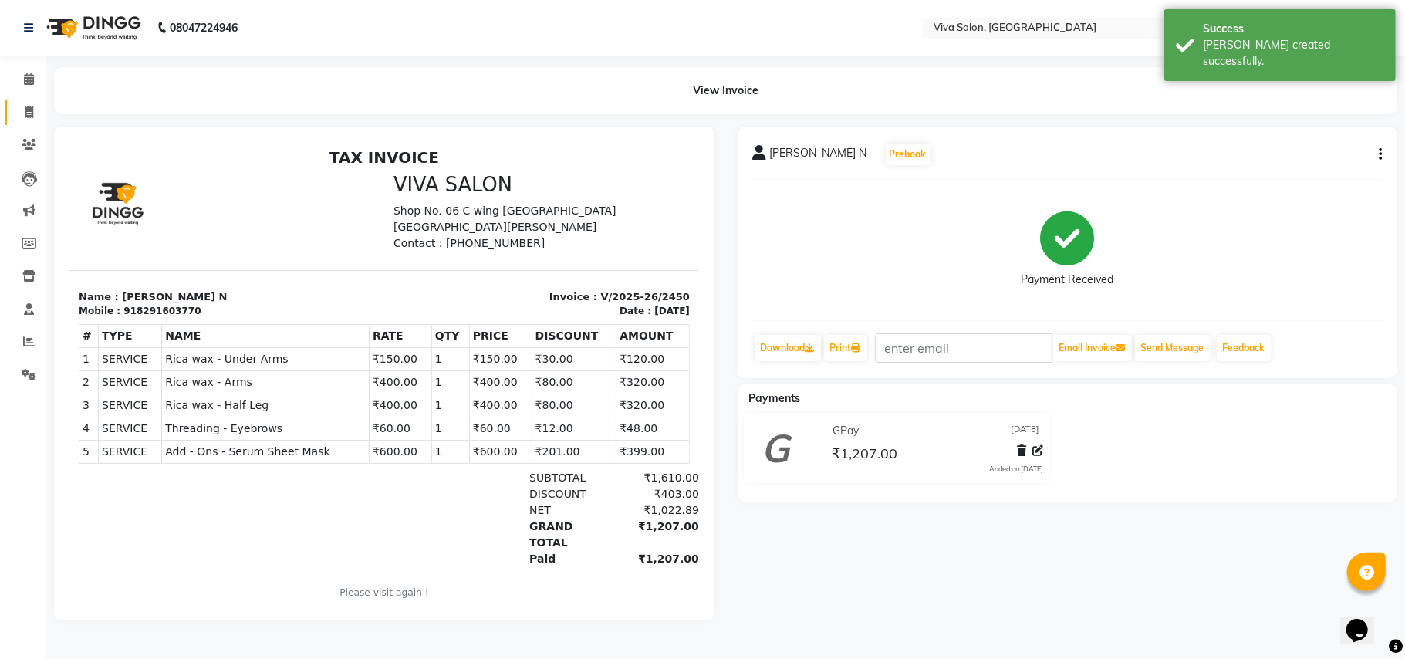
click at [11, 111] on link "Invoice" at bounding box center [23, 112] width 37 height 25
select select "7363"
select select "service"
